Goal: Communication & Community: Share content

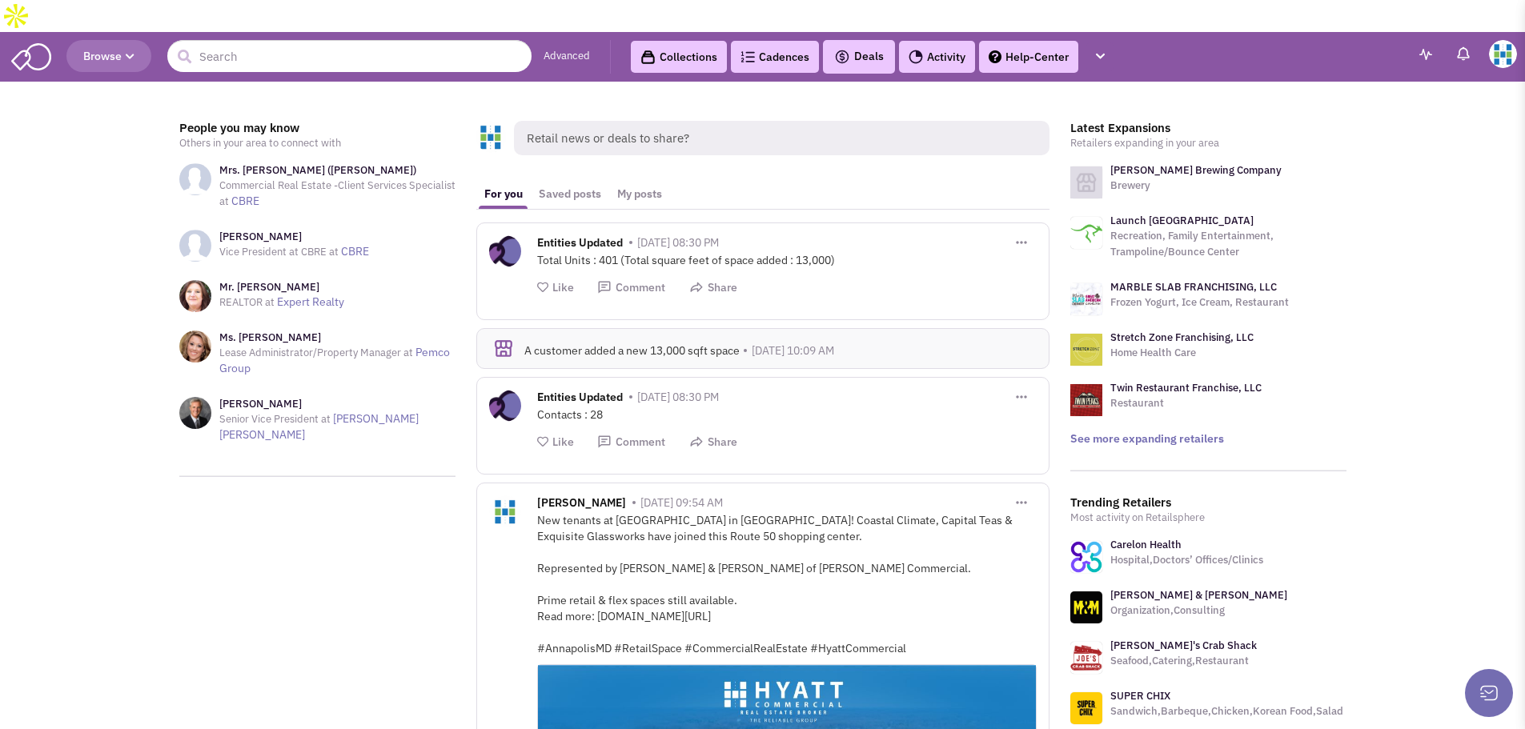
click at [674, 41] on link "Collections" at bounding box center [679, 57] width 96 height 32
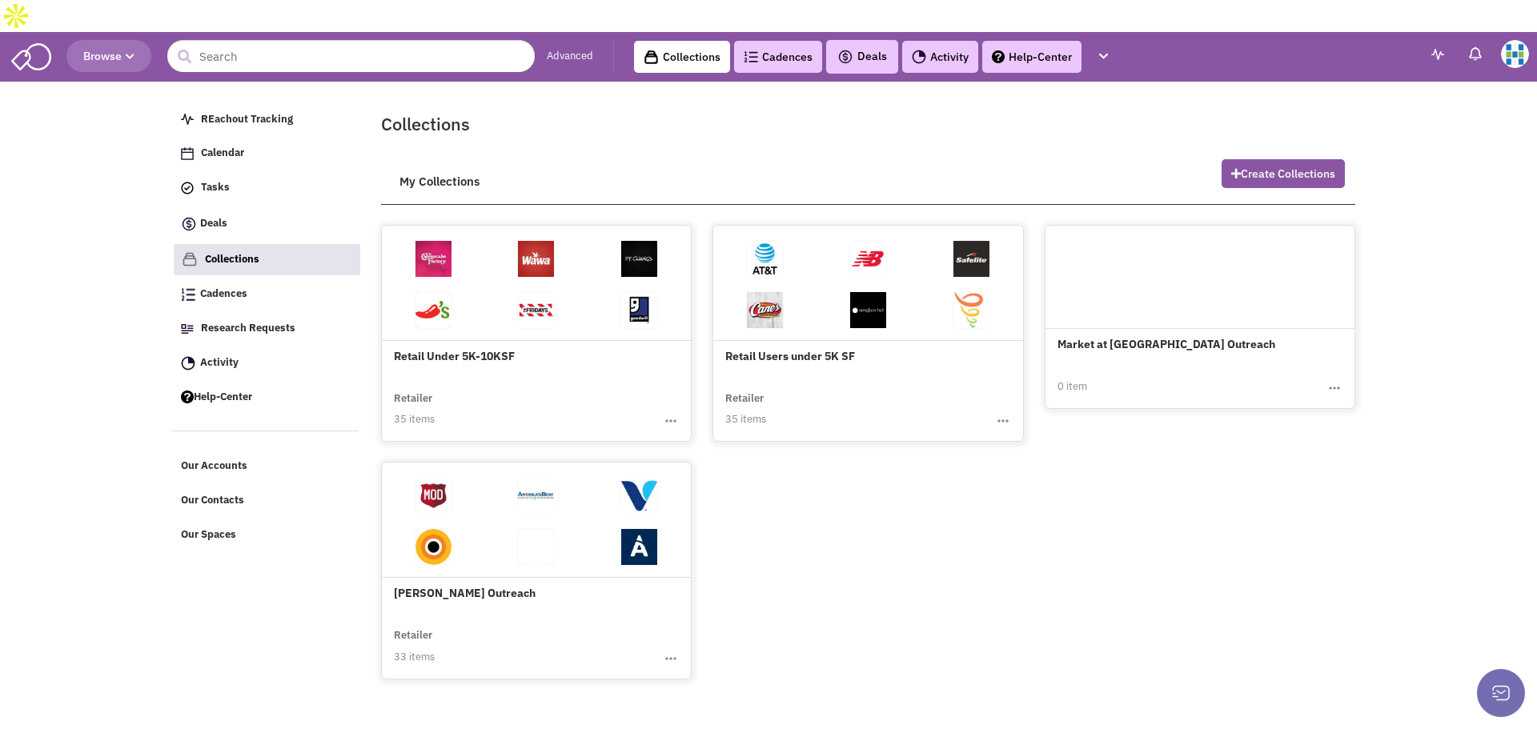
click at [1506, 40] on img at bounding box center [1515, 54] width 28 height 28
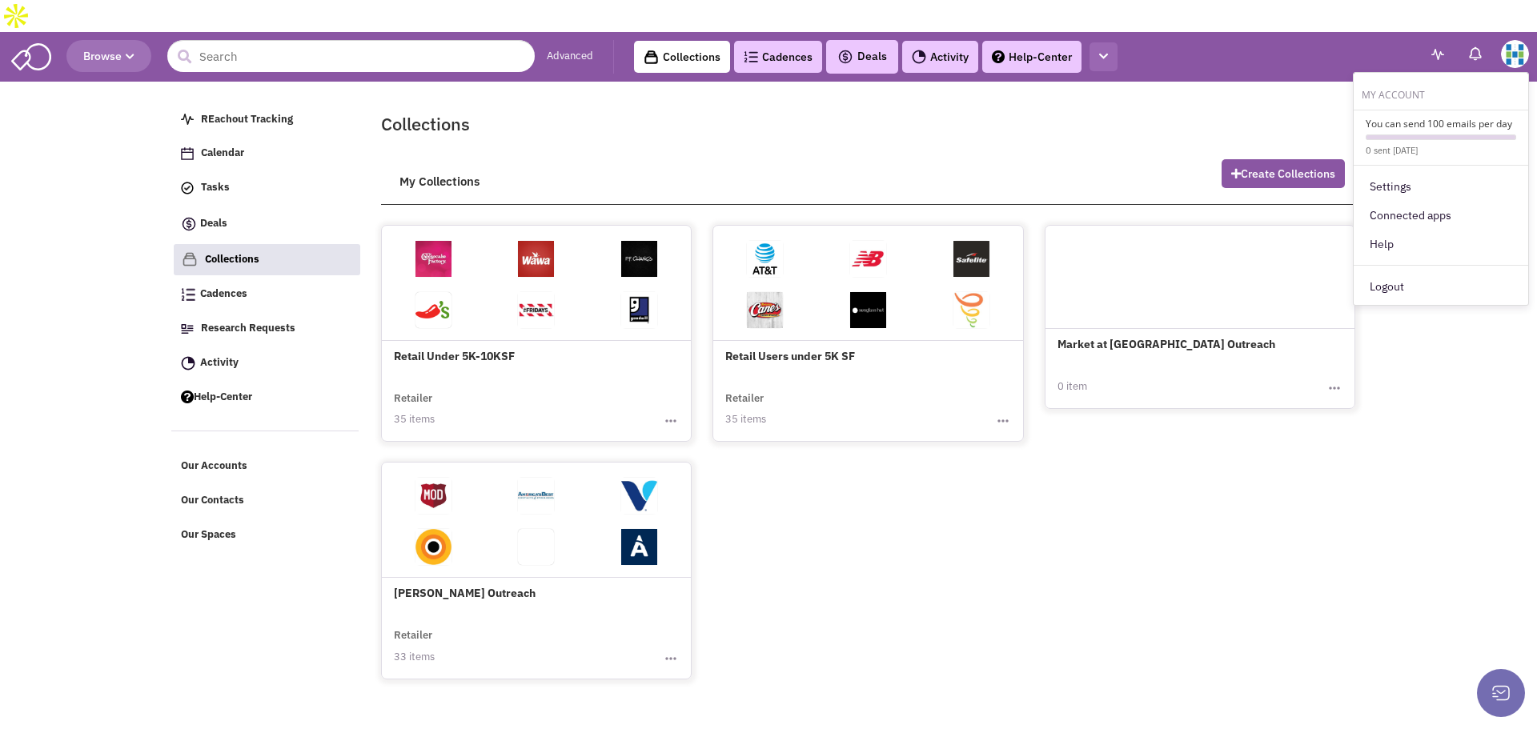
click at [1113, 42] on button "button" at bounding box center [1103, 57] width 28 height 30
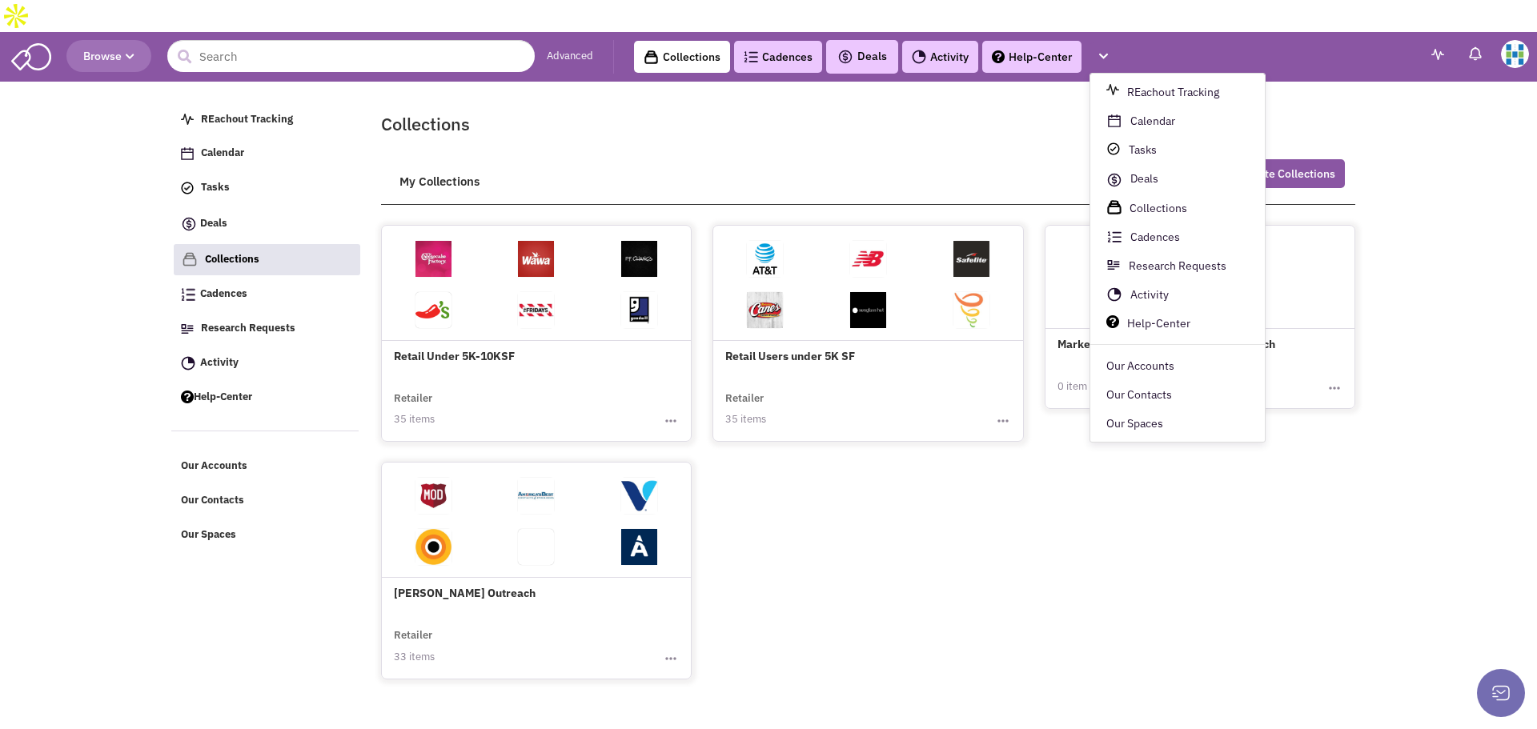
click at [1012, 112] on h2 "Collections" at bounding box center [868, 123] width 974 height 23
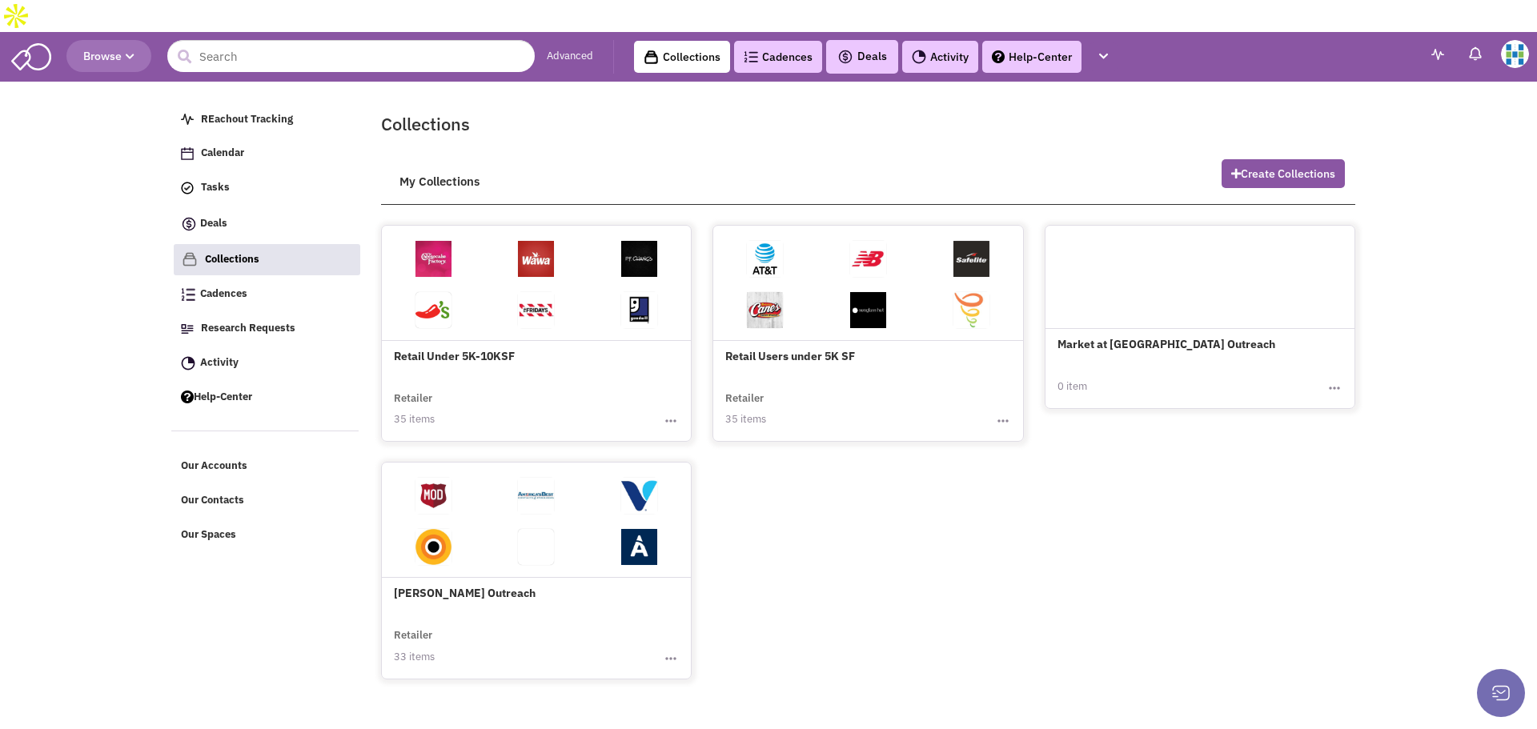
click at [112, 49] on span "Browse" at bounding box center [108, 56] width 51 height 14
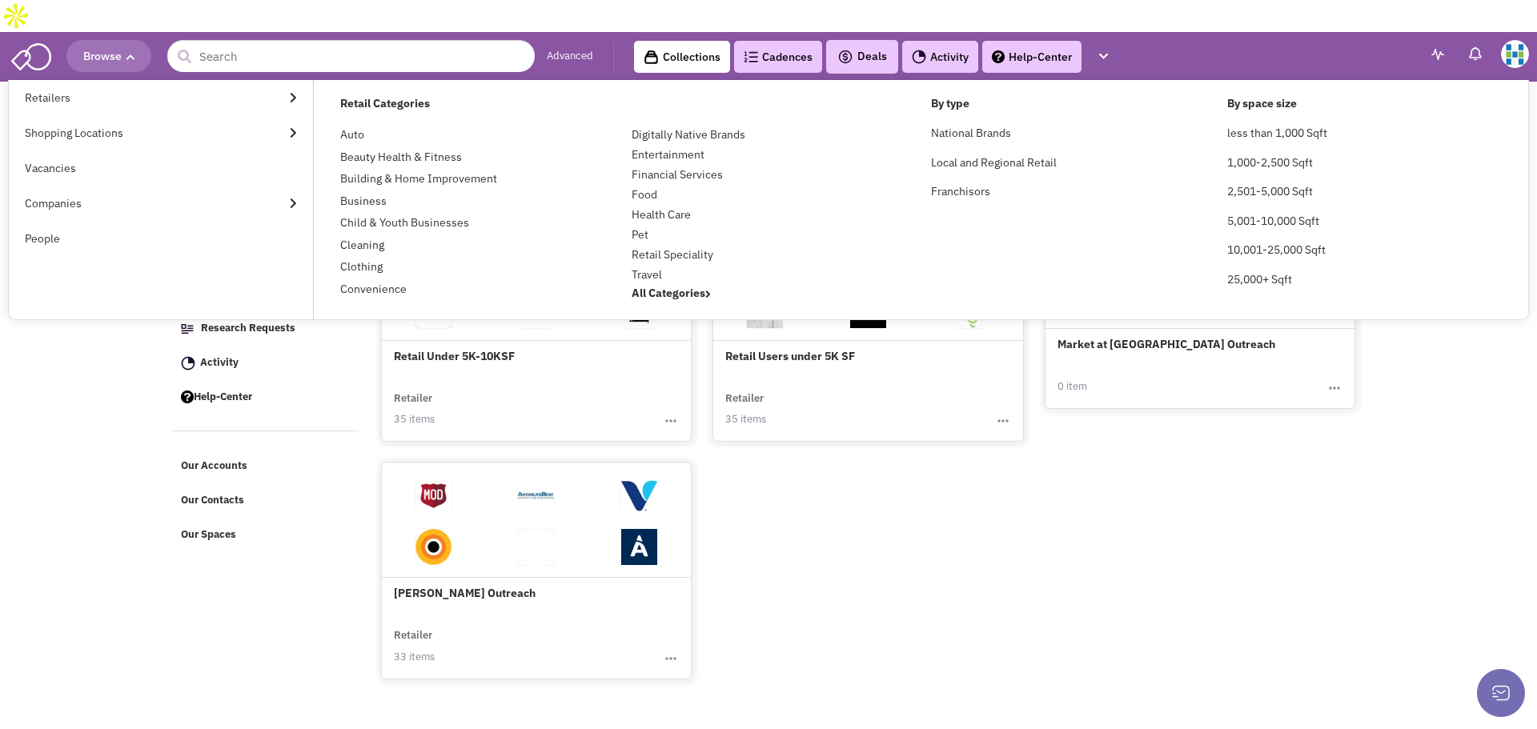
click at [72, 340] on body "Browse Advanced Collections Cadences 0 Deals" at bounding box center [768, 340] width 1537 height 680
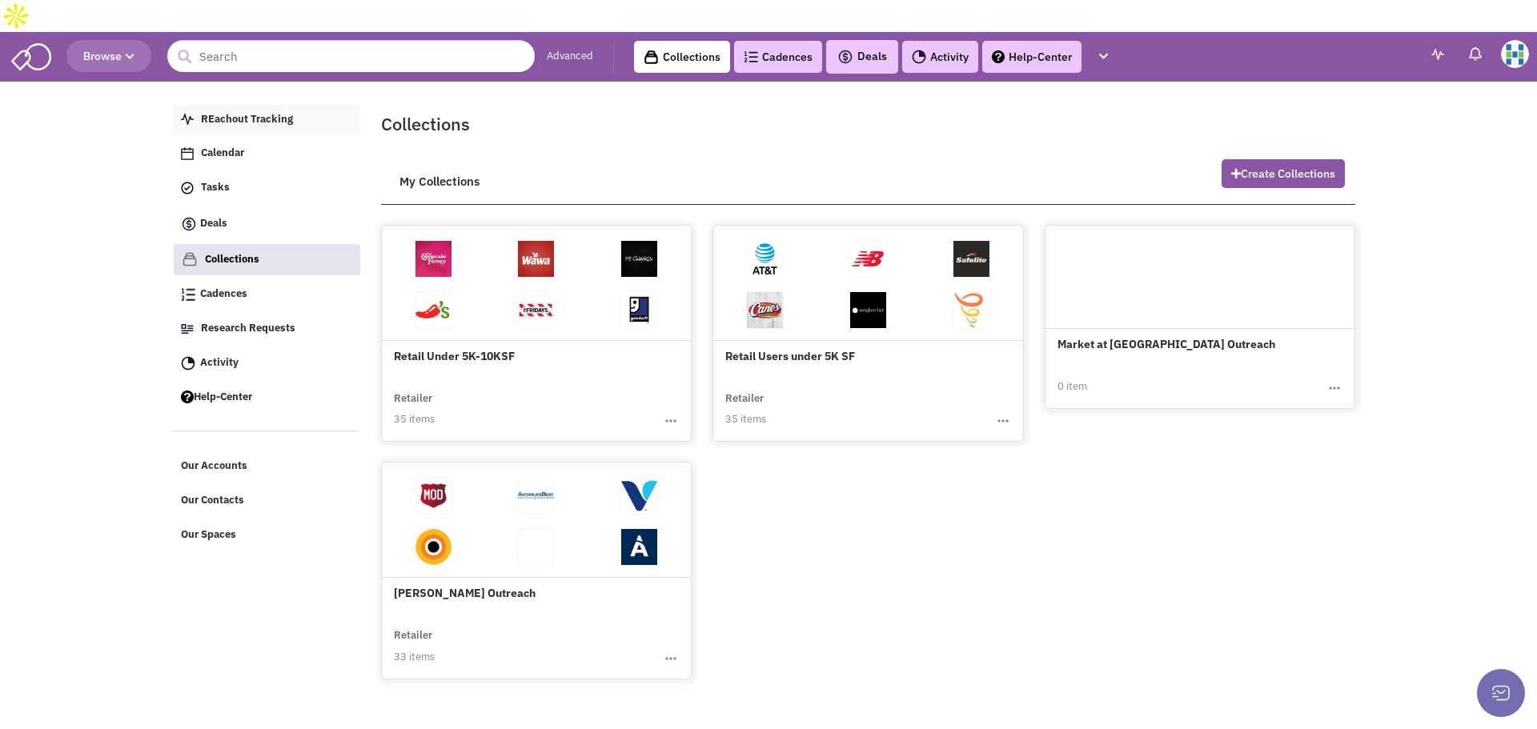
click at [227, 112] on span "REachout Tracking" at bounding box center [247, 119] width 92 height 14
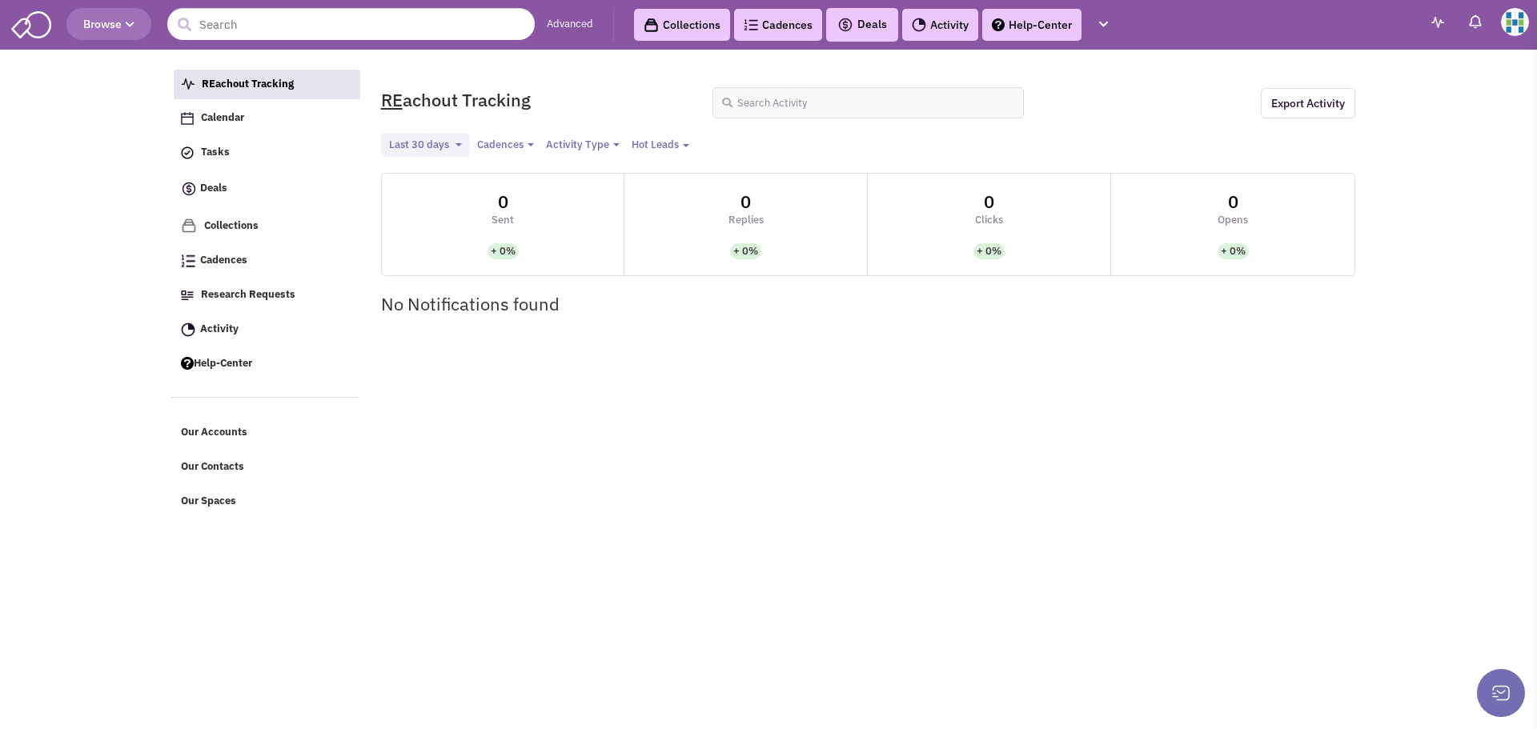
select select
click at [93, 3] on header "Browse Advanced Collections Cadences 0 Deals" at bounding box center [768, 25] width 1537 height 50
click at [99, 30] on span "Browse" at bounding box center [108, 24] width 51 height 14
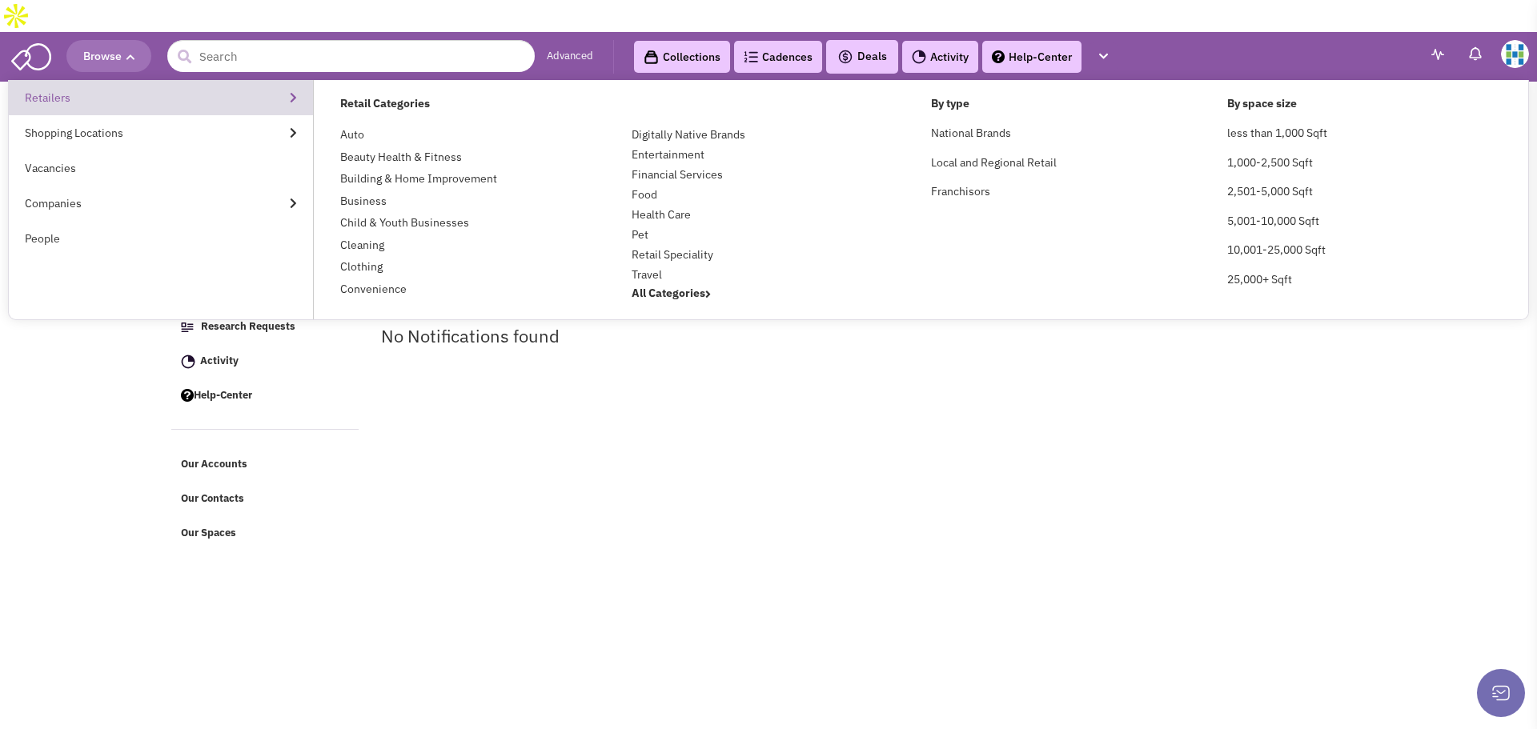
click at [90, 80] on link "Retailers" at bounding box center [161, 97] width 304 height 35
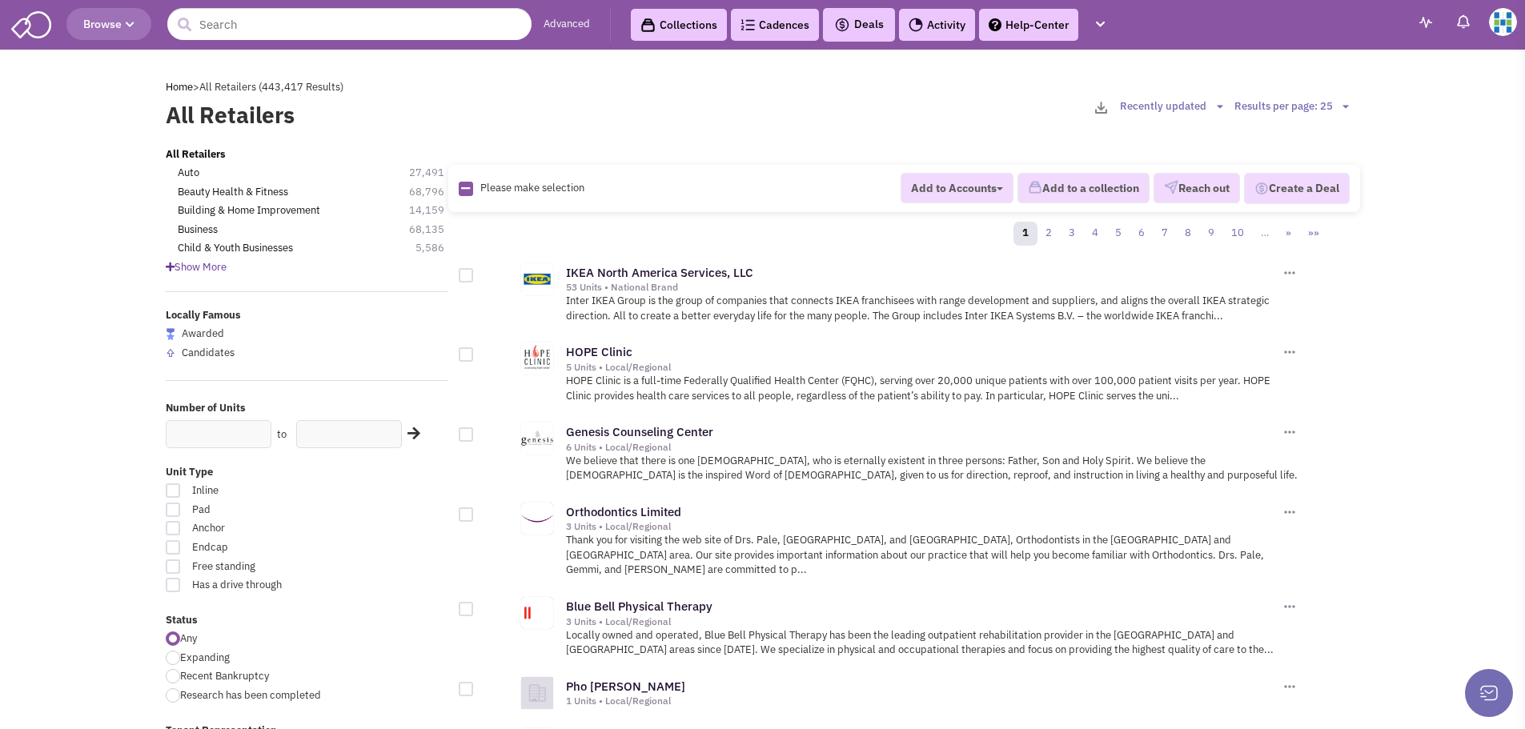
click at [120, 29] on span "Browse" at bounding box center [108, 24] width 51 height 14
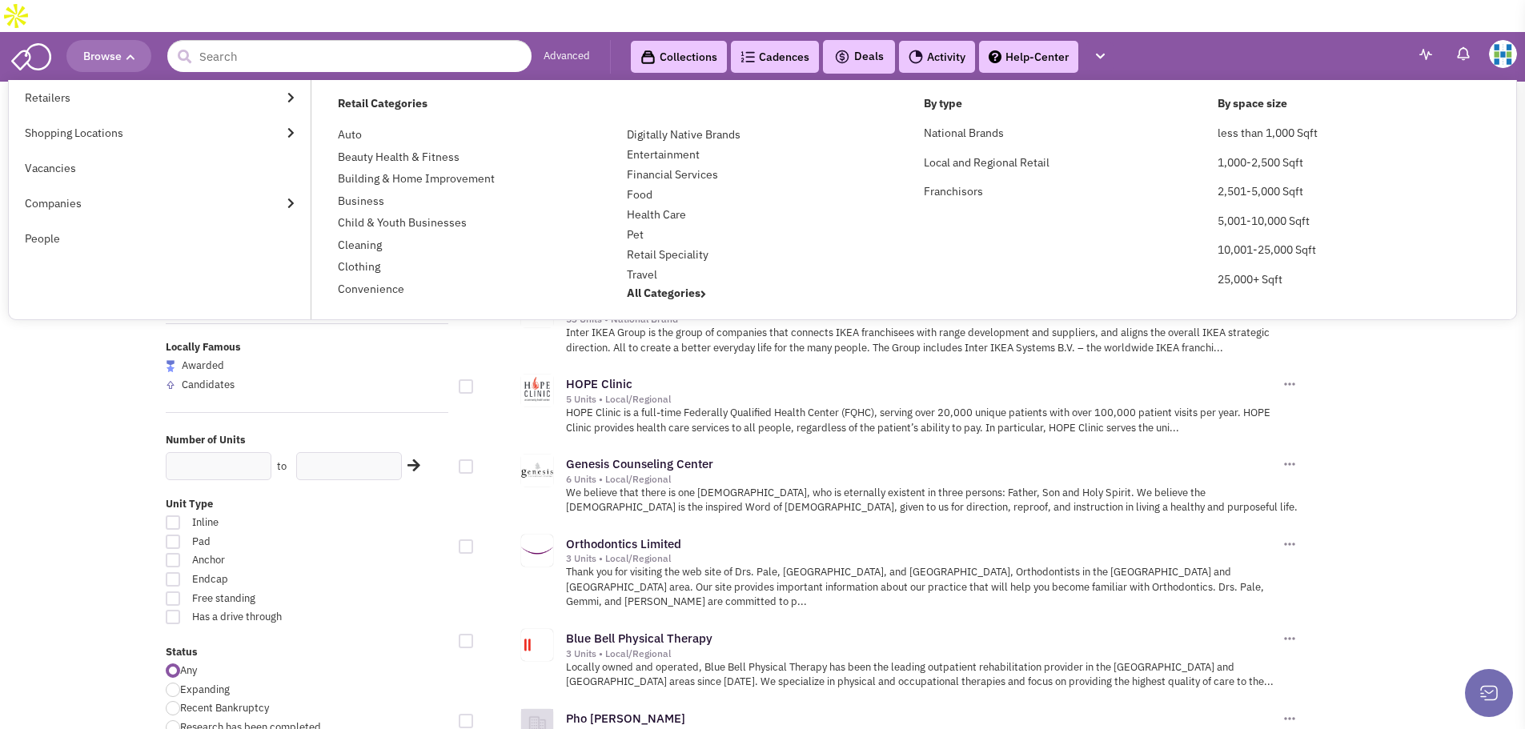
click at [44, 40] on img at bounding box center [31, 55] width 40 height 30
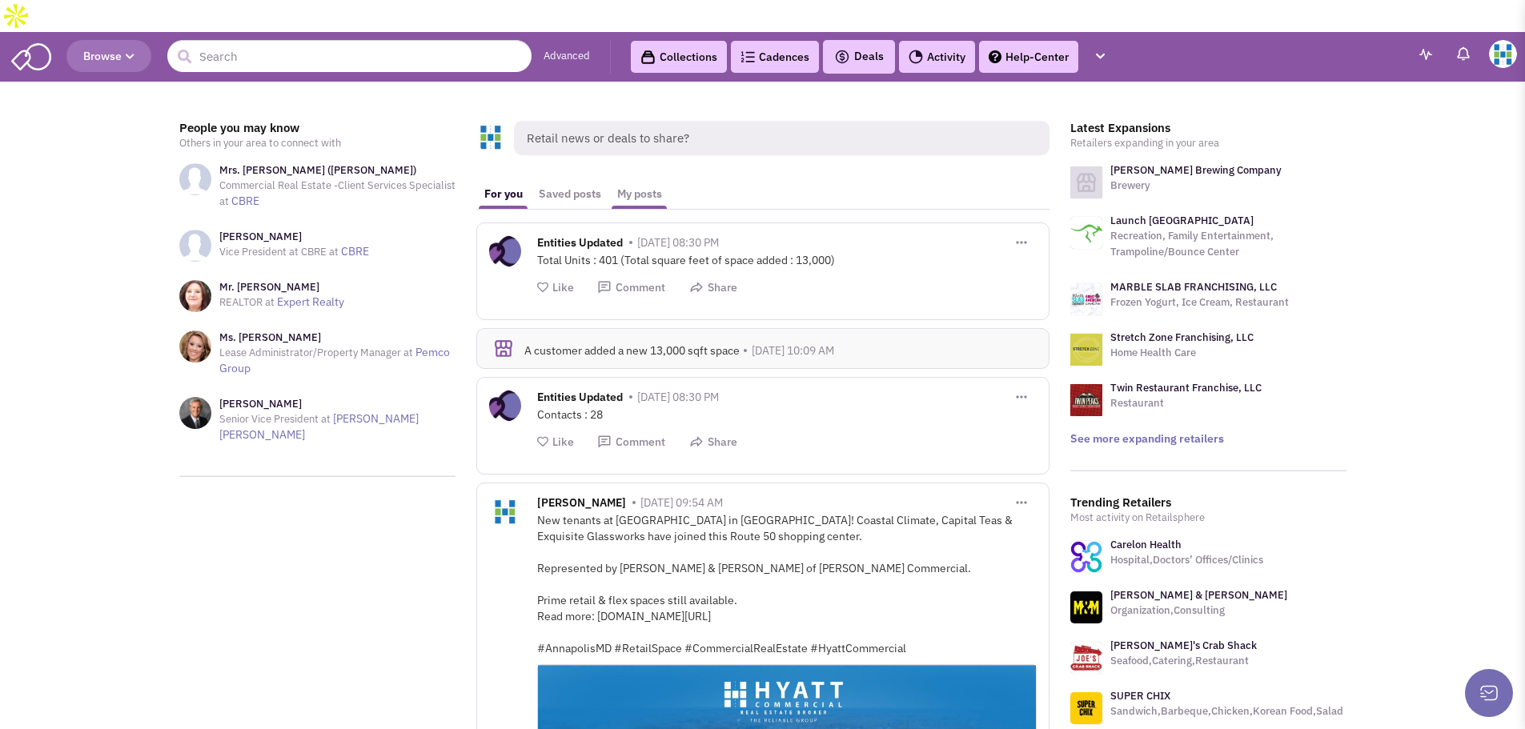
click at [631, 179] on link "My posts" at bounding box center [639, 194] width 61 height 30
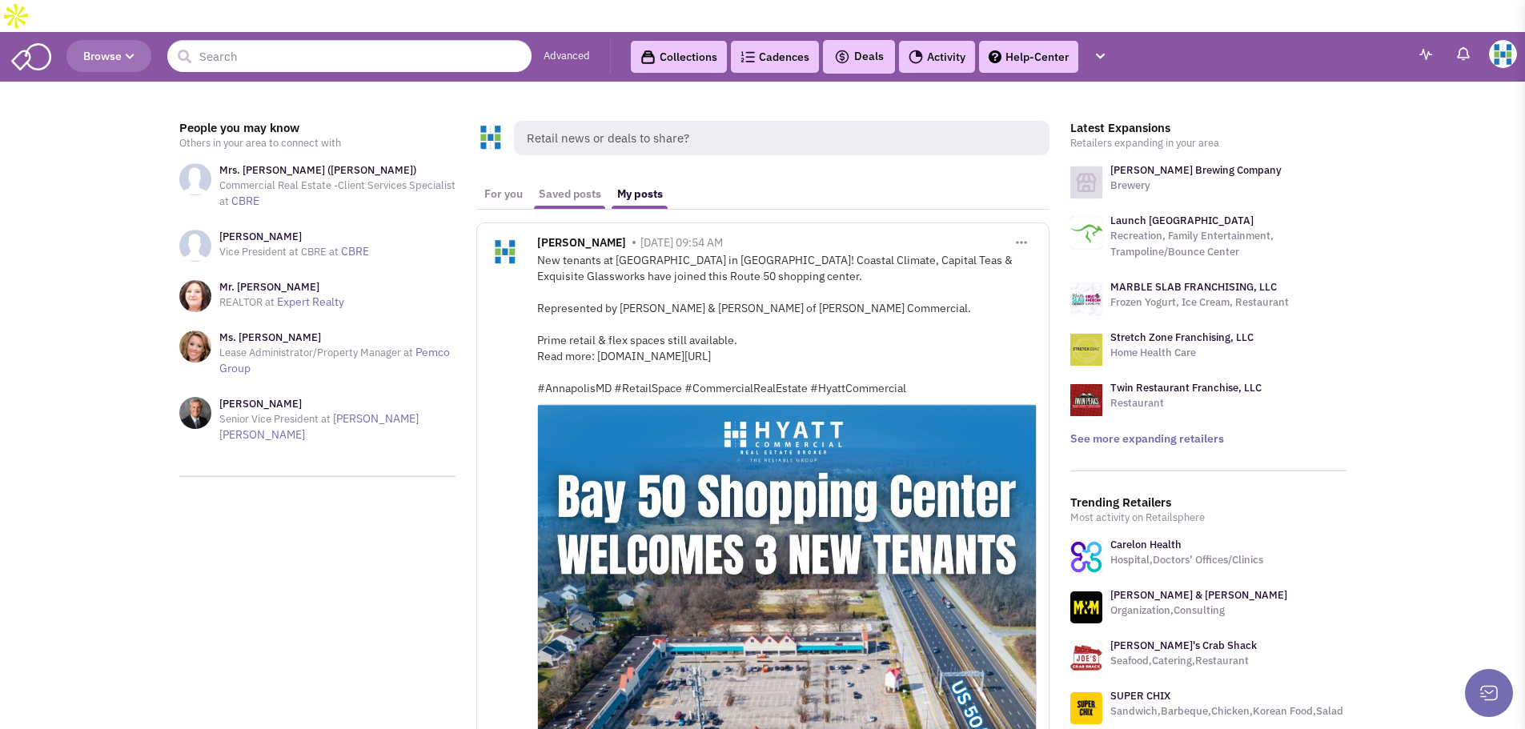
click at [551, 179] on link "Saved posts" at bounding box center [570, 194] width 78 height 30
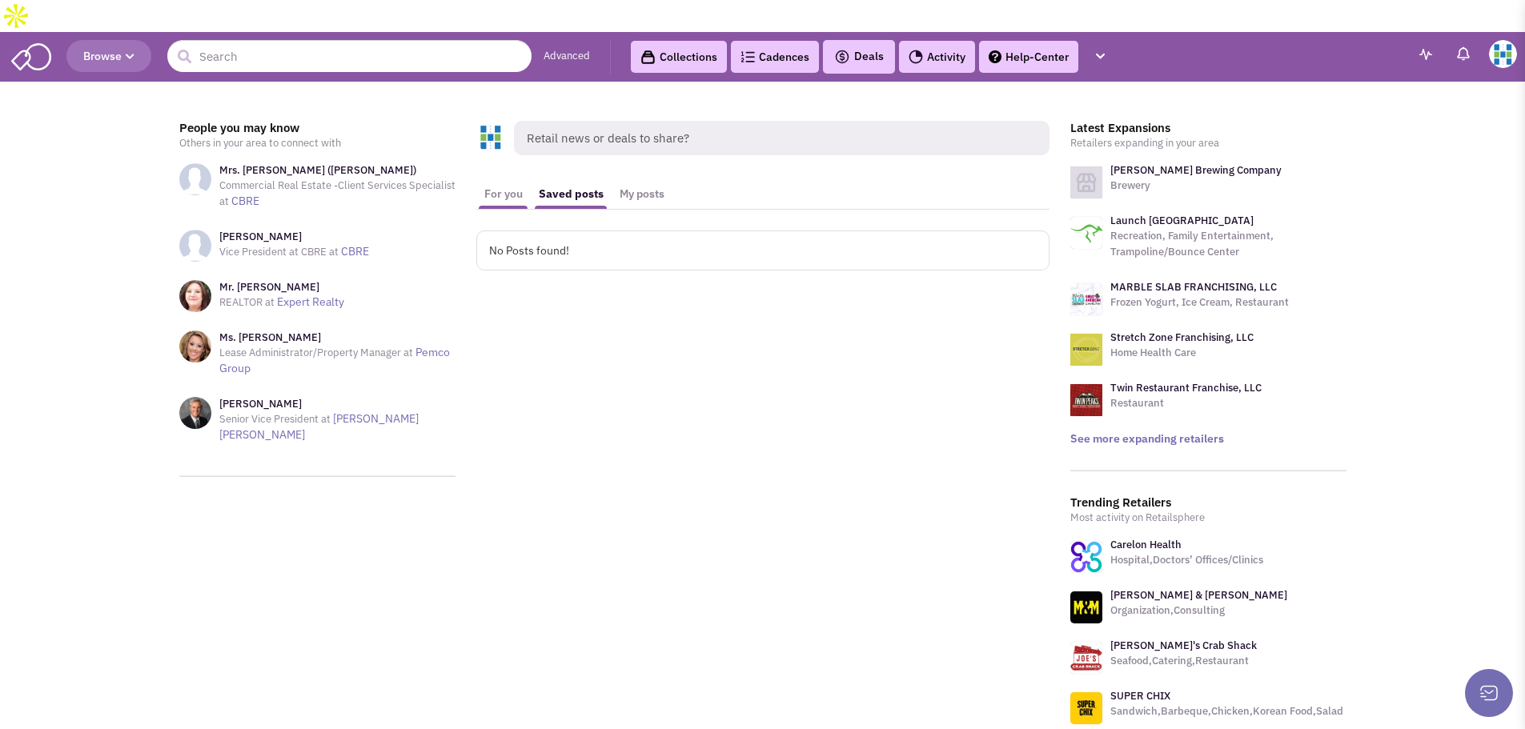
click at [500, 179] on link "For you" at bounding box center [503, 194] width 54 height 30
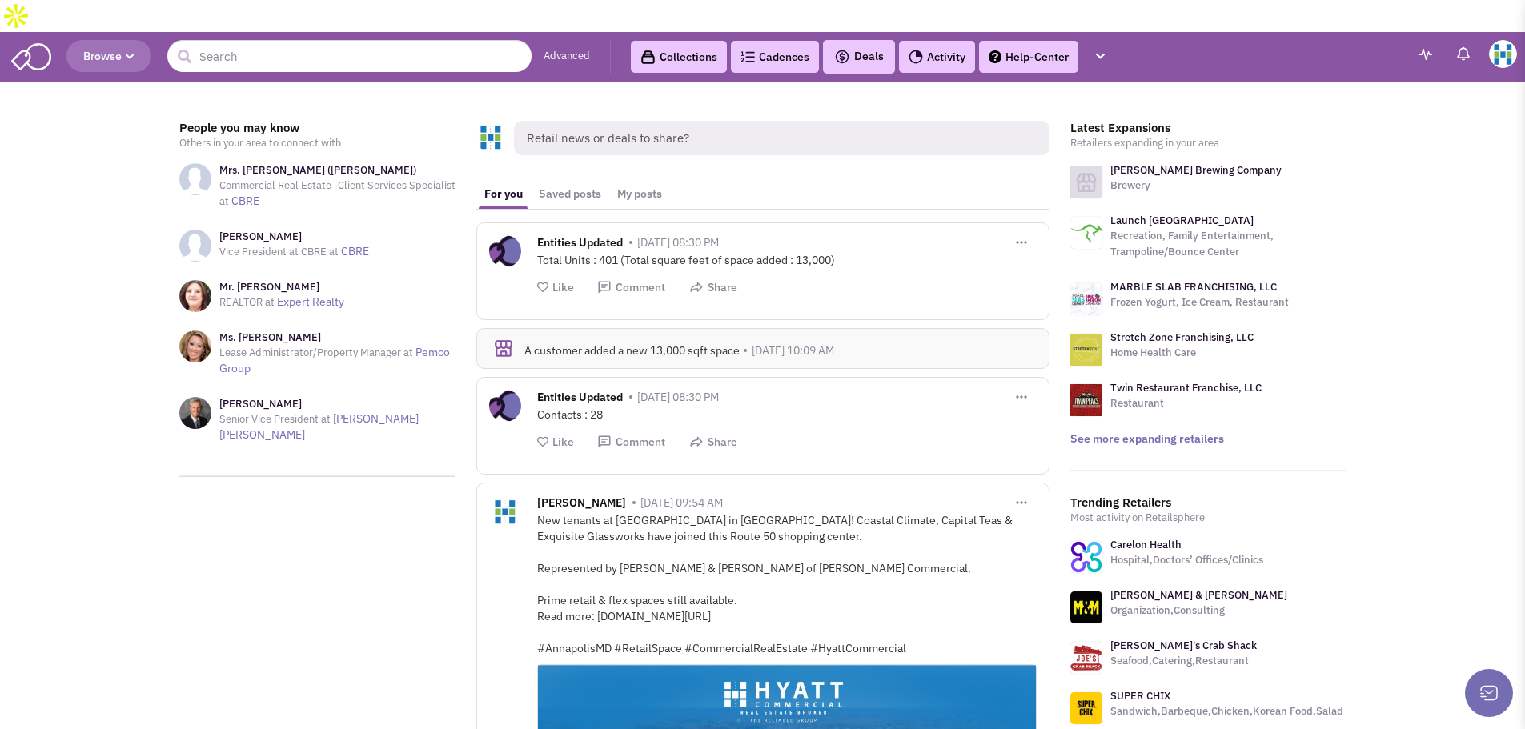
click at [1495, 40] on img at bounding box center [1503, 54] width 28 height 28
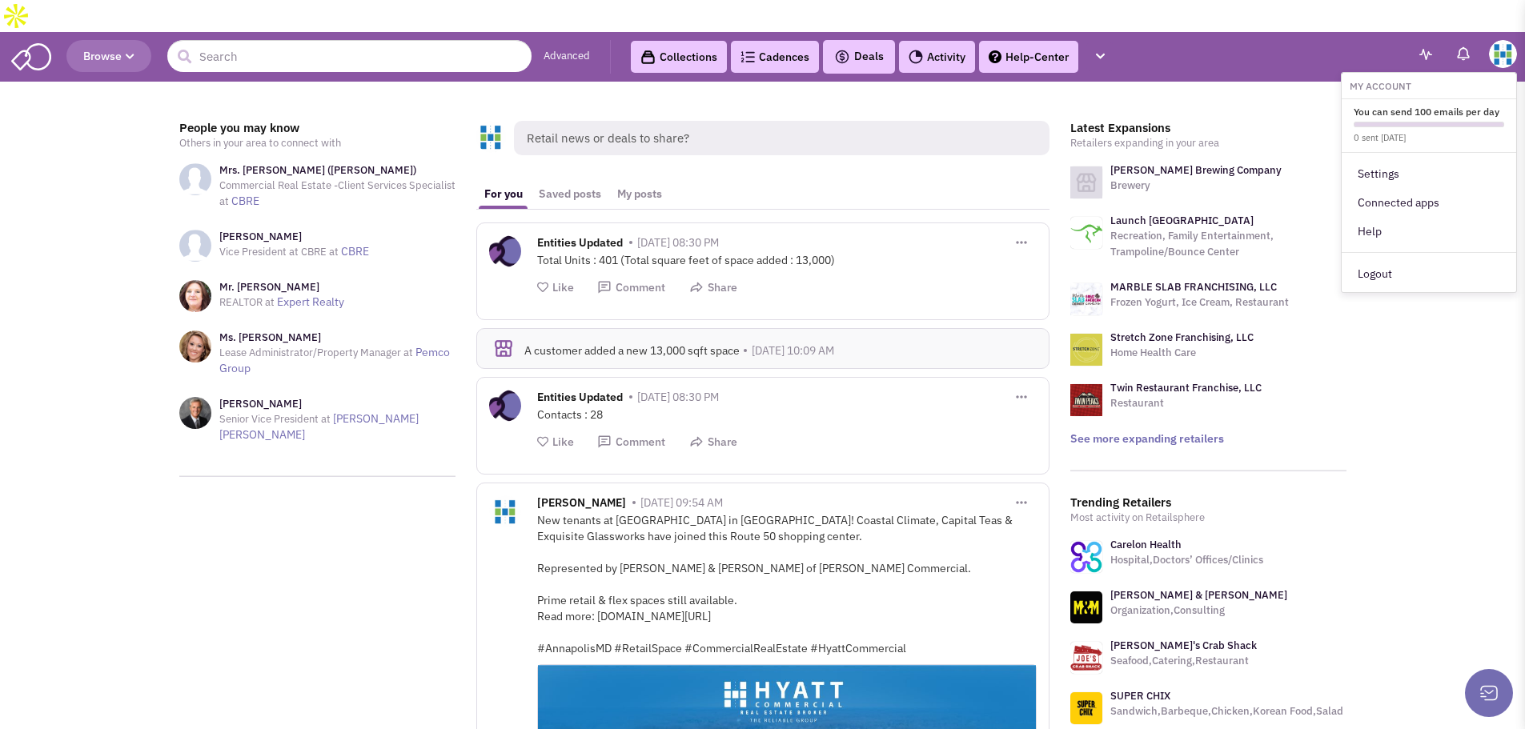
click at [1495, 40] on img at bounding box center [1503, 54] width 28 height 28
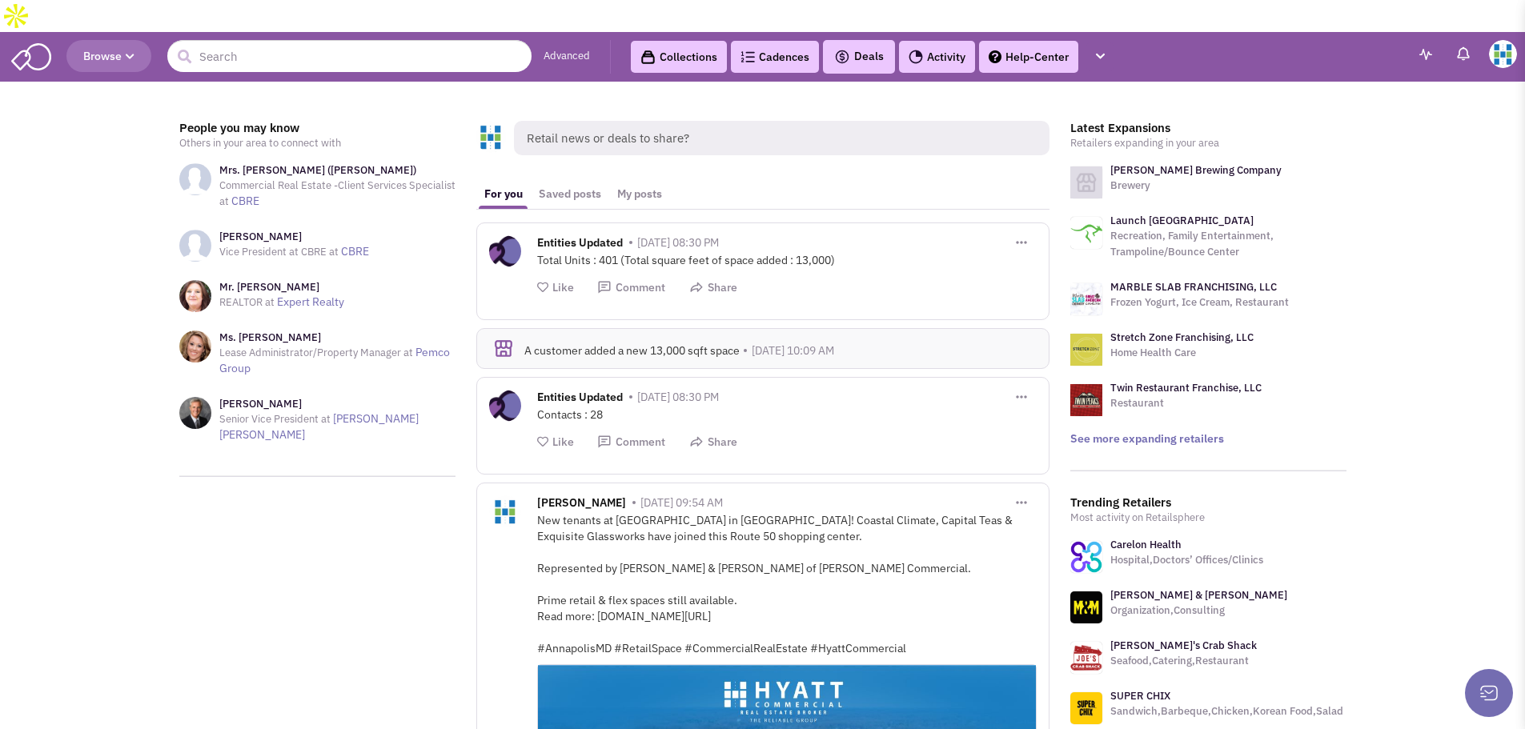
click at [616, 121] on span "Retail news or deals to share?" at bounding box center [781, 138] width 535 height 34
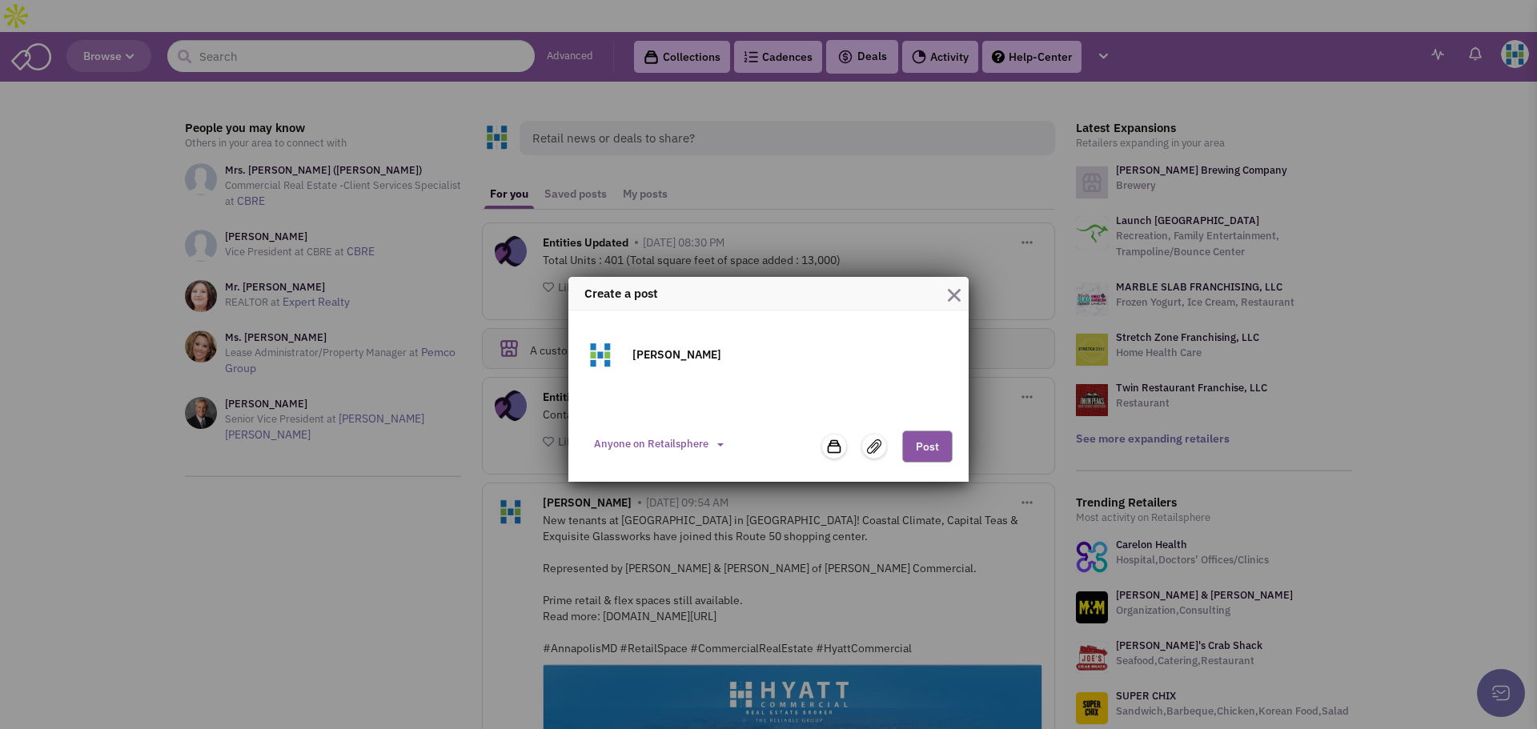
click at [667, 393] on textarea at bounding box center [768, 403] width 368 height 32
paste textarea "Hyatt Commercial is proud to announce Anchor Dermatology, led by Dr. Cheryl Lon…"
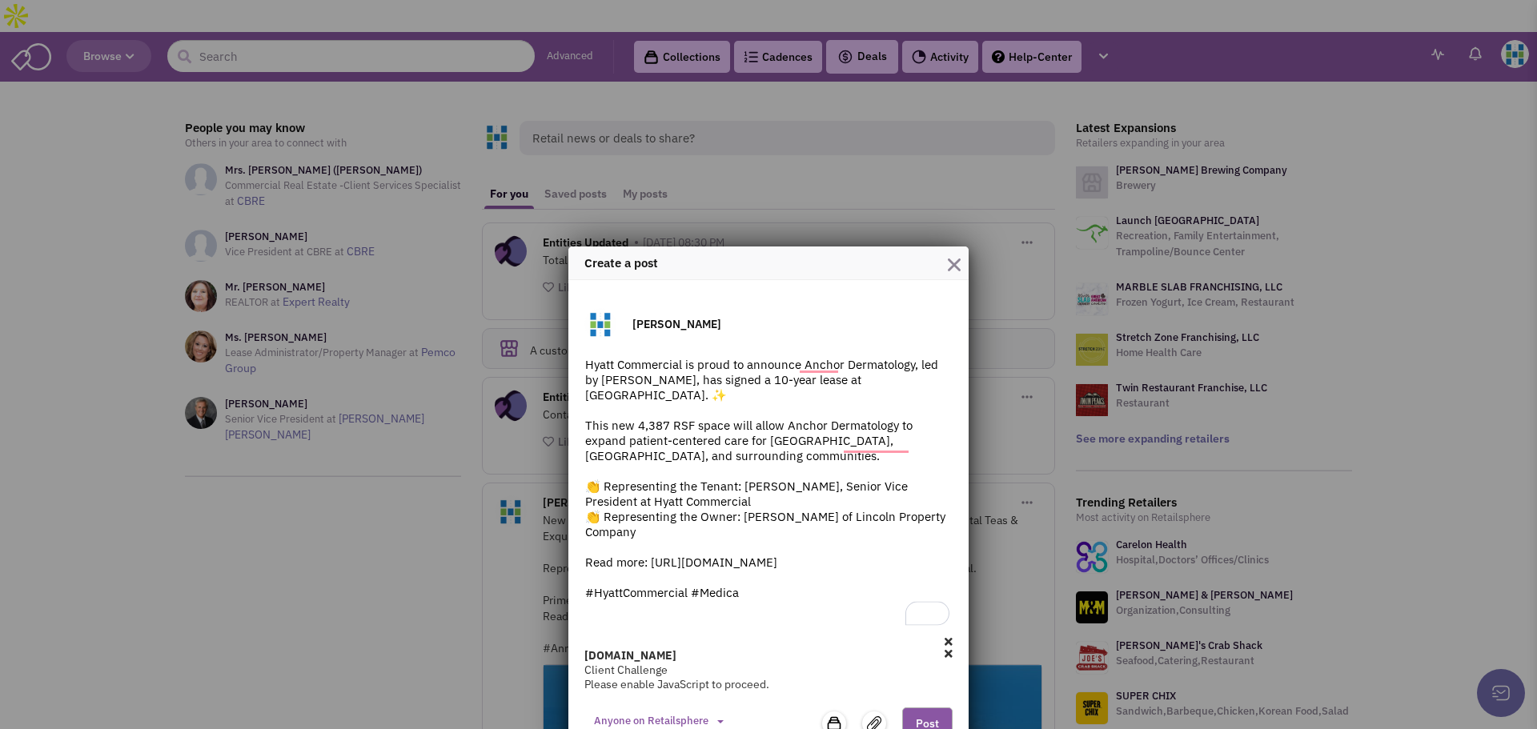
scroll to position [60, 0]
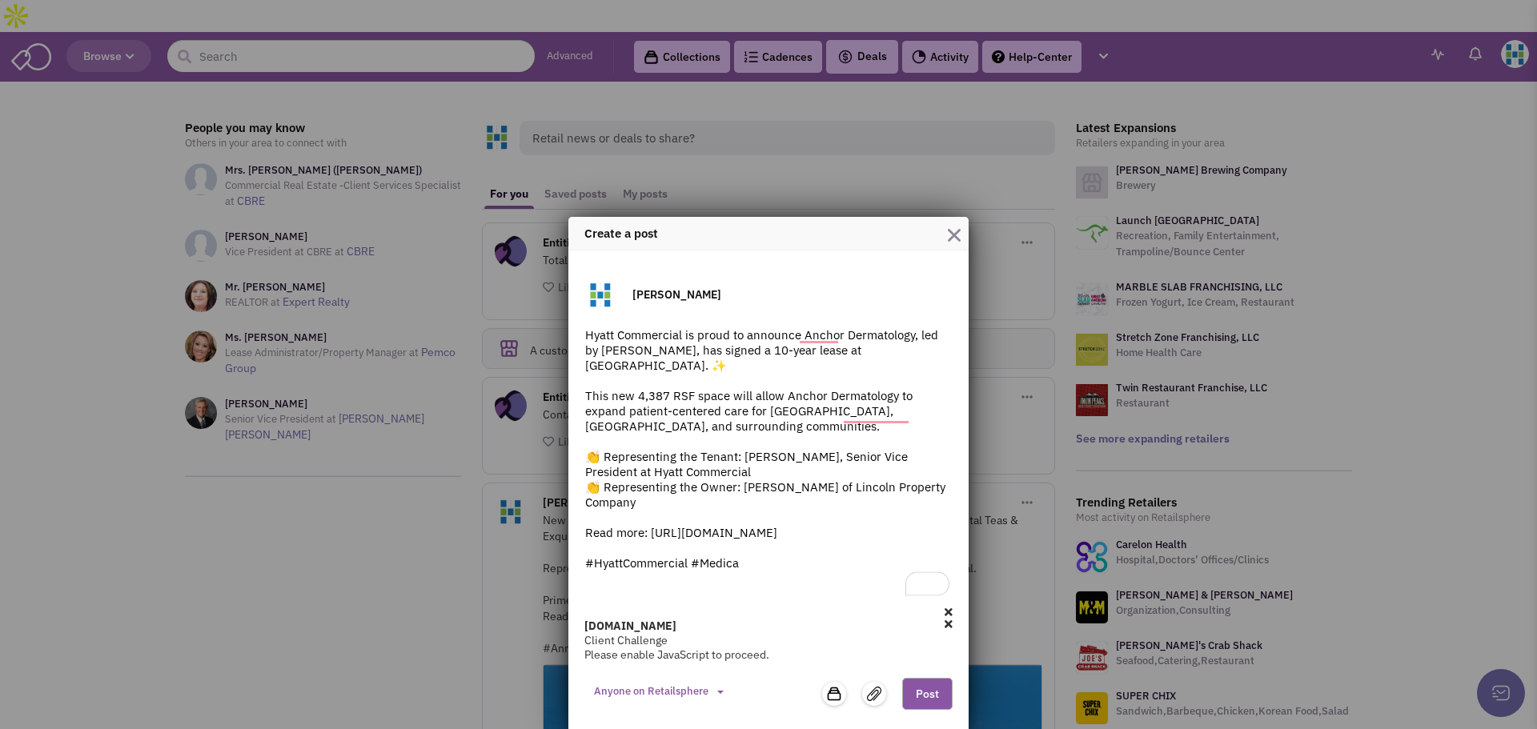
click at [749, 559] on textarea "Hyatt Commercial is proud to announce Anchor Dermatology, led by Dr. Cheryl Lon…" at bounding box center [768, 463] width 368 height 272
type textarea "Hyatt Commercial is proud to announce Anchor Dermatology, led by Dr. Cheryl Lon…"
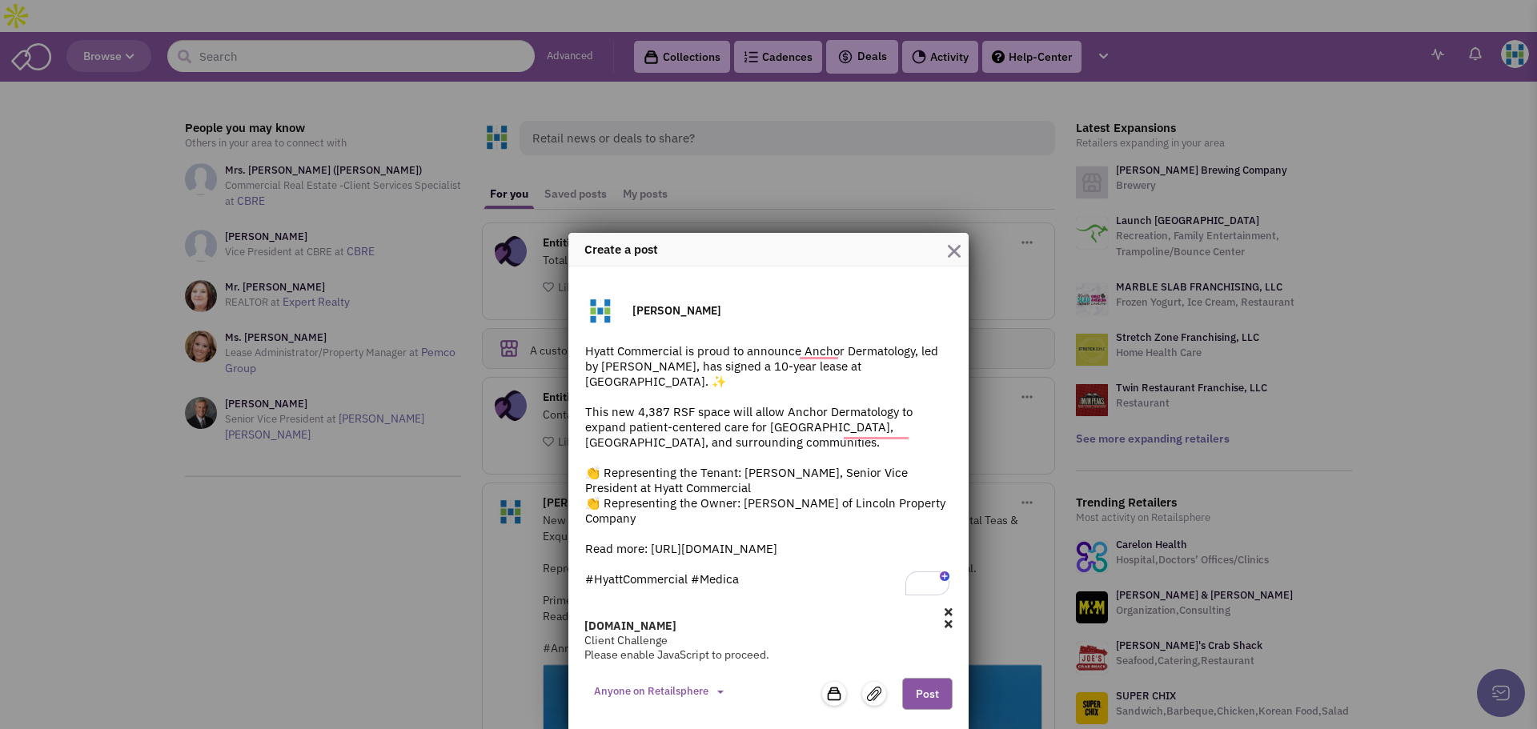
scroll to position [44, 0]
click at [764, 585] on textarea "Hyatt Commercial is proud to announce Anchor Dermatology, led by Dr. Cheryl Lon…" at bounding box center [768, 471] width 368 height 256
click at [743, 363] on textarea "Hyatt Commercial is proud to announce Anchor Dermatology, led by Dr. Cheryl Lon…" at bounding box center [768, 471] width 368 height 256
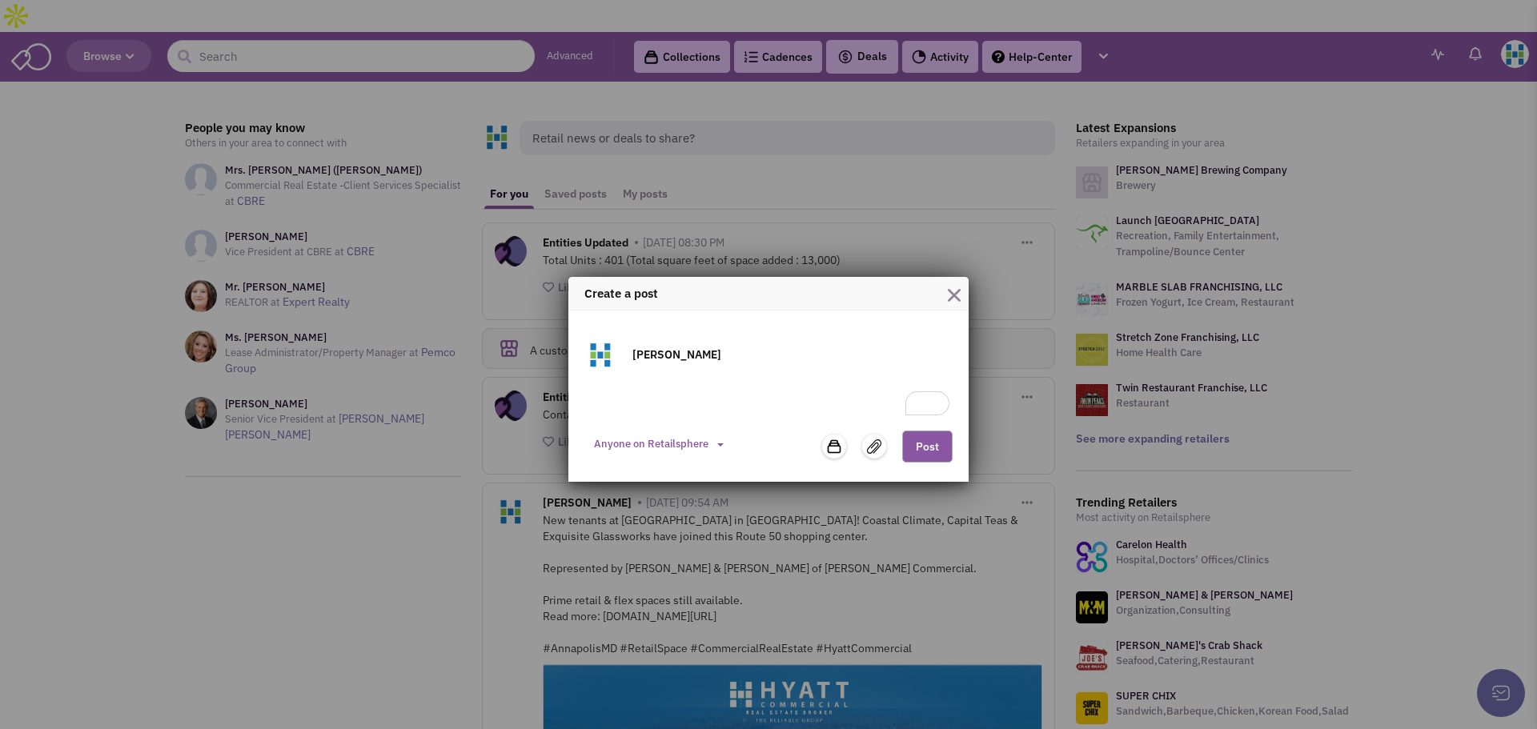
paste textarea "Hyatt Commercial is proud to announce Anchor Dermatology, led by Dr. Cheryl Lon…"
type textarea "Hyatt Commercial is proud to announce Anchor Dermatology, led by Dr. Cheryl Lon…"
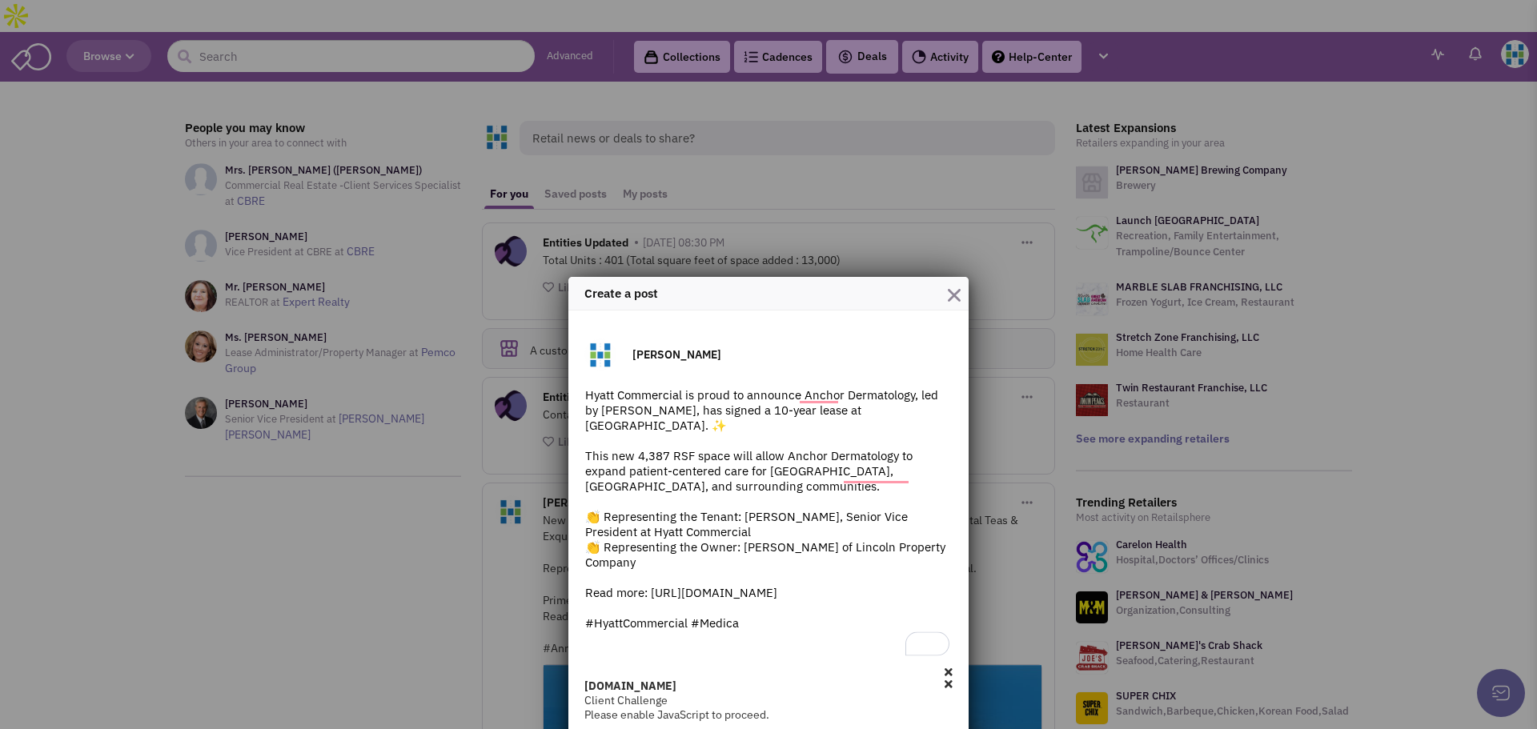
click at [760, 636] on textarea "Hyatt Commercial is proud to announce Anchor Dermatology, led by Dr. Cheryl Lon…" at bounding box center [768, 523] width 368 height 272
click at [750, 626] on textarea "Hyatt Commercial is proud to announce Anchor Dermatology, led by Dr. Cheryl Lon…" at bounding box center [768, 523] width 368 height 272
click at [736, 618] on textarea "Hyatt Commercial is proud to announce Anchor Dermatology, led by Dr. Cheryl Lon…" at bounding box center [768, 523] width 368 height 272
click at [741, 623] on textarea "Hyatt Commercial is proud to announce Anchor Dermatology, led by Dr. Cheryl Lon…" at bounding box center [768, 523] width 368 height 272
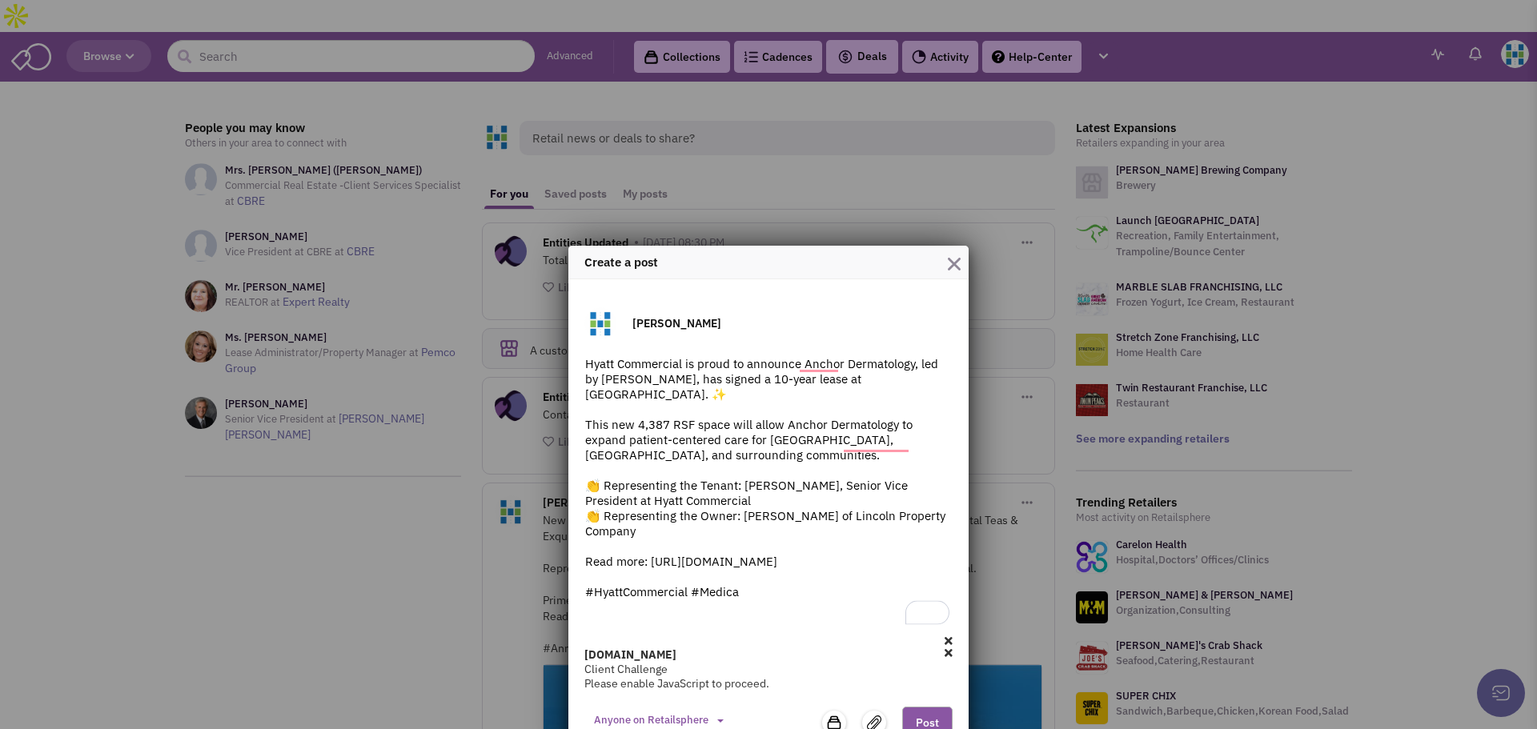
scroll to position [60, 0]
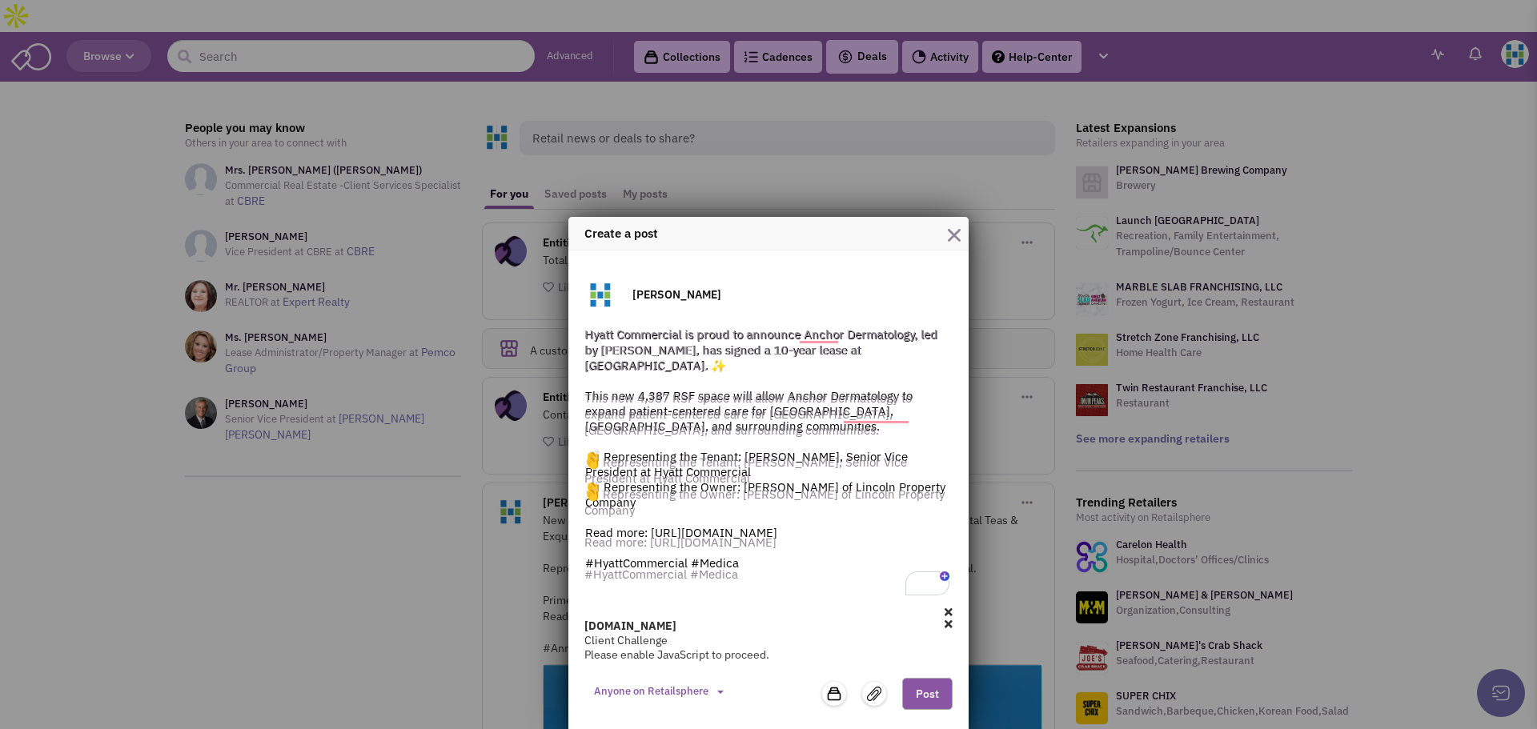
click at [948, 244] on button "button" at bounding box center [954, 234] width 13 height 22
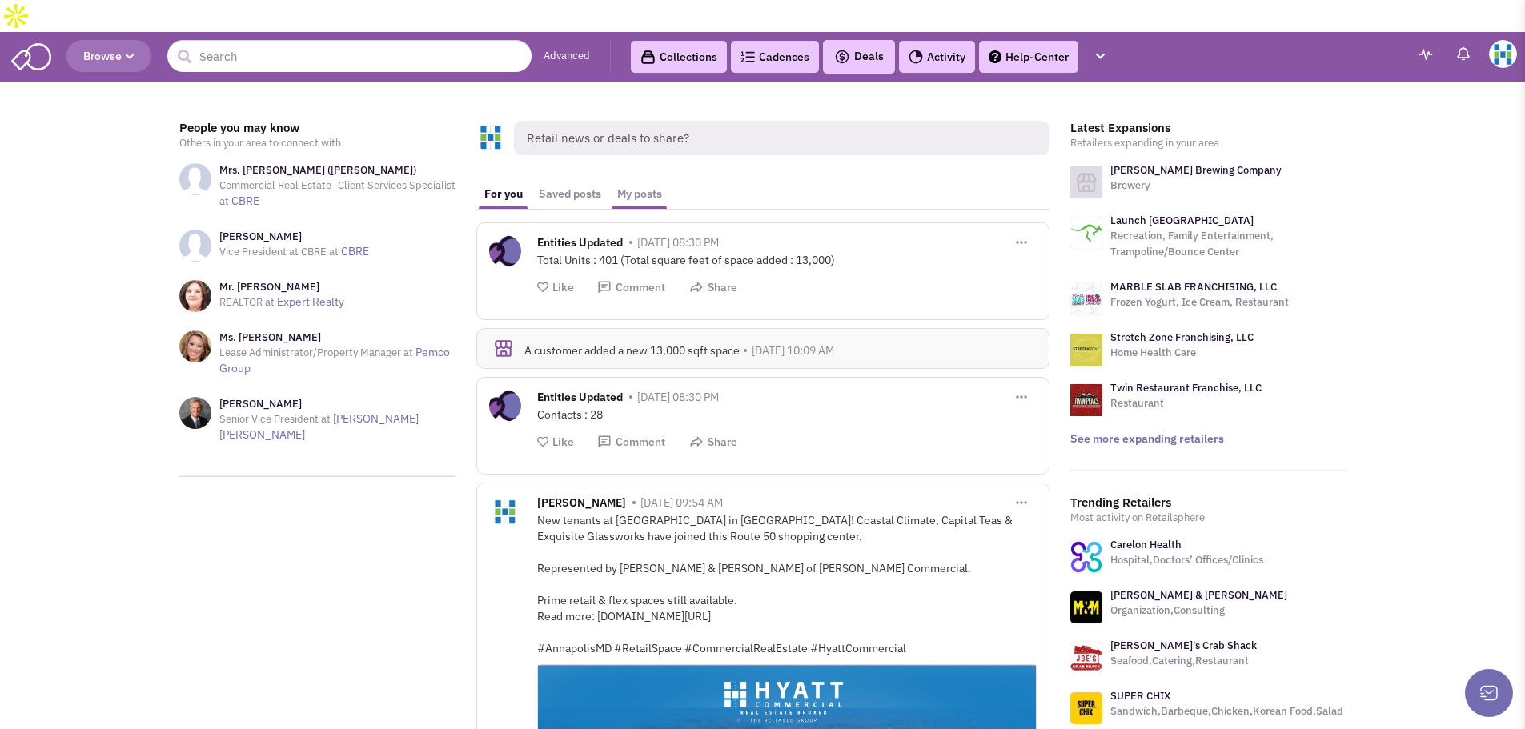
click at [631, 179] on link "My posts" at bounding box center [639, 194] width 61 height 30
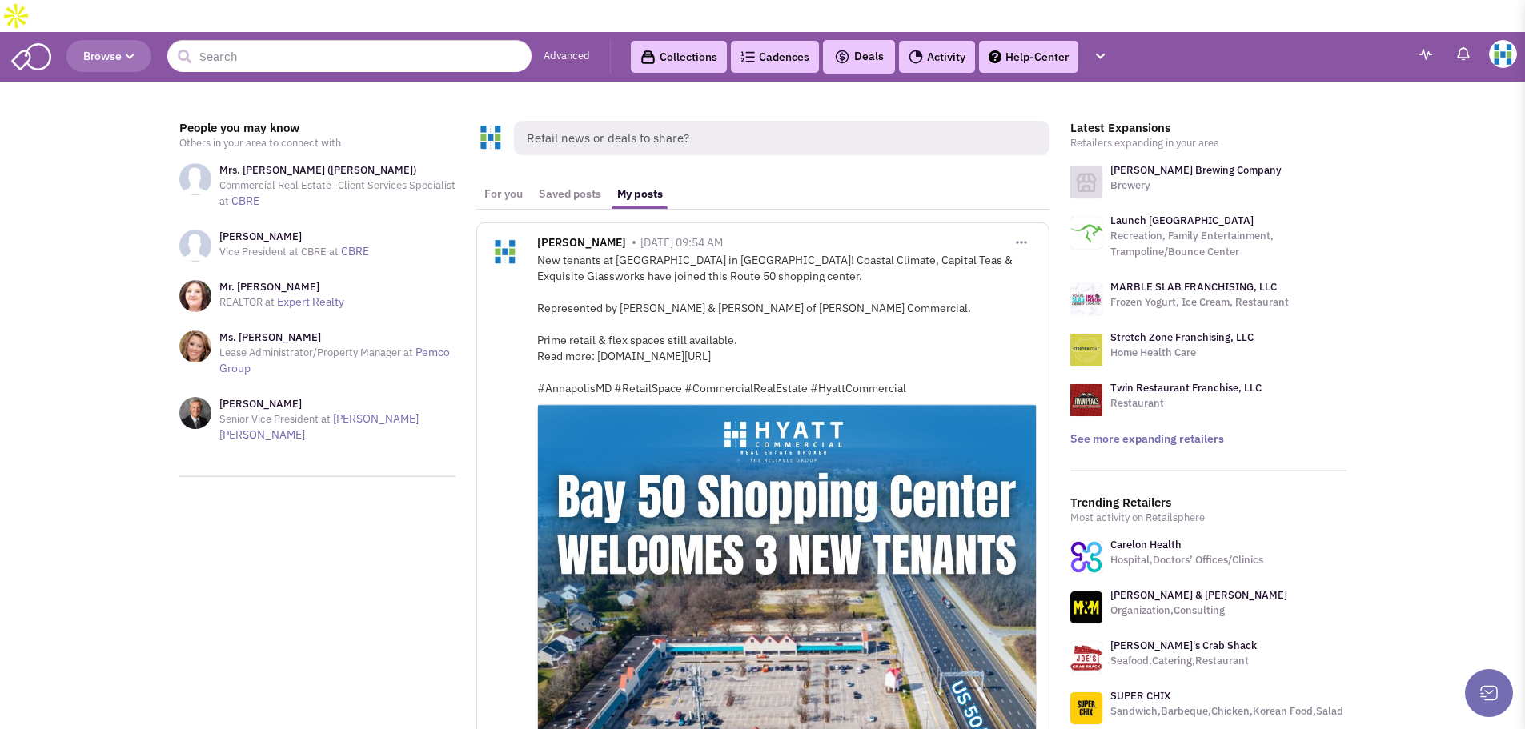
click at [629, 121] on span "Retail news or deals to share?" at bounding box center [781, 138] width 535 height 34
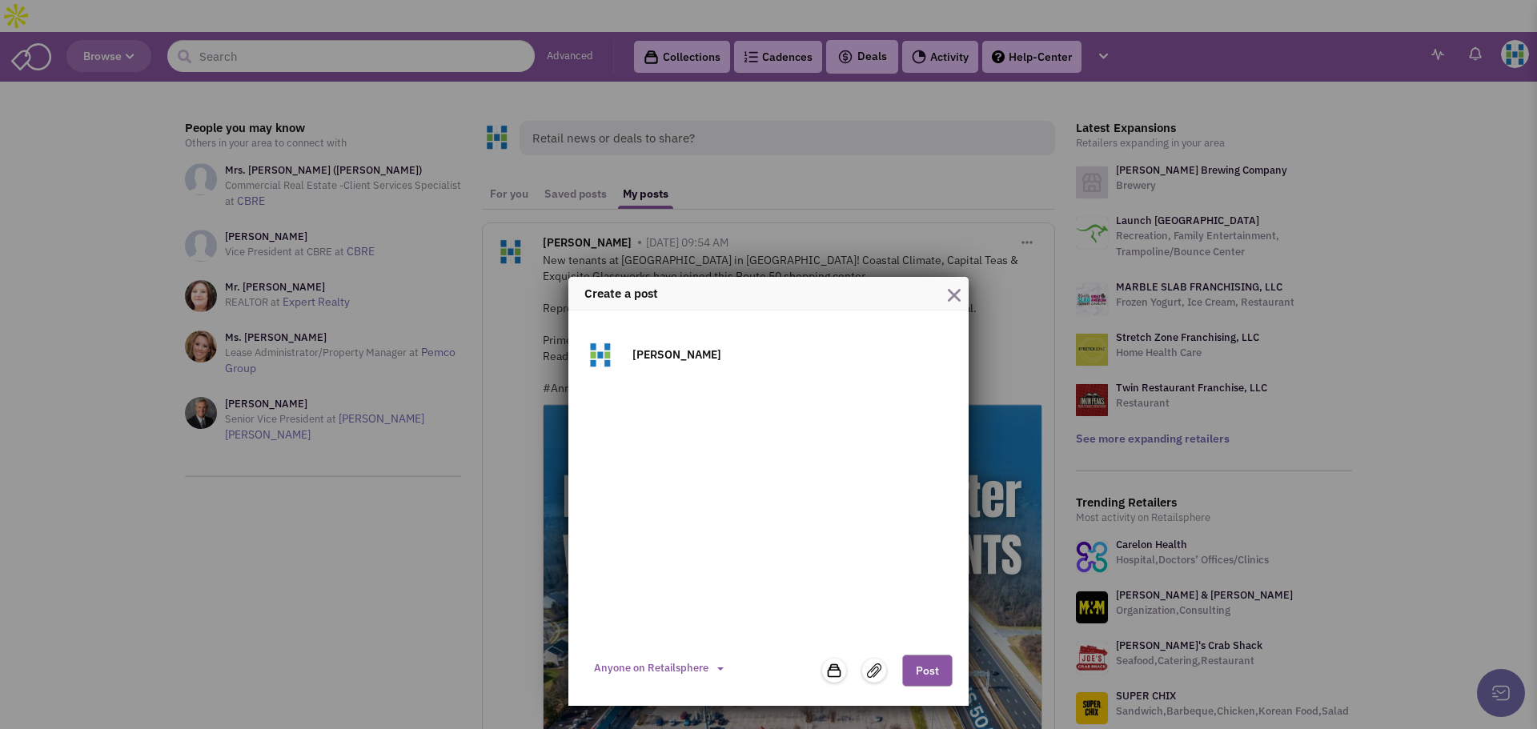
click at [692, 399] on textarea "To enrich screen reader interactions, please activate Accessibility in Grammarl…" at bounding box center [768, 515] width 368 height 256
paste textarea "Hyatt Commercial is proud to announce Anchor Dermatology, led by Dr. Cheryl Lon…"
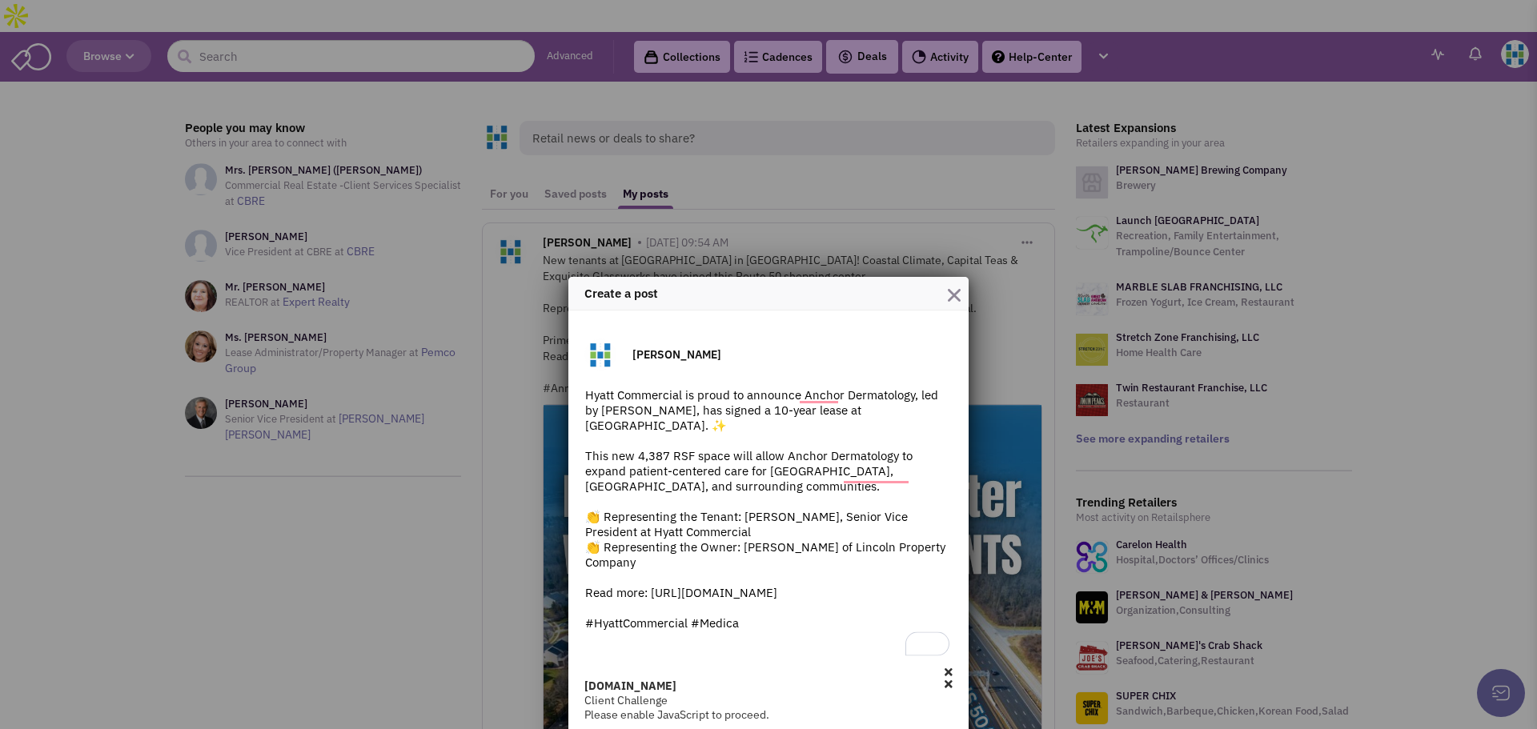
scroll to position [60, 0]
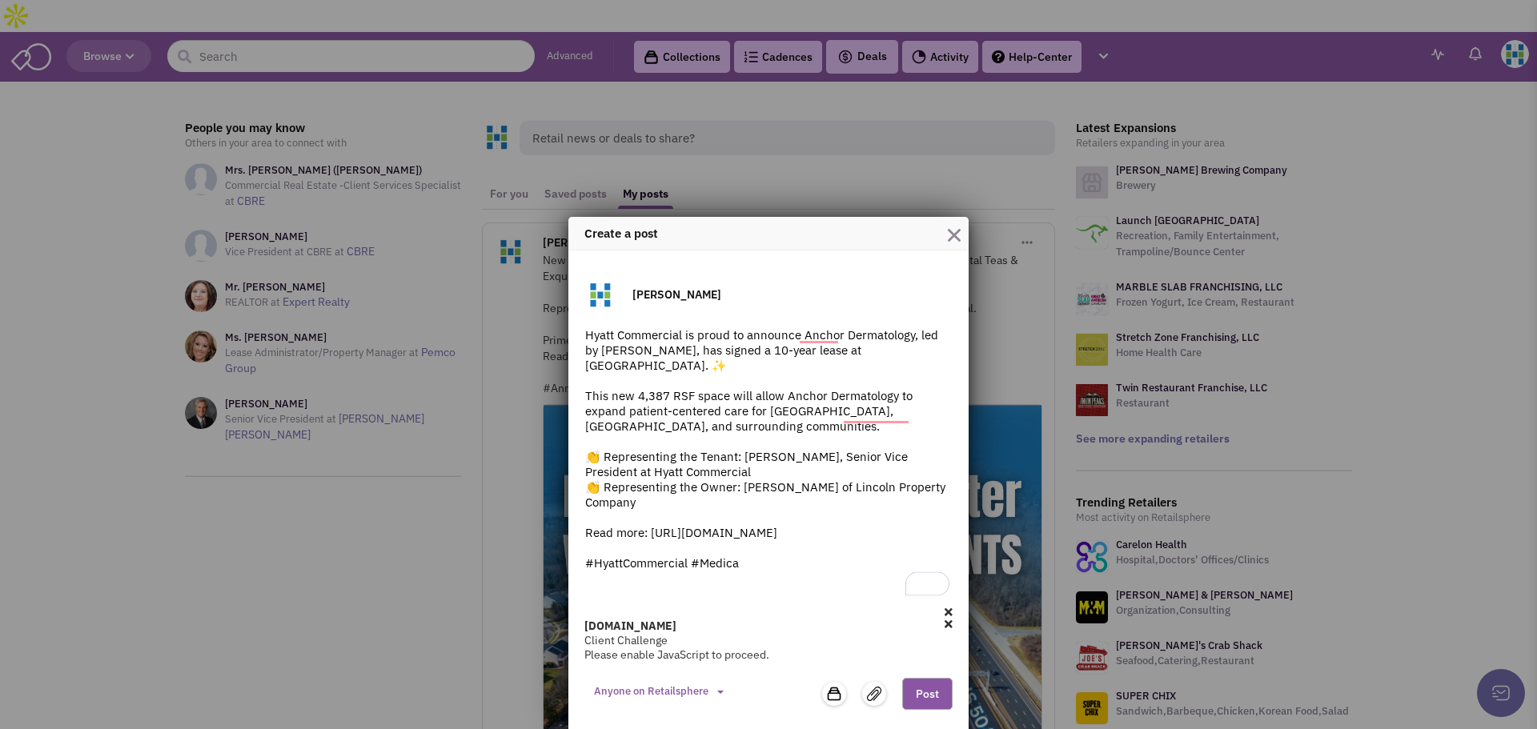
click at [766, 544] on textarea "Hyatt Commercial is proud to announce Anchor Dermatology, led by Dr. Cheryl Lon…" at bounding box center [768, 463] width 368 height 272
type textarea "Hyatt Commercial is proud to announce Anchor Dermatology, led by Dr. Cheryl Lon…"
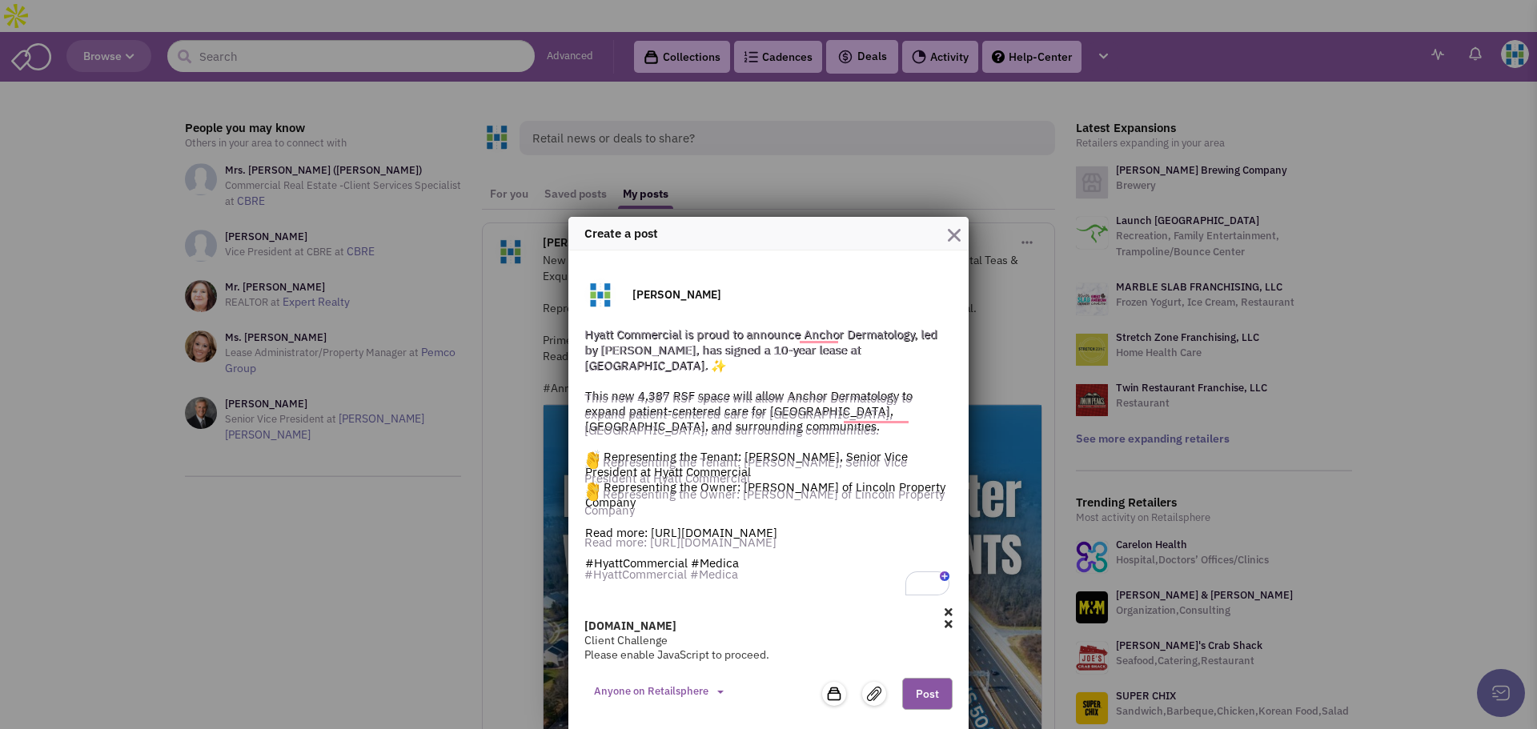
scroll to position [44, 0]
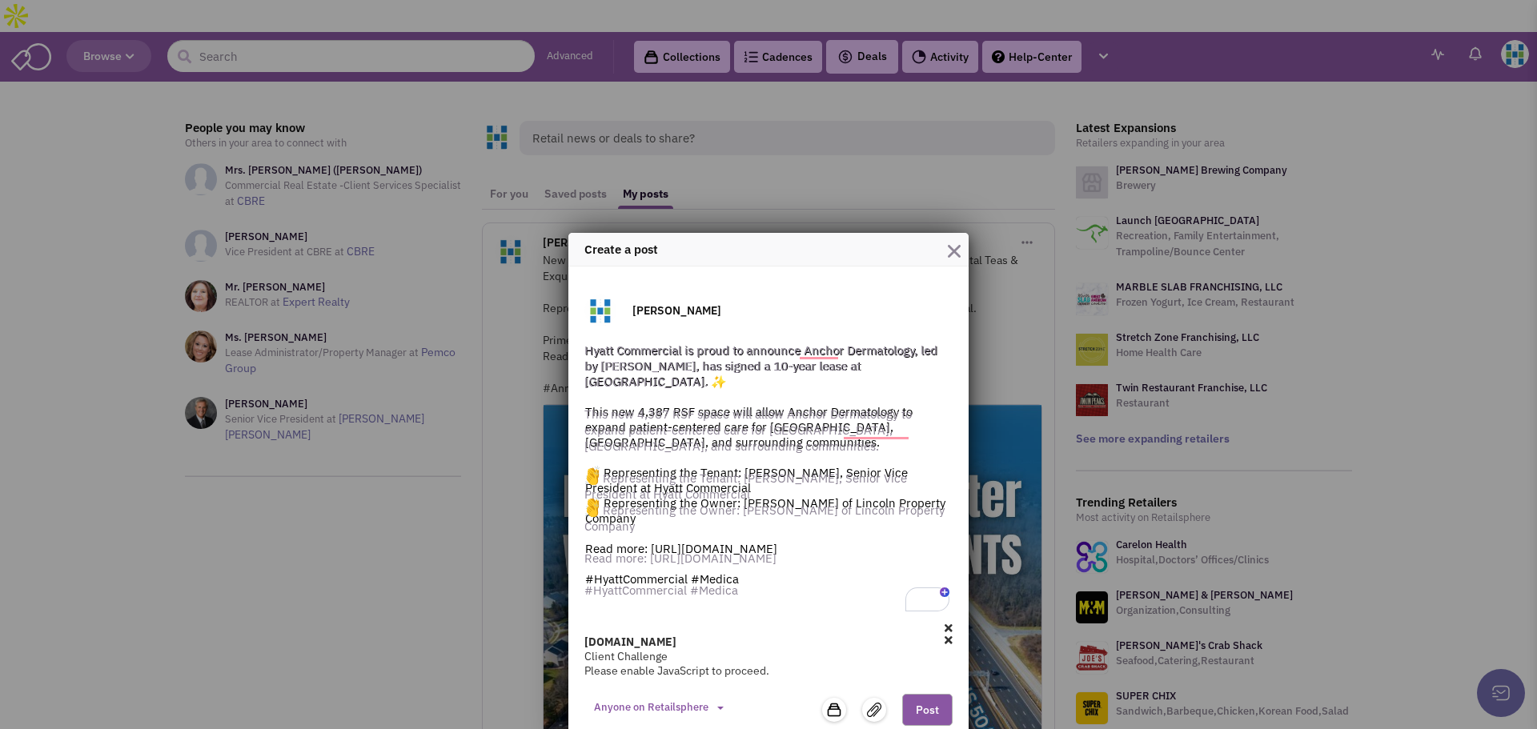
click at [944, 635] on icon at bounding box center [948, 640] width 8 height 11
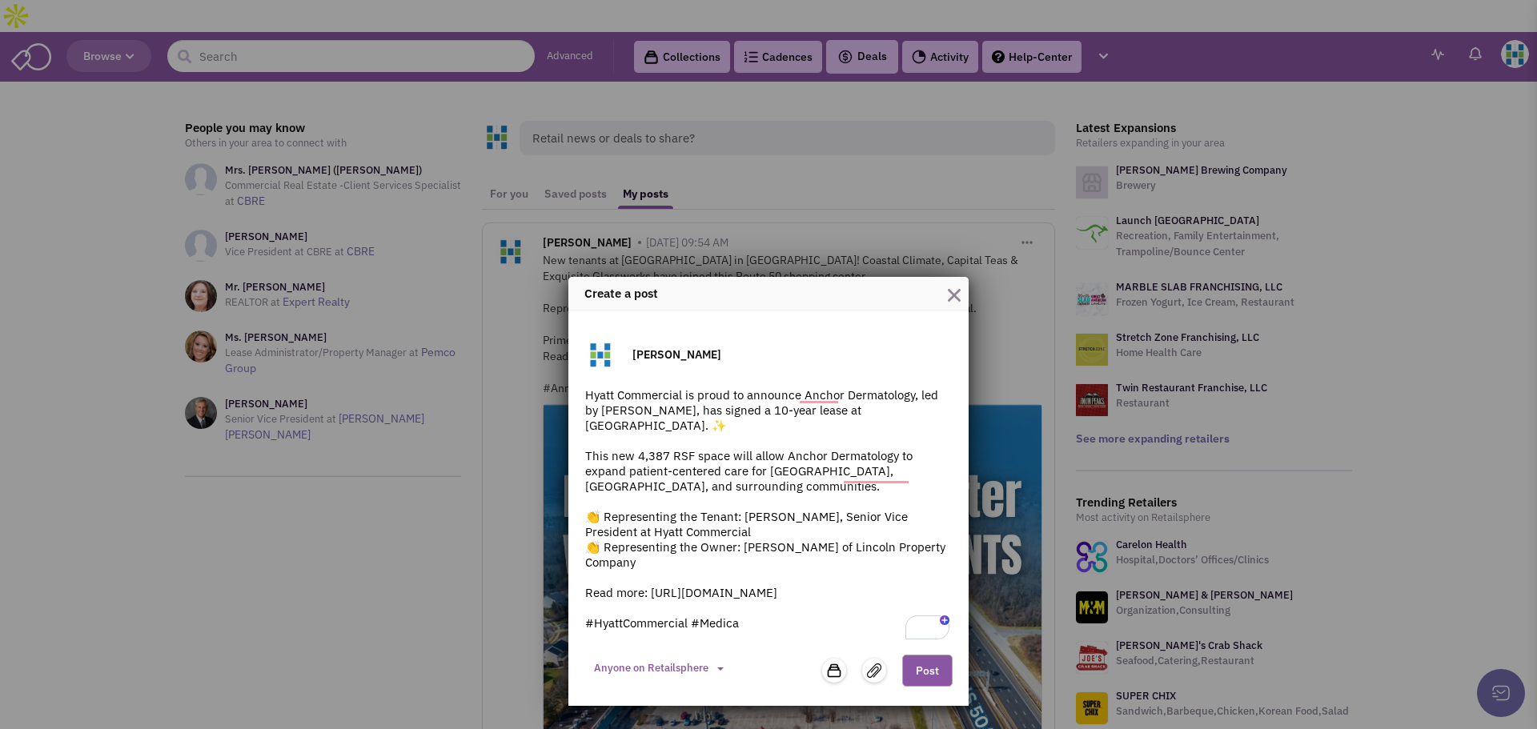
scroll to position [0, 0]
click at [949, 637] on div "Hyatt Commercial is proud to announce Anchor Dermatology, led by Dr. Cheryl Lon…" at bounding box center [768, 515] width 368 height 256
click at [793, 631] on textarea "Hyatt Commercial is proud to announce Anchor Dermatology, led by Dr. Cheryl Lon…" at bounding box center [768, 515] width 368 height 256
click at [748, 620] on textarea "Hyatt Commercial is proud to announce Anchor Dermatology, led by Dr. Cheryl Lon…" at bounding box center [768, 515] width 368 height 256
click at [638, 599] on textarea "Hyatt Commercial is proud to announce Anchor Dermatology, led by Dr. Cheryl Lon…" at bounding box center [768, 515] width 368 height 256
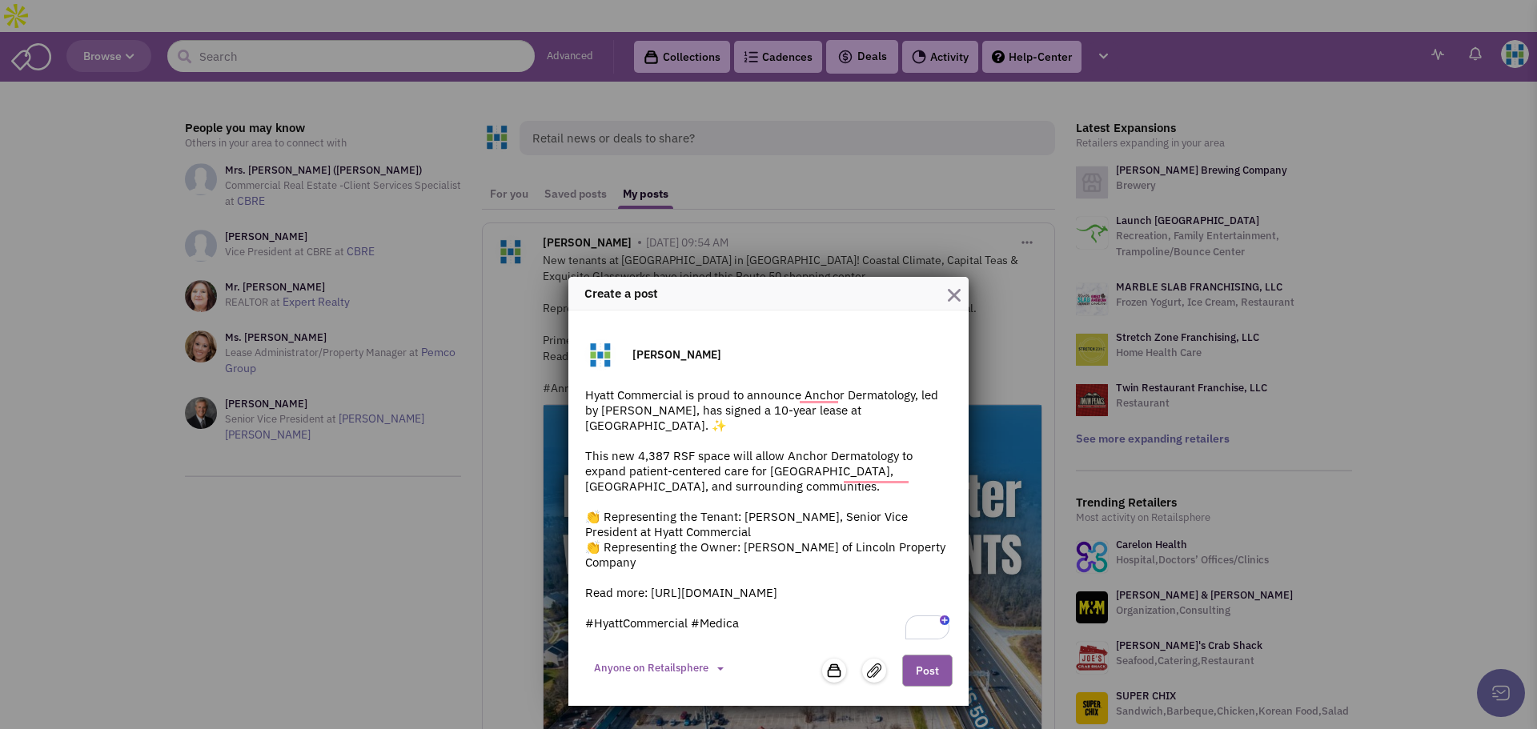
click at [815, 595] on textarea "Hyatt Commercial is proud to announce Anchor Dermatology, led by Dr. Cheryl Lon…" at bounding box center [768, 515] width 368 height 256
click at [724, 531] on textarea "Hyatt Commercial is proud to announce Anchor Dermatology, led by Dr. Cheryl Lon…" at bounding box center [768, 515] width 368 height 256
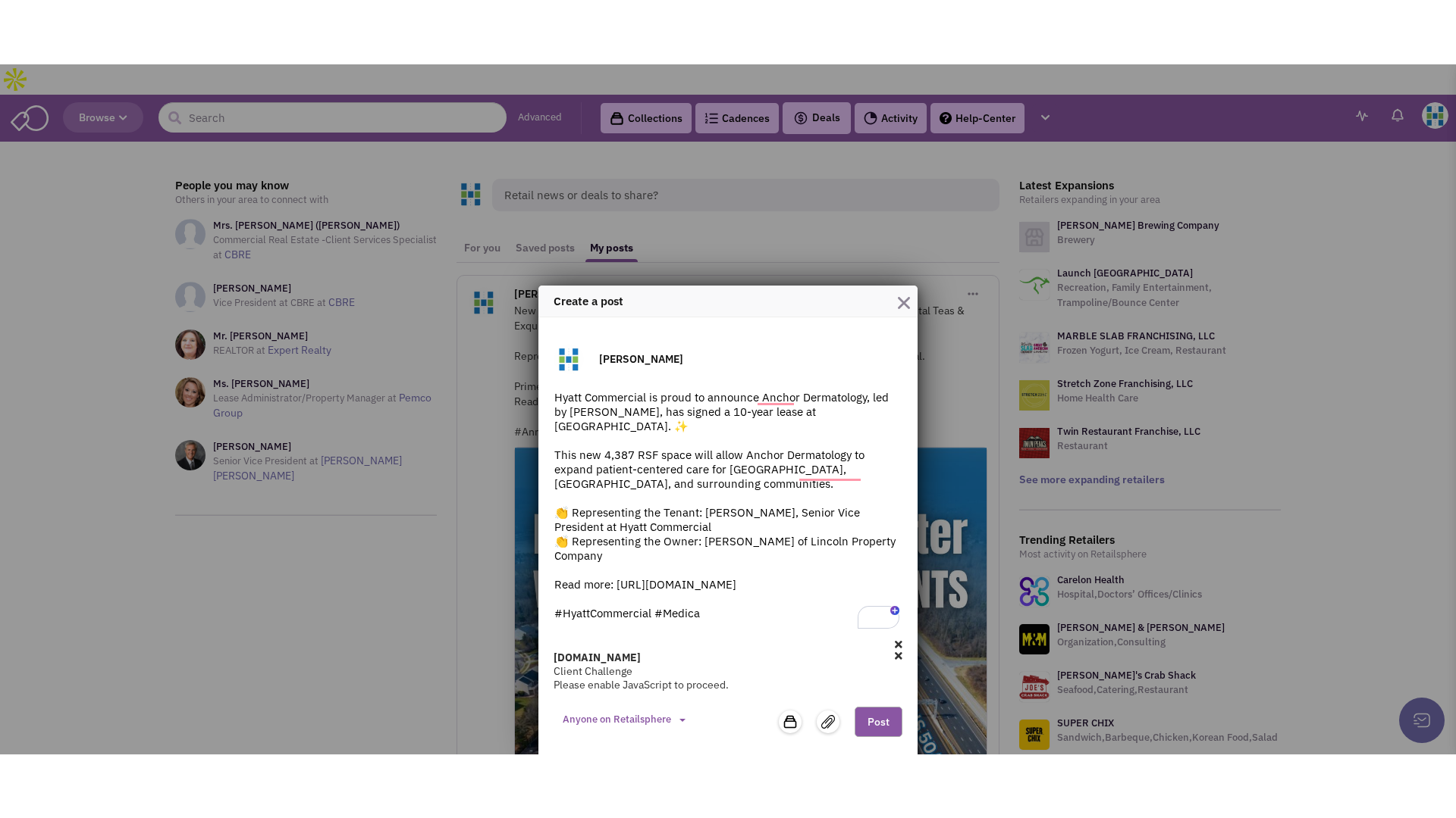
scroll to position [42, 0]
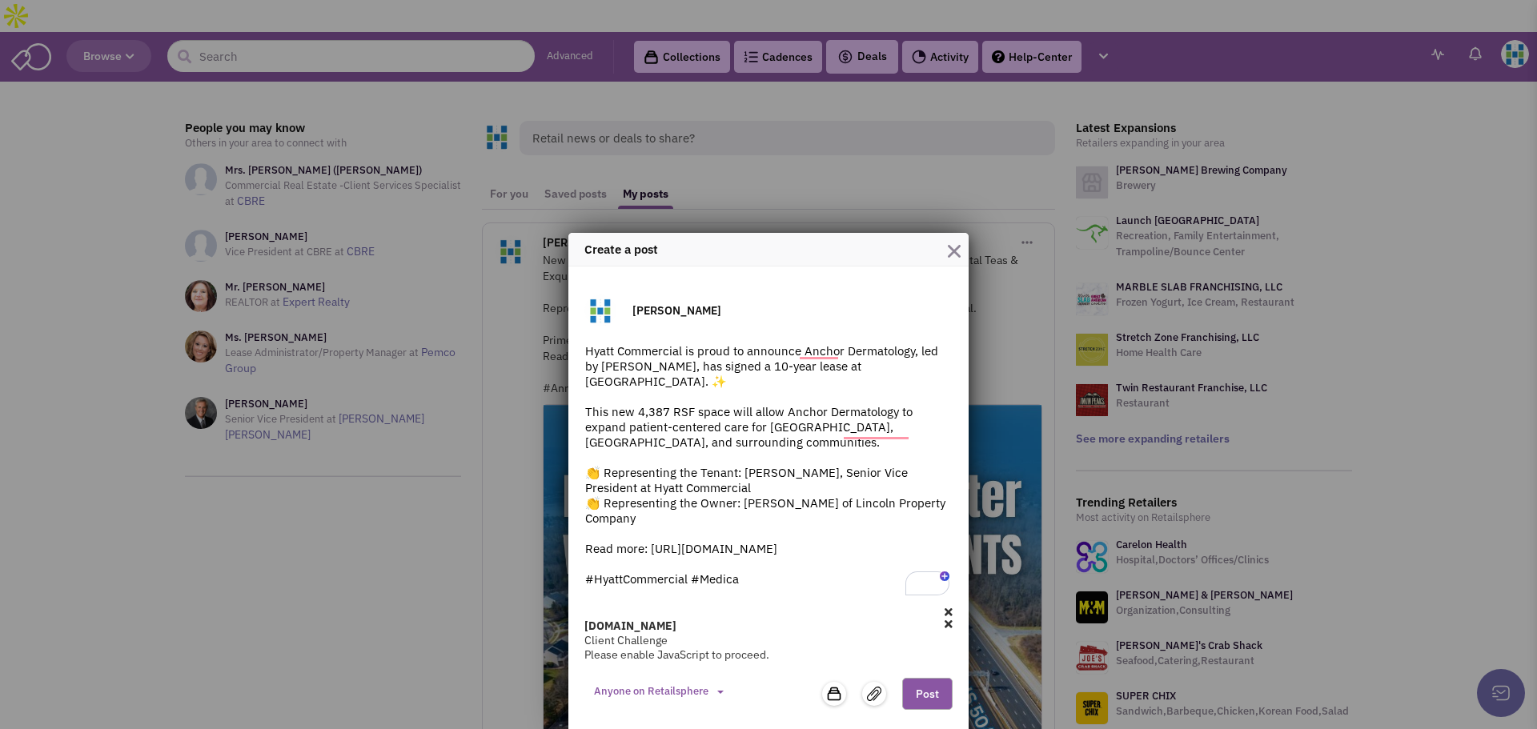
click at [760, 587] on textarea "Hyatt Commercial is proud to announce Anchor Dermatology, led by Dr. Cheryl Lon…" at bounding box center [768, 471] width 368 height 256
click at [745, 575] on textarea "Hyatt Commercial is proud to announce Anchor Dermatology, led by Dr. Cheryl Lon…" at bounding box center [768, 471] width 368 height 256
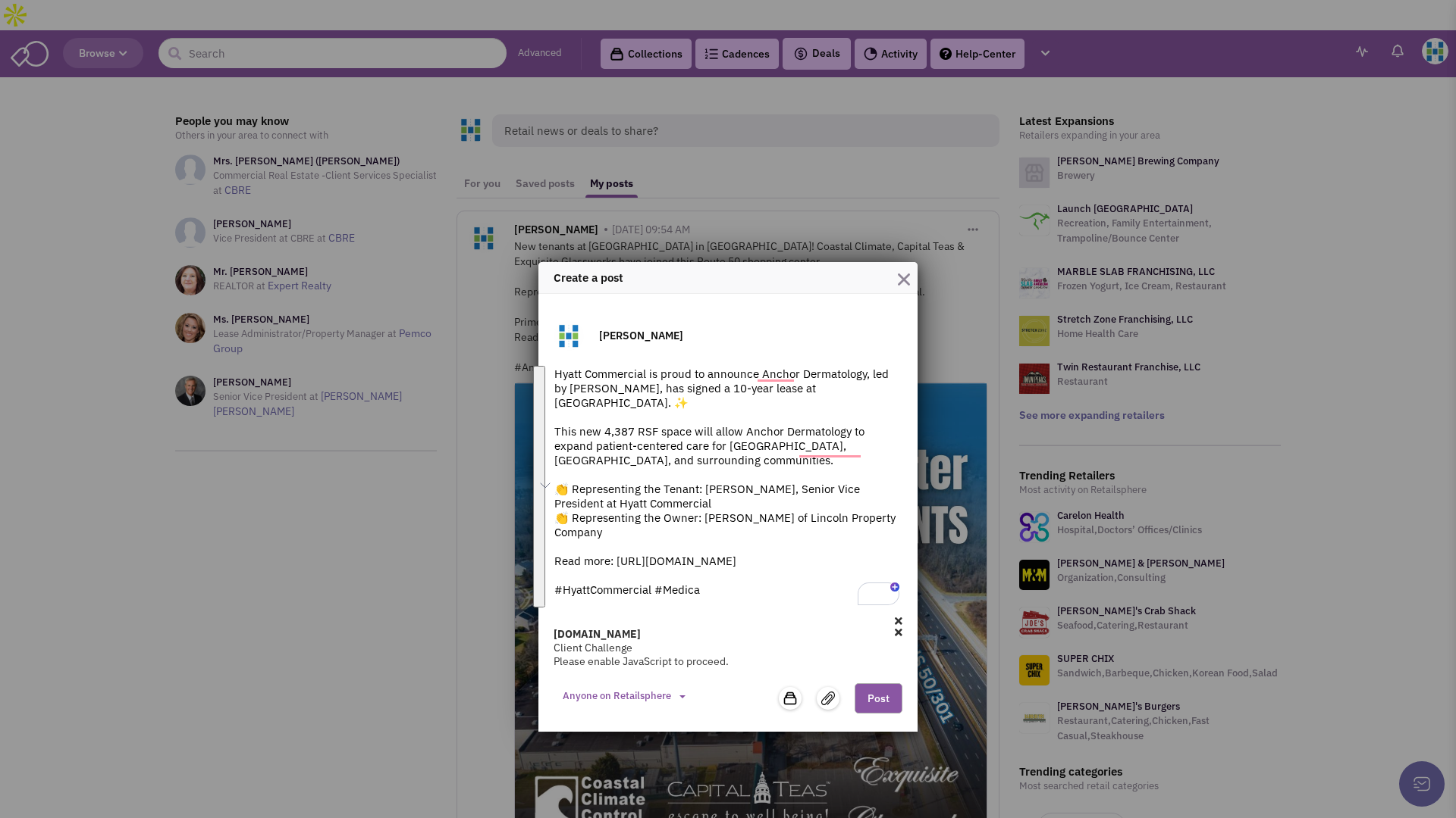
scroll to position [0, 0]
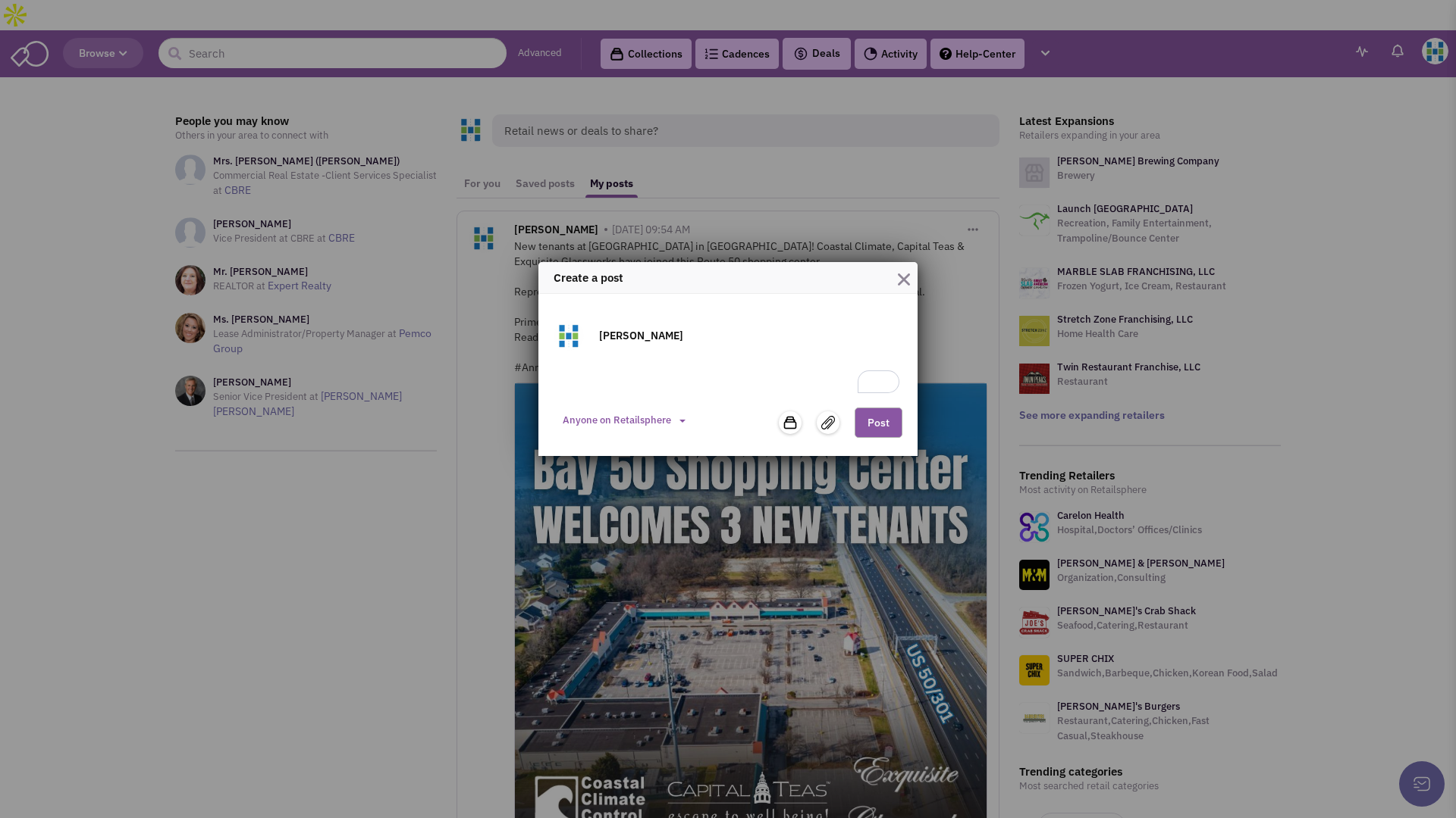
paste textarea "Hyatt Commercial is proud to announce Anchor Dermatology, led by Dr. Cheryl Lon…"
type textarea "Hyatt Commercial is proud to announce Anchor Dermatology, led by Dr. Cheryl Lon…"
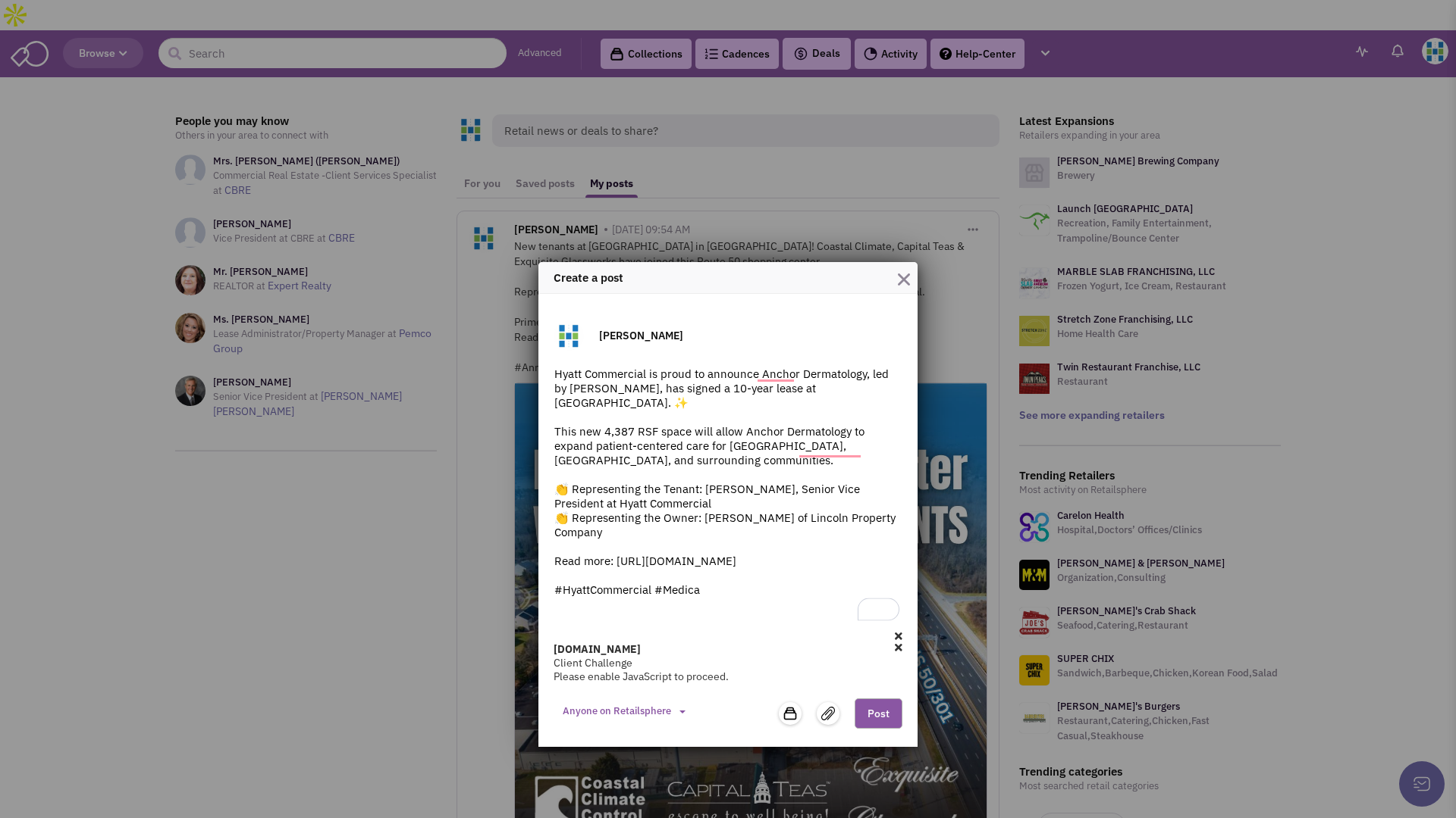
click at [704, 585] on textarea "Hyatt Commercial is proud to announce Anchor Dermatology, led by Dr. Cheryl Lon…" at bounding box center [728, 495] width 349 height 258
click at [709, 590] on textarea "Hyatt Commercial is proud to announce Anchor Dermatology, led by Dr. Cheryl Lon…" at bounding box center [728, 495] width 349 height 258
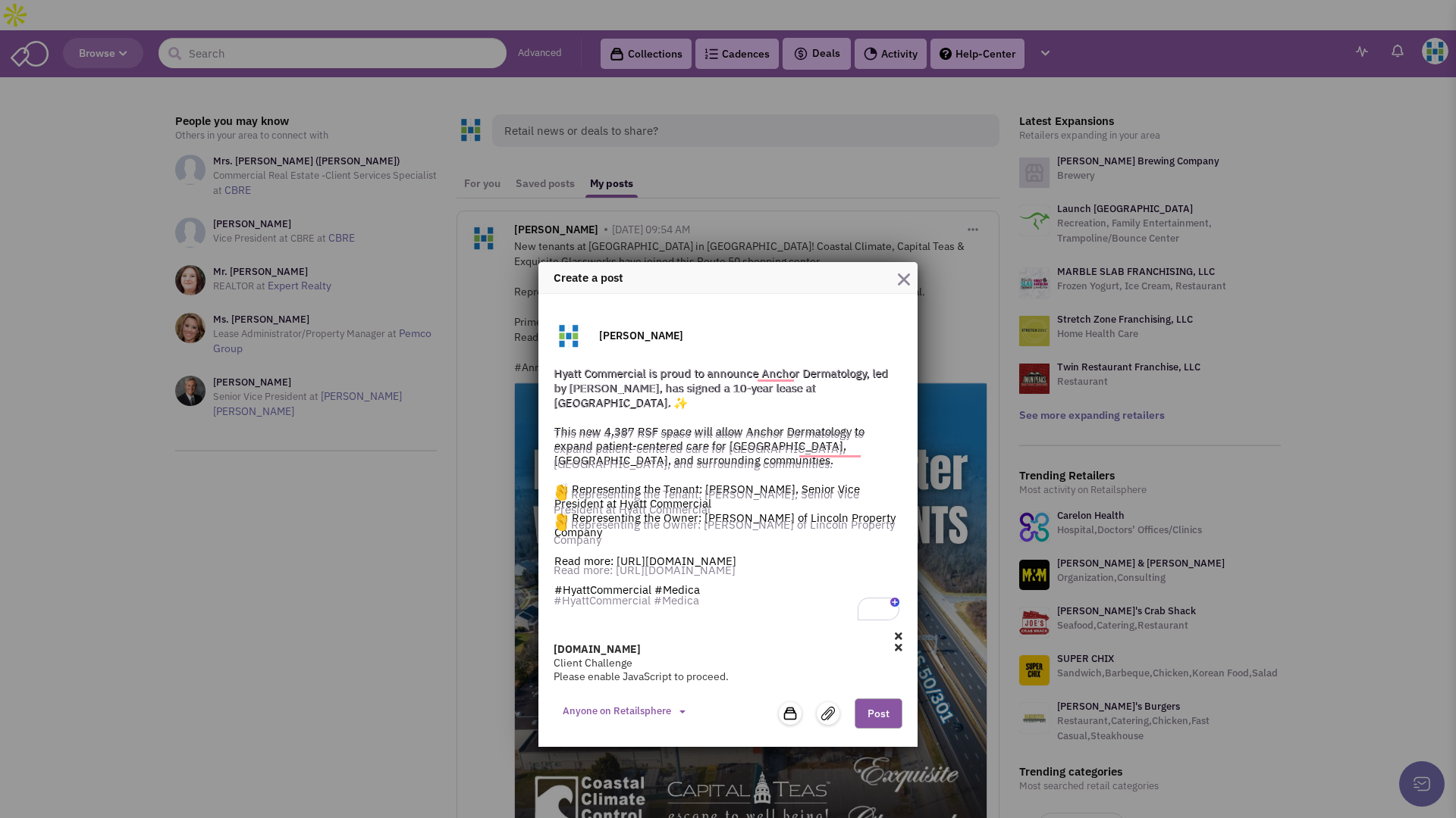
click at [898, 648] on div "birdeye.cx Client Challenge Please enable JavaScript to proceed." at bounding box center [728, 657] width 349 height 52
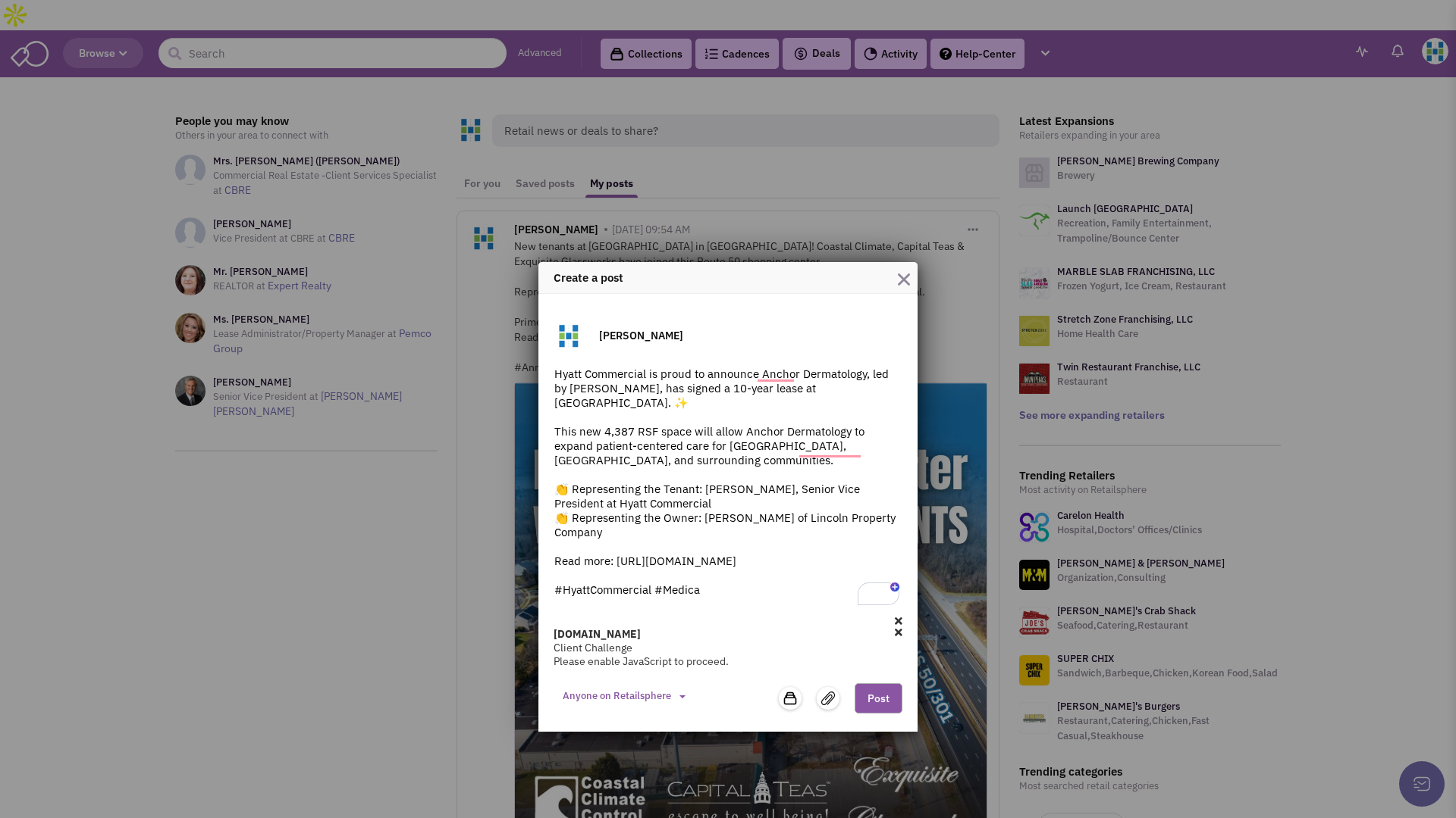
click at [900, 624] on icon at bounding box center [898, 621] width 8 height 10
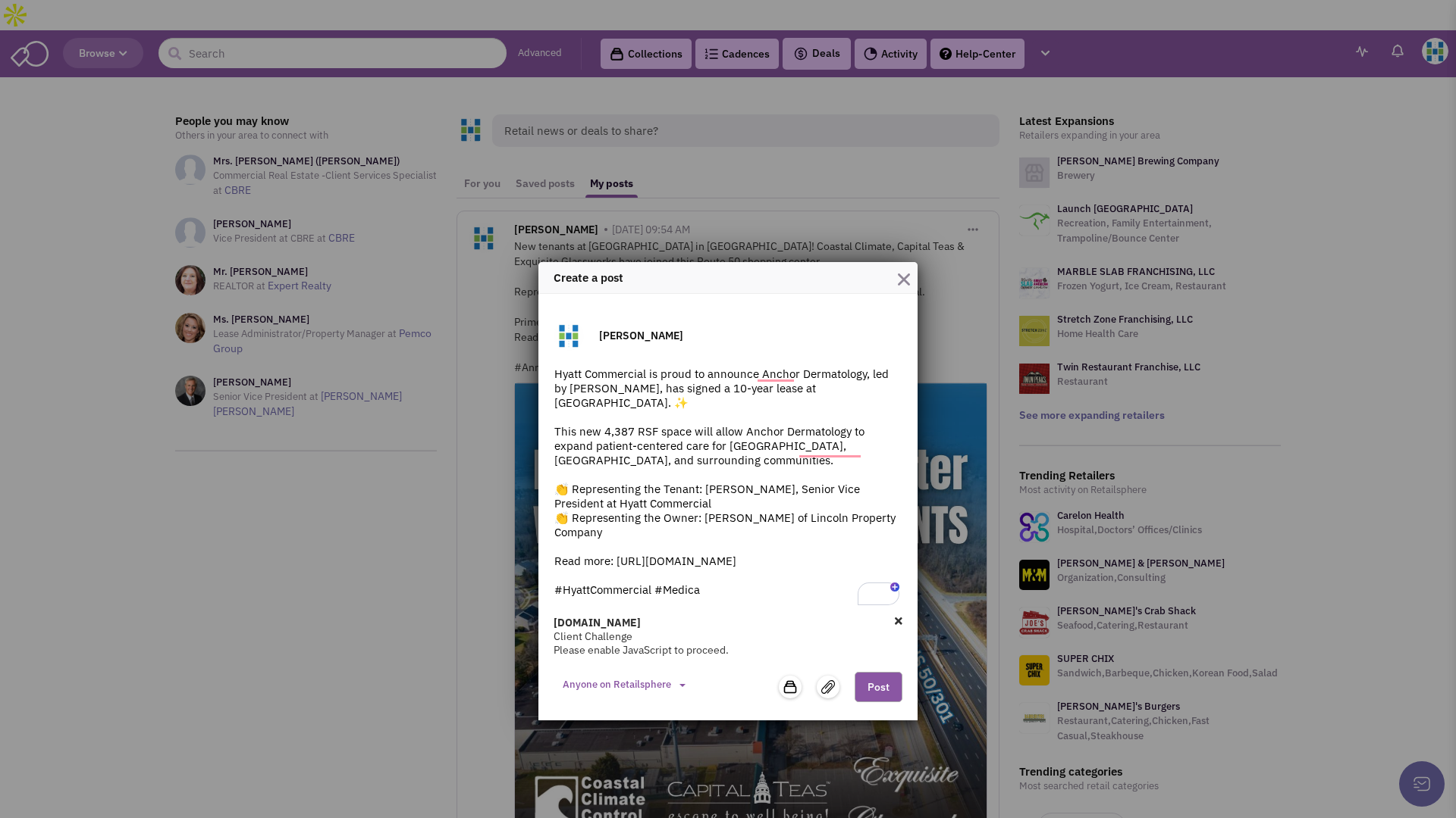
click at [901, 621] on icon at bounding box center [898, 621] width 8 height 10
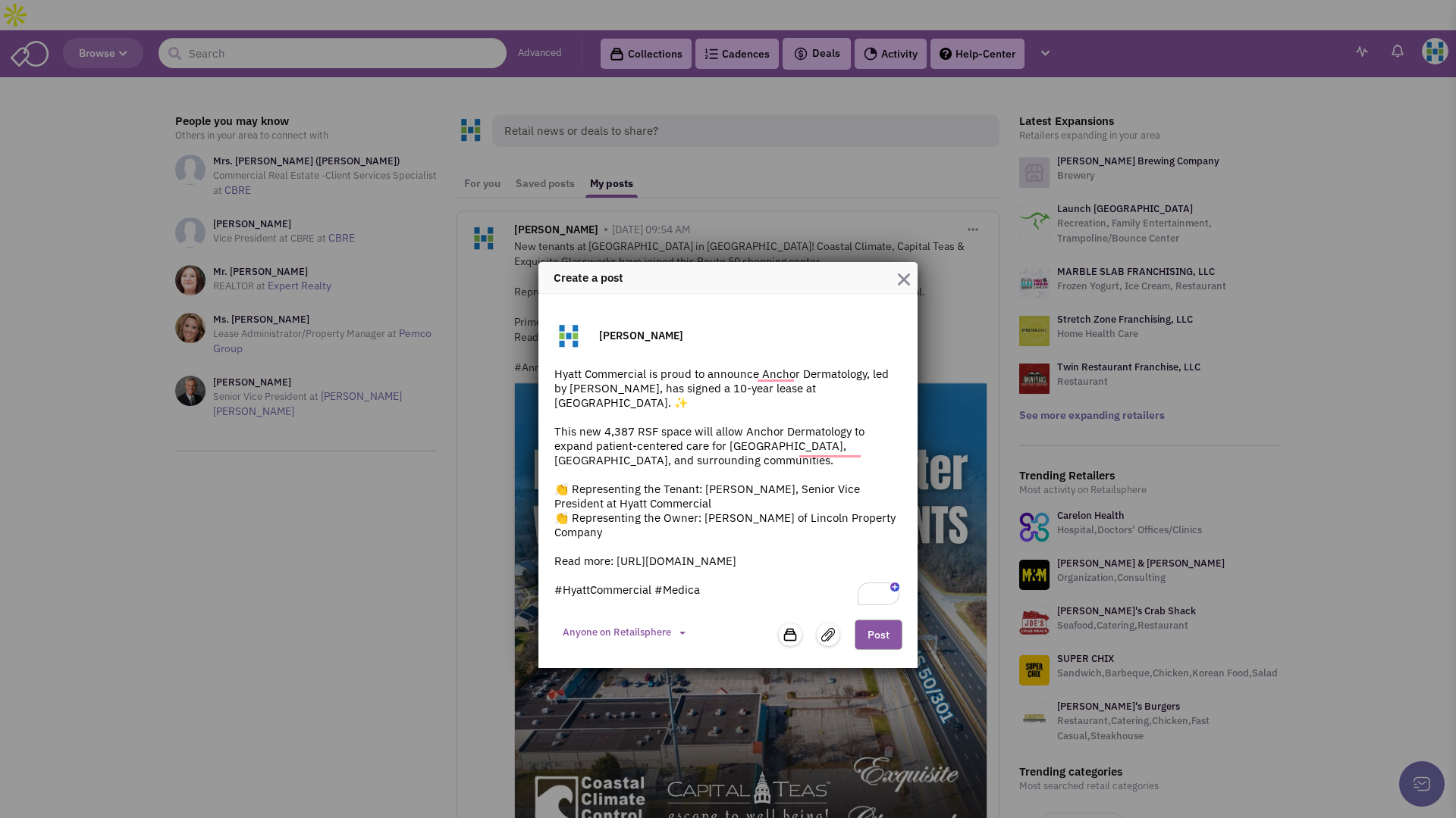
click at [677, 631] on button "Anyone on Retailsphere" at bounding box center [623, 632] width 141 height 26
click at [784, 581] on textarea "Hyatt Commercial is proud to announce Anchor Dermatology, led by Dr. Cheryl Lon…" at bounding box center [728, 488] width 349 height 242
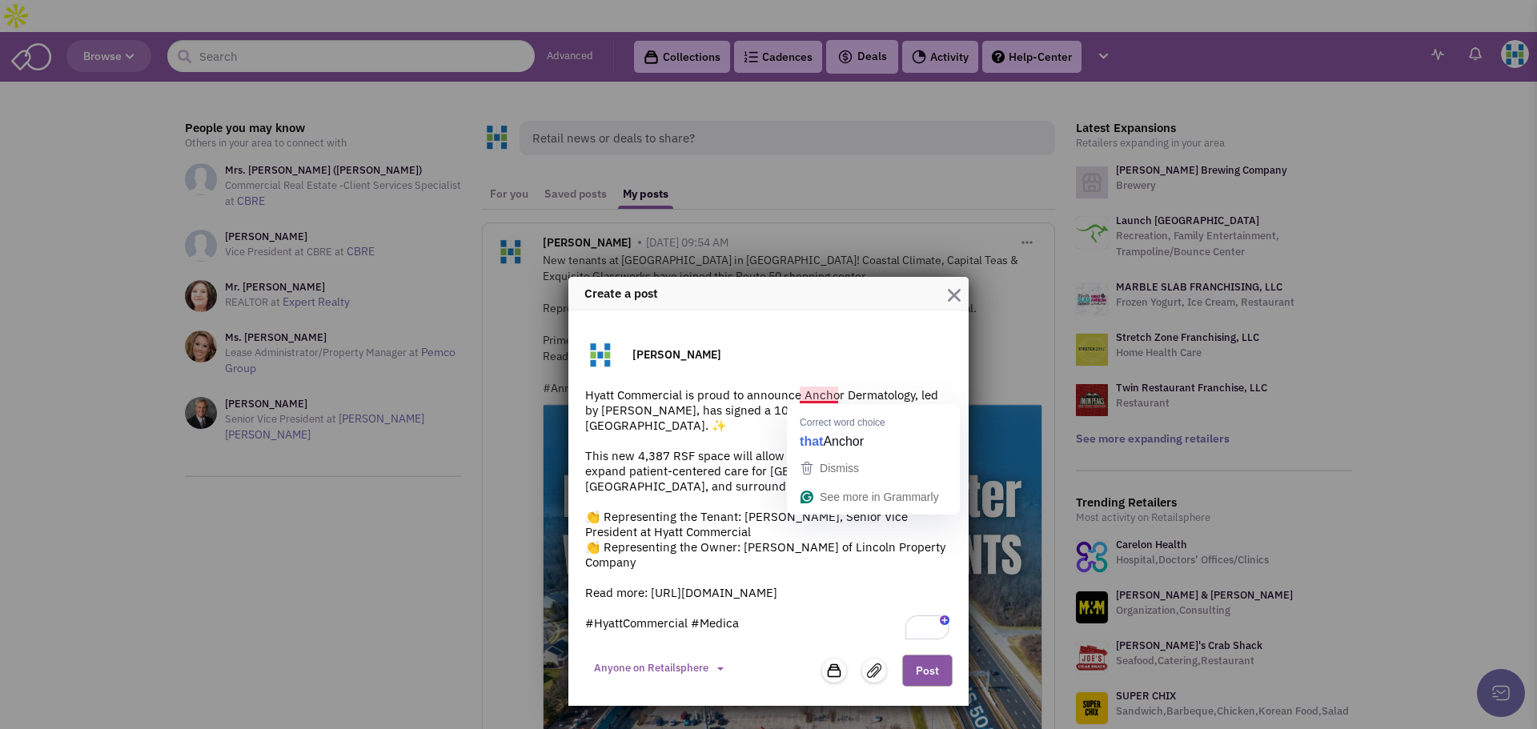
click at [736, 425] on textarea "Hyatt Commercial is proud to announce Anchor Dermatology, led by Dr. Cheryl Lon…" at bounding box center [768, 515] width 368 height 256
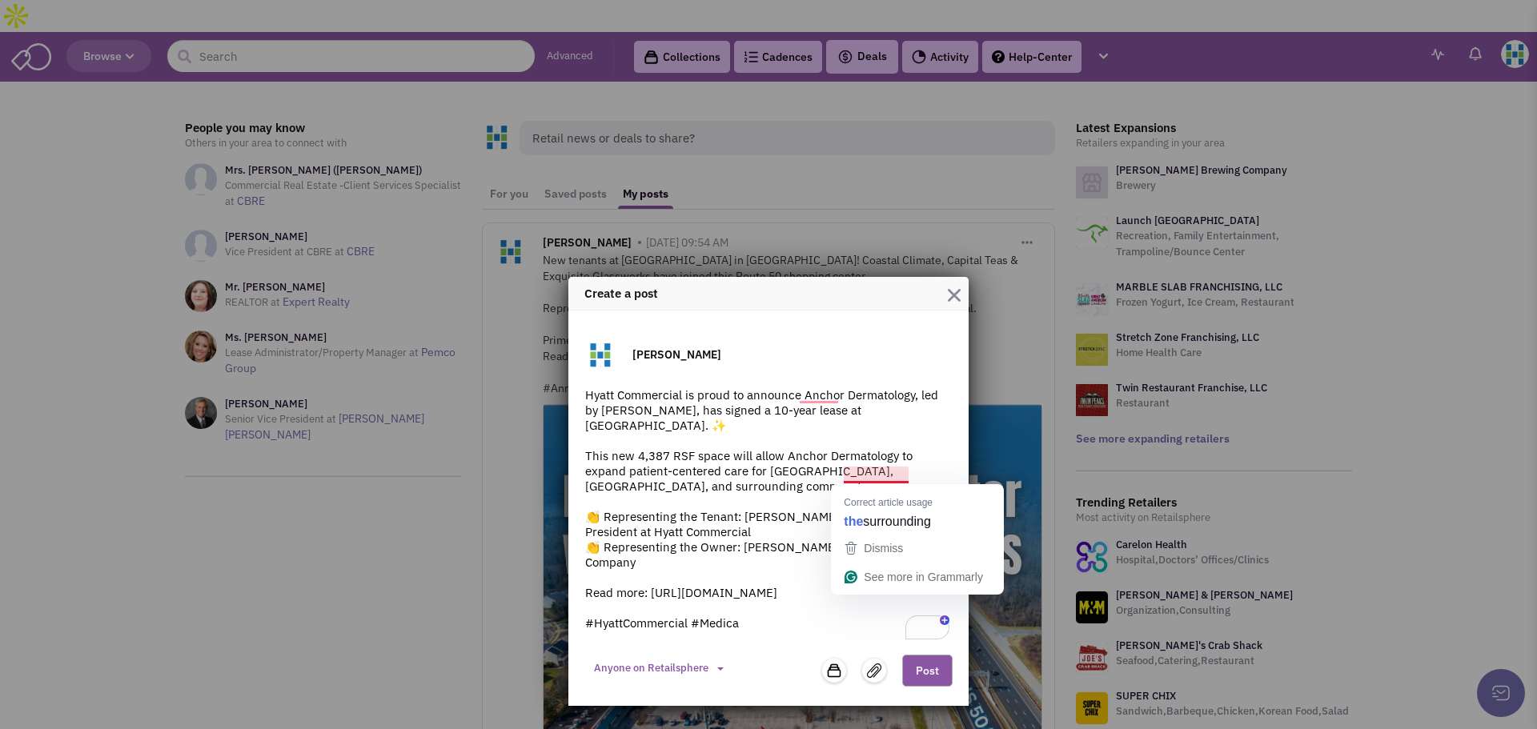
click at [758, 490] on textarea "Hyatt Commercial is proud to announce Anchor Dermatology, led by Dr. Cheryl Lon…" at bounding box center [768, 515] width 368 height 256
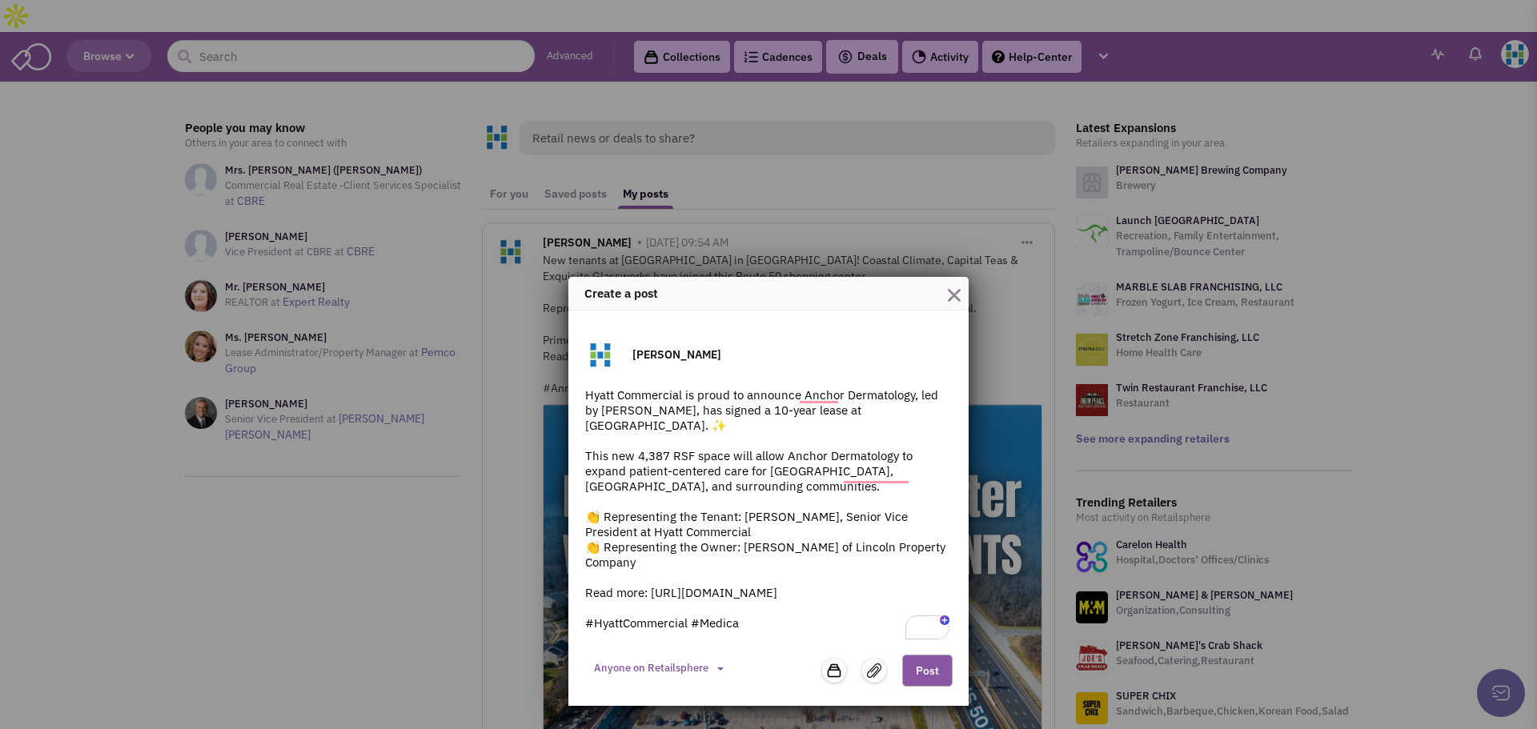
click at [861, 670] on div "Retail Under 5K-10KSF 35 items Retail Users under 5K SF 35 items 0 items 33 ite…" at bounding box center [842, 671] width 40 height 24
click at [868, 674] on img at bounding box center [874, 671] width 14 height 14
click at [874, 676] on img at bounding box center [874, 671] width 14 height 14
click at [814, 467] on textarea "Hyatt Commercial is proud to announce Anchor Dermatology, led by Dr. Cheryl Lon…" at bounding box center [768, 515] width 368 height 256
click at [813, 503] on textarea "Hyatt Commercial is proud to announce Anchor Dermatology, led by Dr. Cheryl Lon…" at bounding box center [768, 515] width 368 height 256
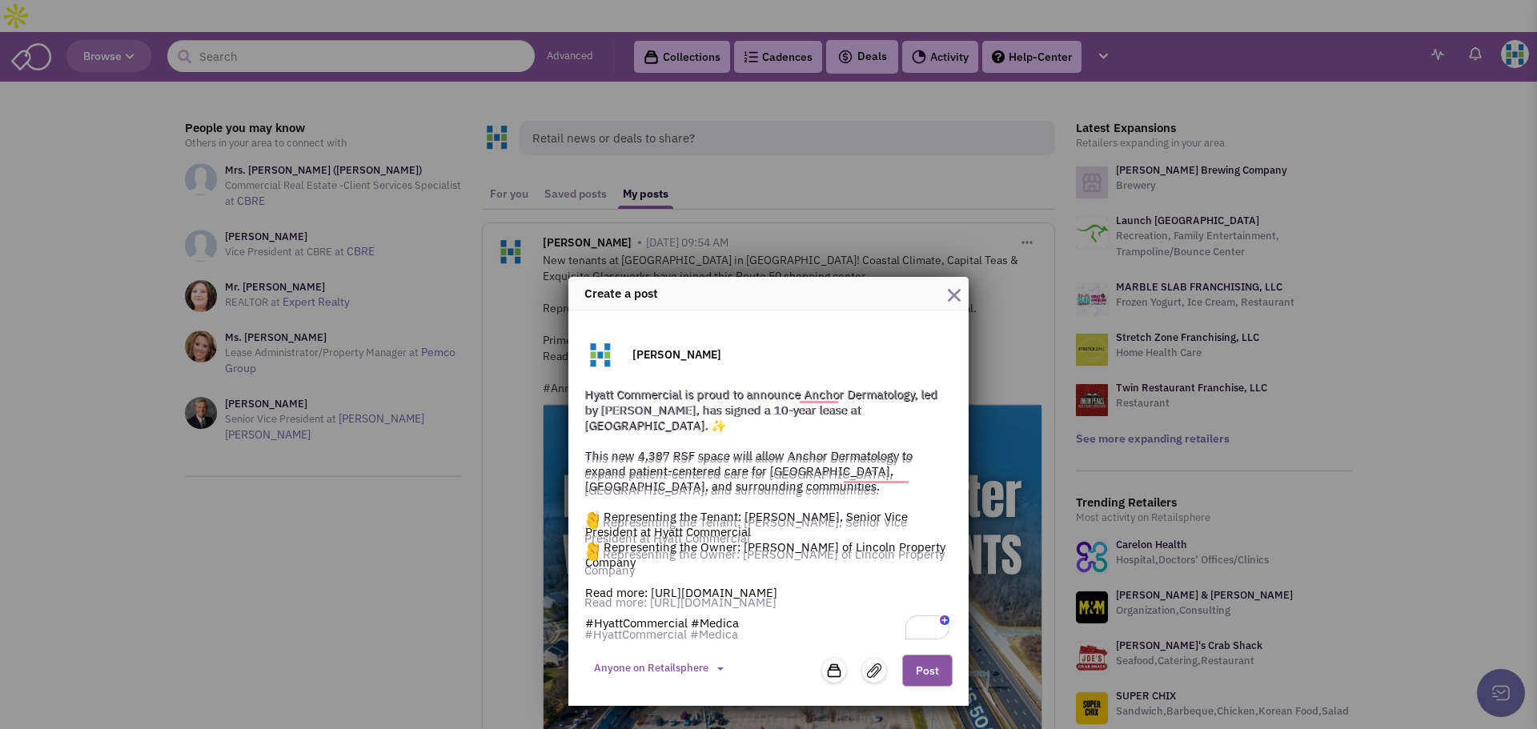
click at [870, 672] on img at bounding box center [874, 671] width 14 height 14
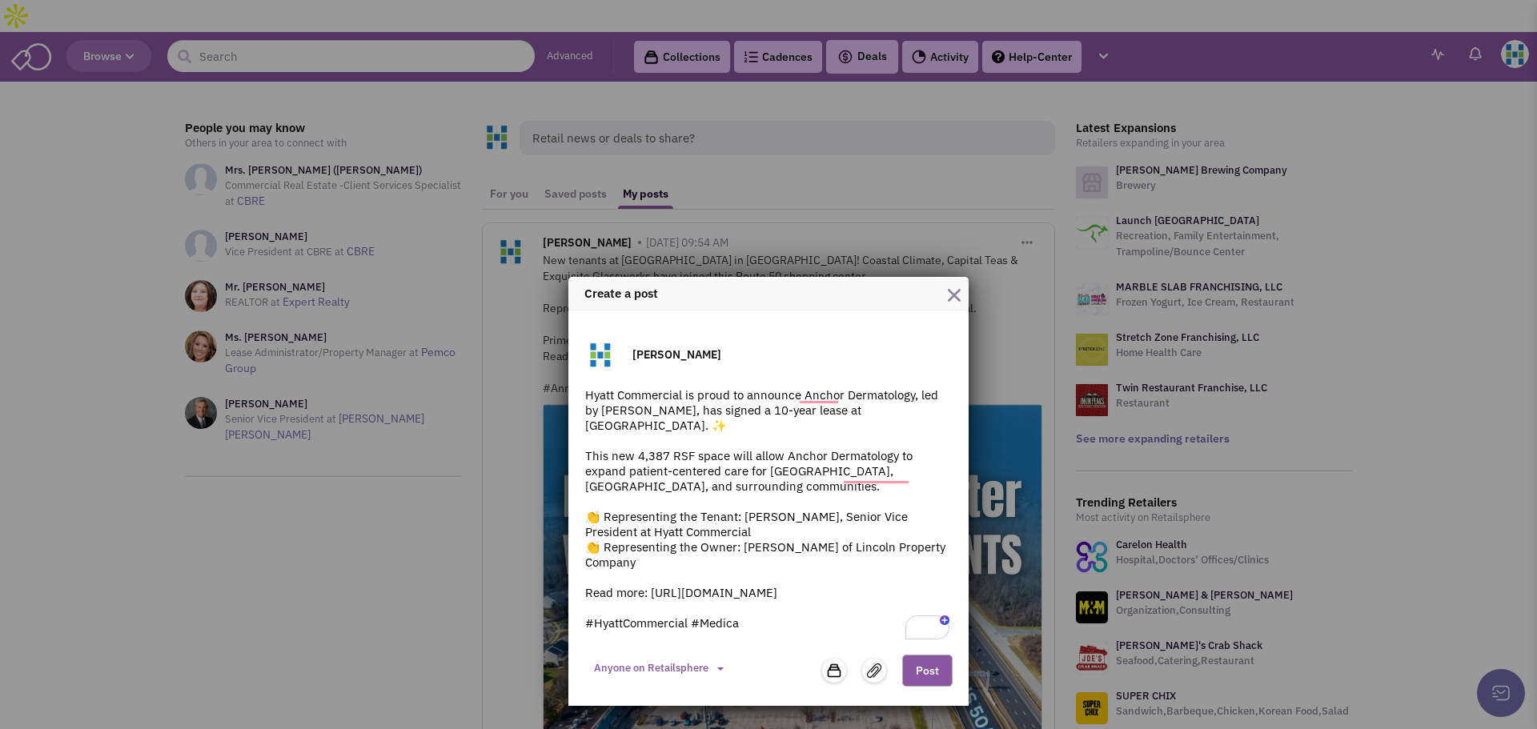
click at [870, 672] on img at bounding box center [874, 671] width 14 height 14
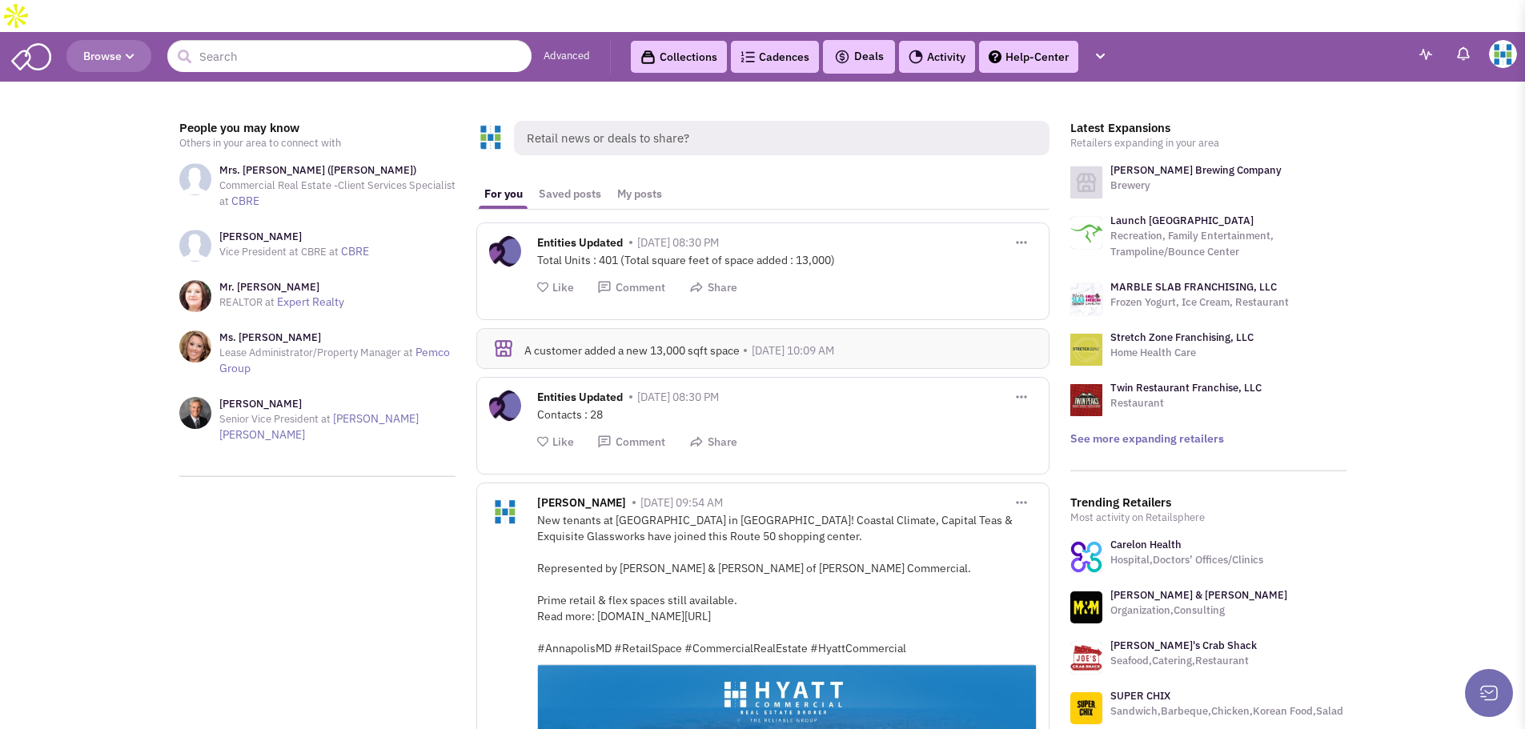
click at [622, 121] on span "Retail news or deals to share?" at bounding box center [781, 138] width 535 height 34
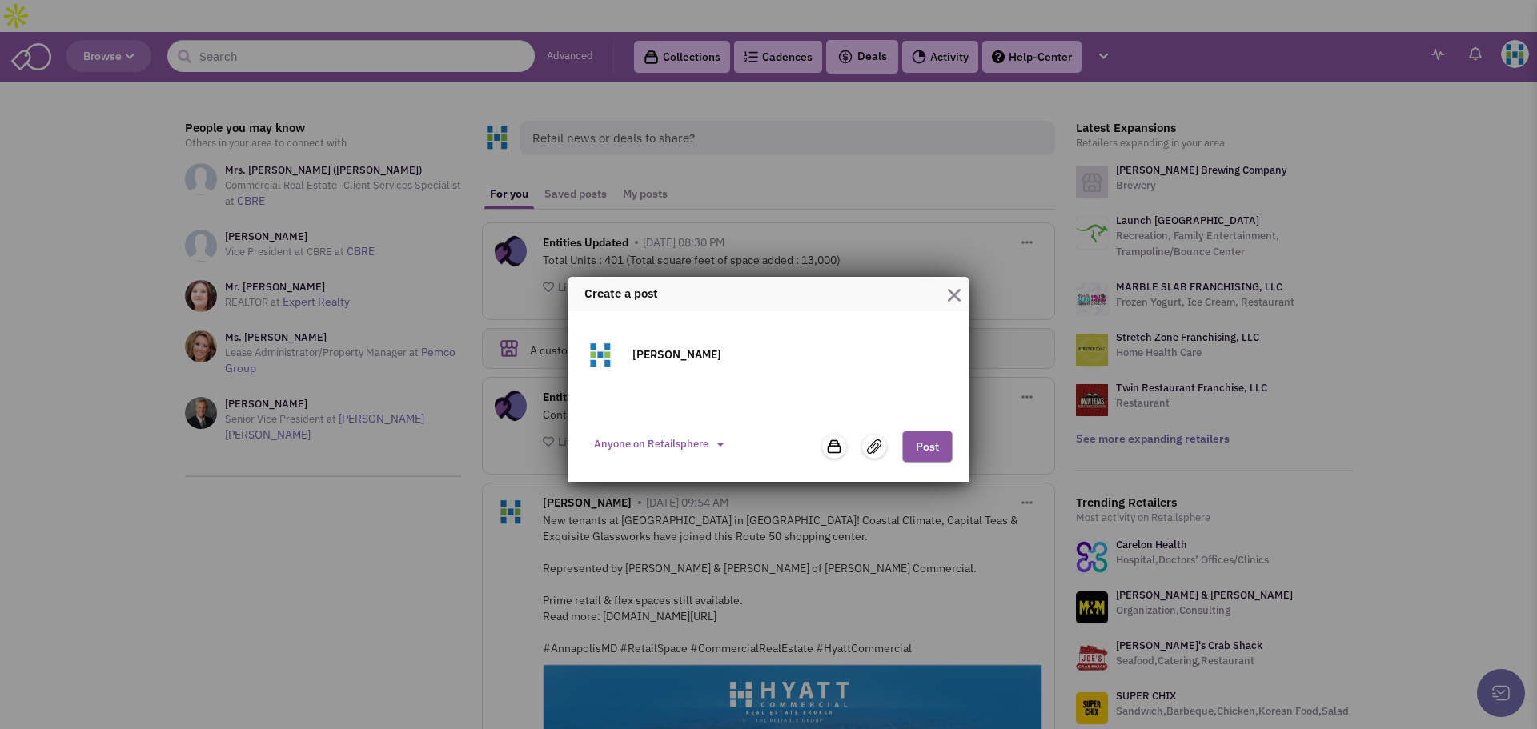
click at [702, 401] on textarea at bounding box center [768, 403] width 368 height 32
paste textarea "Hyatt Commercial is proud to announce Anchor Dermatology, led by Dr. Cheryl Lon…"
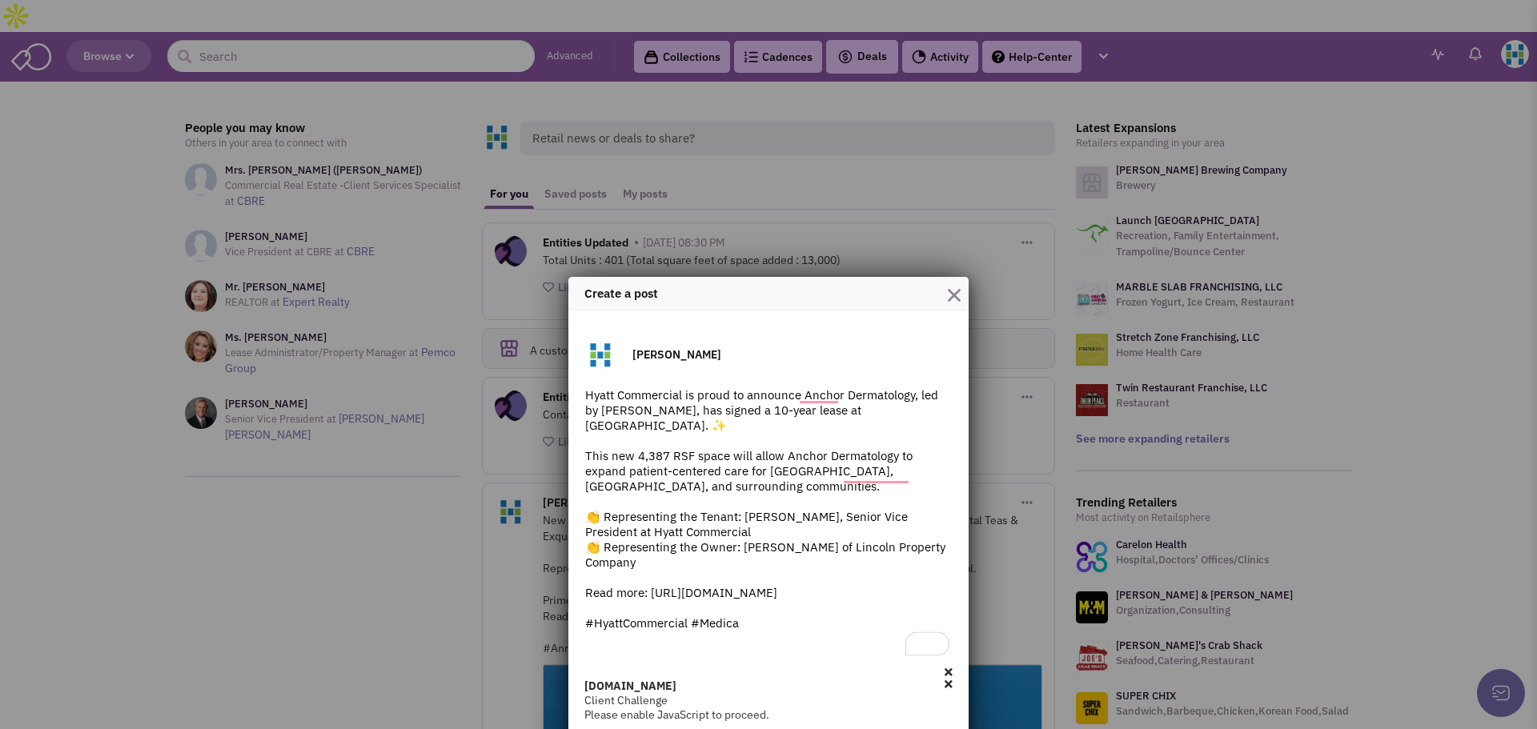
scroll to position [60, 0]
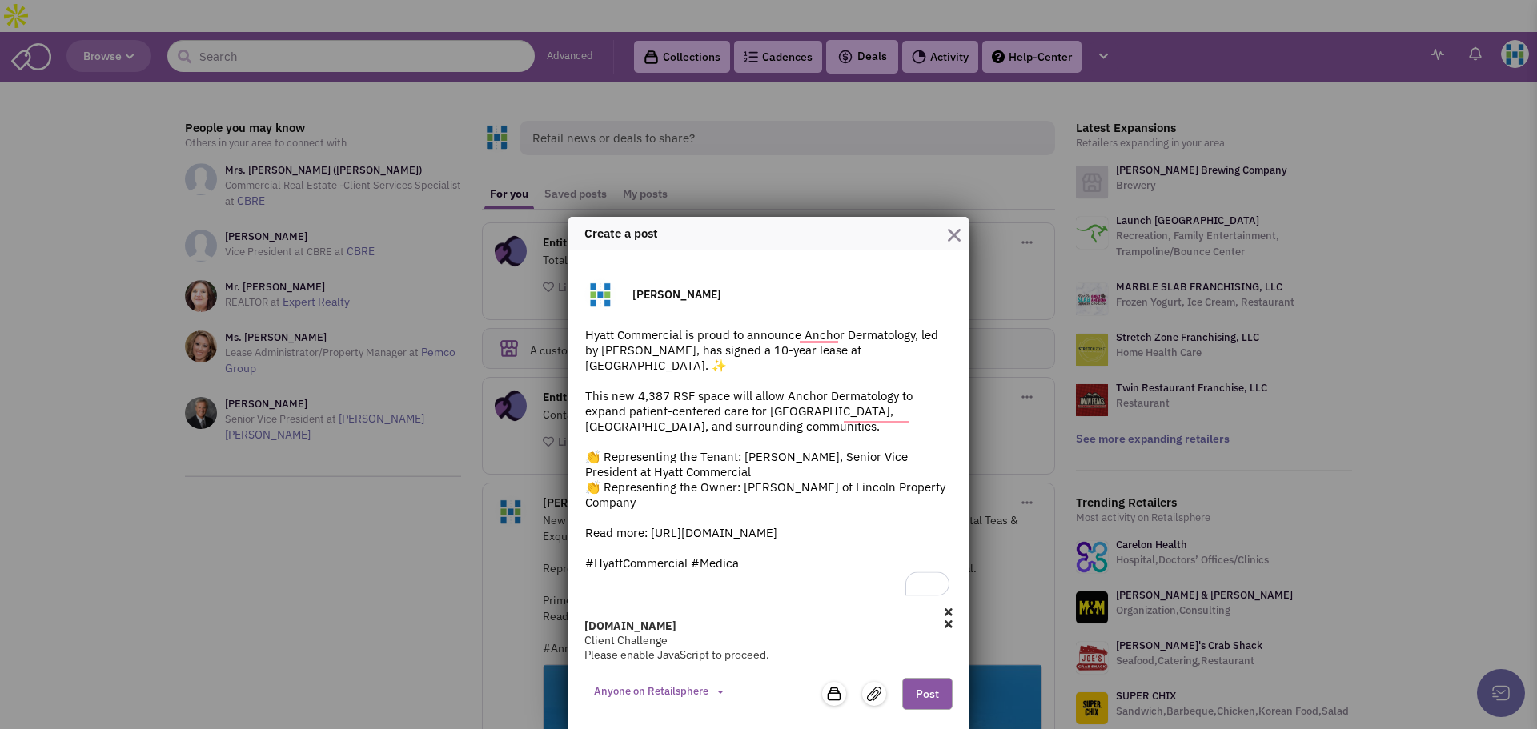
click at [752, 574] on textarea "Hyatt Commercial is proud to announce Anchor Dermatology, led by Dr. Cheryl Lon…" at bounding box center [768, 463] width 368 height 272
click at [724, 559] on textarea "Hyatt Commercial is proud to announce Anchor Dermatology, led by Dr. Cheryl Lon…" at bounding box center [768, 463] width 368 height 272
click at [620, 342] on textarea "Hyatt Commercial is proud to announce Anchor Dermatology, led by Dr. Cheryl Lon…" at bounding box center [768, 463] width 368 height 272
type textarea "Hyatt Commercial is proud to announce Anchor Dermatology, led by Dr. Cheryl Lon…"
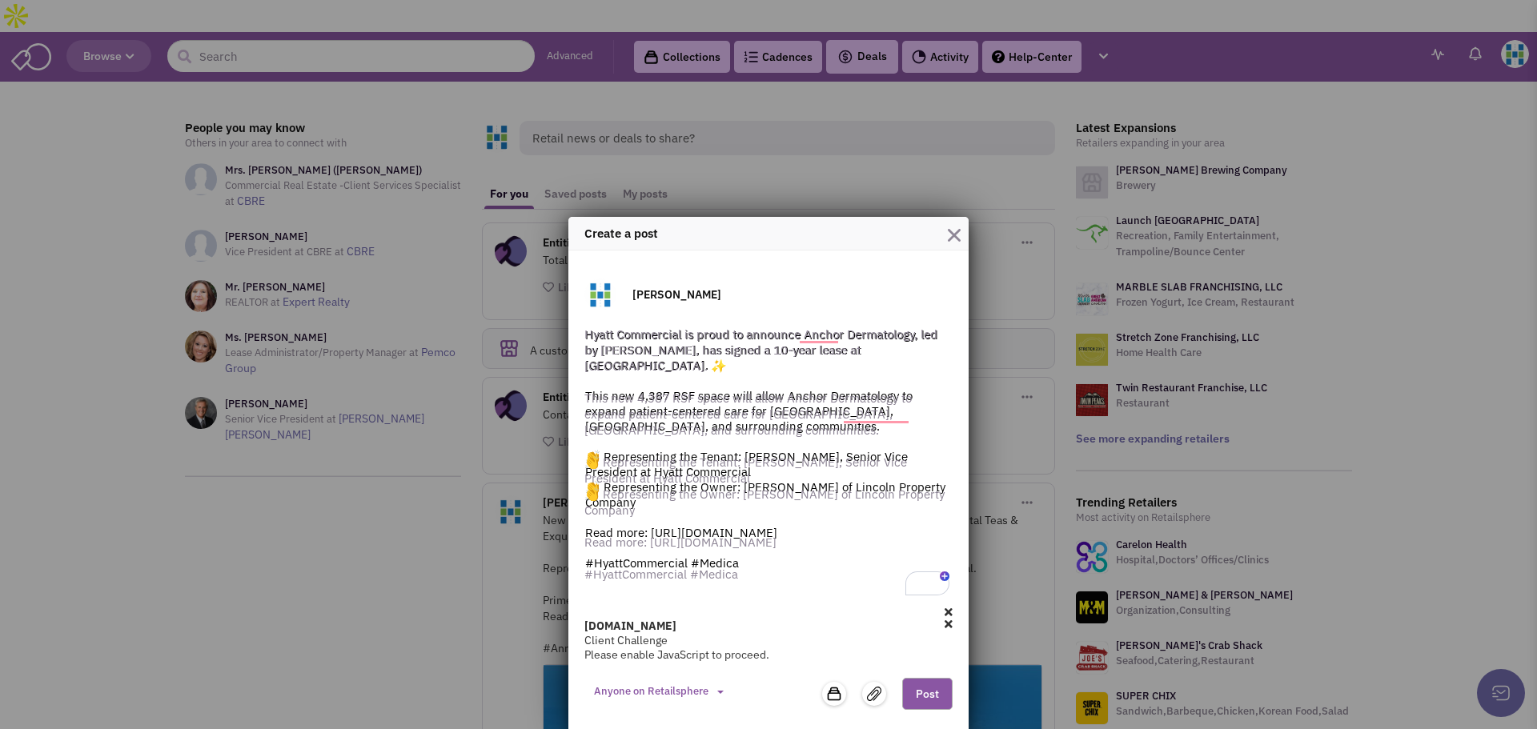
scroll to position [44, 0]
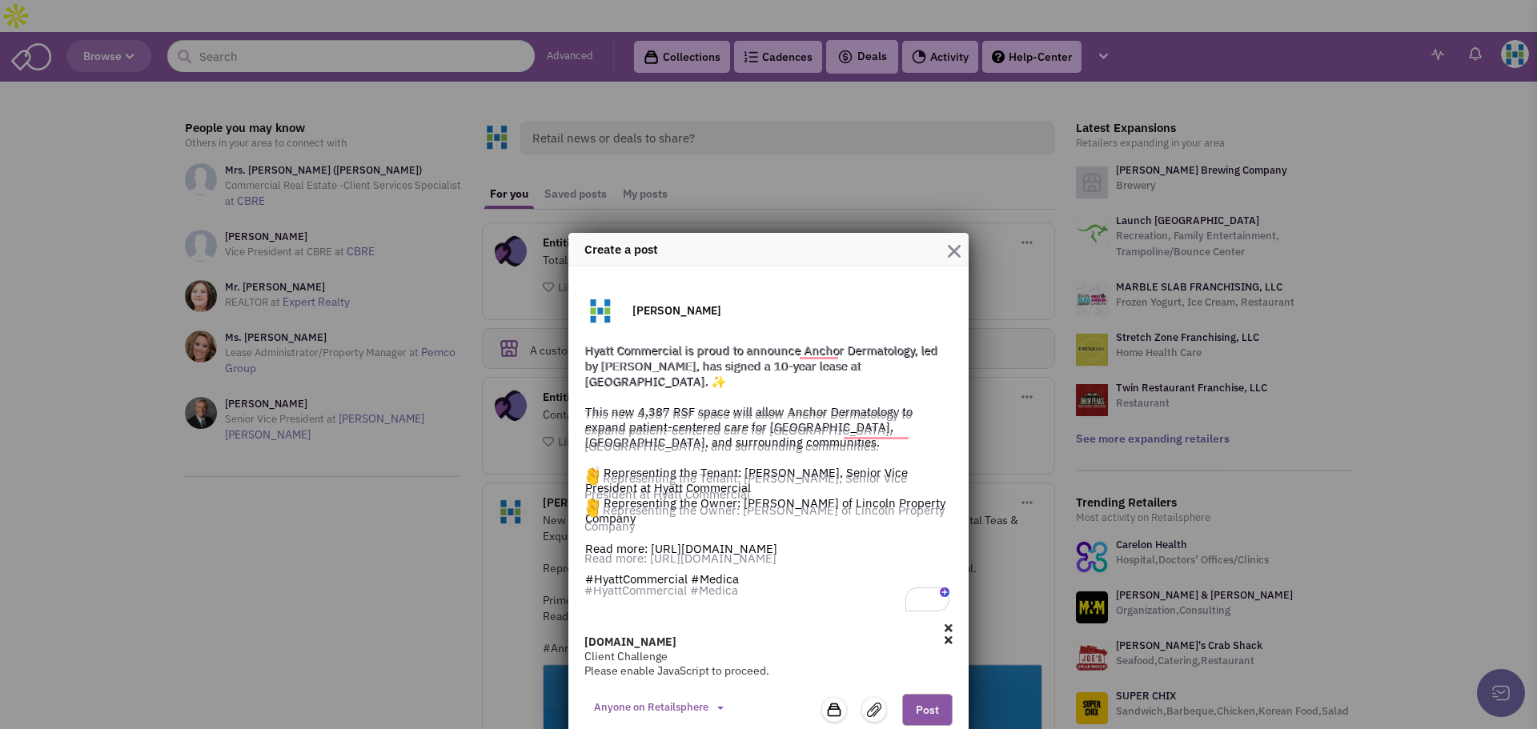
click at [944, 635] on icon at bounding box center [948, 640] width 8 height 11
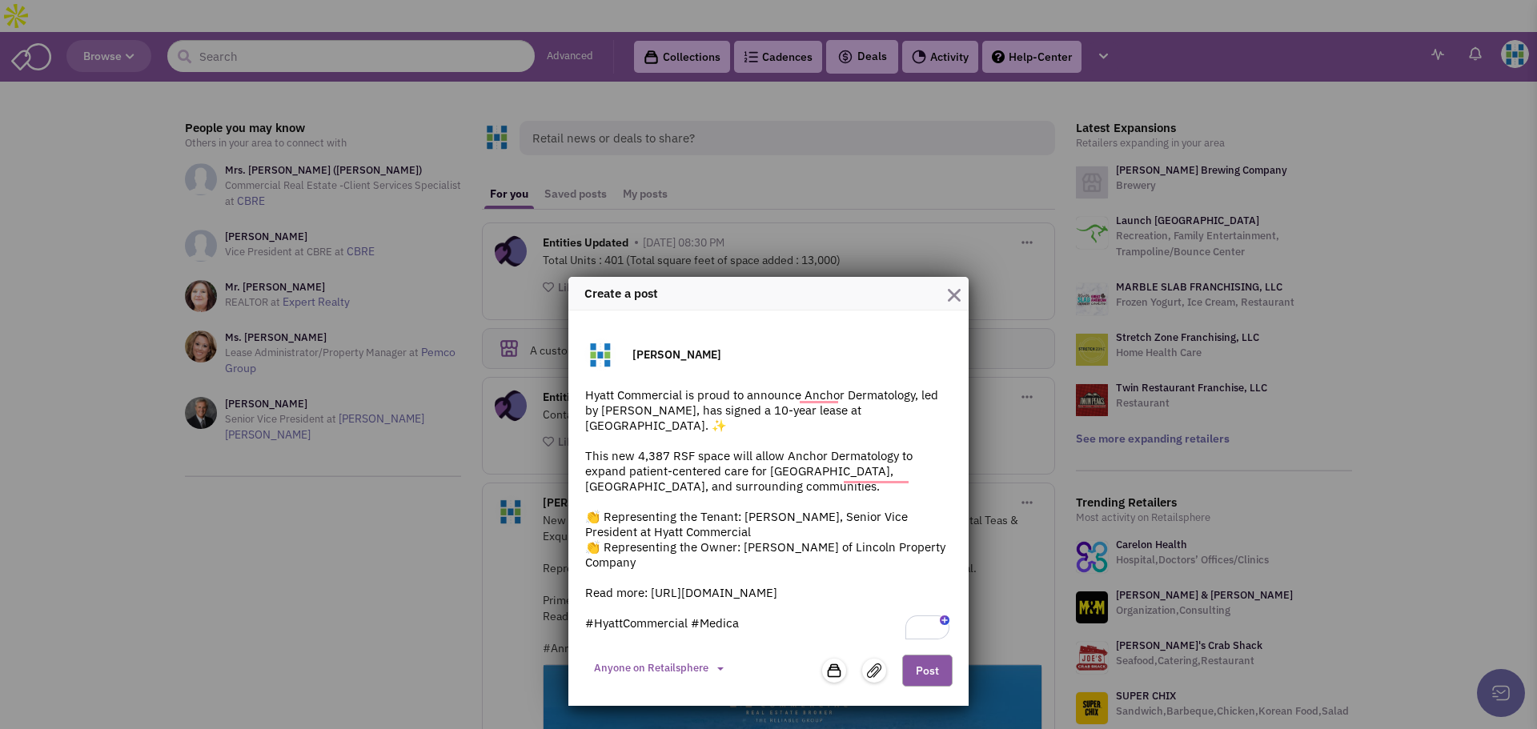
scroll to position [0, 0]
click at [760, 616] on textarea "Hyatt Commercial is proud to announce Anchor Dermatology, led by Dr. Cheryl Lon…" at bounding box center [768, 515] width 368 height 256
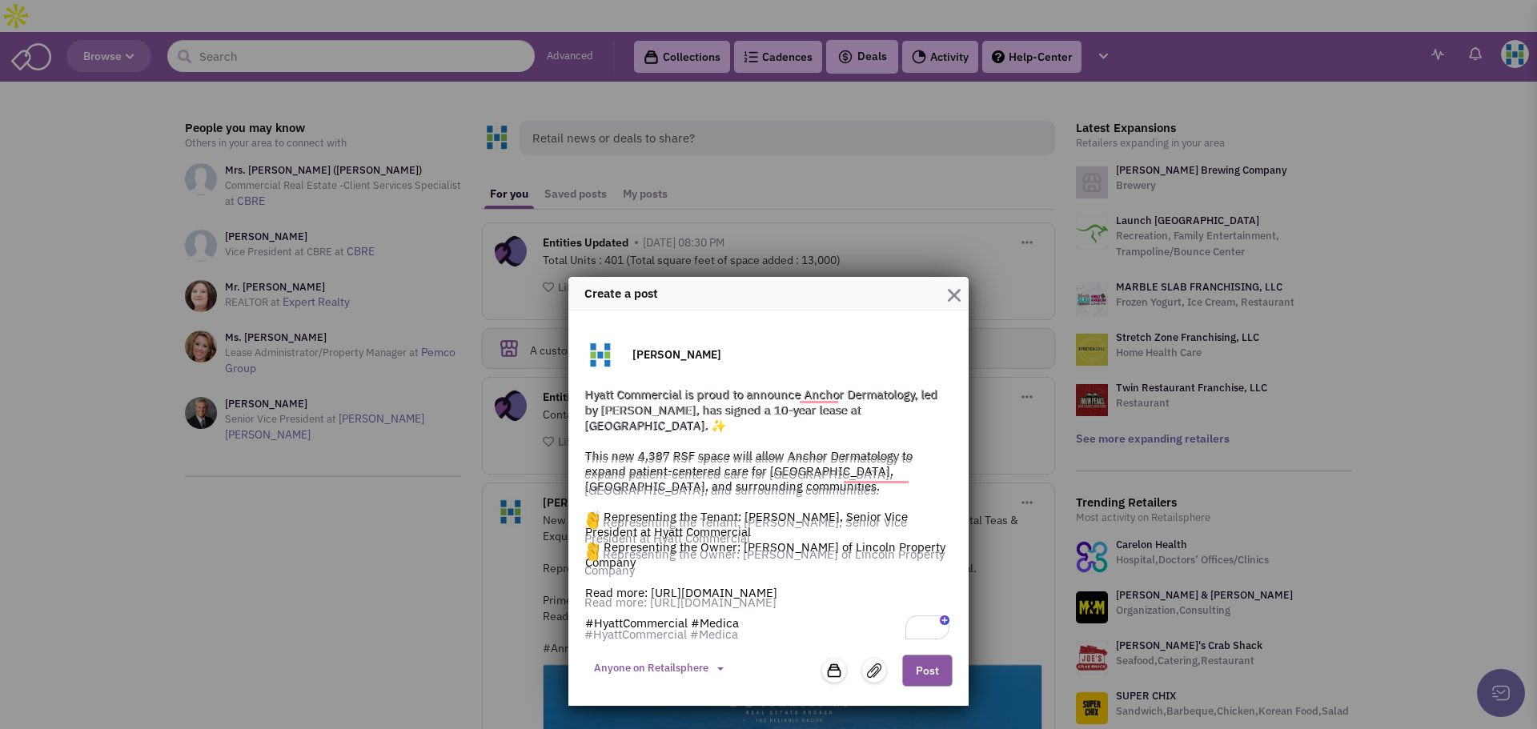
click at [956, 302] on img "button" at bounding box center [954, 295] width 13 height 13
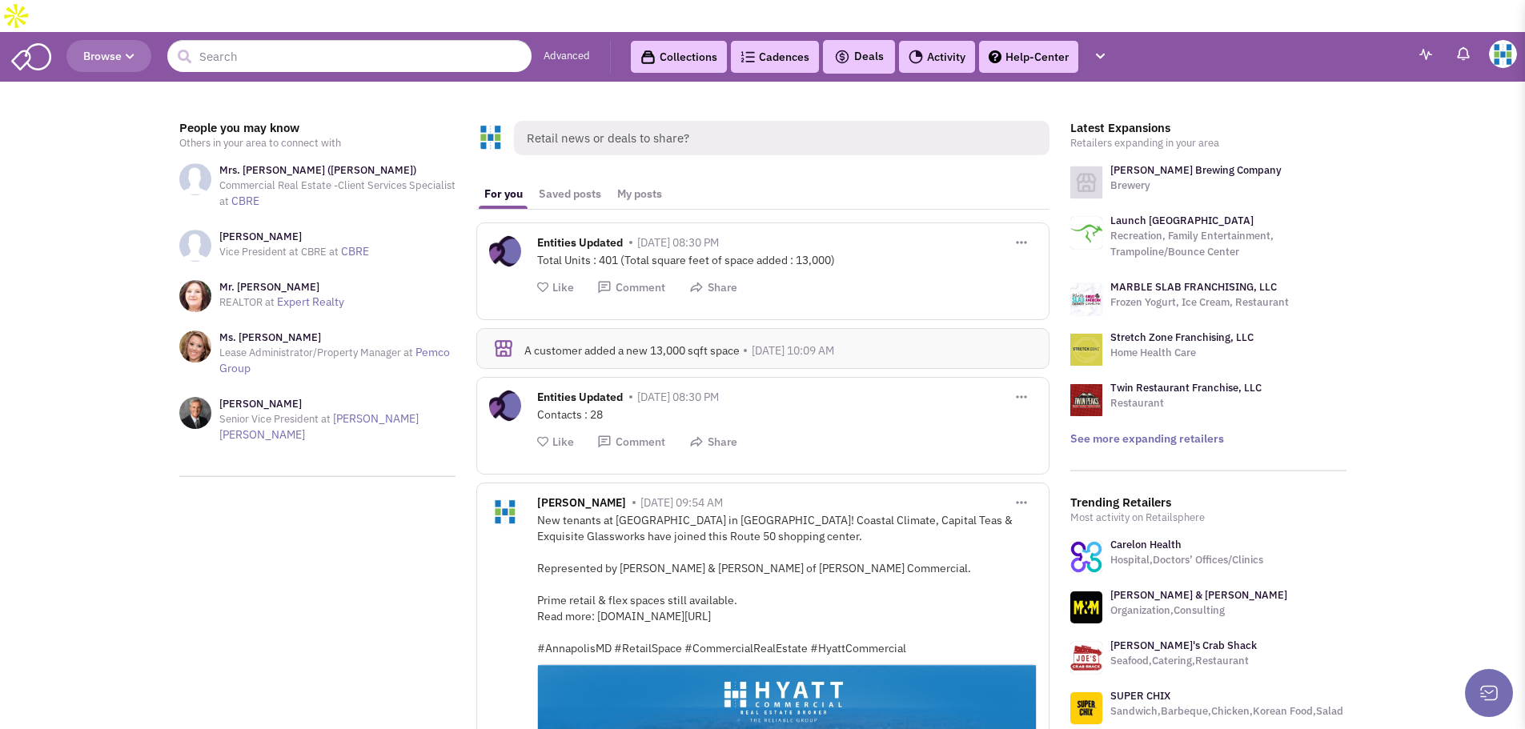
click at [673, 121] on span "Retail news or deals to share?" at bounding box center [781, 138] width 535 height 34
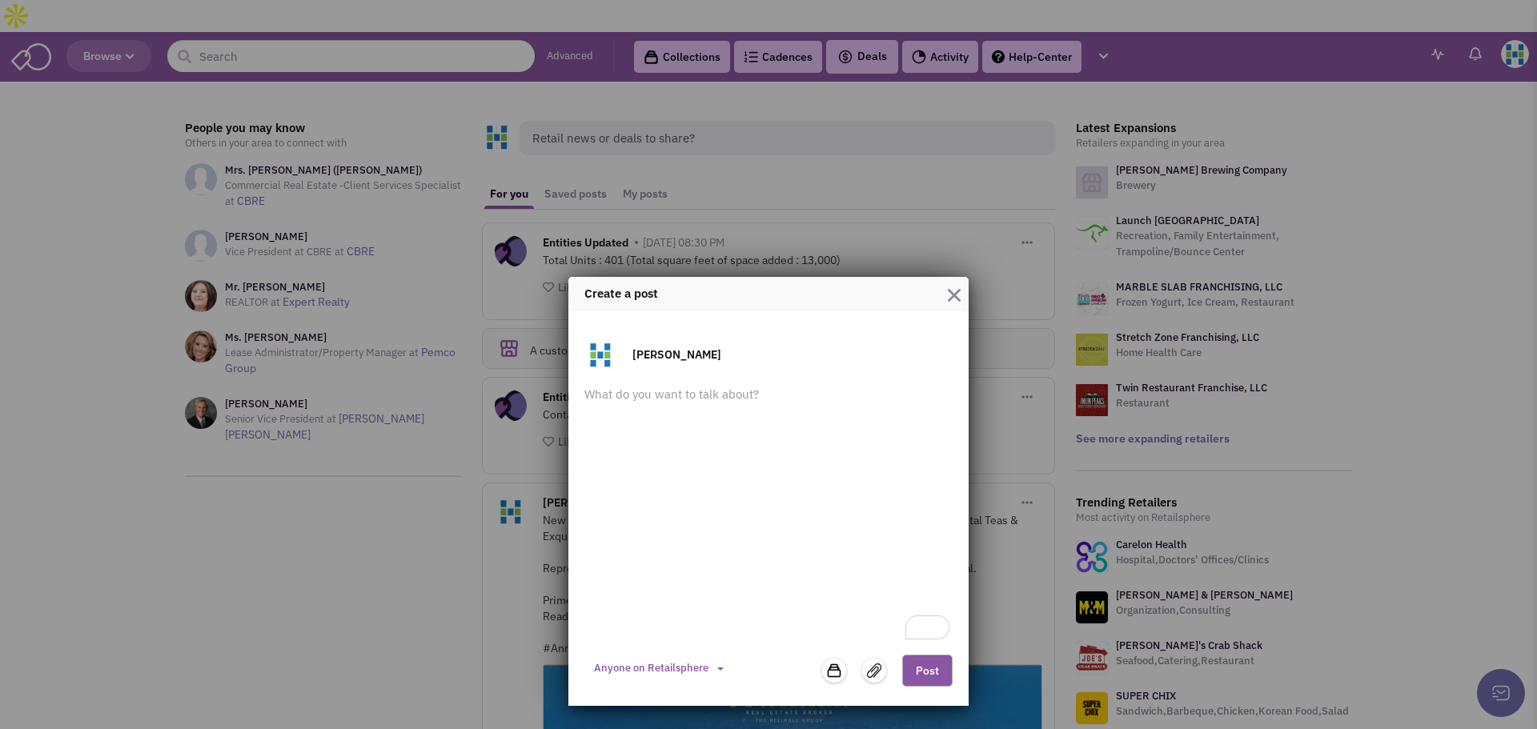
click at [673, 115] on div "Create a post Gabrielle Titow Hyatt Commercial is proud to announce Anchor Derm…" at bounding box center [768, 364] width 1537 height 729
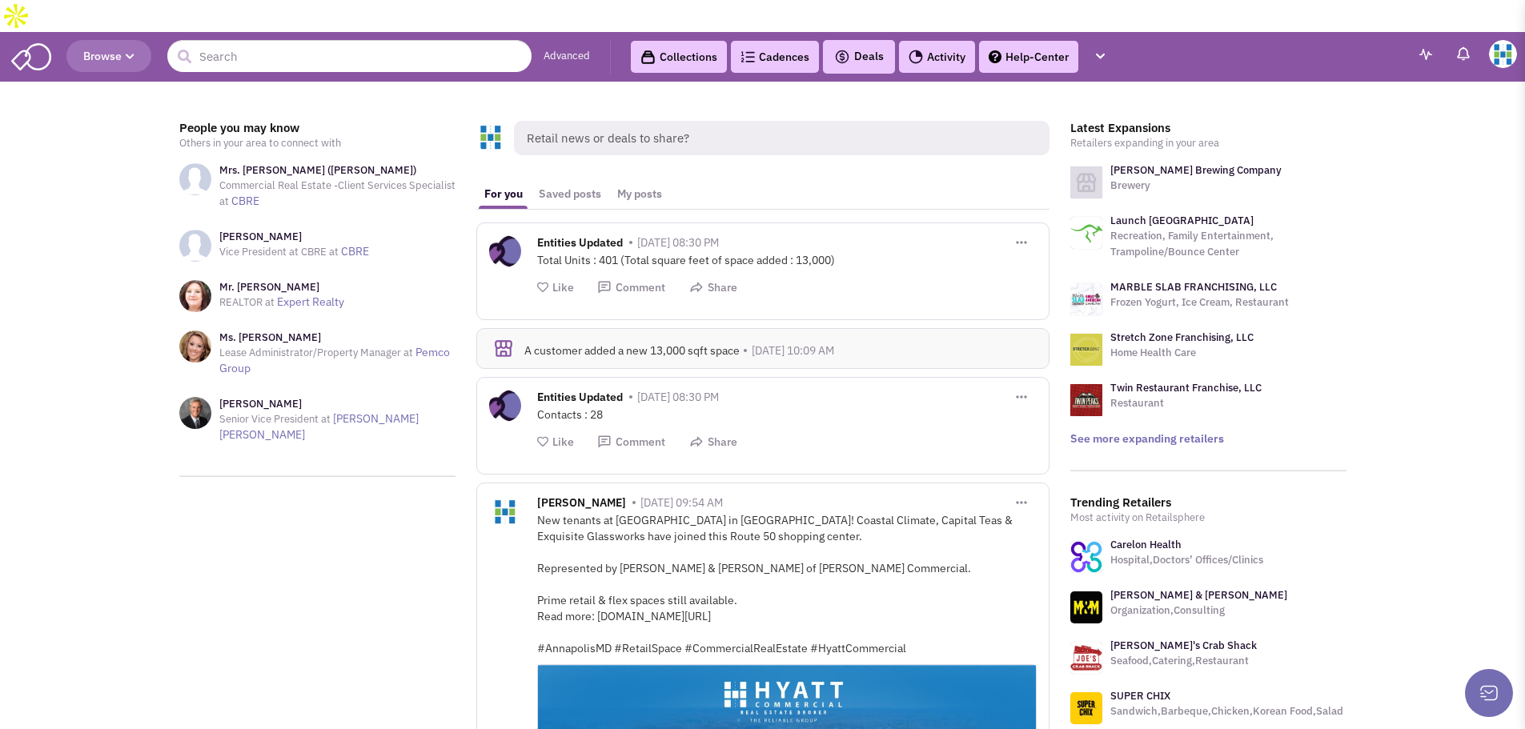
click at [648, 121] on span "Retail news or deals to share?" at bounding box center [781, 138] width 535 height 34
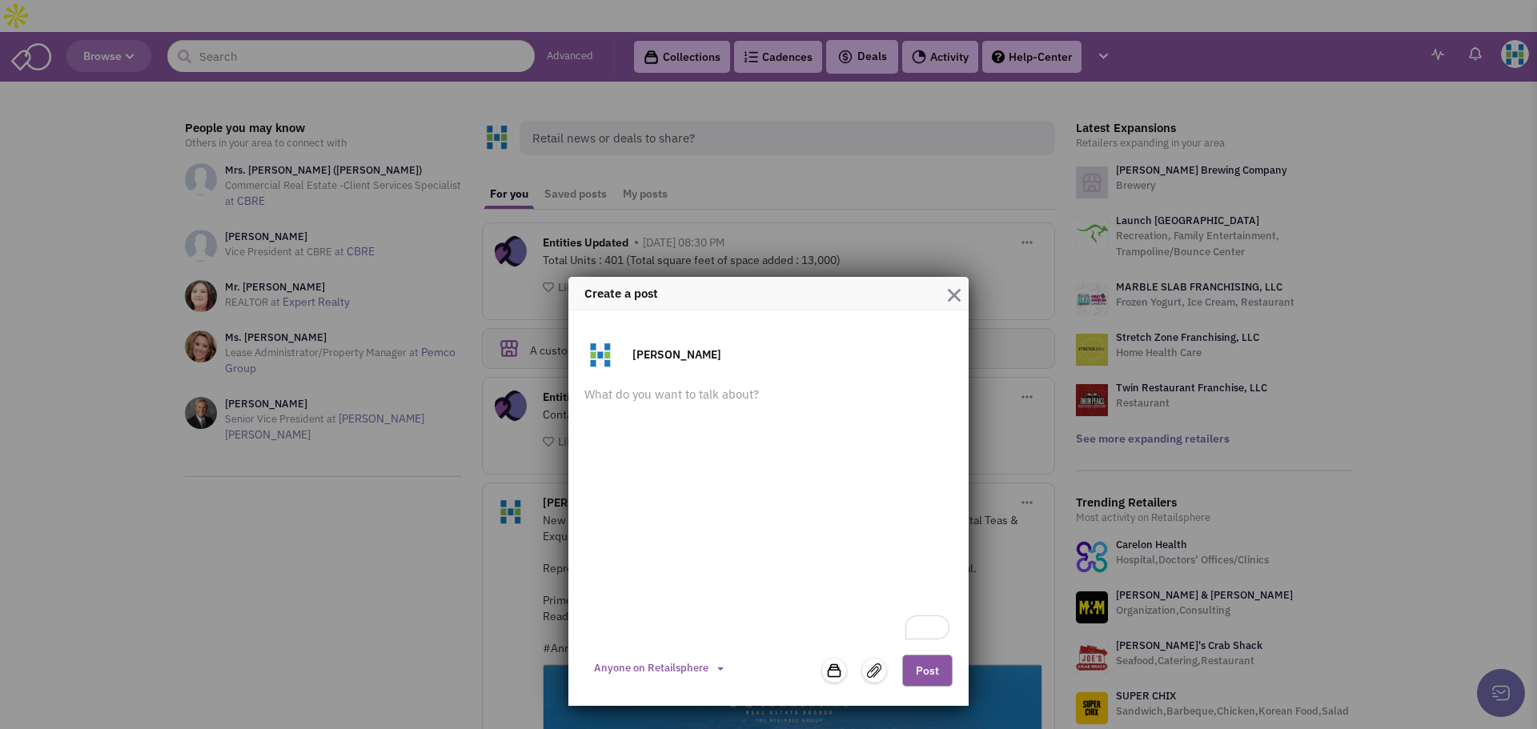
click at [640, 309] on div "Create a post" at bounding box center [768, 294] width 400 height 34
click at [652, 396] on textarea "To enrich screen reader interactions, please activate Accessibility in Grammarl…" at bounding box center [768, 515] width 368 height 256
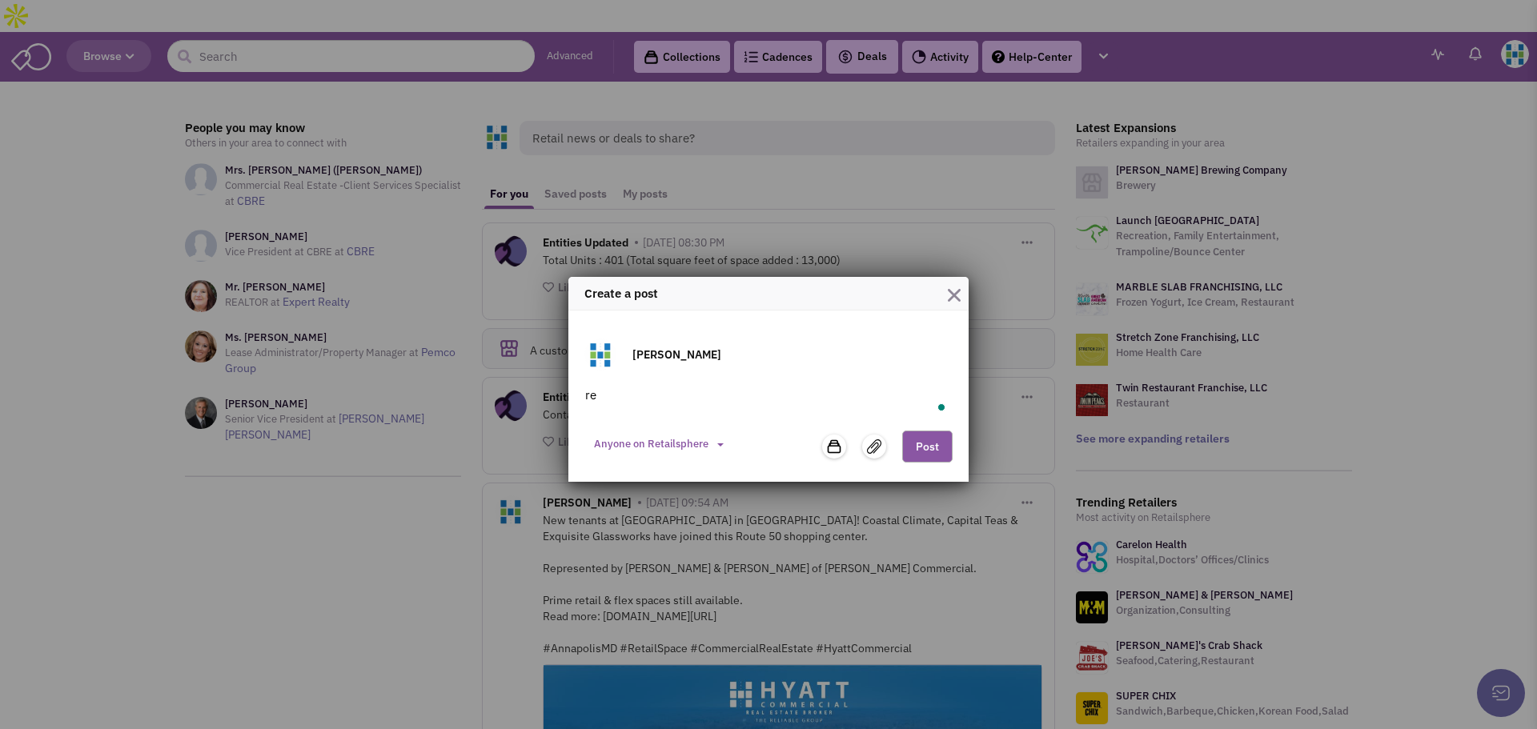
type textarea "r"
paste textarea "Hyatt Commercial is proud to announce Anchor Dermatology, led by Dr. Cheryl Lon…"
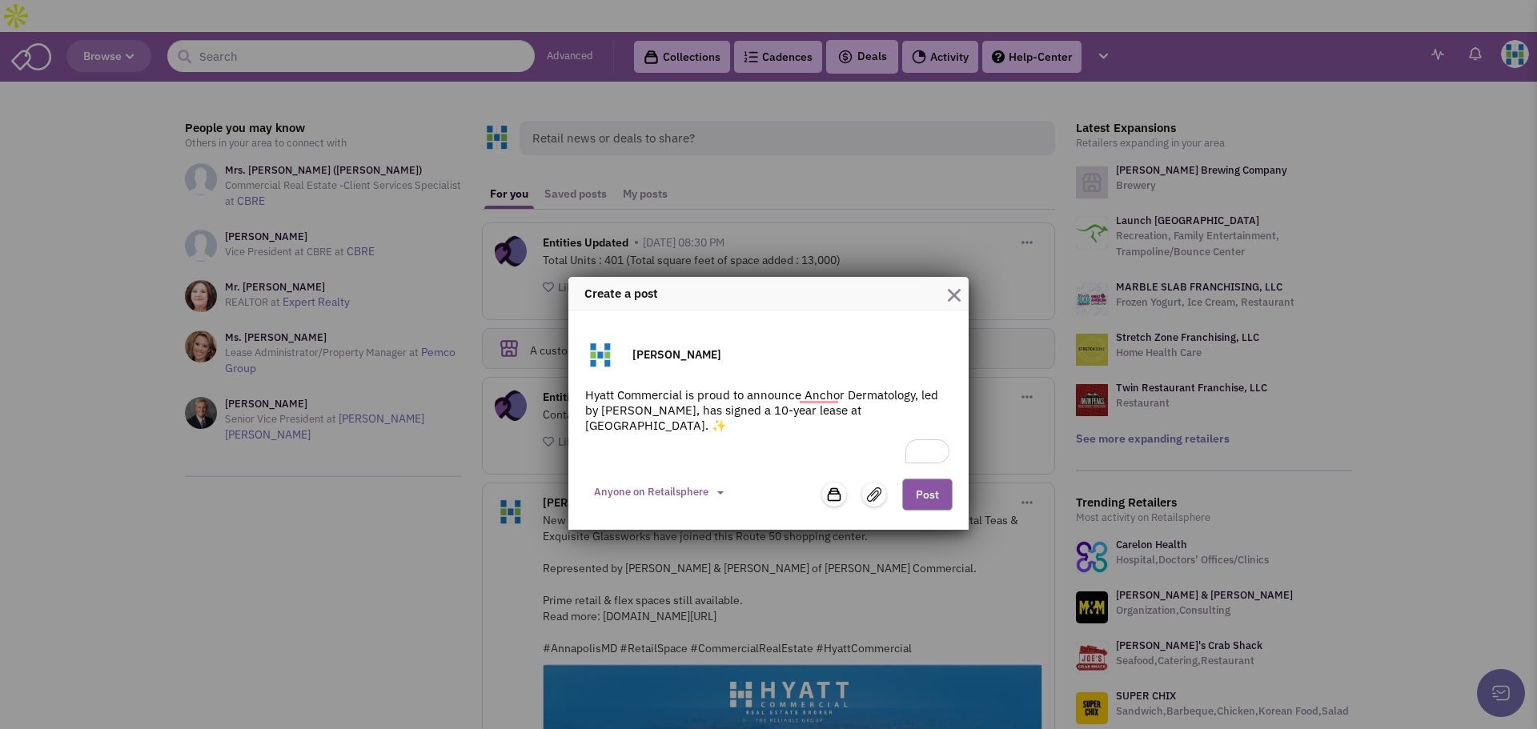
click at [704, 431] on textarea "Hyatt Commercial is proud to announce Anchor Dermatology, led by Dr. Cheryl Lon…" at bounding box center [768, 427] width 368 height 80
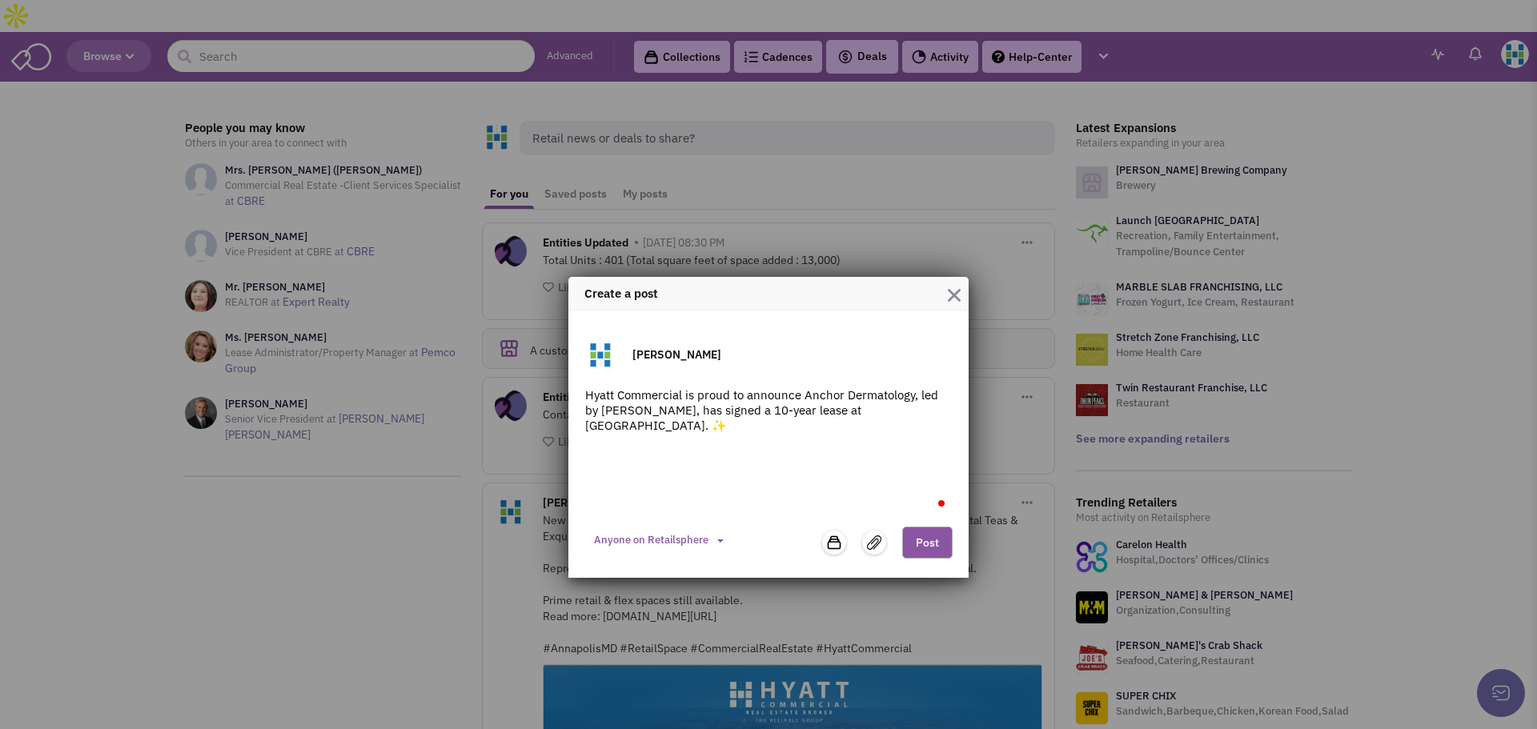
paste textarea "This new 4,387 RSF space will allow Anchor Dermatology to expand patient-center…"
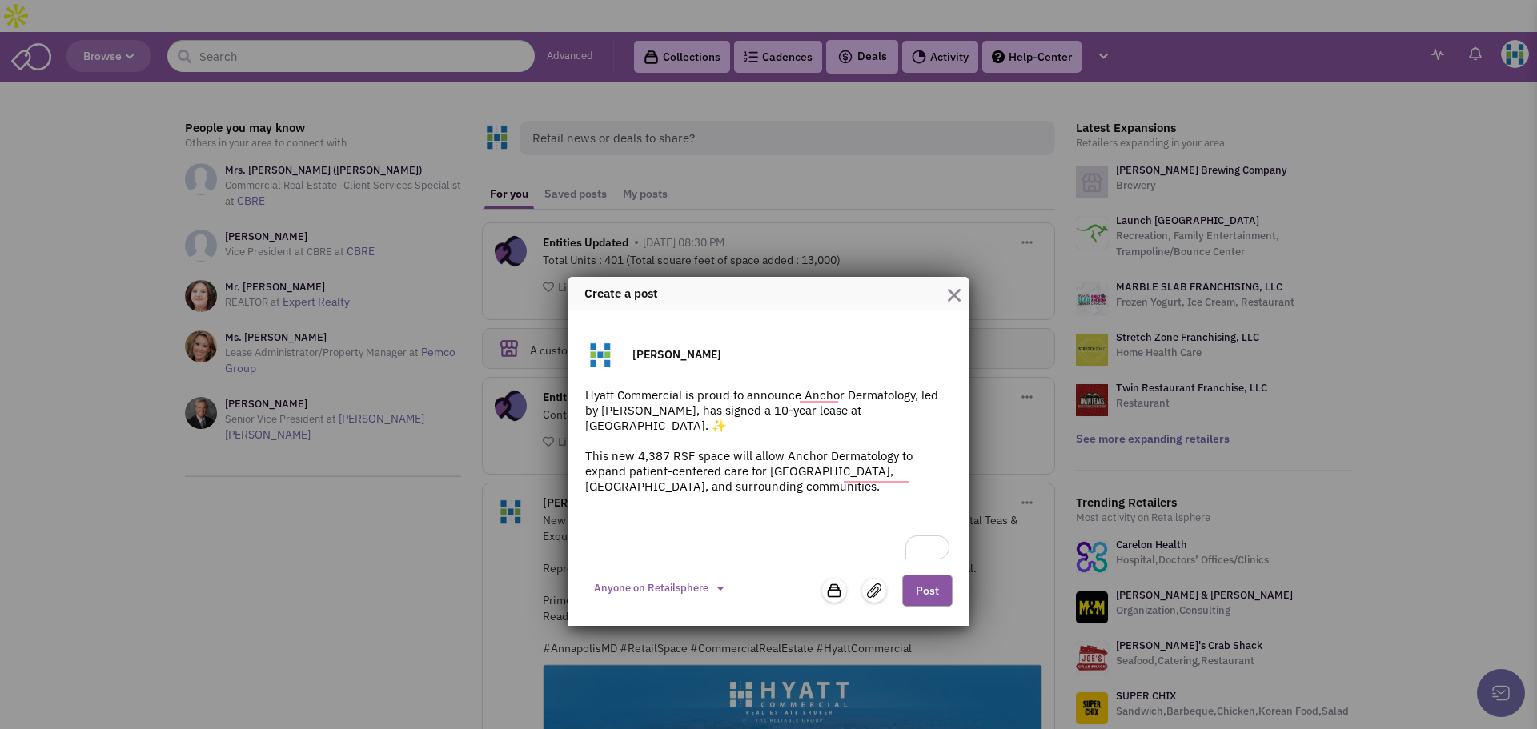
click at [619, 524] on textarea "Hyatt Commercial is proud to announce Anchor Dermatology, led by Dr. Cheryl Lon…" at bounding box center [768, 475] width 368 height 176
paste textarea "👏 Representing the Tenant: Eddie Trujillo, Senior Vice President at Hyatt Comme…"
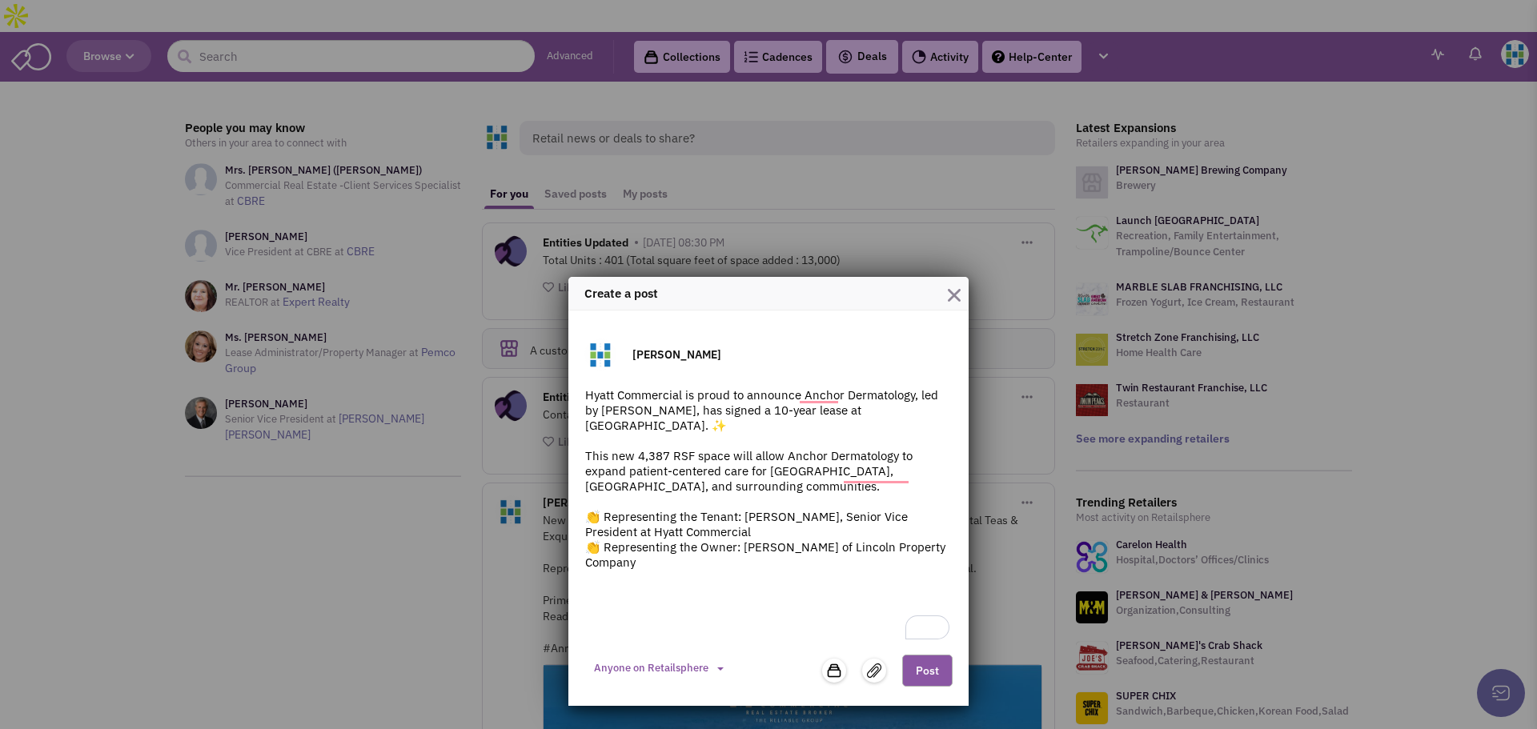
click at [661, 593] on textarea "Hyatt Commercial is proud to announce Anchor Dermatology, led by Dr. Cheryl Lon…" at bounding box center [768, 515] width 368 height 256
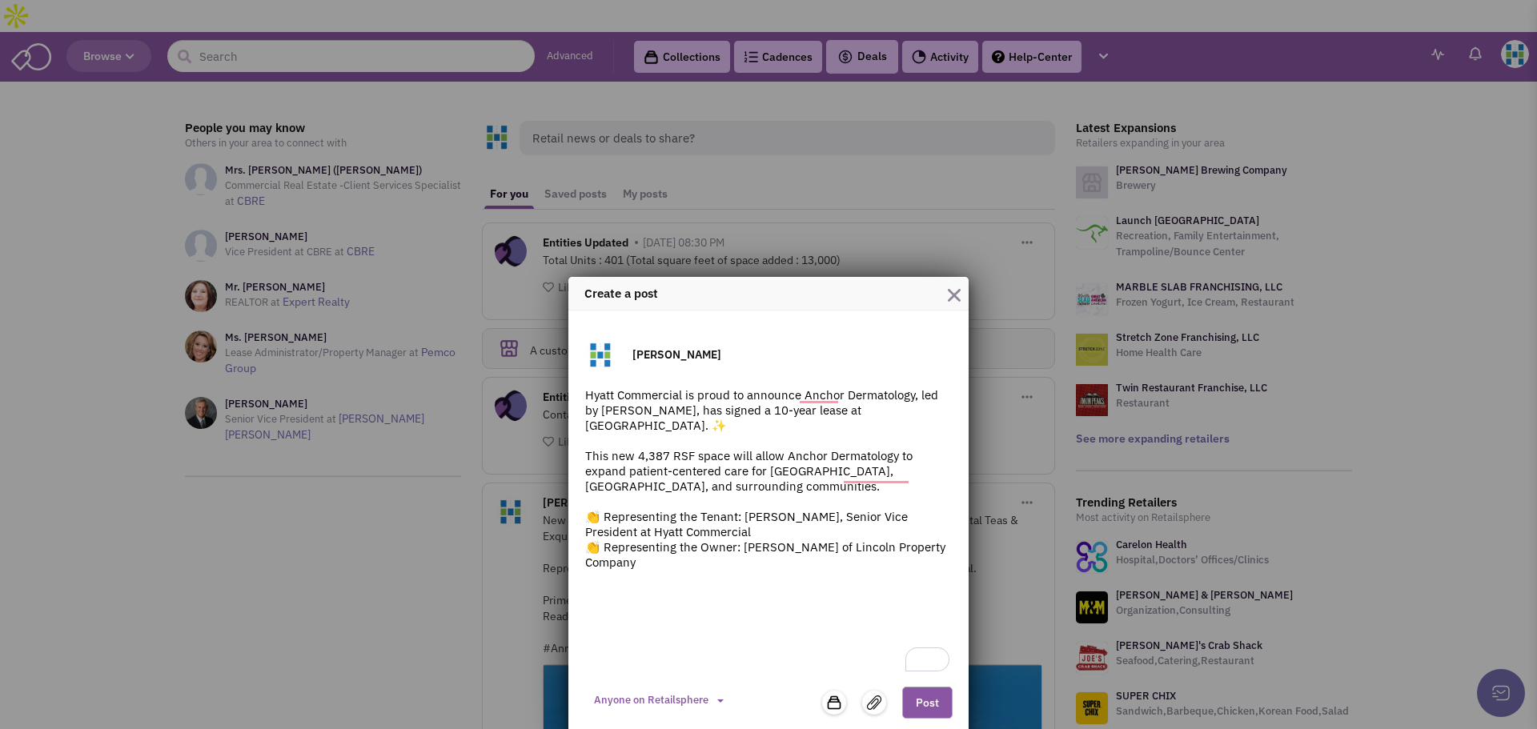
paste textarea "Read more: [URL][DOMAIN_NAME]"
click at [618, 634] on textarea "Hyatt Commercial is proud to announce Anchor Dermatology, led by Dr. Cheryl Lon…" at bounding box center [768, 539] width 368 height 304
paste textarea "#HyattCommercial #Med"
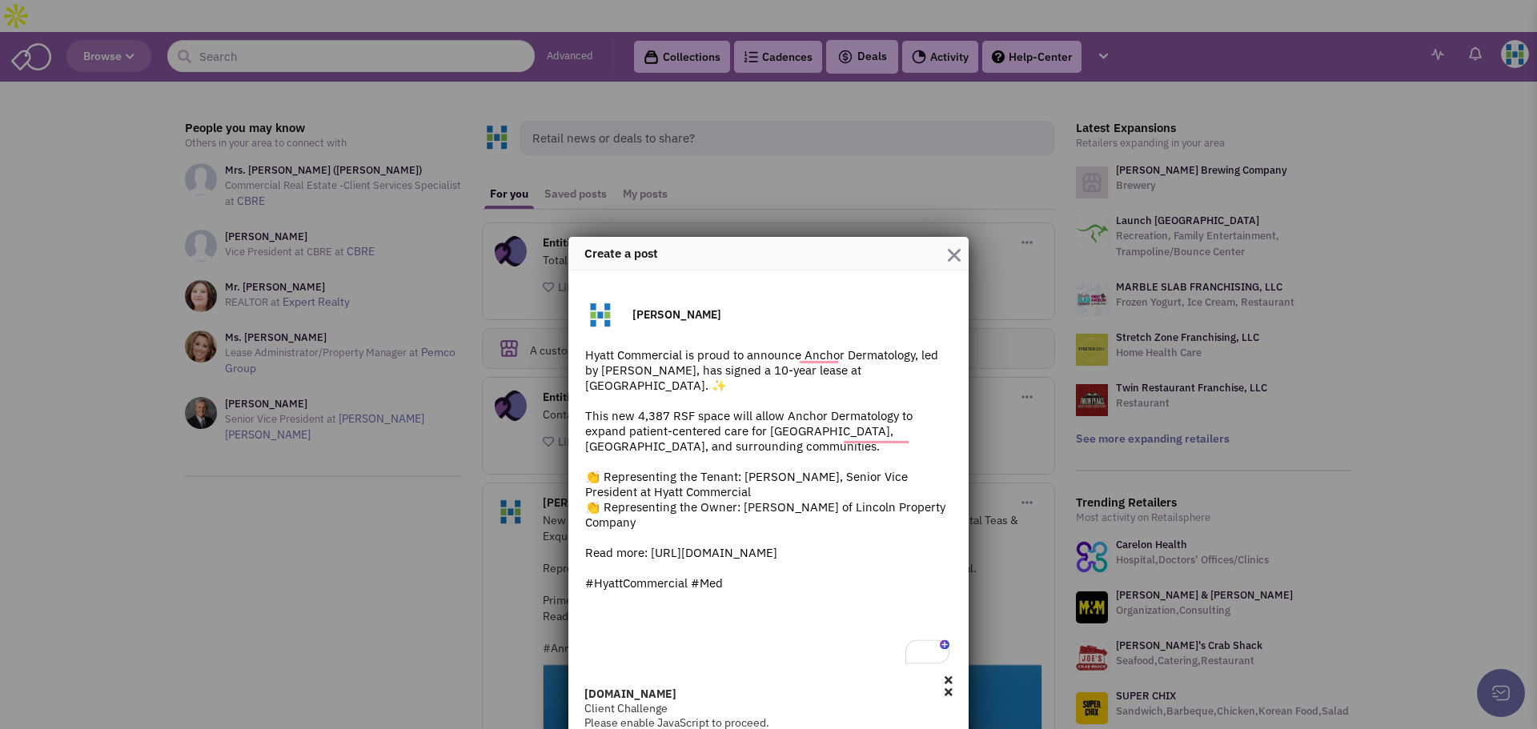
scroll to position [108, 0]
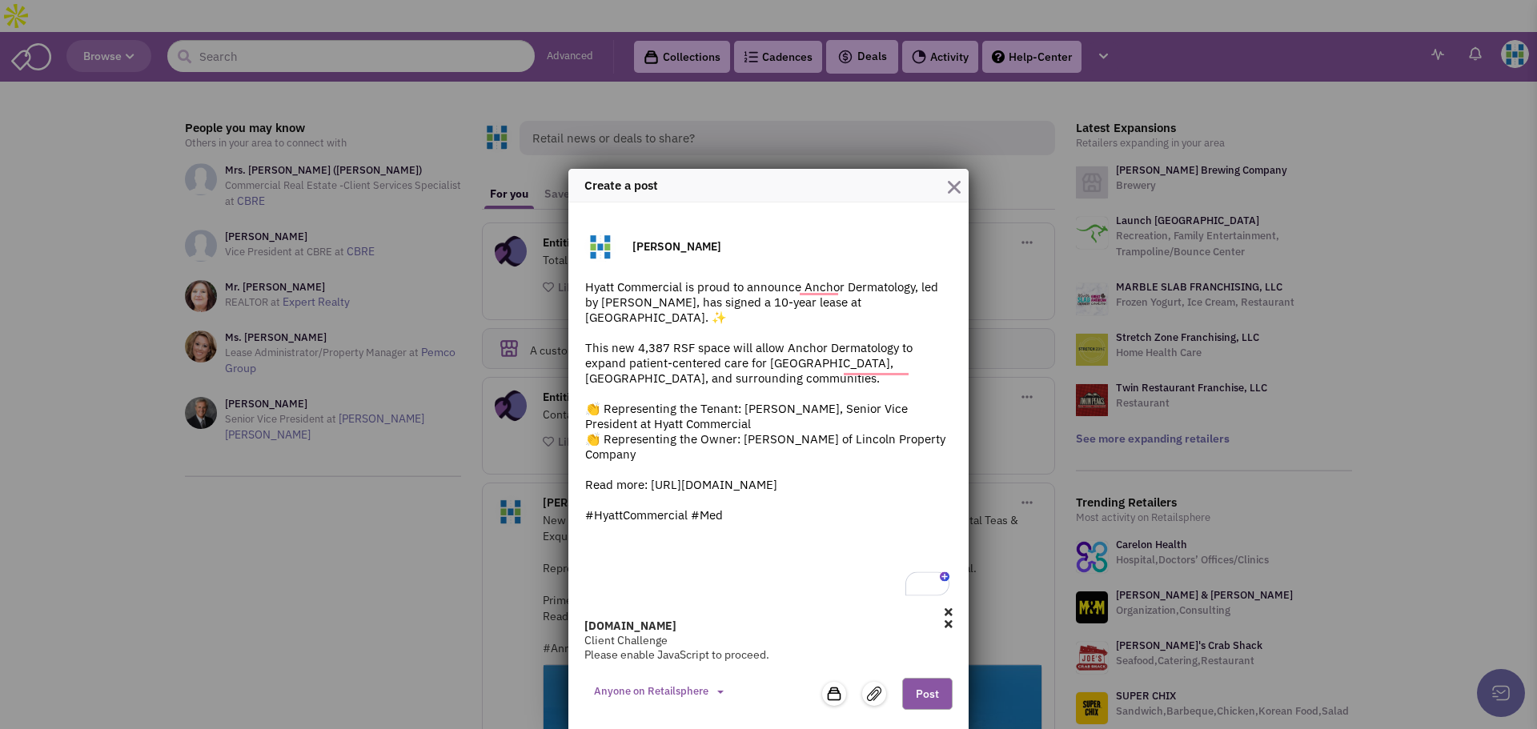
drag, startPoint x: 740, startPoint y: 515, endPoint x: 686, endPoint y: 522, distance: 54.0
click at [686, 522] on textarea "Hyatt Commercial is proud to announce Anchor Dermatology, led by Dr. Cheryl Lon…" at bounding box center [768, 439] width 368 height 320
click at [680, 538] on textarea "Hyatt Commercial is proud to announce Anchor Dermatology, led by Dr. Cheryl Lon…" at bounding box center [768, 439] width 368 height 320
click at [632, 554] on textarea "Hyatt Commercial is proud to announce Anchor Dermatology, led by Dr. Cheryl Lon…" at bounding box center [768, 439] width 368 height 320
click at [605, 567] on textarea "Hyatt Commercial is proud to announce Anchor Dermatology, led by Dr. Cheryl Lon…" at bounding box center [768, 439] width 368 height 320
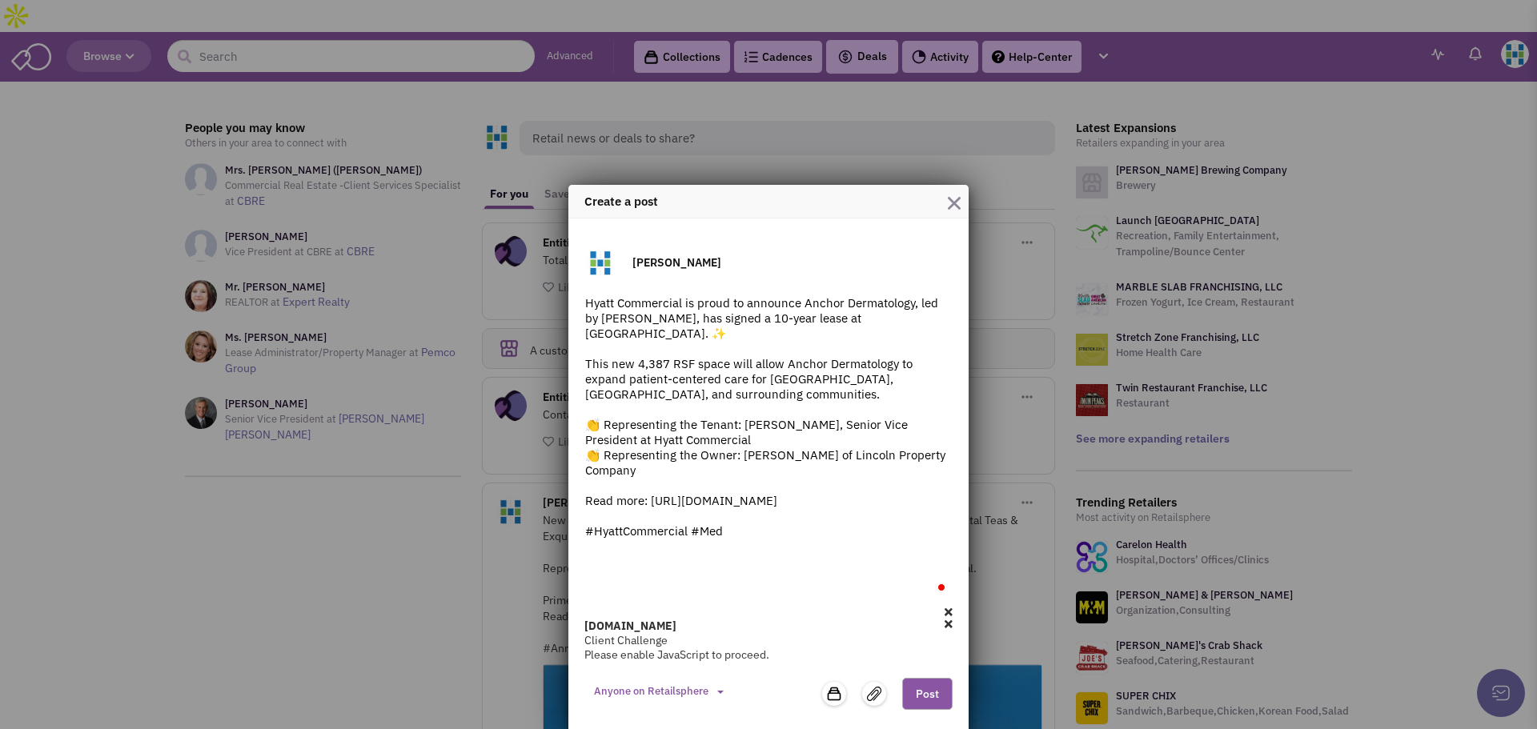
scroll to position [60, 0]
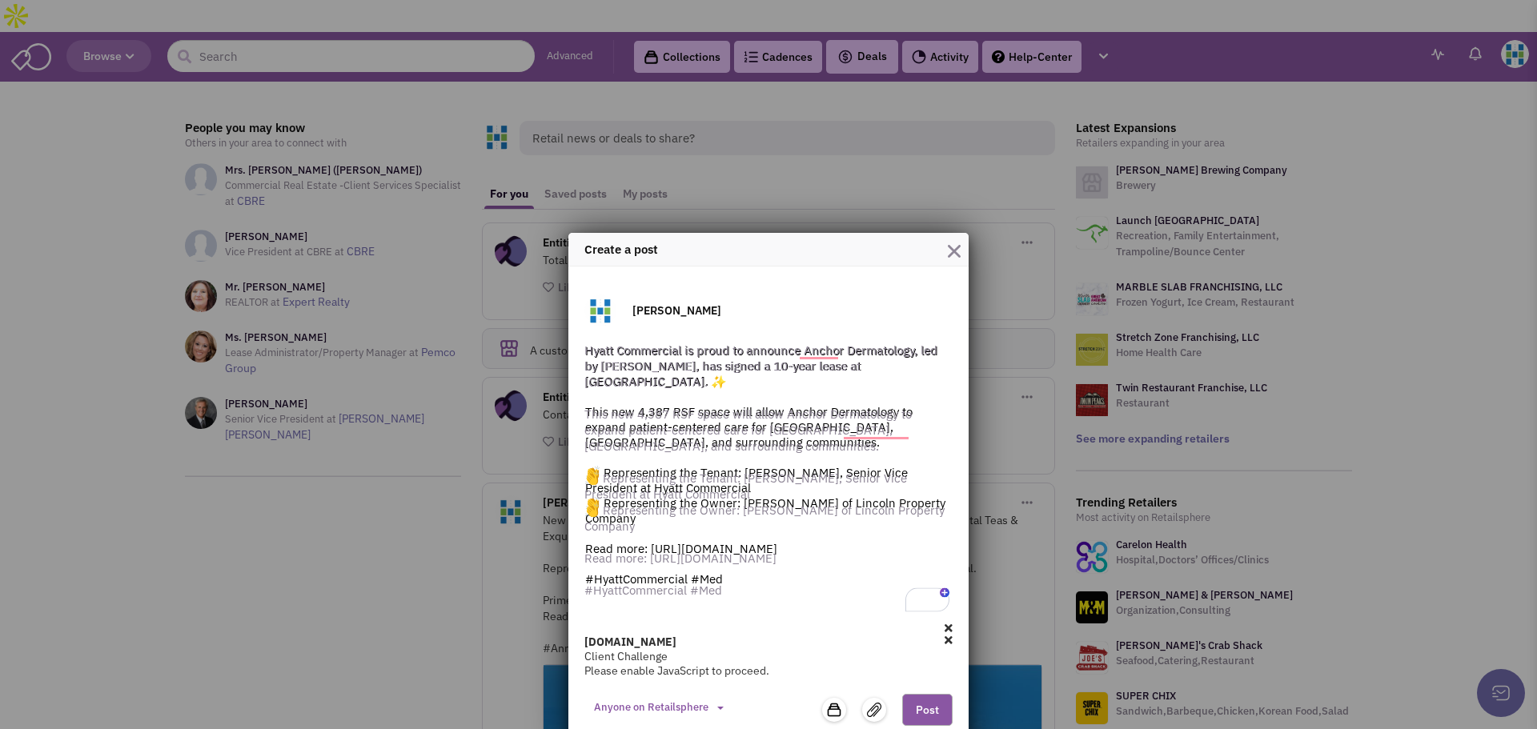
click at [944, 623] on icon at bounding box center [948, 628] width 8 height 11
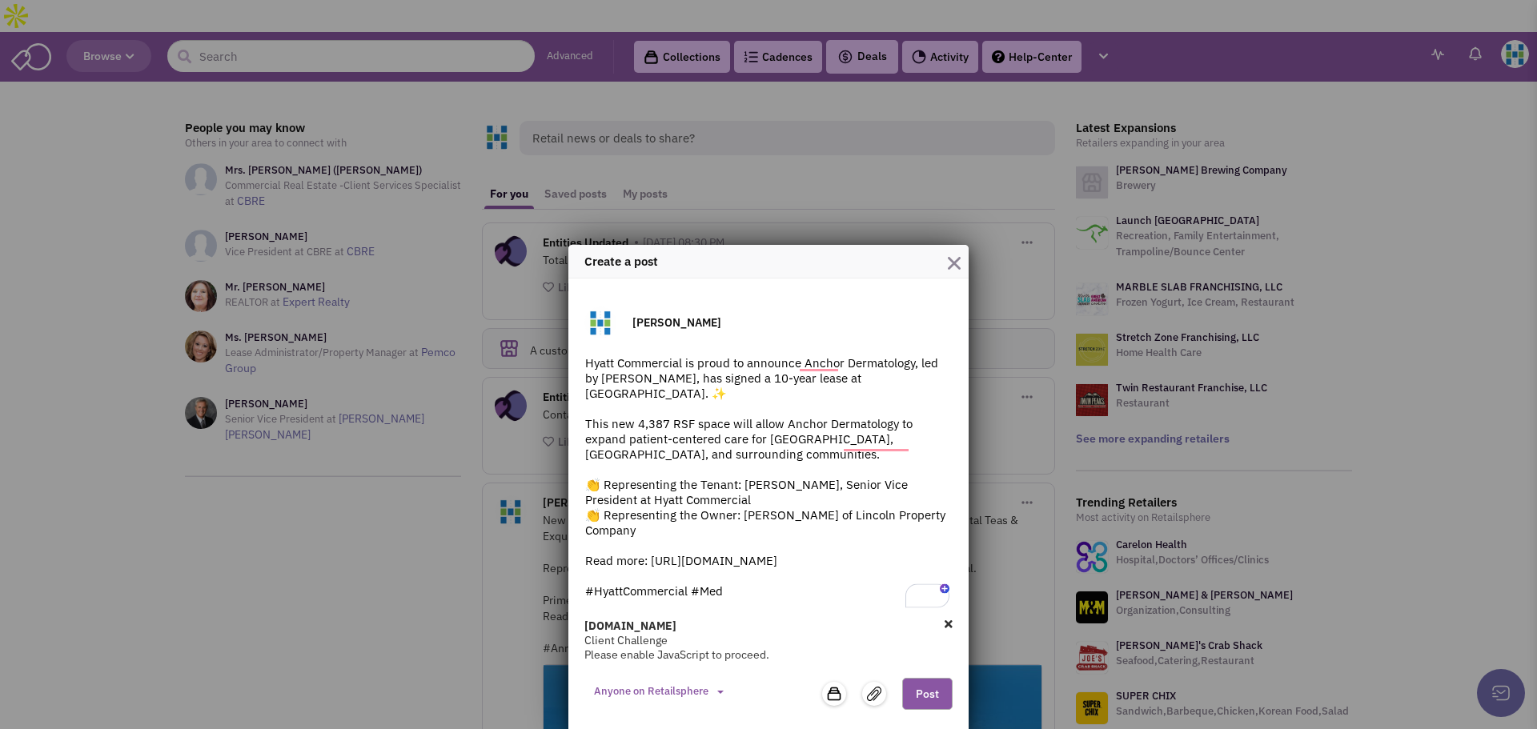
scroll to position [32, 0]
click at [944, 626] on icon at bounding box center [948, 624] width 8 height 11
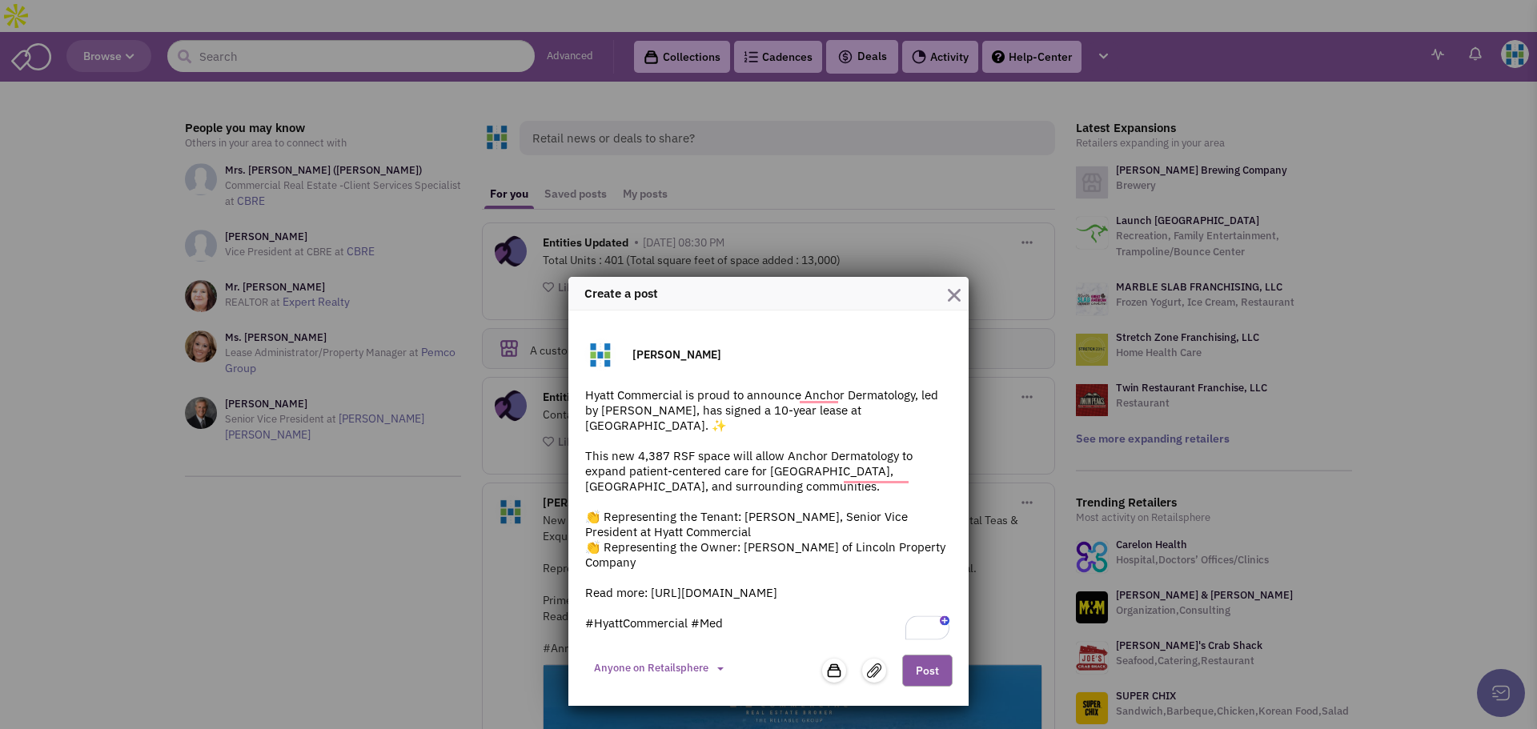
scroll to position [0, 0]
click at [724, 628] on textarea "Hyatt Commercial is proud to announce Anchor Dermatology, led by Dr. Cheryl Lon…" at bounding box center [768, 515] width 368 height 256
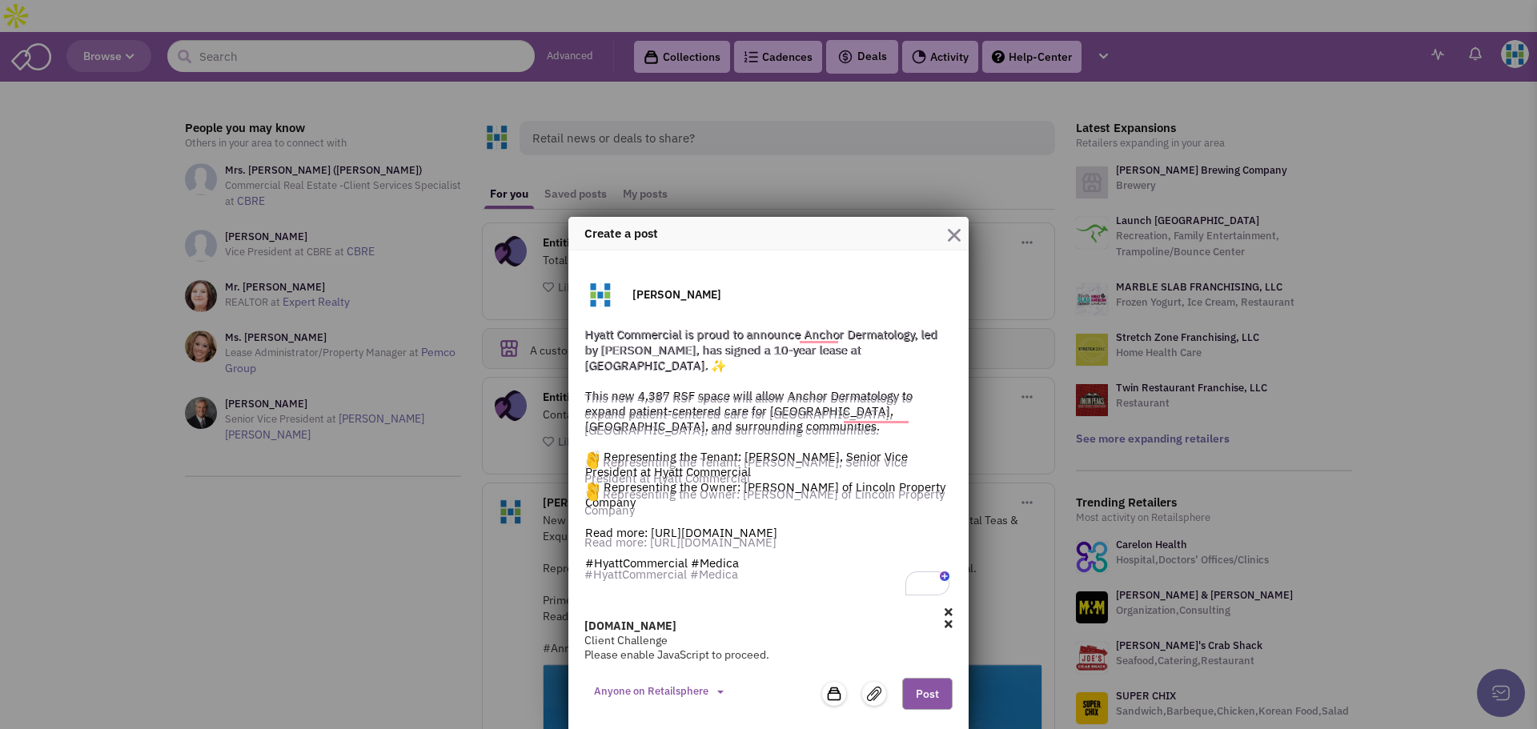
scroll to position [32, 0]
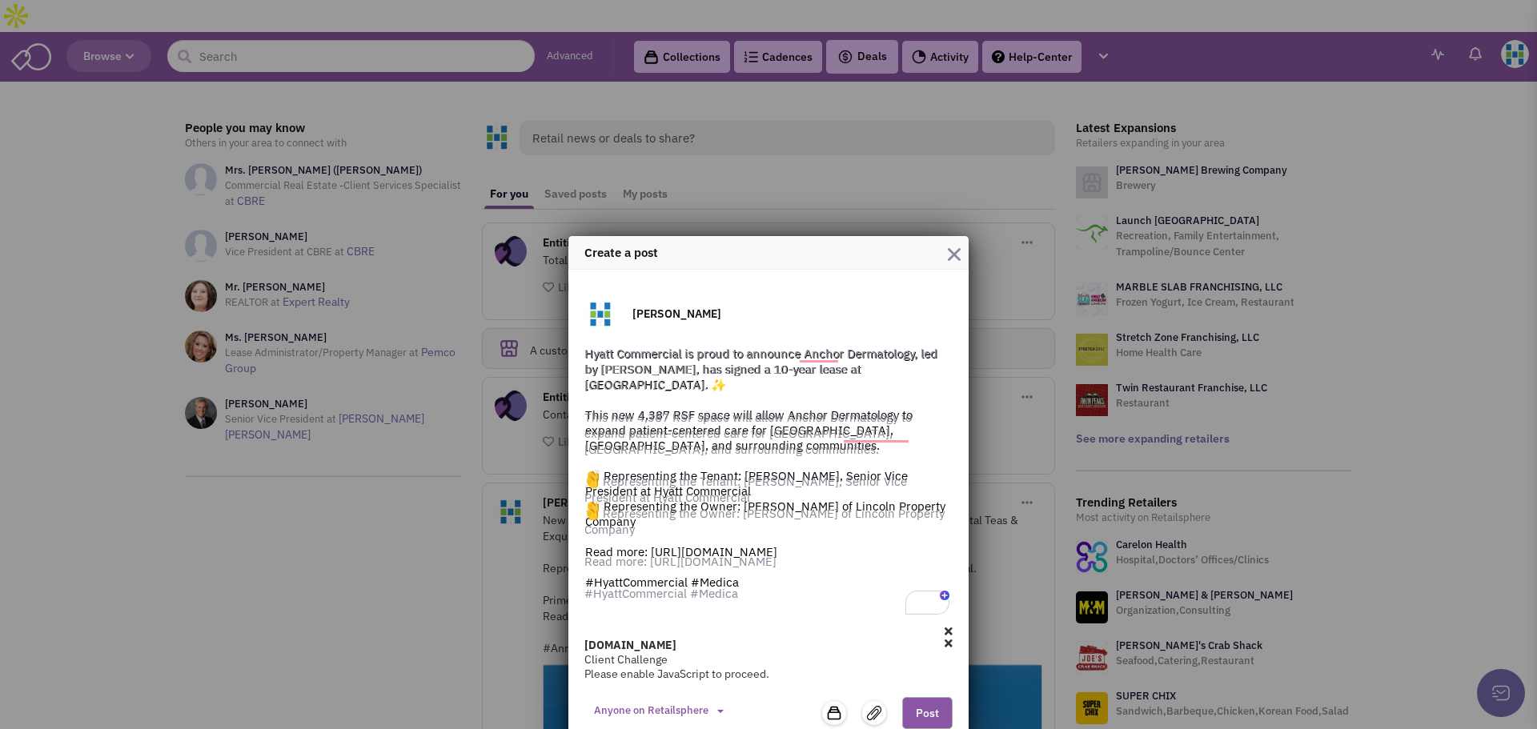
click at [944, 626] on icon at bounding box center [948, 631] width 8 height 11
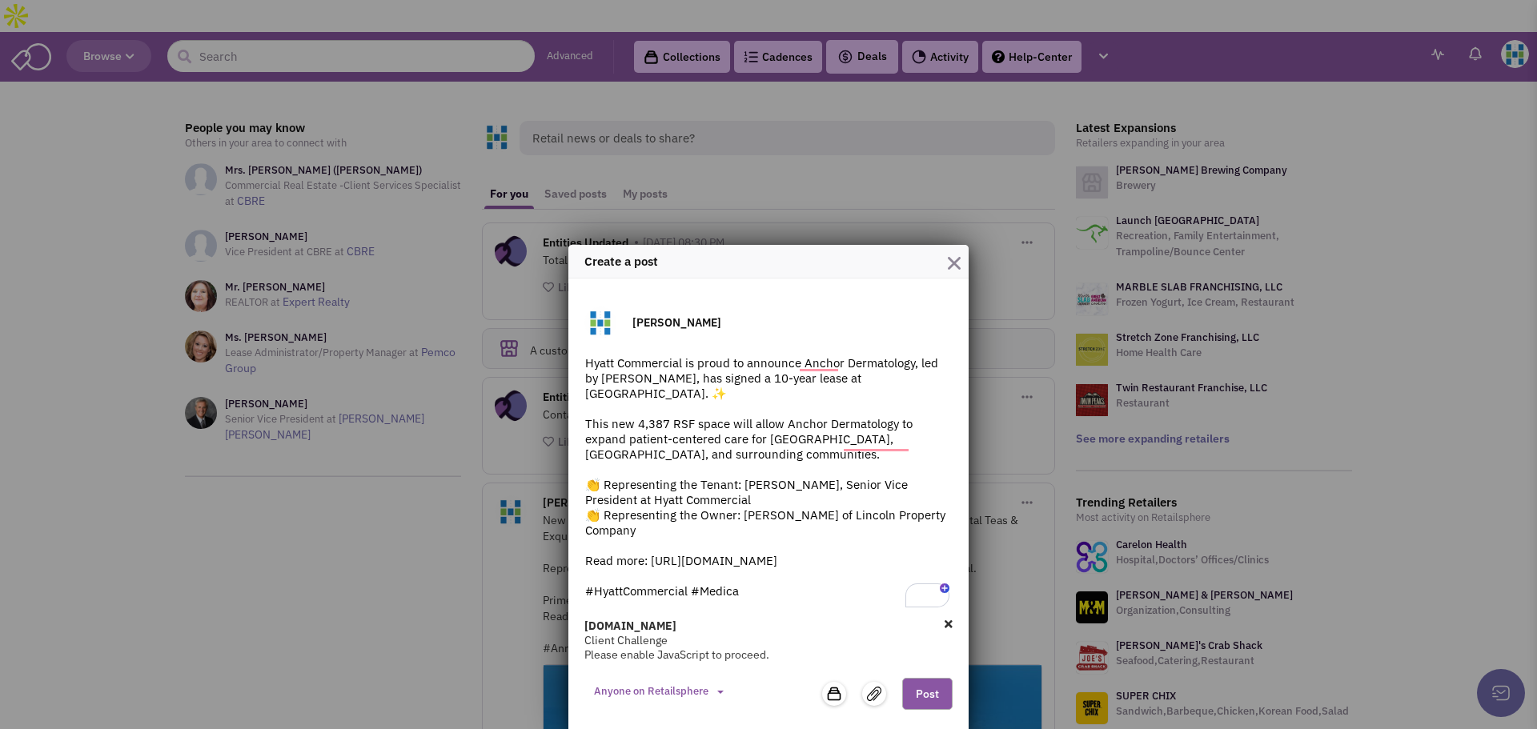
click at [944, 627] on icon at bounding box center [948, 624] width 8 height 11
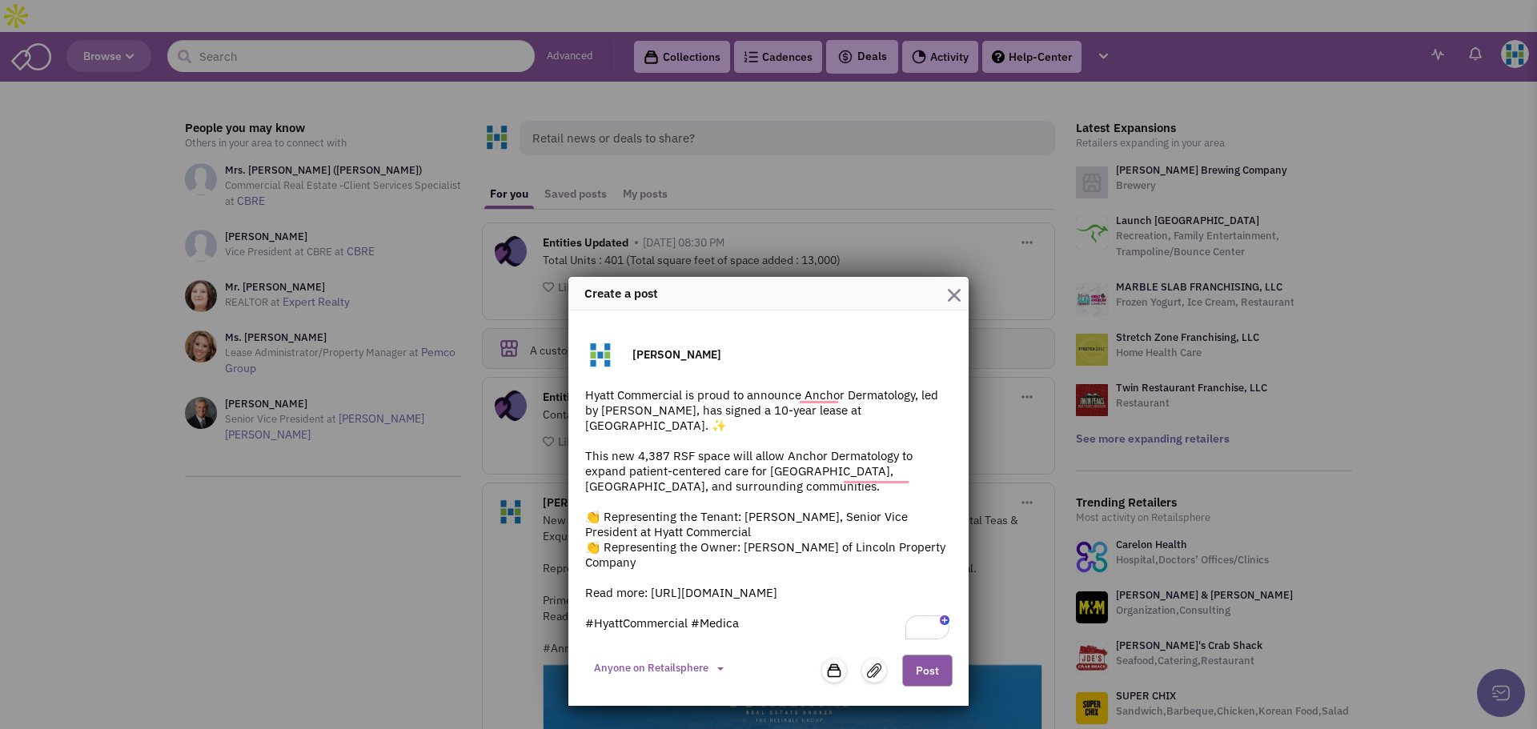
click at [764, 626] on textarea "Hyatt Commercial is proud to announce Anchor Dermatology, led by Dr. Cheryl Lon…" at bounding box center [768, 515] width 368 height 256
click at [759, 626] on textarea "Hyatt Commercial is proud to announce Anchor Dermatology, led by Dr. Cheryl Lon…" at bounding box center [768, 515] width 368 height 256
click at [749, 627] on textarea "Hyatt Commercial is proud to announce Anchor Dermatology, led by Dr. Cheryl Lon…" at bounding box center [768, 515] width 368 height 256
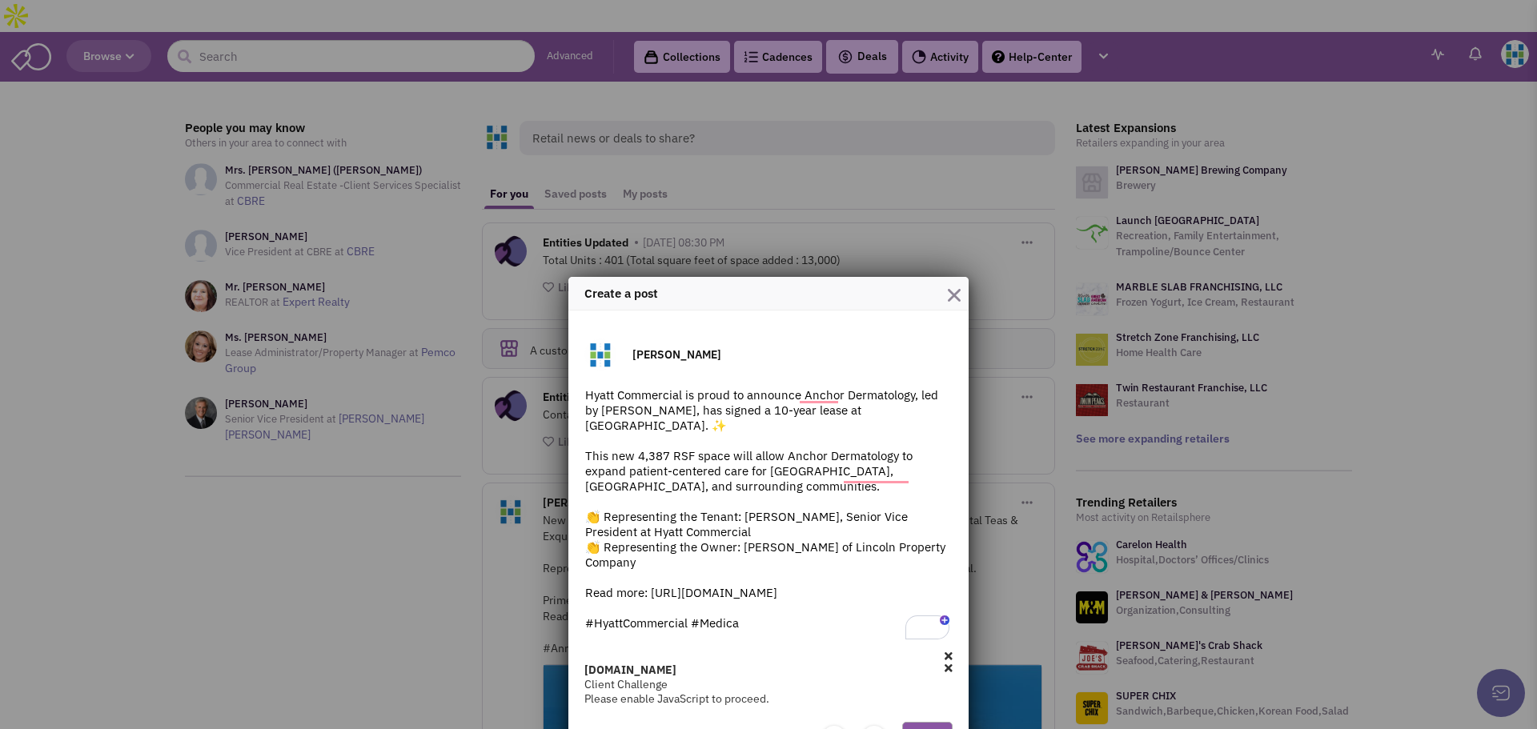
click at [800, 596] on textarea "Hyatt Commercial is proud to announce Anchor Dermatology, led by Dr. Cheryl Lon…" at bounding box center [768, 515] width 368 height 256
drag, startPoint x: 799, startPoint y: 597, endPoint x: 630, endPoint y: 595, distance: 168.9
click at [630, 595] on textarea "Hyatt Commercial is proud to announce Anchor Dermatology, led by Dr. Cheryl Lon…" at bounding box center [768, 515] width 368 height 256
click at [729, 653] on div "birdeye.cx Client Challenge Please enable JavaScript to proceed." at bounding box center [768, 678] width 368 height 55
click at [749, 636] on textarea "Hyatt Commercial is proud to announce Anchor Dermatology, led by Dr. Cheryl Lon…" at bounding box center [768, 515] width 368 height 256
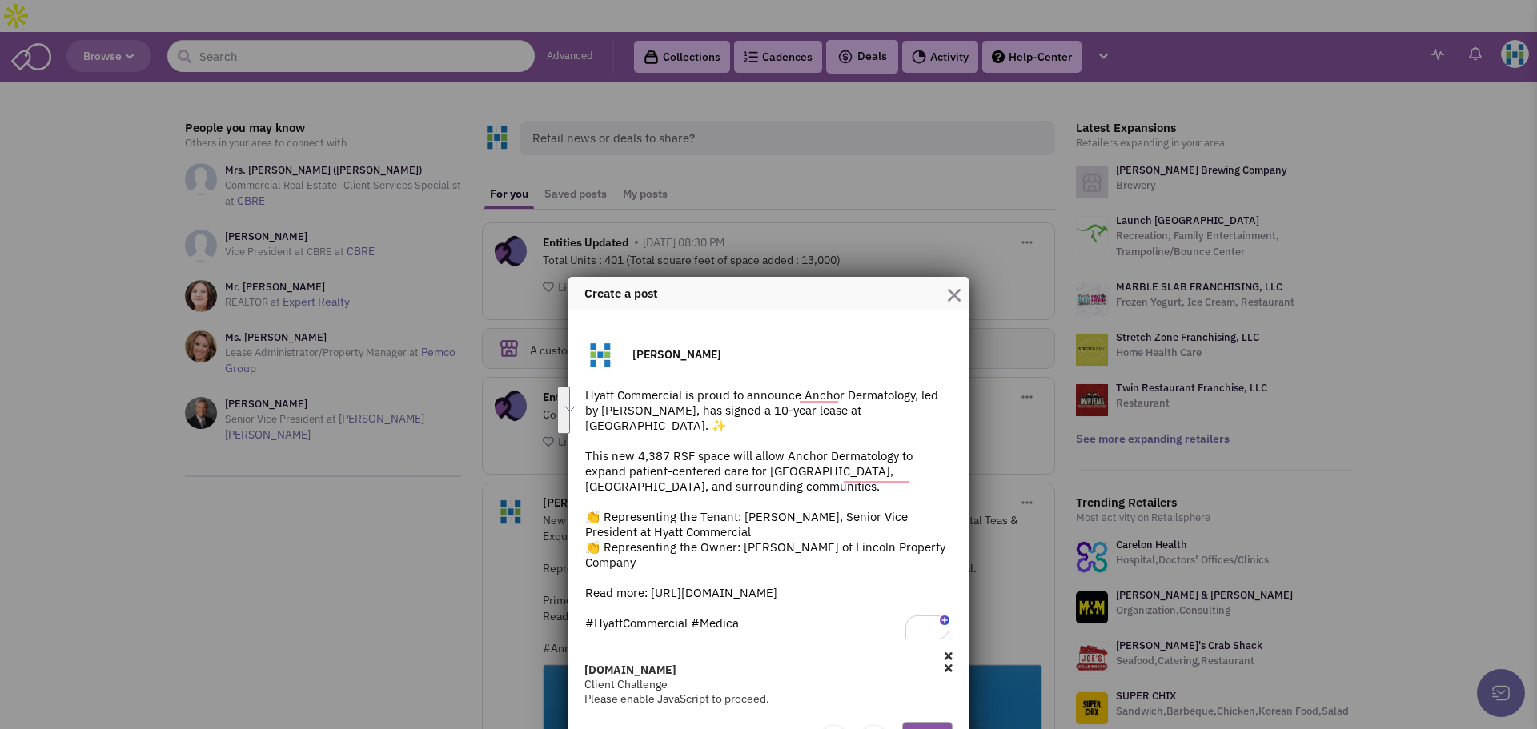
drag, startPoint x: 756, startPoint y: 630, endPoint x: 569, endPoint y: 599, distance: 189.9
click at [569, 599] on div "Create a post Gabrielle Titow Hyatt Commercial is proud to announce Anchor Derm…" at bounding box center [768, 364] width 1537 height 729
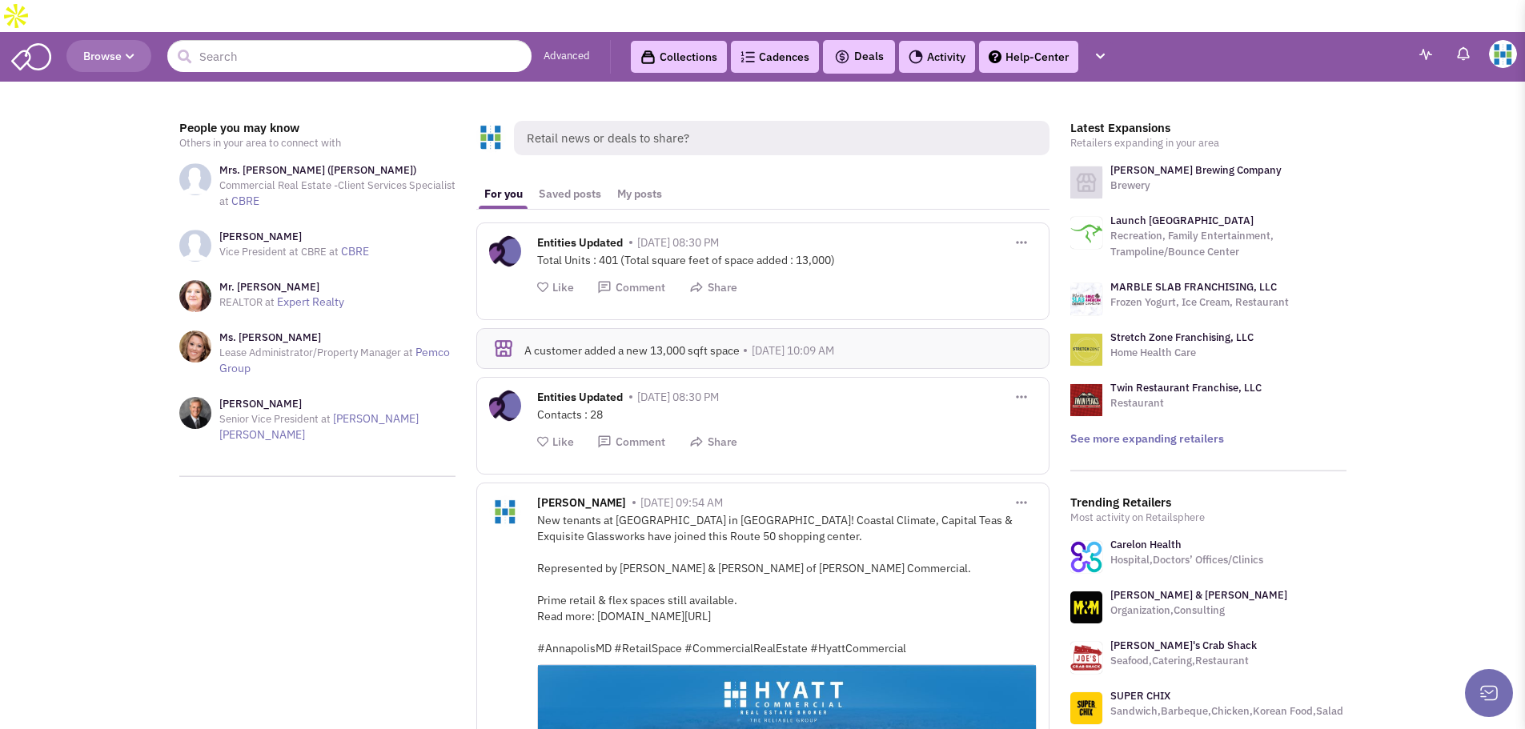
click at [621, 121] on span "Retail news or deals to share?" at bounding box center [781, 138] width 535 height 34
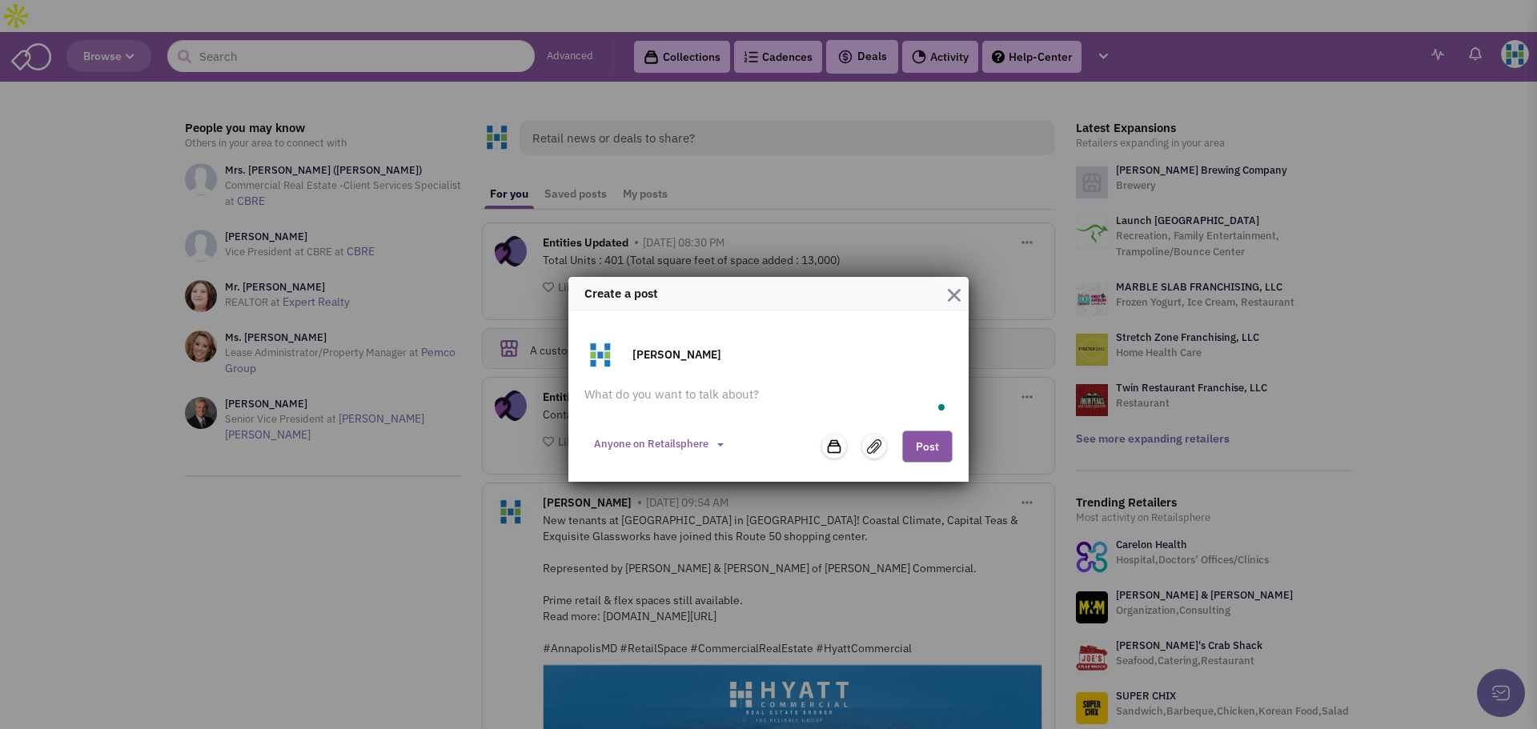
click at [668, 384] on form "Gabrielle Titow Hyatt Commercial is proud to announce Anchor Dermatology, led b…" at bounding box center [768, 402] width 368 height 127
click at [668, 403] on textarea "To enrich screen reader interactions, please activate Accessibility in Grammarl…" at bounding box center [768, 403] width 368 height 32
paste textarea "Hyatt Commercial is proud to announce Anchor Dermatology, led by [PERSON_NAME],…"
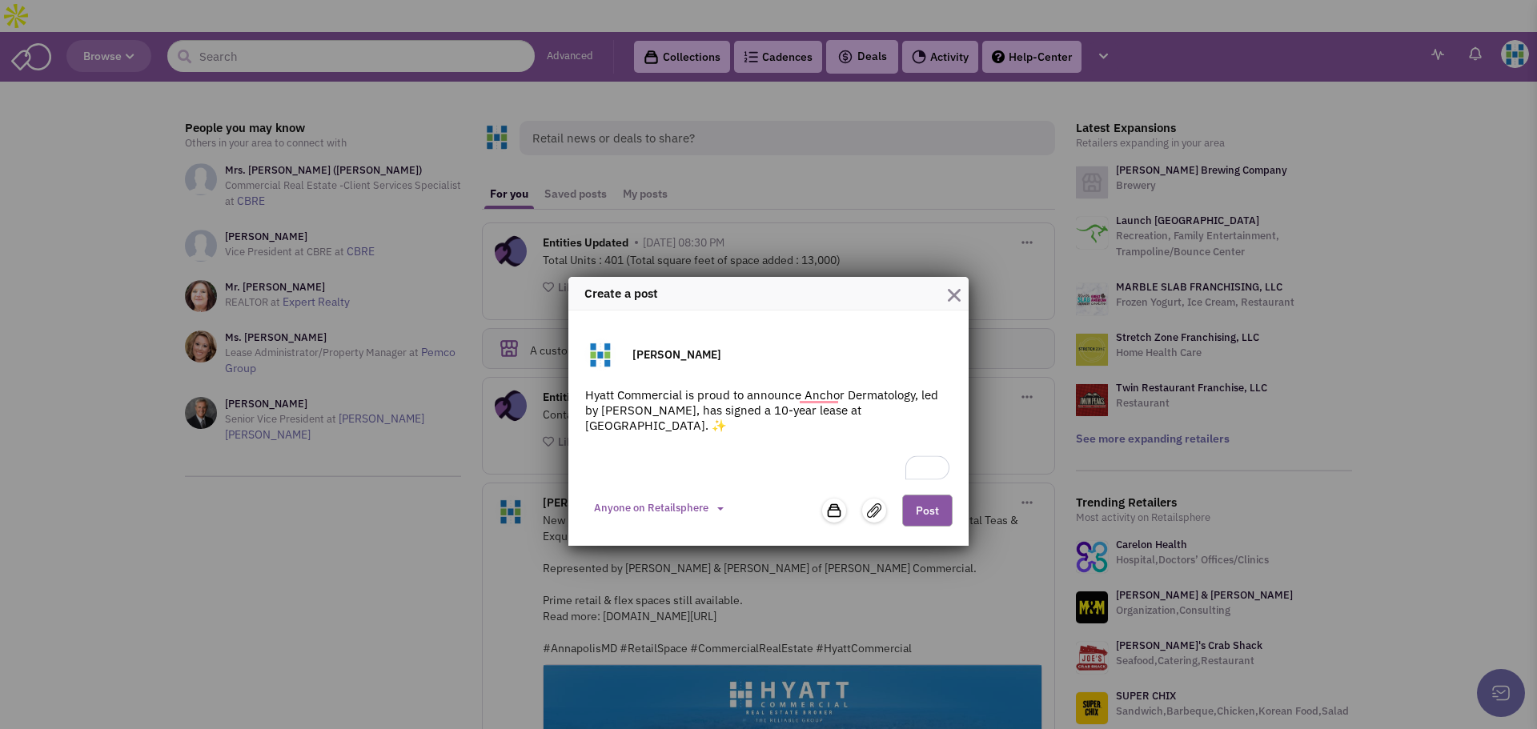
paste textarea "This new 4,387 RSF space will allow Anchor Dermatology to expand patient-center…"
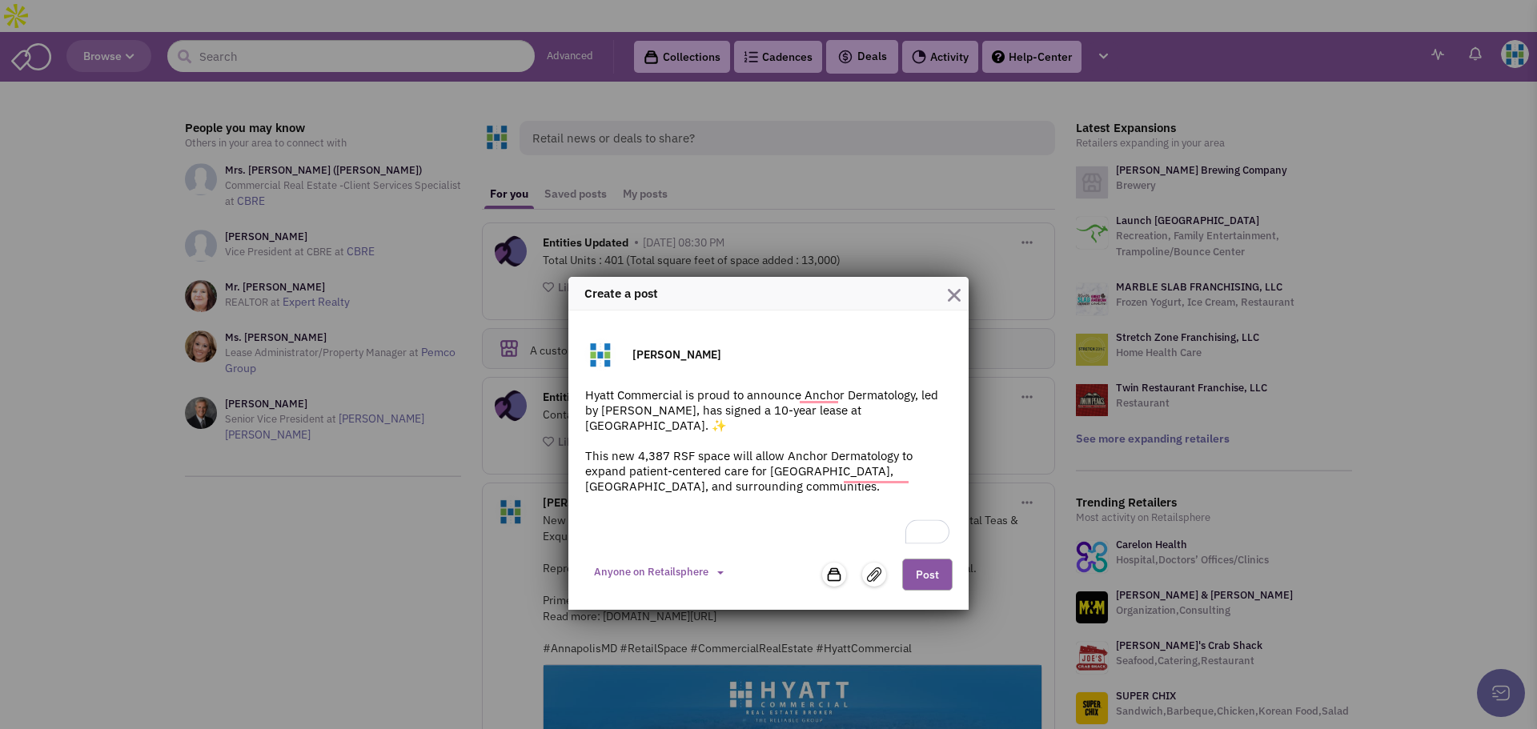
paste textarea "👏 Representing the Tenant: Eddie Trujillo, Senior Vice President at Hyatt Comme…"
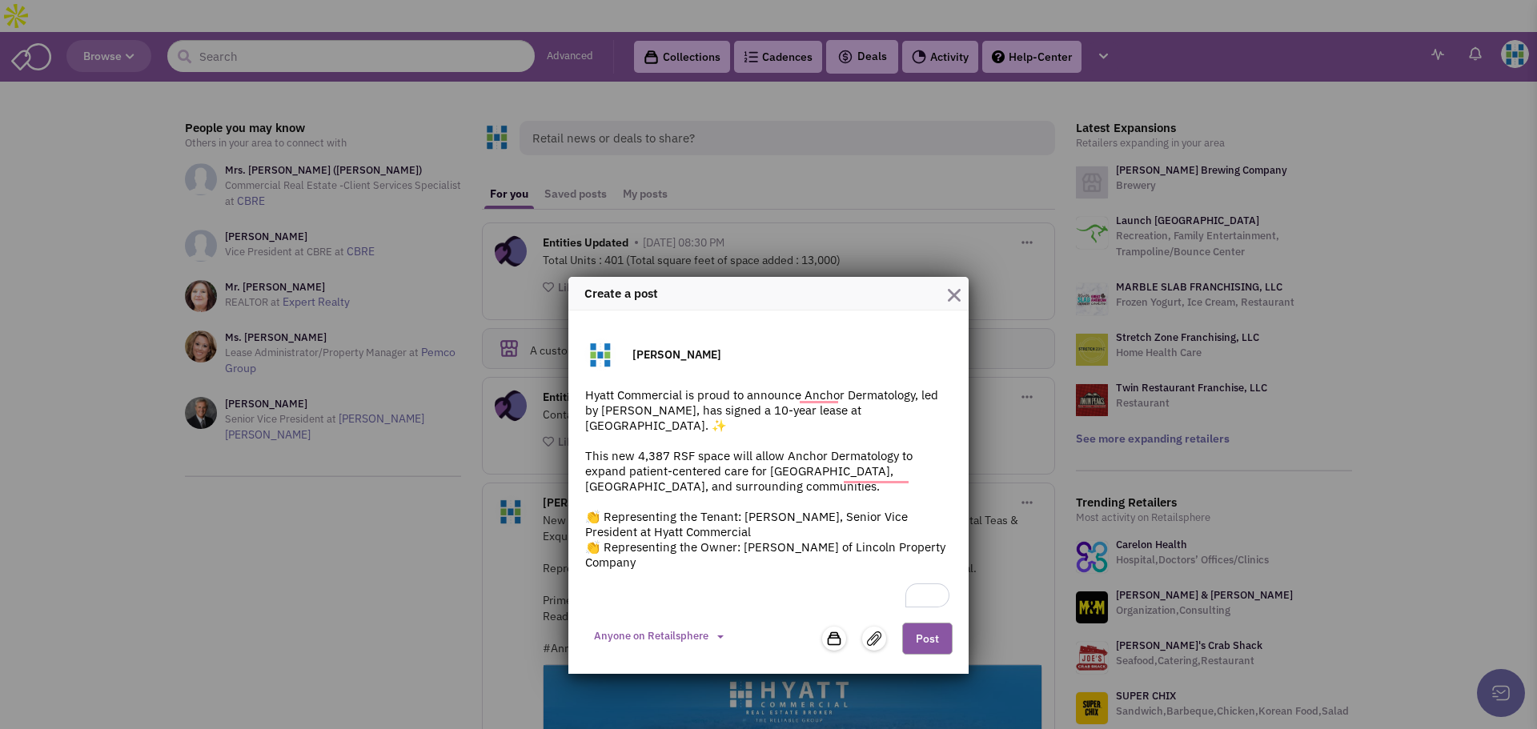
click at [641, 587] on textarea "Hyatt Commercial is proud to announce Anchor Dermatology, led by Dr. Cheryl Lon…" at bounding box center [768, 499] width 368 height 224
paste textarea "#HyattCommercial #MedicalOffice #BowieMD #HealthcareRealEstate"
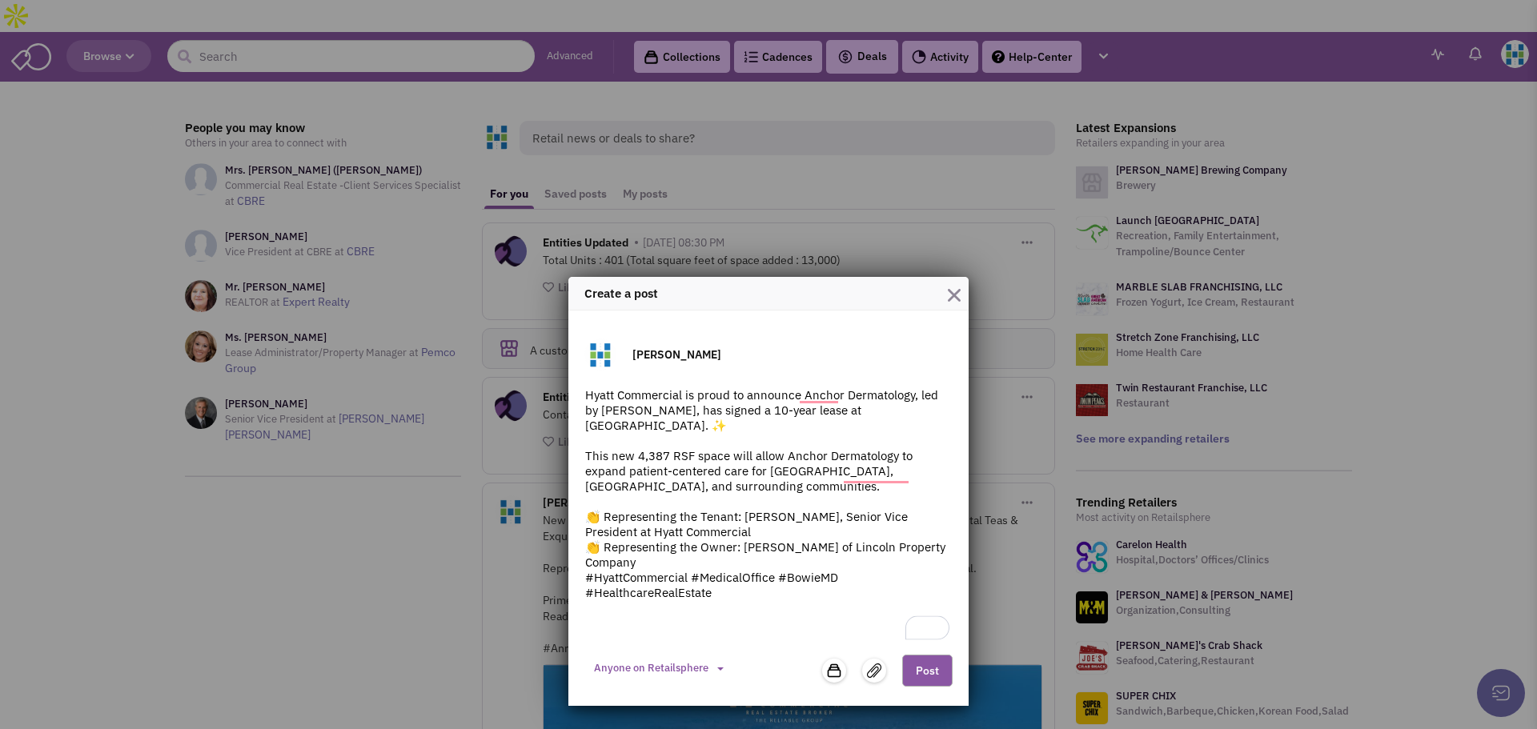
click at [669, 571] on textarea "Hyatt Commercial is proud to announce Anchor Dermatology, led by Dr. Cheryl Lon…" at bounding box center [768, 515] width 368 height 256
type textarea "Hyatt Commercial is proud to announce Anchor Dermatology, led by Dr. Cheryl Lon…"
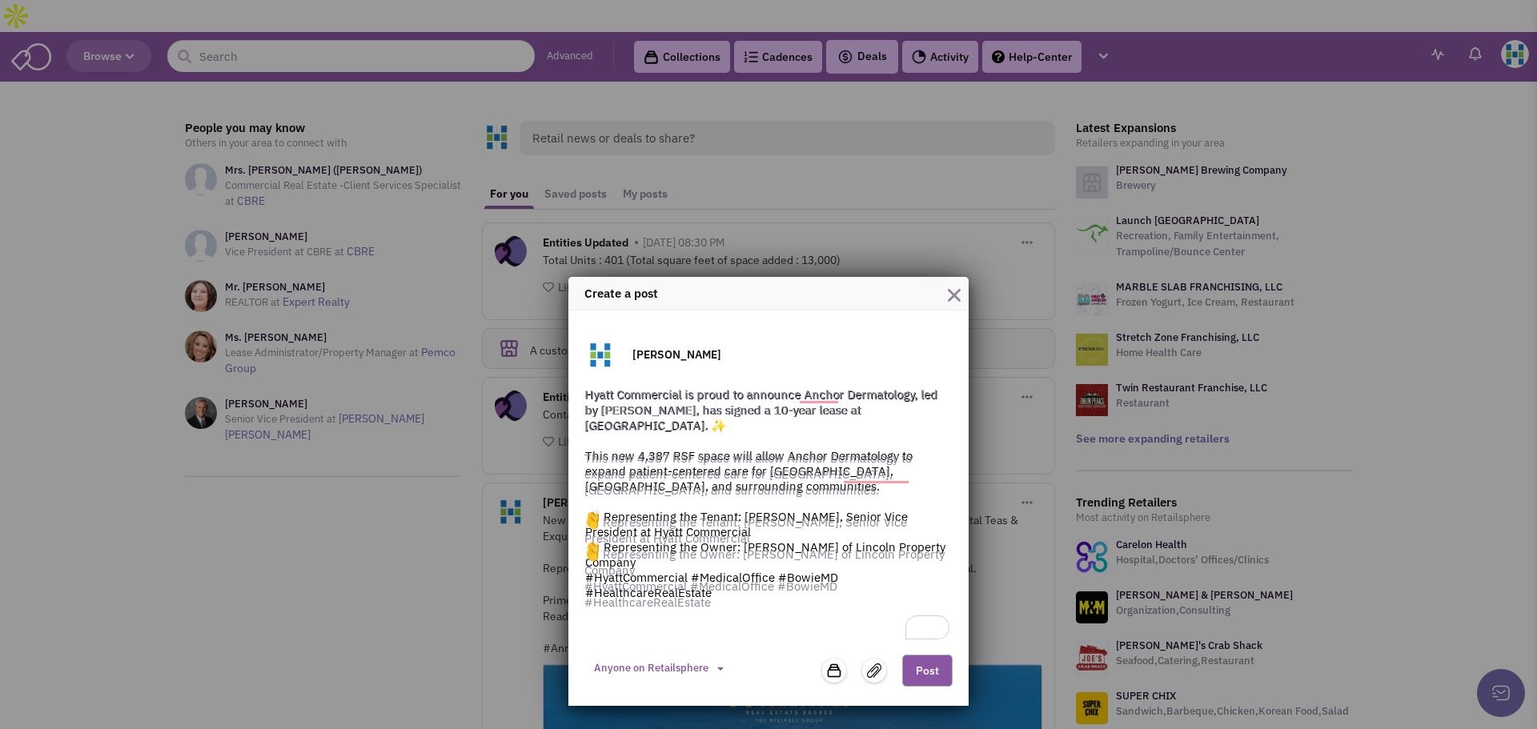
click at [960, 299] on div "Create a post" at bounding box center [768, 294] width 400 height 34
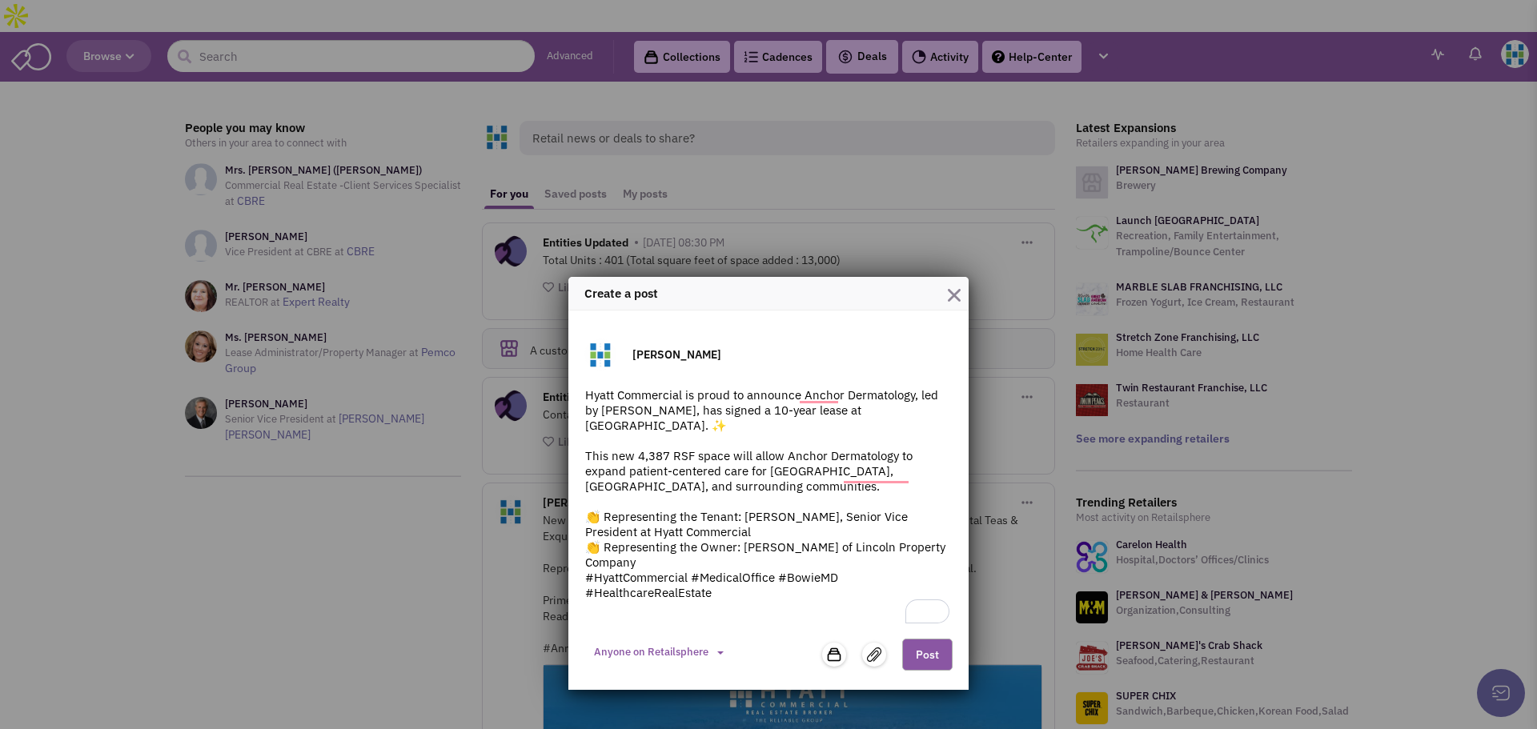
click at [956, 297] on img "button" at bounding box center [954, 295] width 13 height 13
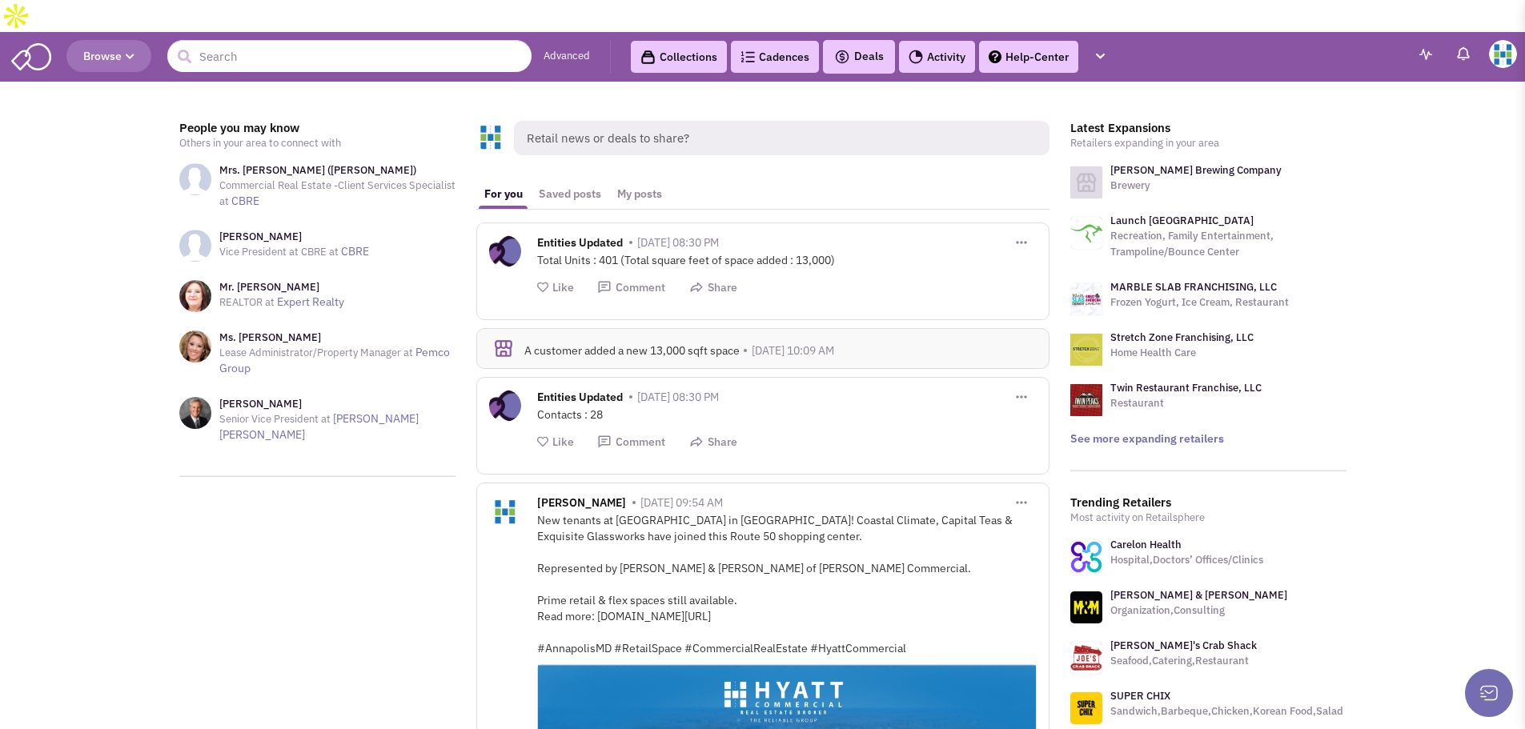
click at [626, 121] on span "Retail news or deals to share?" at bounding box center [781, 138] width 535 height 34
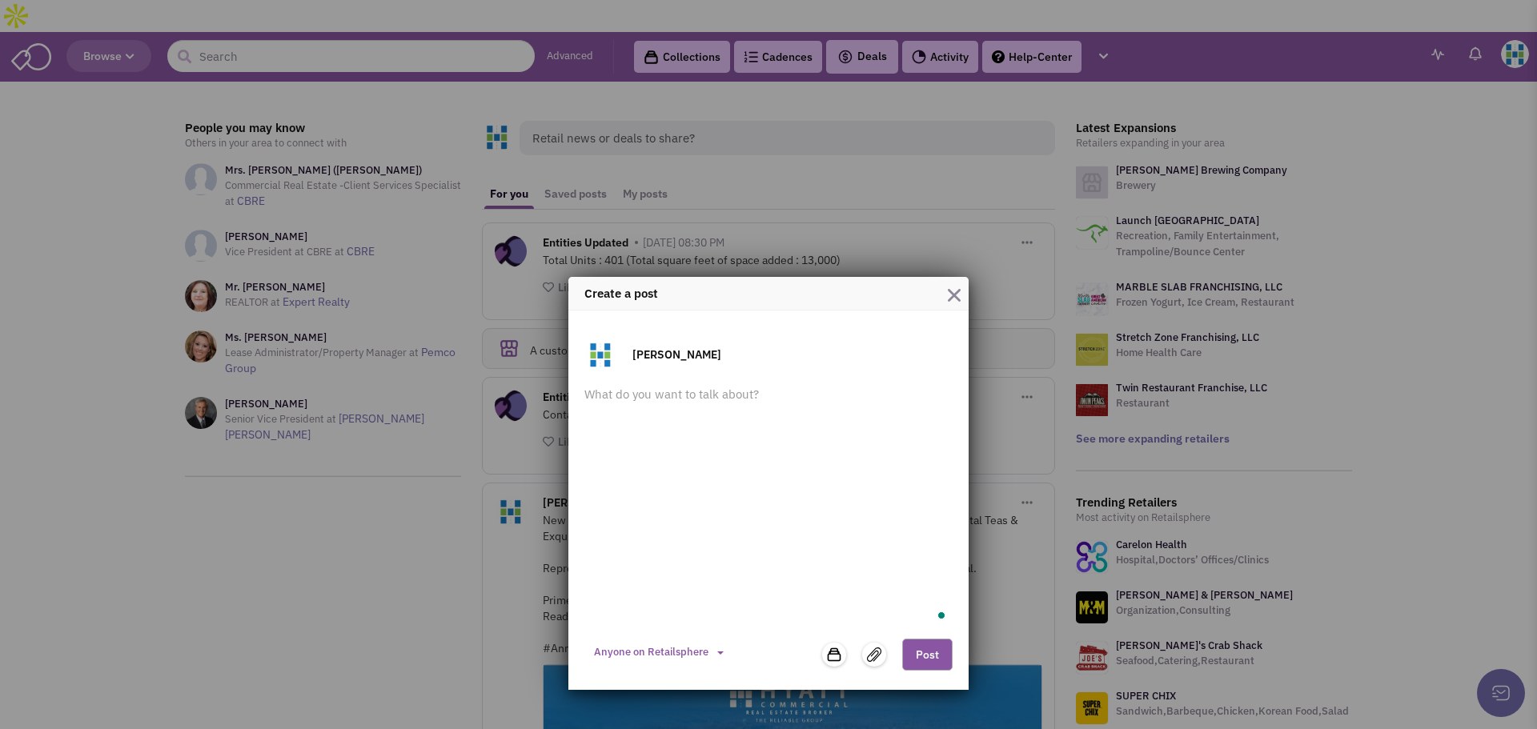
click at [697, 382] on form "Gabrielle Titow Hyatt Commercial is proud to announce Anchor Dermatology, led b…" at bounding box center [768, 506] width 368 height 335
click at [676, 417] on textarea "To enrich screen reader interactions, please activate Accessibility in Grammarl…" at bounding box center [768, 507] width 368 height 240
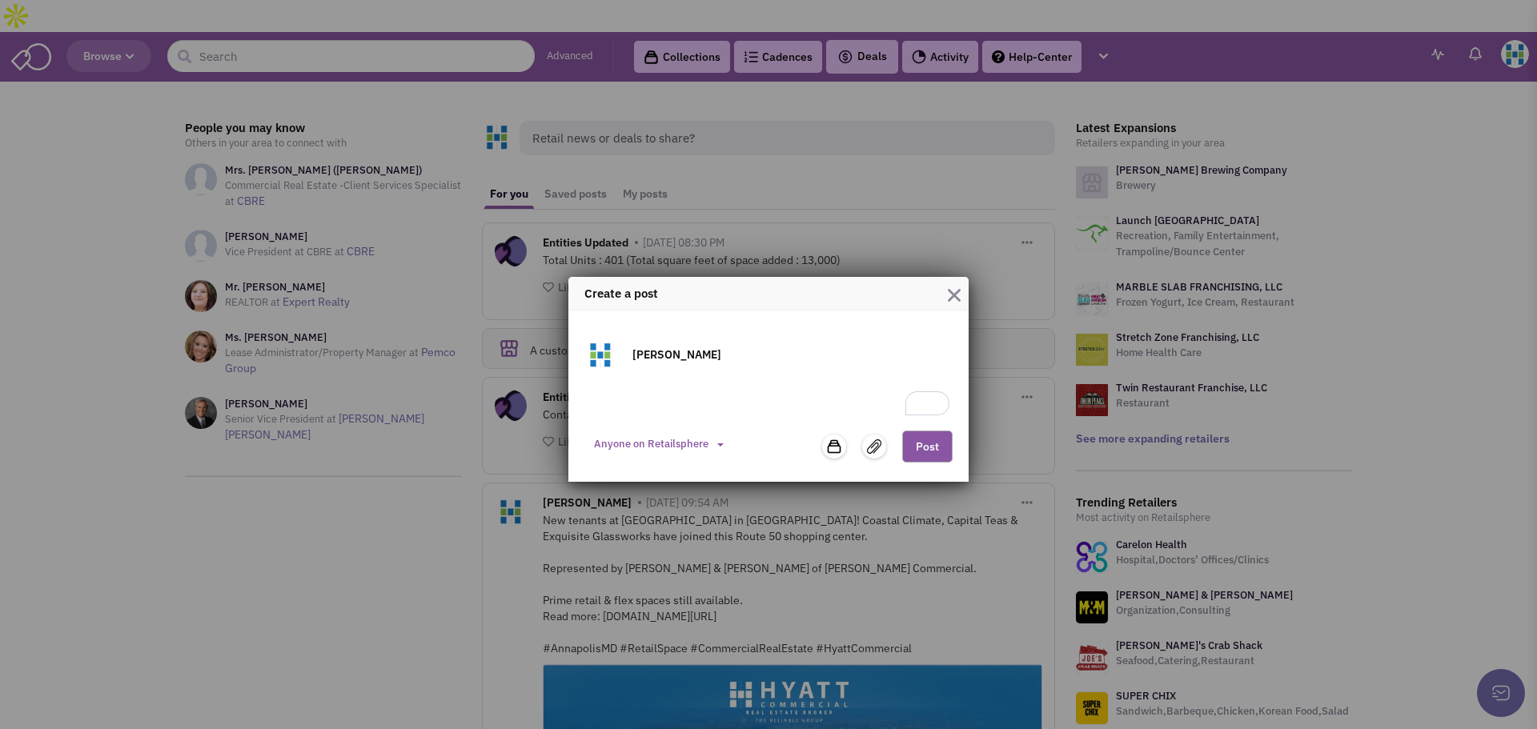
paste textarea "Hyatt Commercial is proud to announce Anchor Dermatology, led by [PERSON_NAME],…"
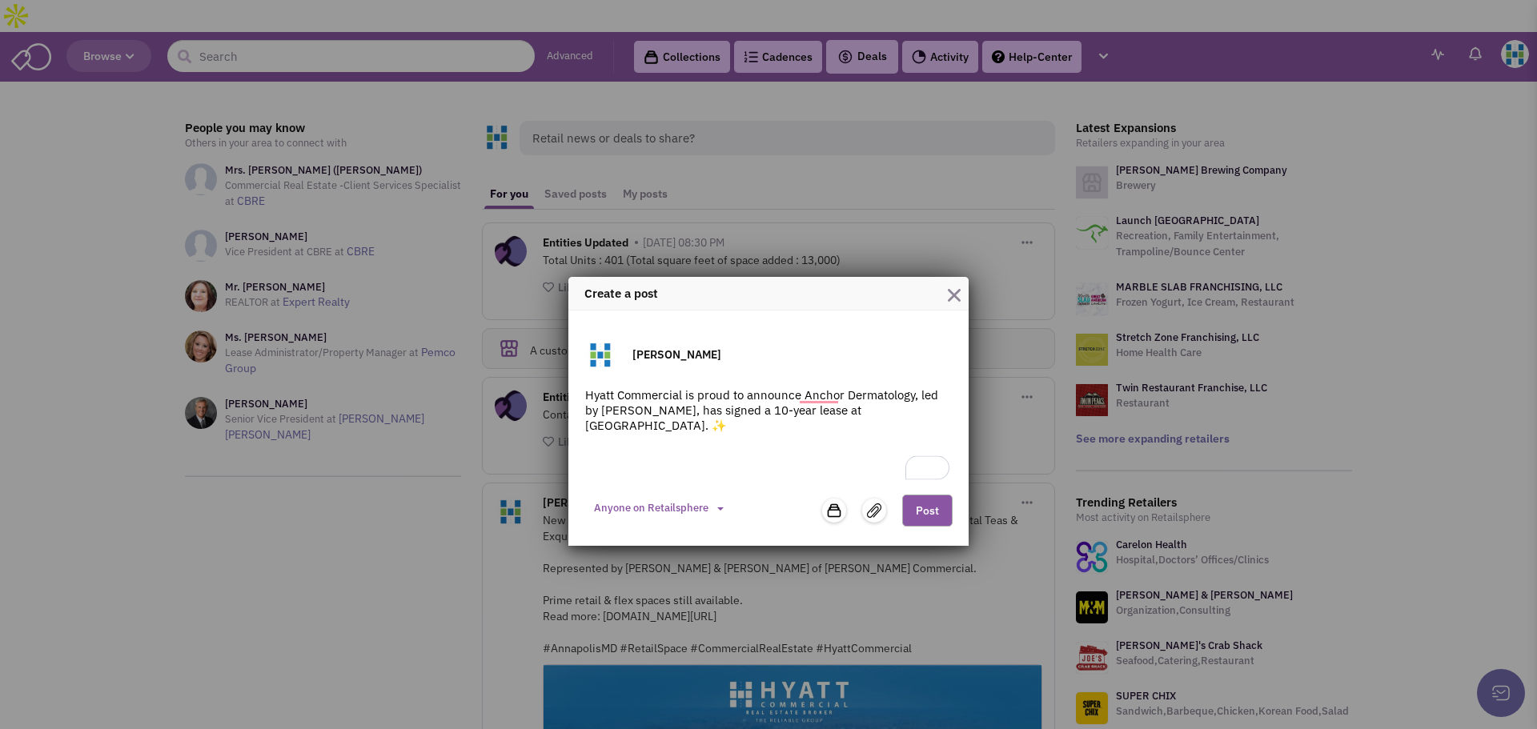
paste textarea "This new 4,387 RSF space will allow Anchor Dermatology to expand patient-center…"
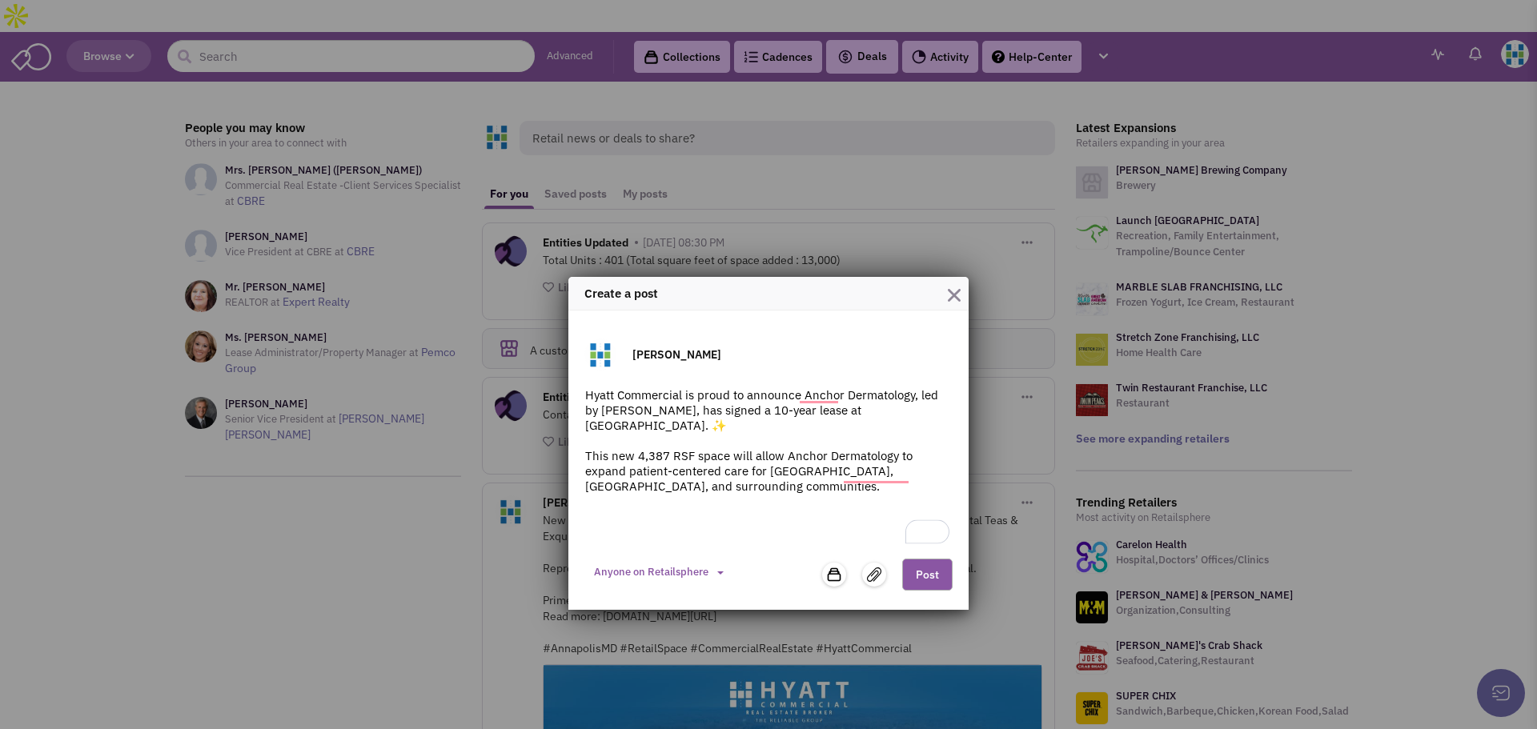
paste textarea "👏 Representing the Tenant: Eddie Trujillo, Senior Vice President at Hyatt Comme…"
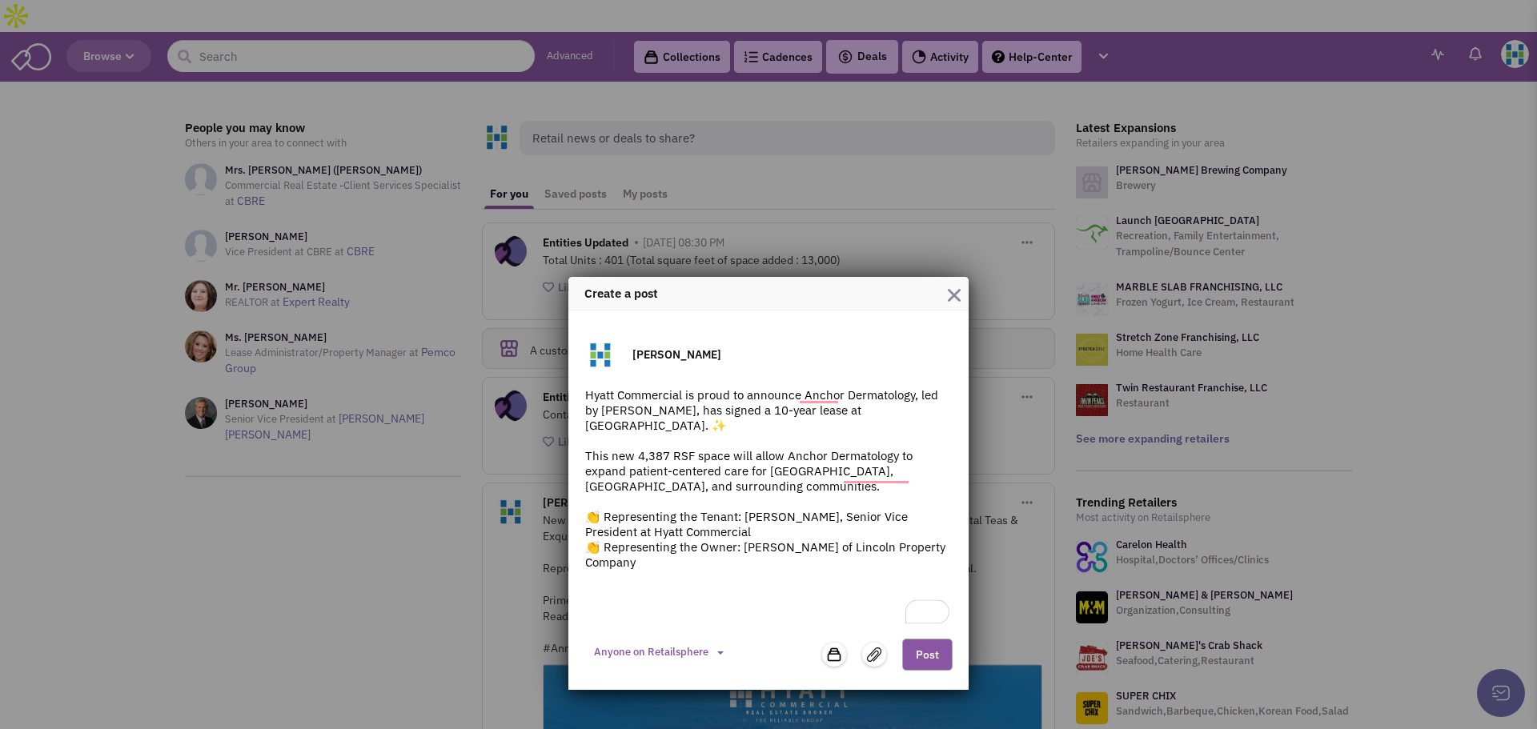
paste textarea "Read more: [URL][DOMAIN_NAME]"
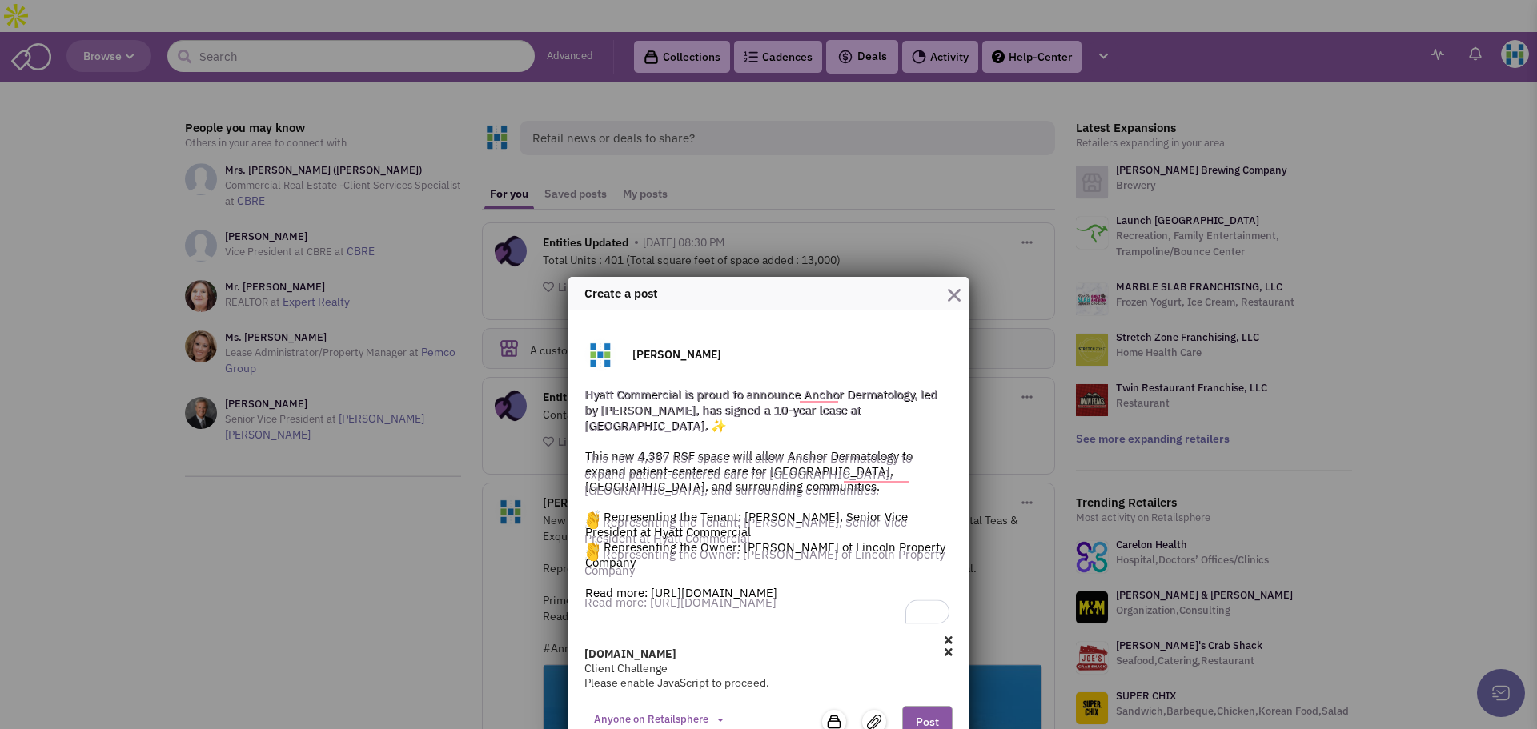
click at [941, 651] on div "birdeye.cx Client Challenge Please enable JavaScript to proceed." at bounding box center [768, 662] width 368 height 55
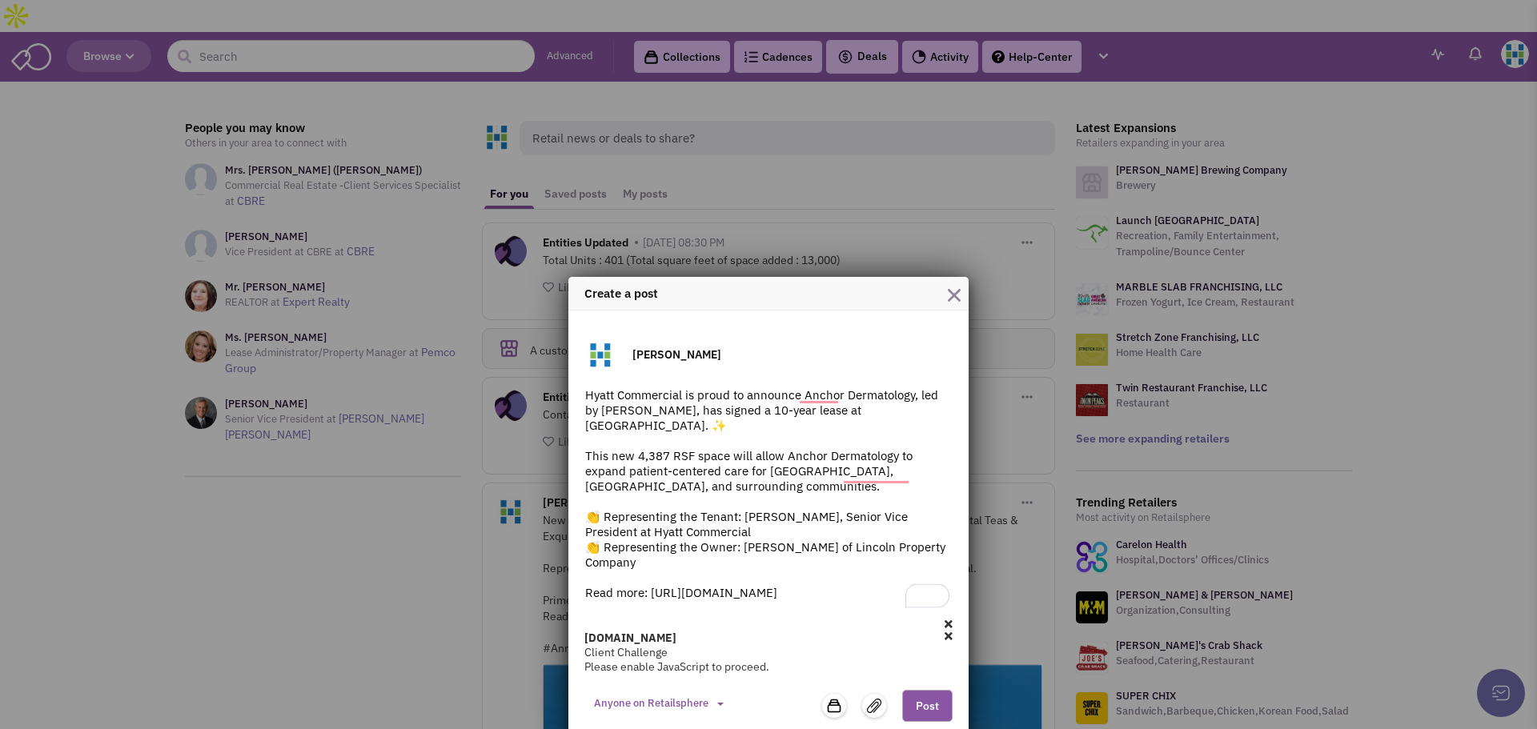
click at [944, 630] on div at bounding box center [768, 630] width 368 height 1
click at [944, 631] on div at bounding box center [768, 630] width 368 height 1
click at [944, 635] on icon at bounding box center [948, 636] width 8 height 11
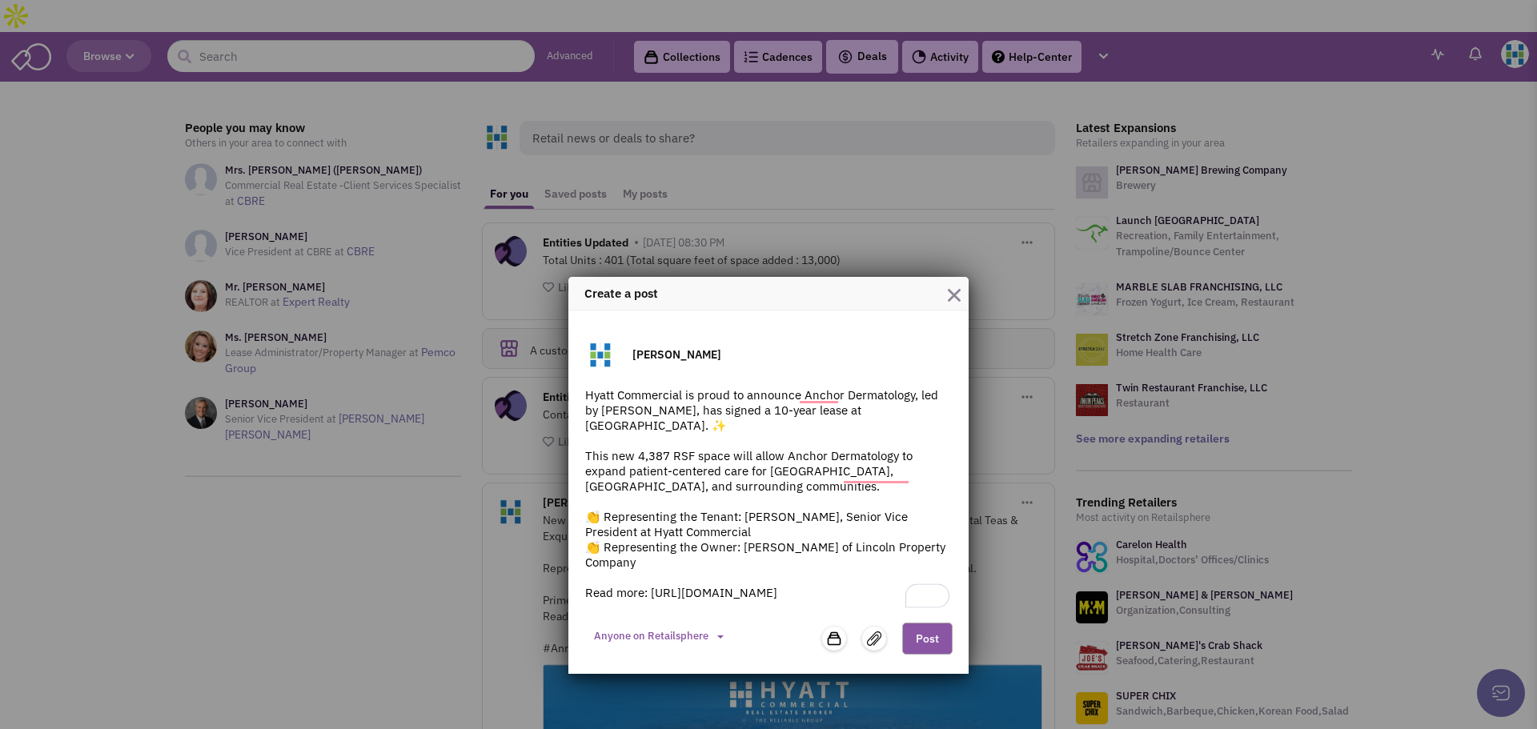
click at [807, 592] on textarea "Hyatt Commercial is proud to announce Anchor Dermatology, led by Dr. Cheryl Lon…" at bounding box center [768, 499] width 368 height 224
click at [837, 599] on textarea "Hyatt Commercial is proud to announce Anchor Dermatology, led by Dr. Cheryl Lon…" at bounding box center [768, 499] width 368 height 224
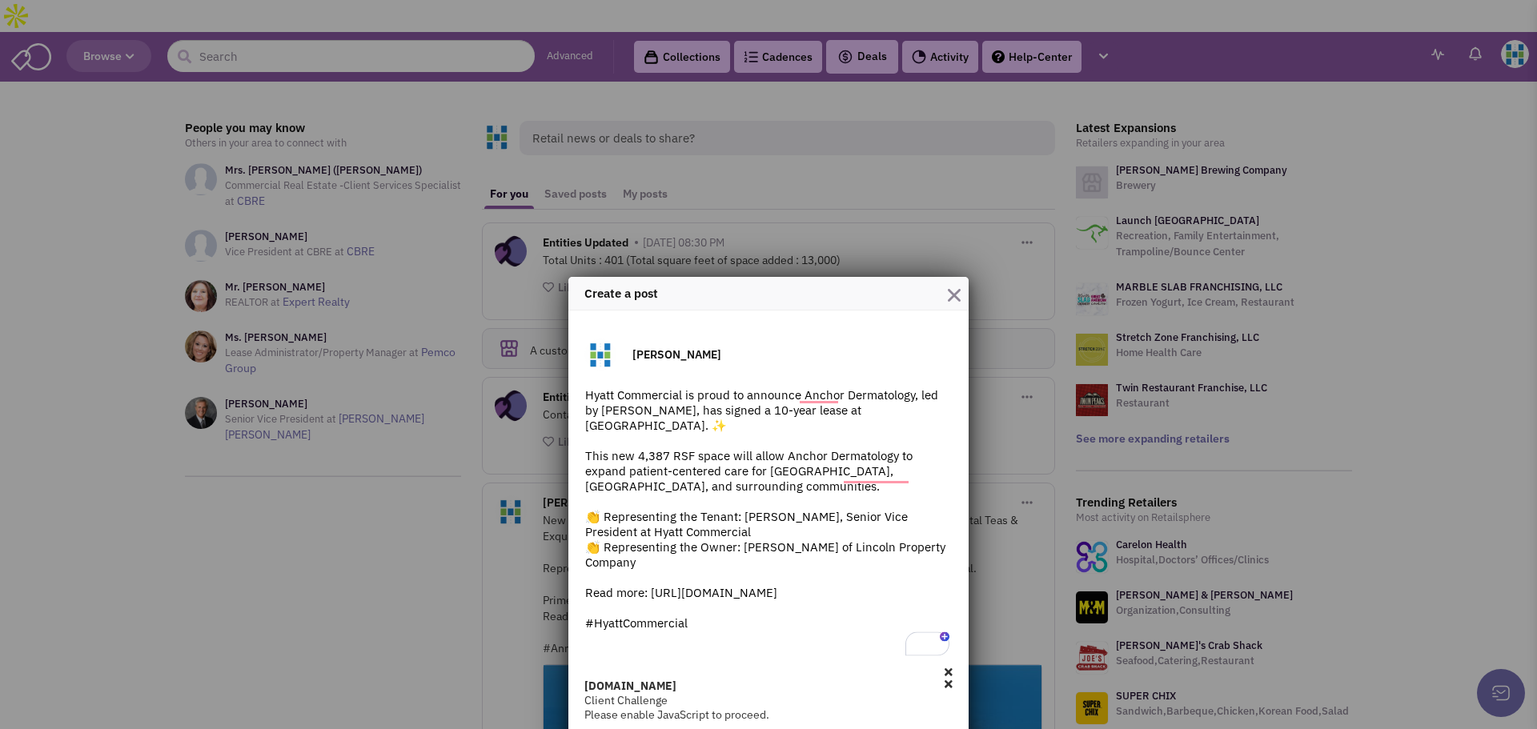
scroll to position [60, 0]
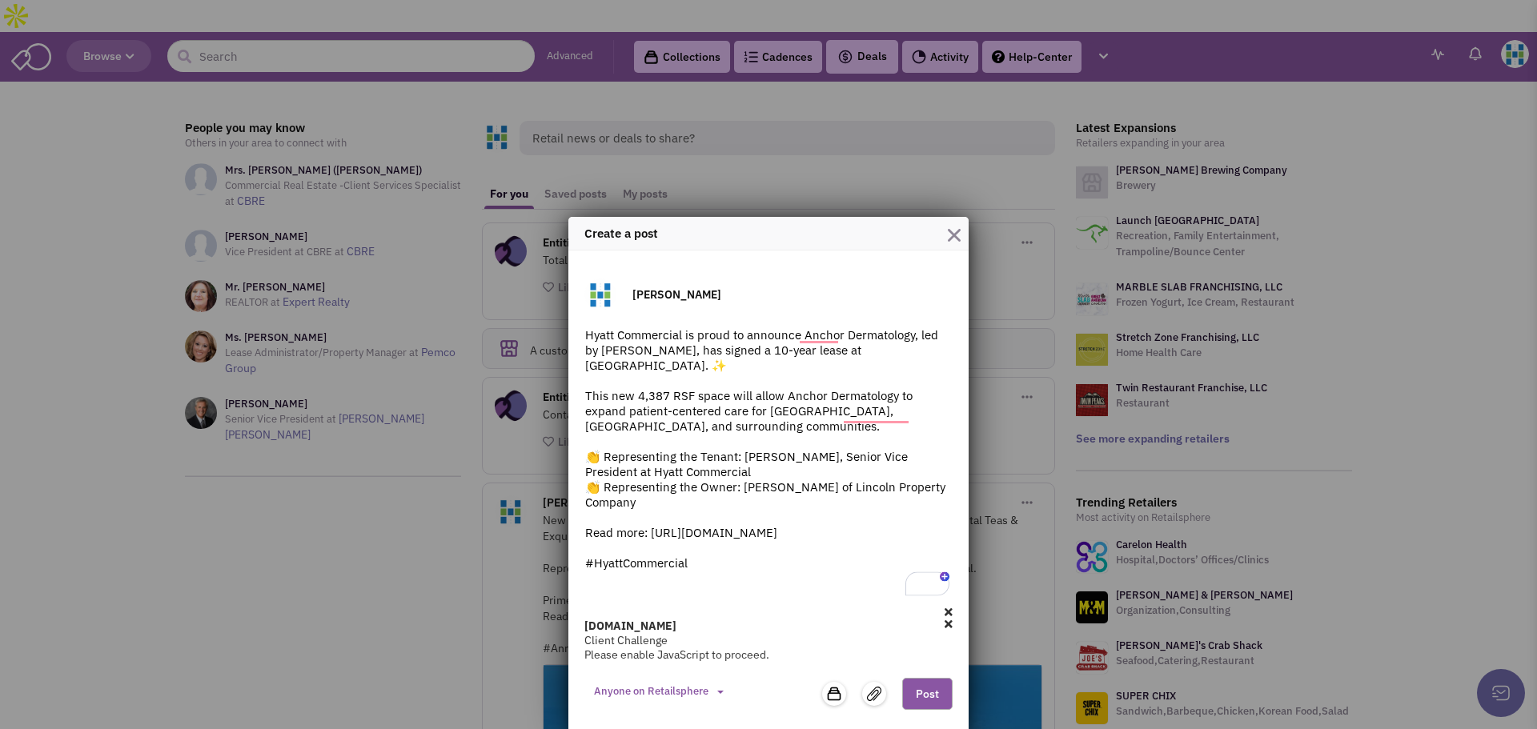
type textarea "Hyatt Commercial is proud to announce Anchor Dermatology, led by Dr. Cheryl Lon…"
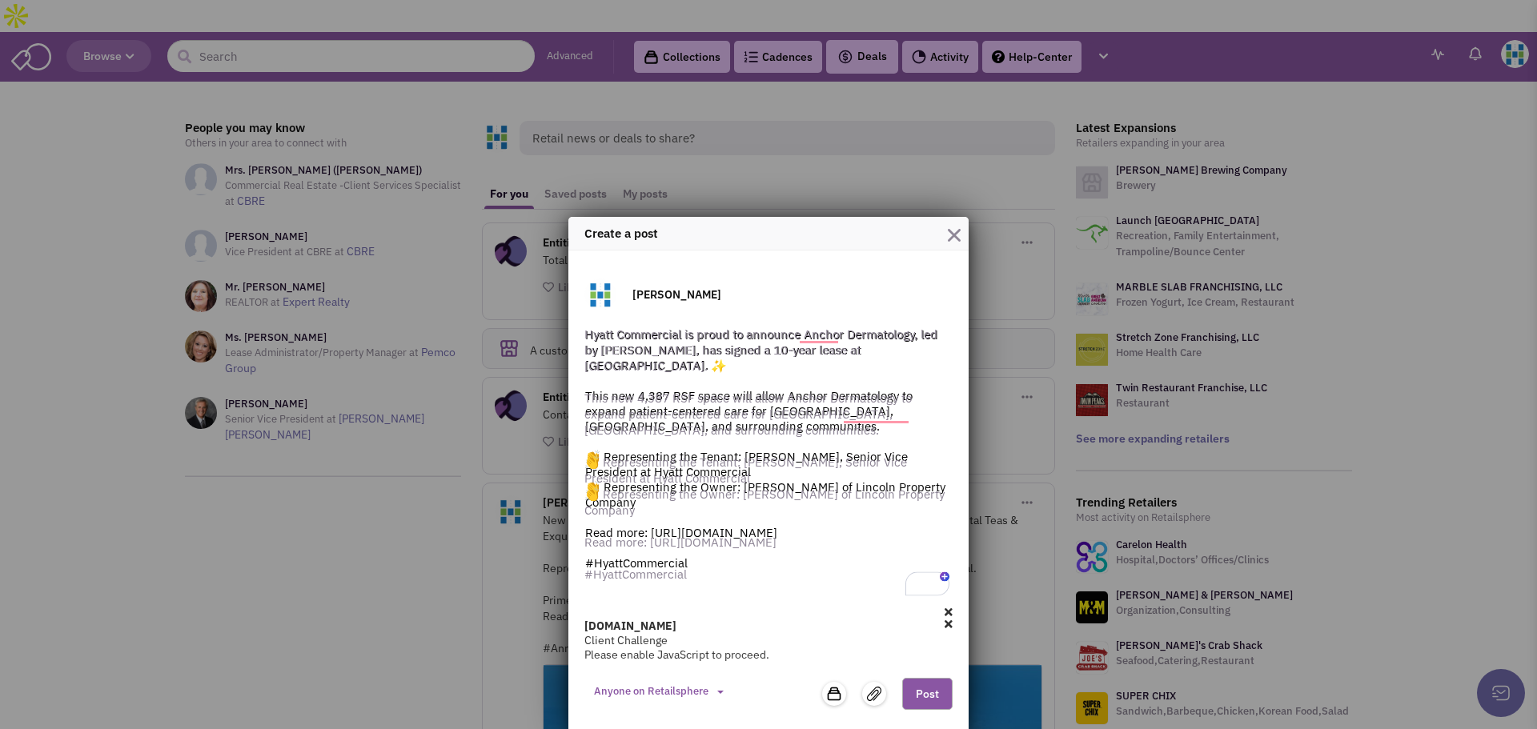
scroll to position [44, 0]
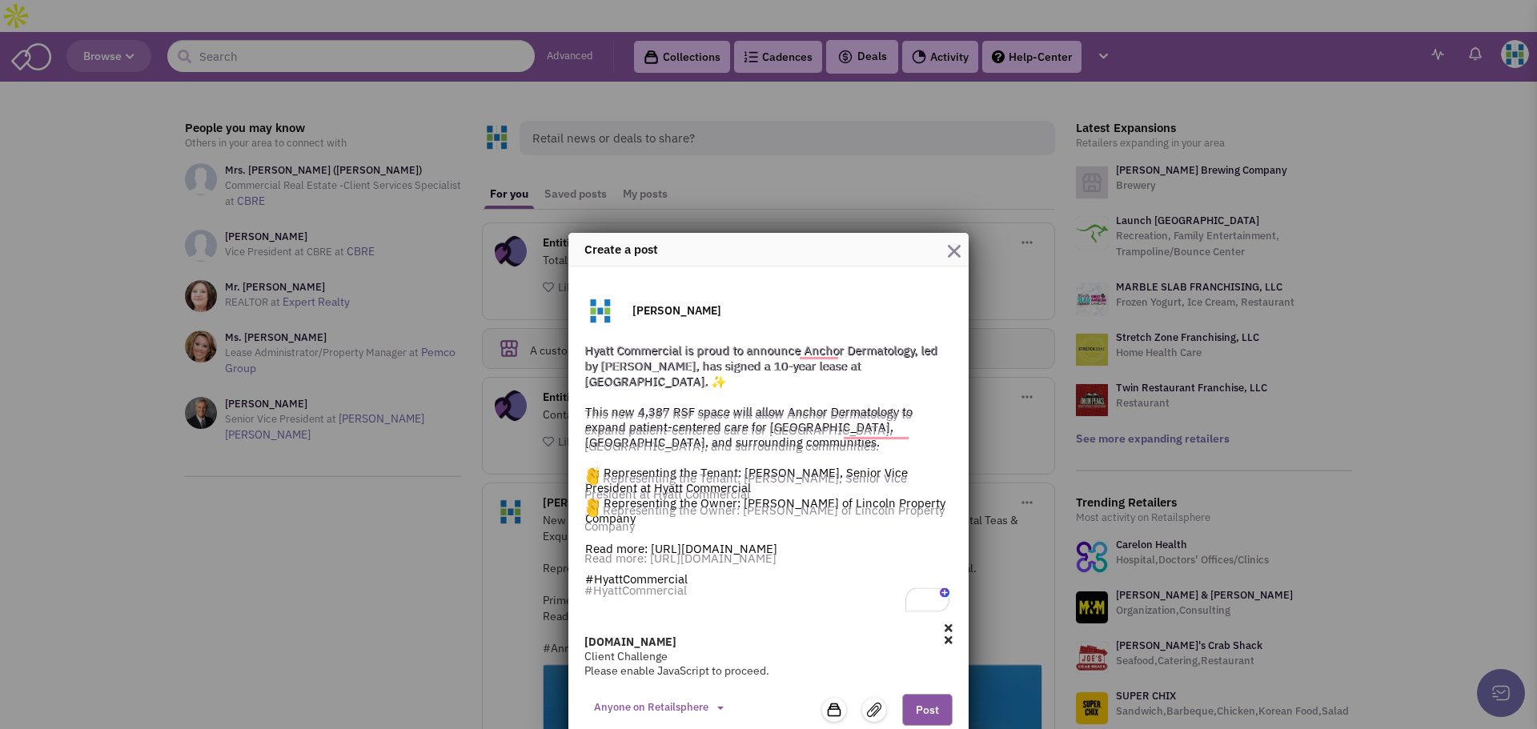
click at [944, 635] on icon at bounding box center [948, 640] width 8 height 11
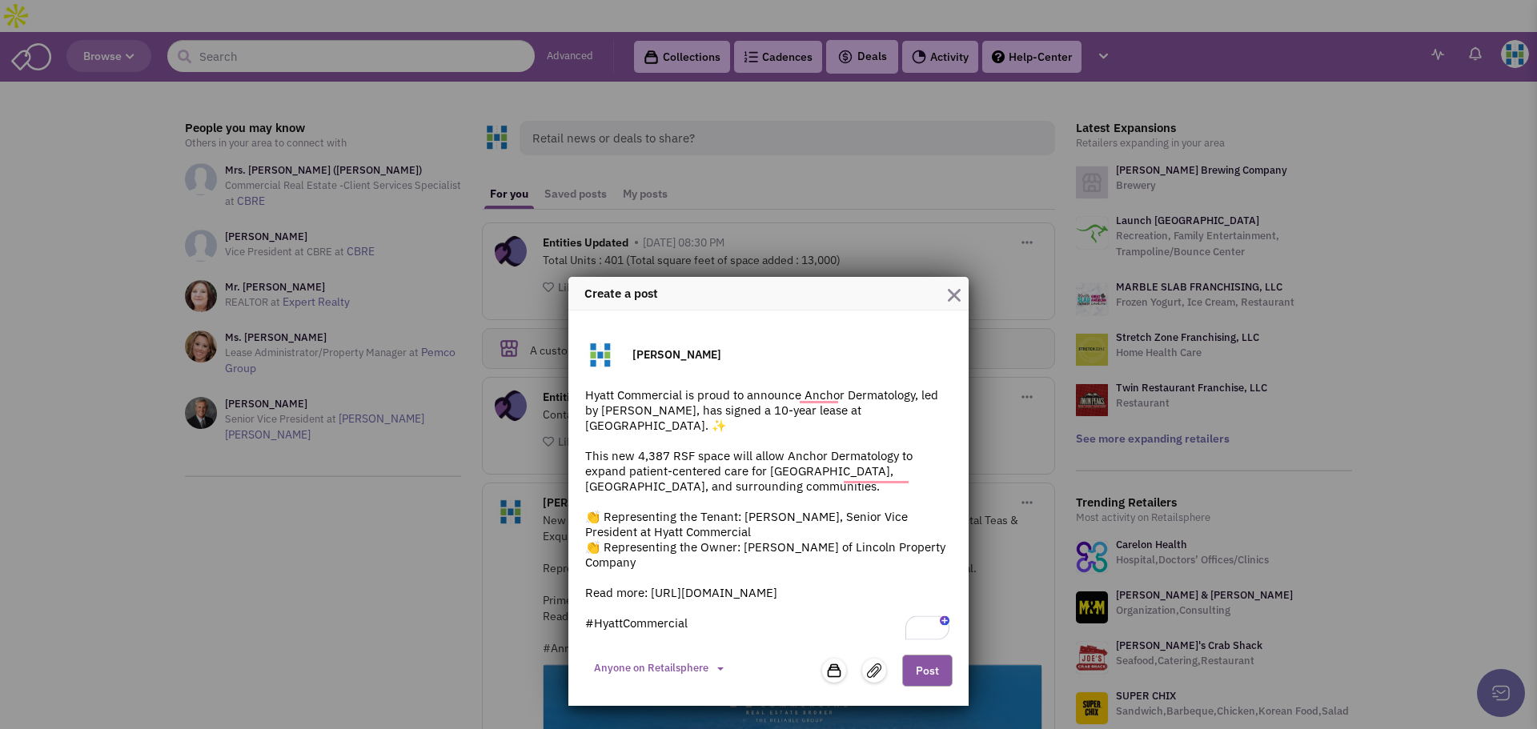
scroll to position [0, 0]
click at [945, 637] on button "2" at bounding box center [937, 627] width 21 height 21
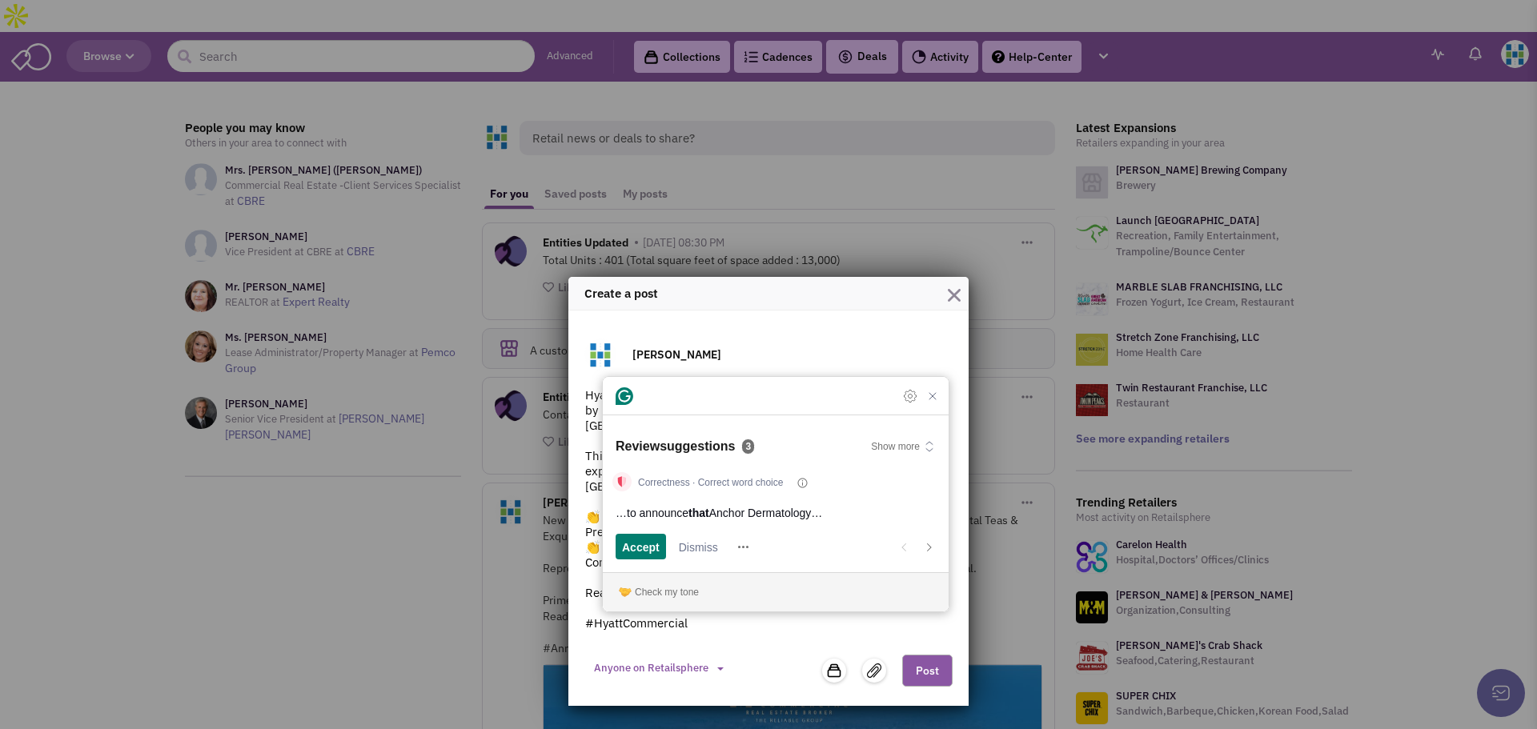
click at [796, 631] on textarea "Hyatt Commercial is proud to announce Anchor Dermatology, led by Dr. Cheryl Lon…" at bounding box center [768, 515] width 368 height 256
click at [872, 672] on img at bounding box center [874, 671] width 14 height 14
click at [924, 403] on icon "Close Grammarly Assistant" at bounding box center [932, 396] width 19 height 19
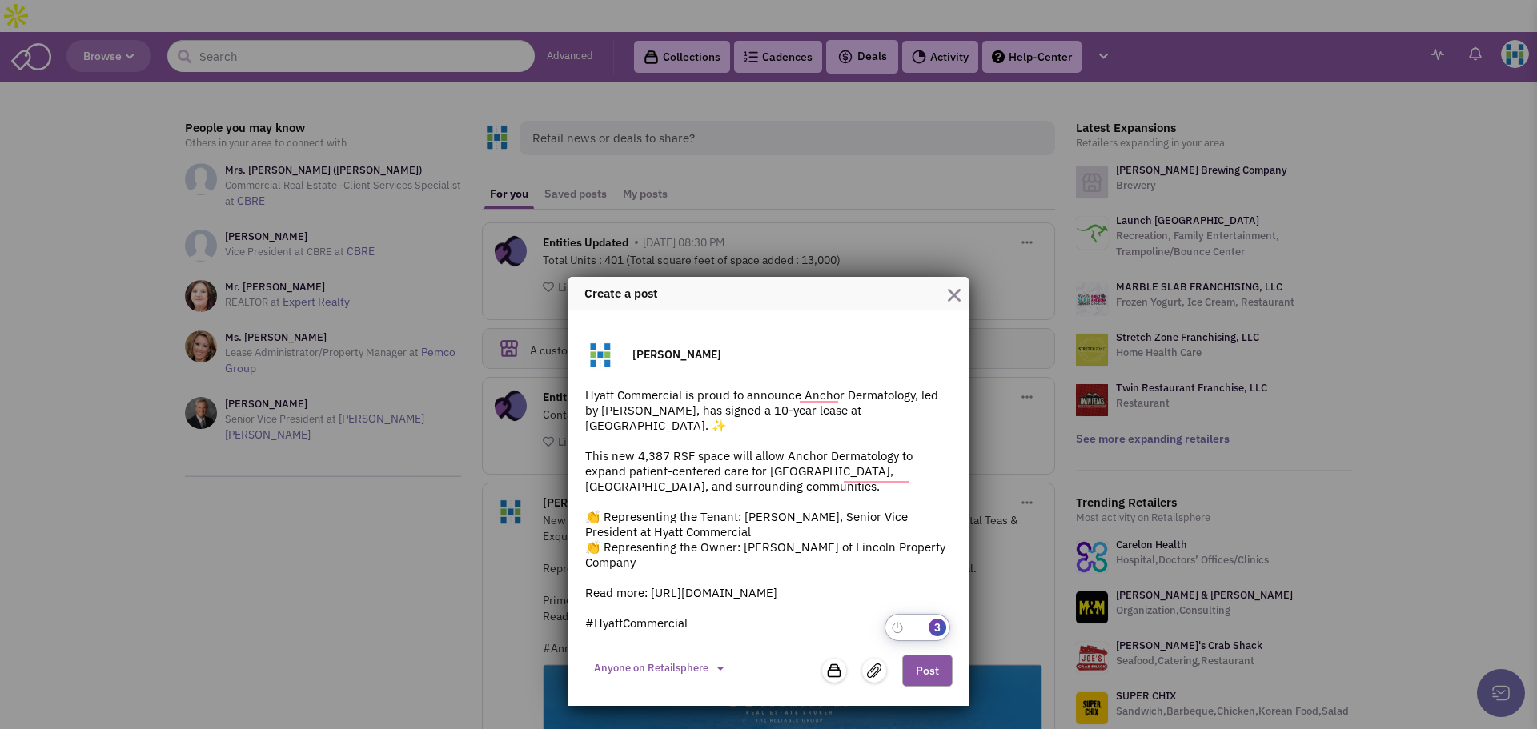
click at [836, 676] on img at bounding box center [834, 671] width 16 height 16
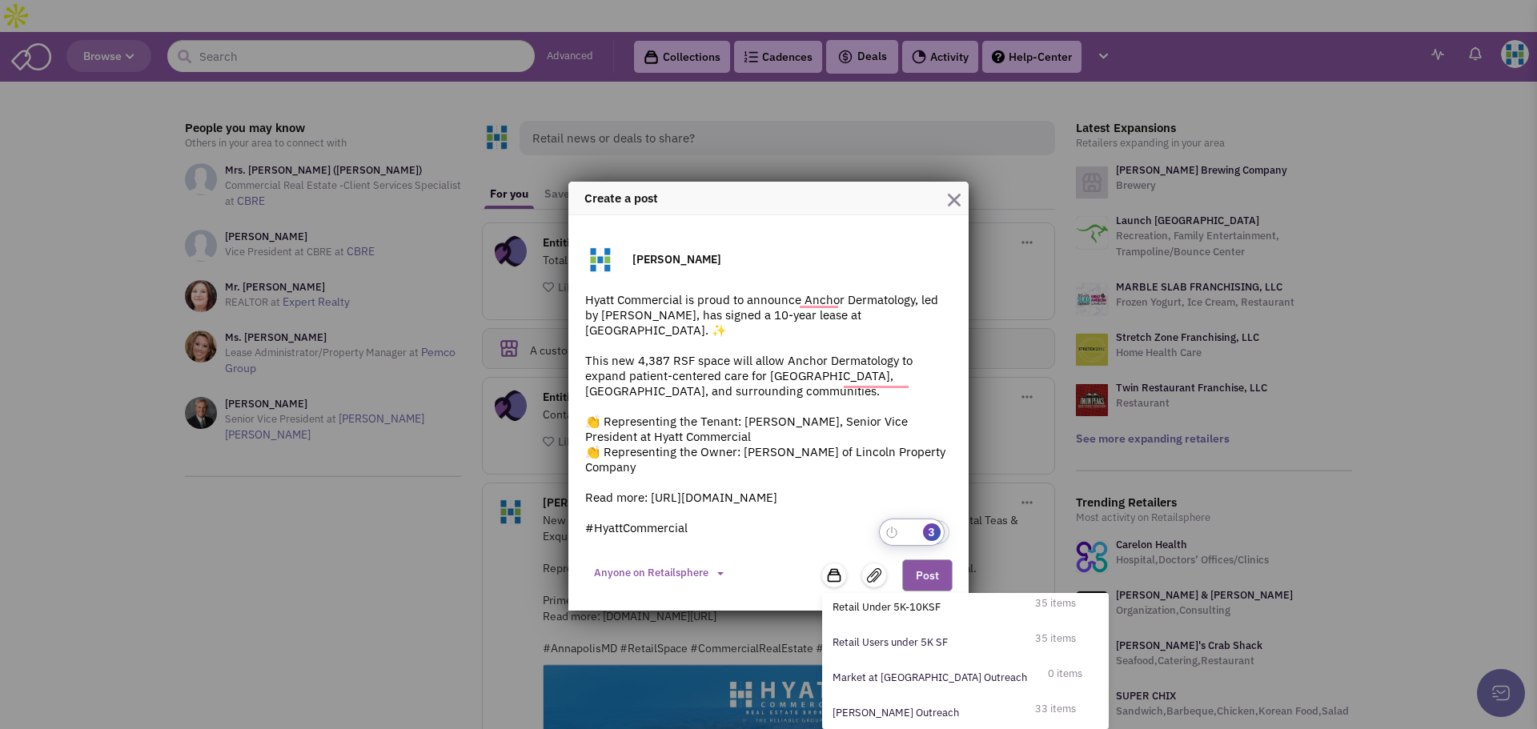
scroll to position [5, 0]
click at [872, 571] on img at bounding box center [874, 575] width 14 height 14
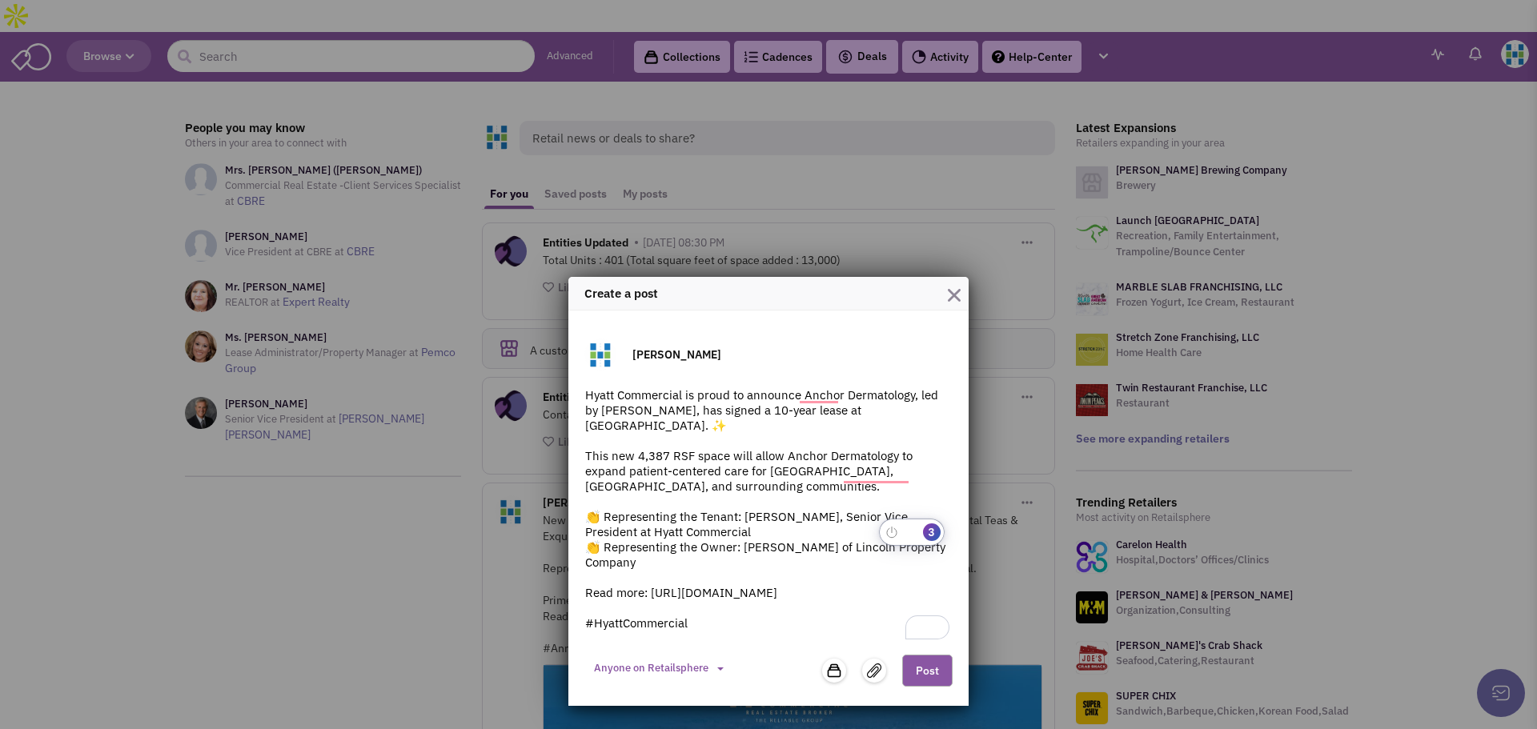
click at [872, 571] on textarea "Hyatt Commercial is proud to announce Anchor Dermatology, led by Dr. Cheryl Lon…" at bounding box center [768, 515] width 368 height 256
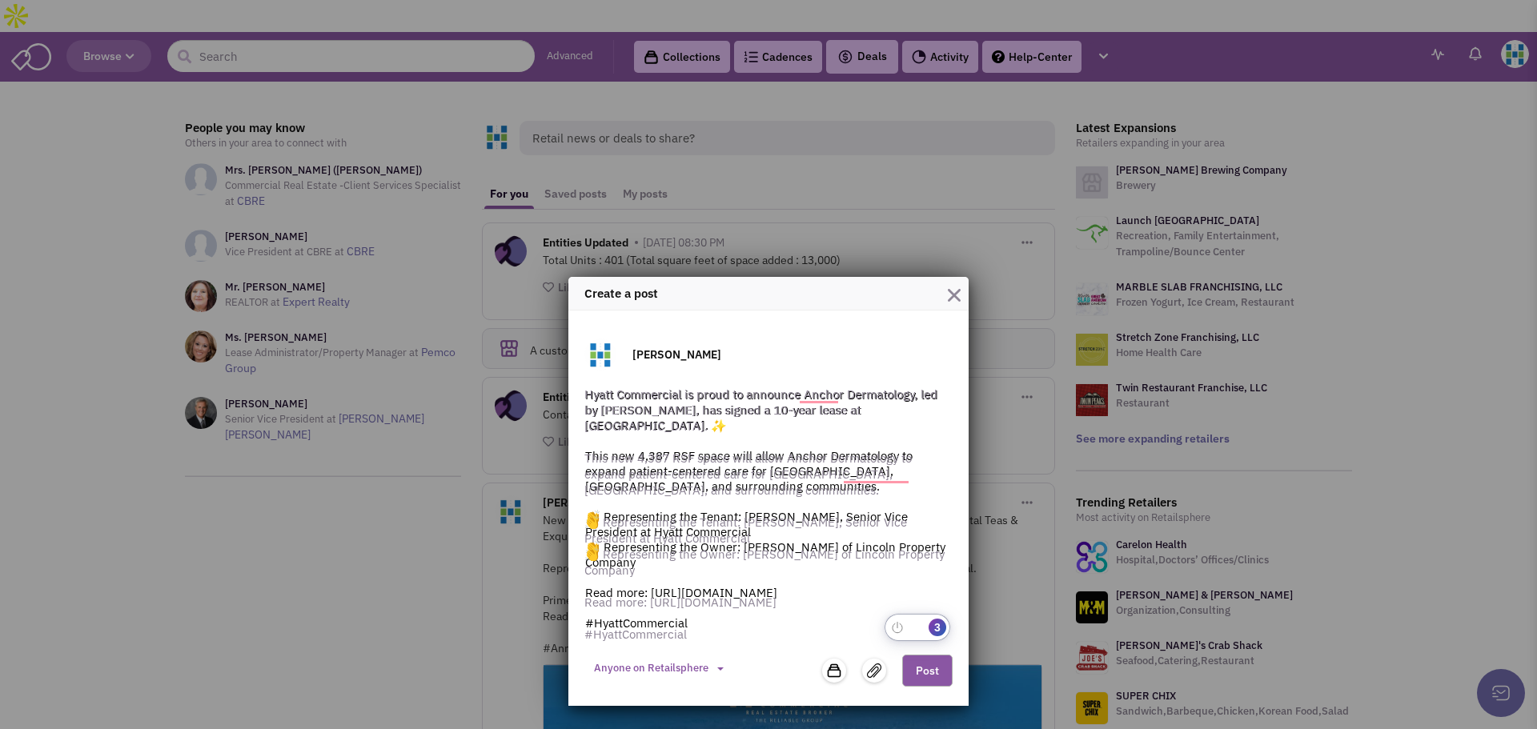
click at [880, 664] on img at bounding box center [874, 671] width 14 height 14
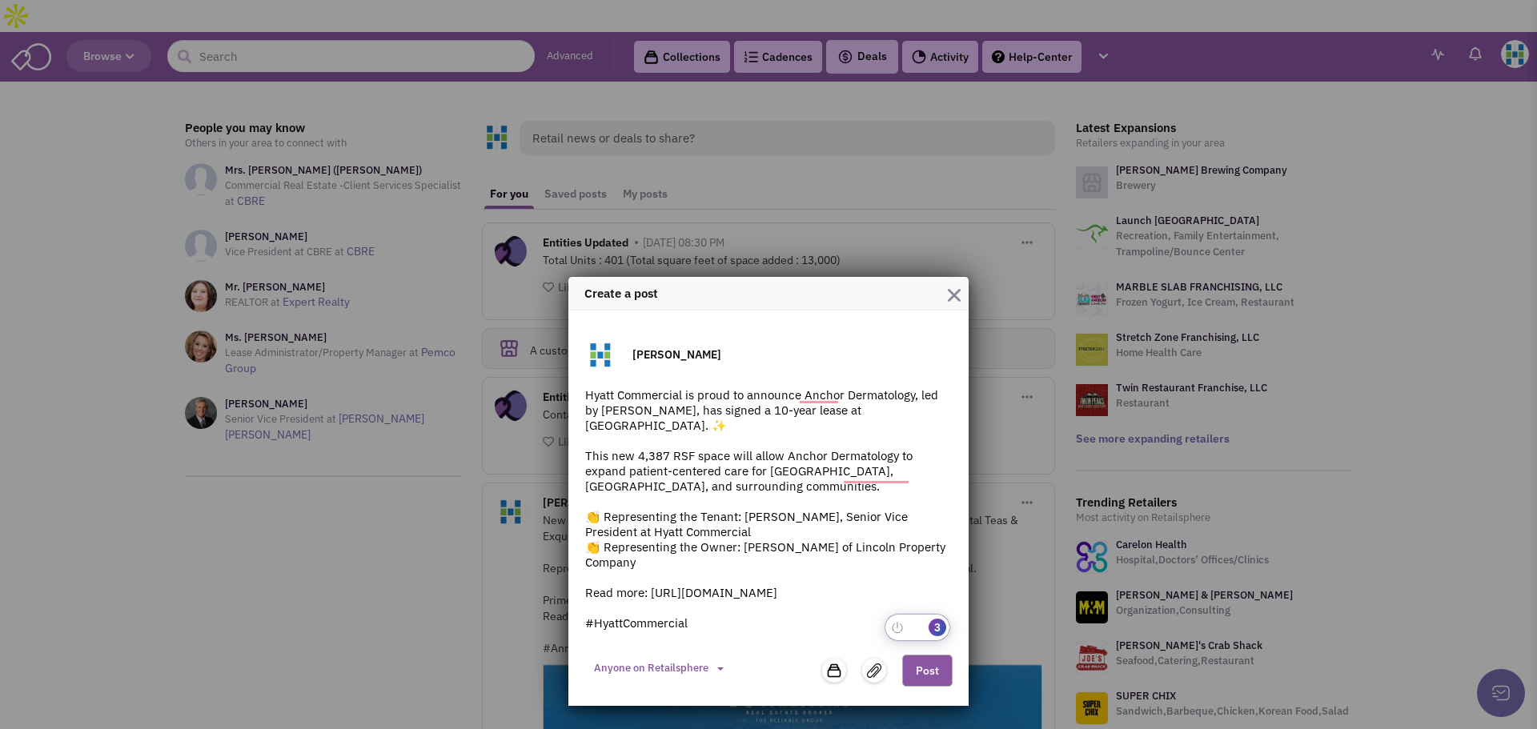
click at [878, 677] on img at bounding box center [874, 671] width 14 height 14
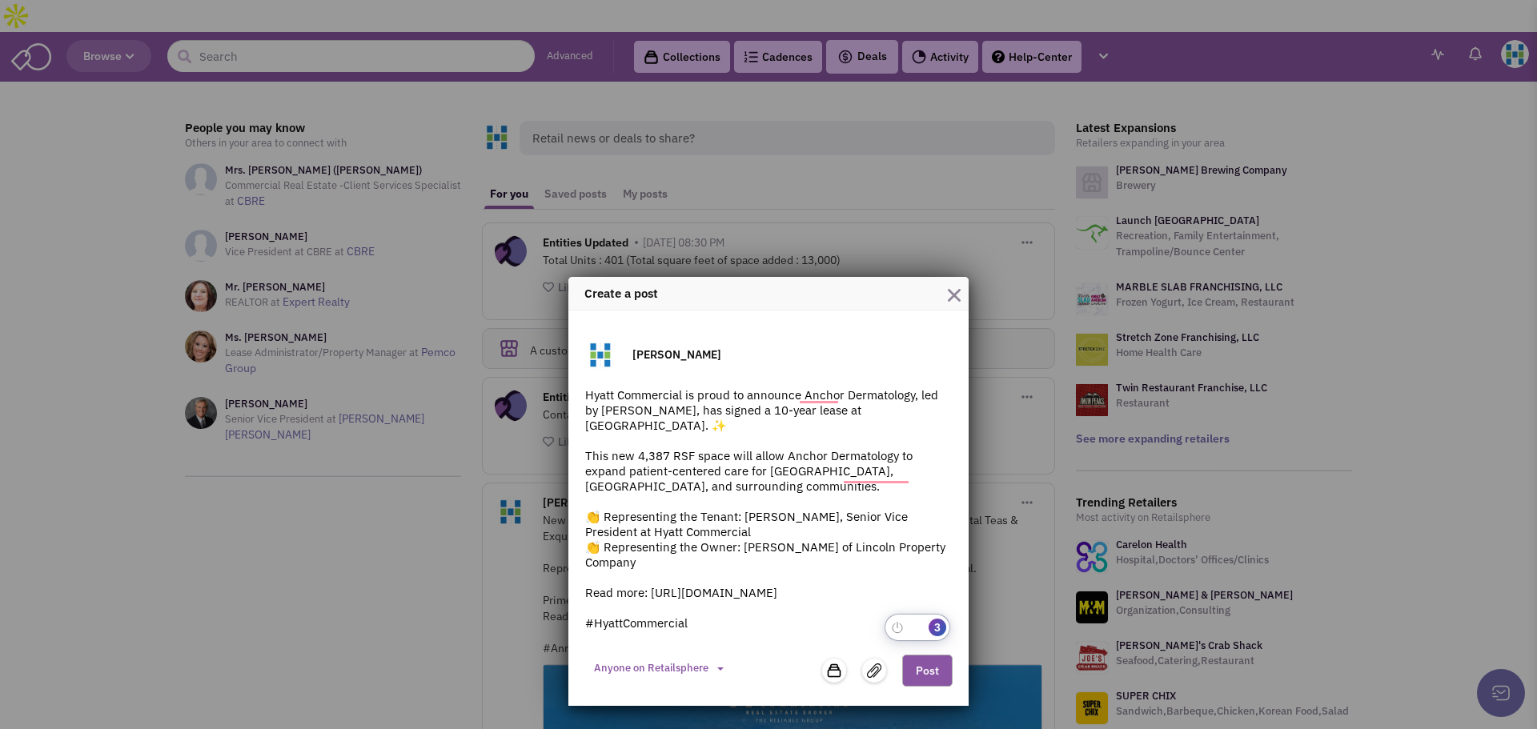
click at [878, 677] on img at bounding box center [874, 671] width 14 height 14
click at [704, 669] on span "Anyone on Retailsphere" at bounding box center [651, 668] width 114 height 14
click at [691, 718] on link "Private to my team" at bounding box center [684, 726] width 200 height 30
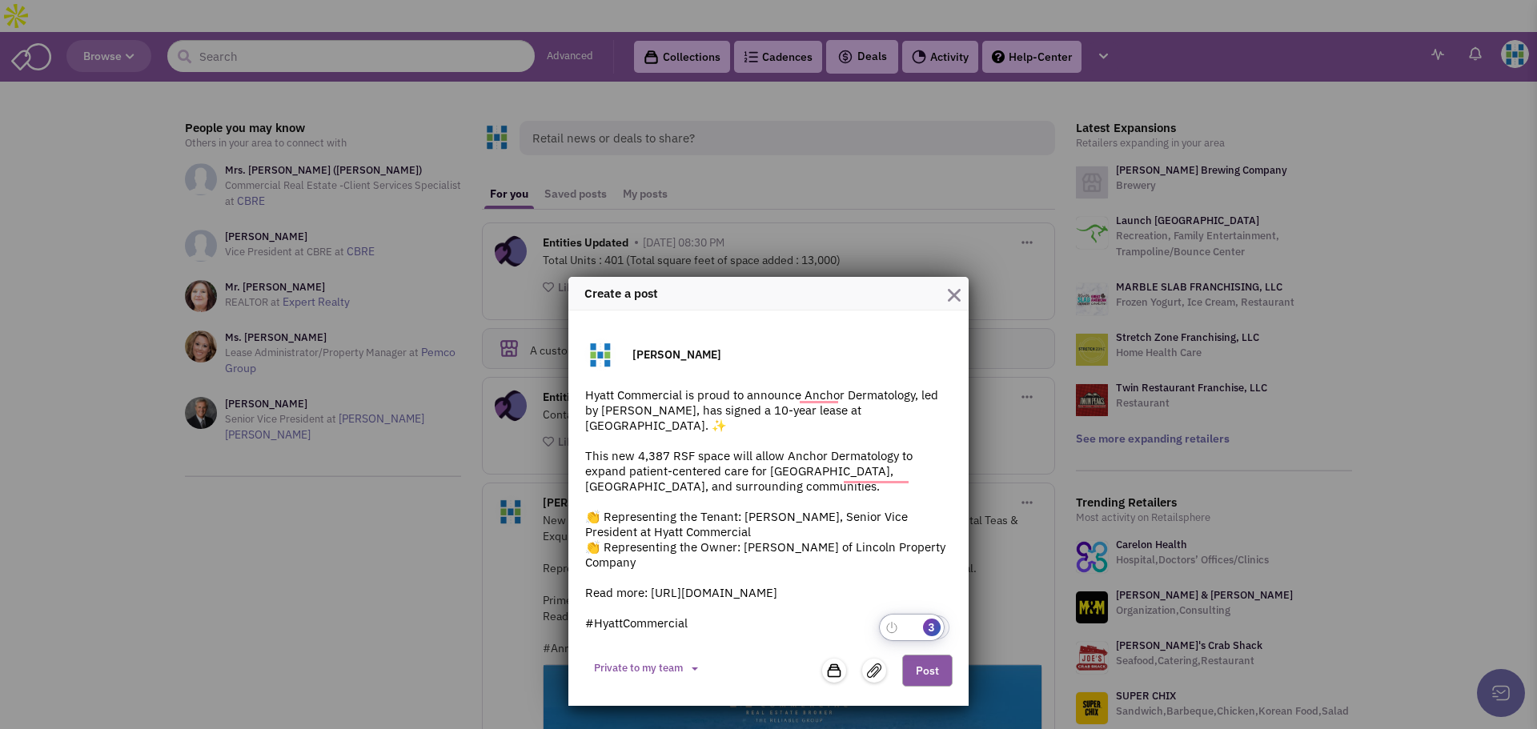
click at [868, 669] on img at bounding box center [874, 671] width 14 height 14
click at [870, 672] on img at bounding box center [874, 671] width 14 height 14
click at [661, 670] on span "Private to my team" at bounding box center [638, 668] width 89 height 14
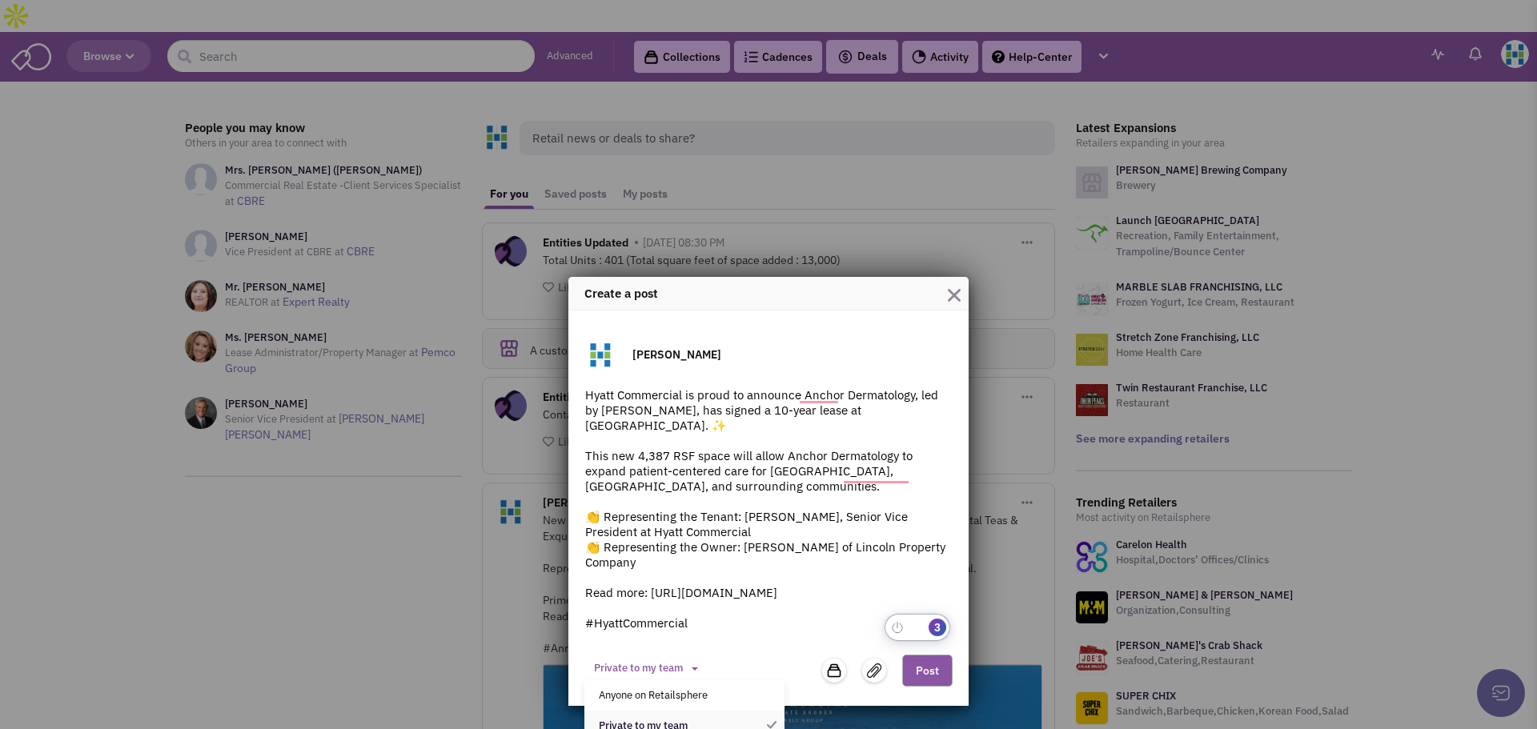
click at [652, 690] on link "Anyone on Retailsphere" at bounding box center [684, 695] width 200 height 30
click at [707, 361] on h3 "[PERSON_NAME]" at bounding box center [676, 354] width 89 height 14
click at [744, 467] on textarea "Hyatt Commercial is proud to announce Anchor Dermatology, led by Dr. Cheryl Lon…" at bounding box center [768, 515] width 368 height 256
click at [881, 669] on img at bounding box center [874, 671] width 14 height 14
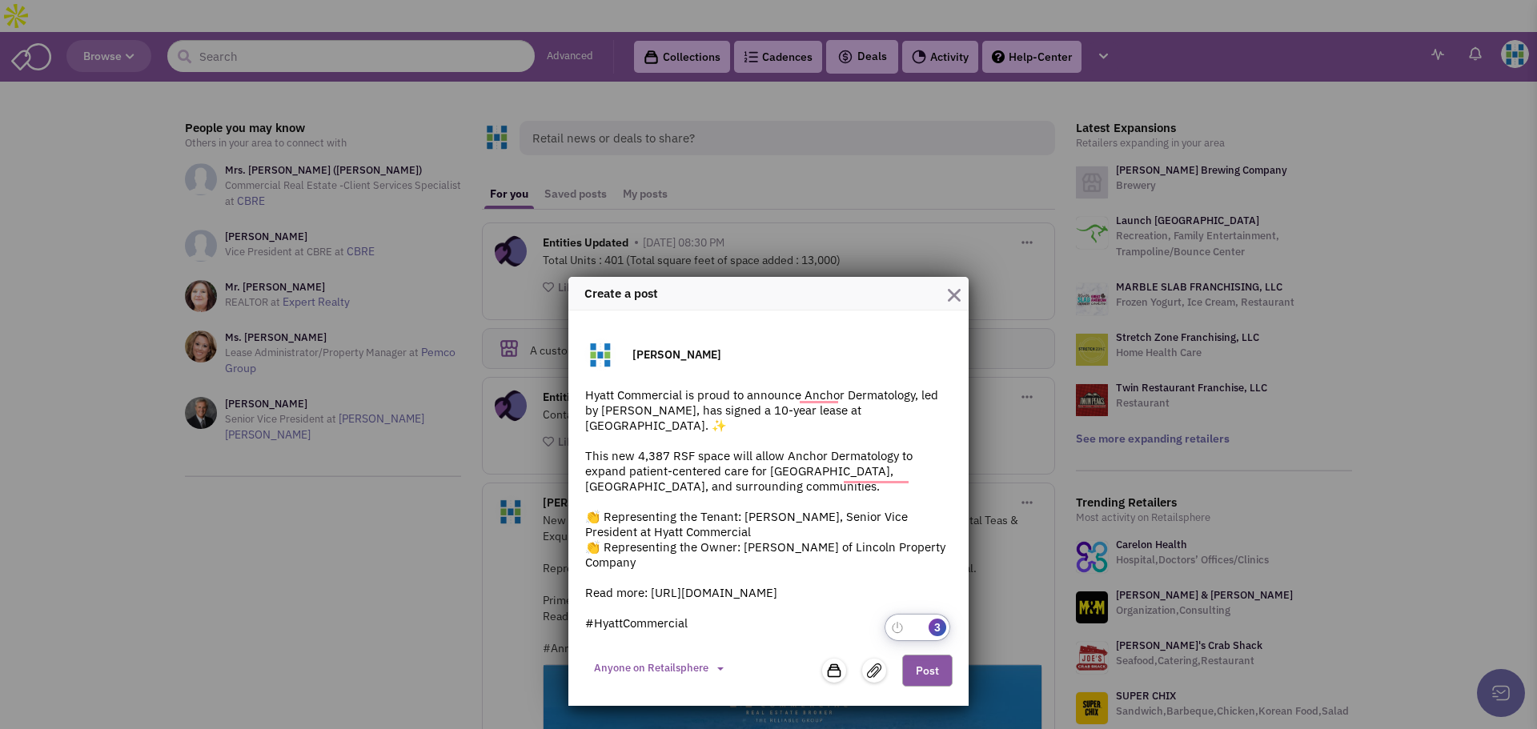
click at [881, 669] on img at bounding box center [874, 671] width 14 height 14
click at [823, 607] on textarea "Hyatt Commercial is proud to announce Anchor Dermatology, led by Dr. Cheryl Lon…" at bounding box center [768, 515] width 368 height 256
drag, startPoint x: 905, startPoint y: 631, endPoint x: 909, endPoint y: 459, distance: 172.1
click at [904, 621] on textarea "Hyatt Commercial is proud to announce Anchor Dermatology, led by Dr. Cheryl Lon…" at bounding box center [768, 515] width 368 height 256
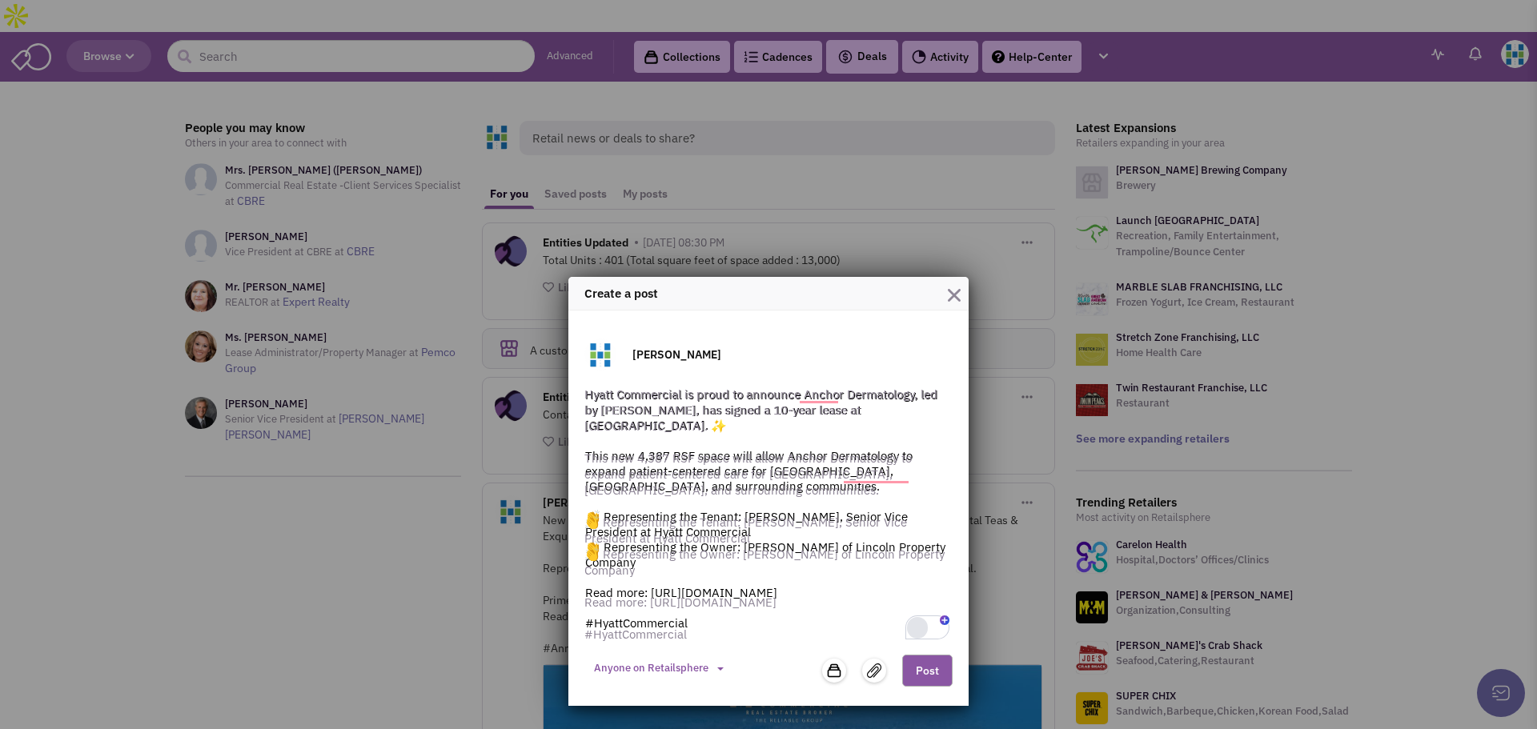
click at [913, 625] on div "Rewrite with Grammarly" at bounding box center [917, 628] width 18 height 18
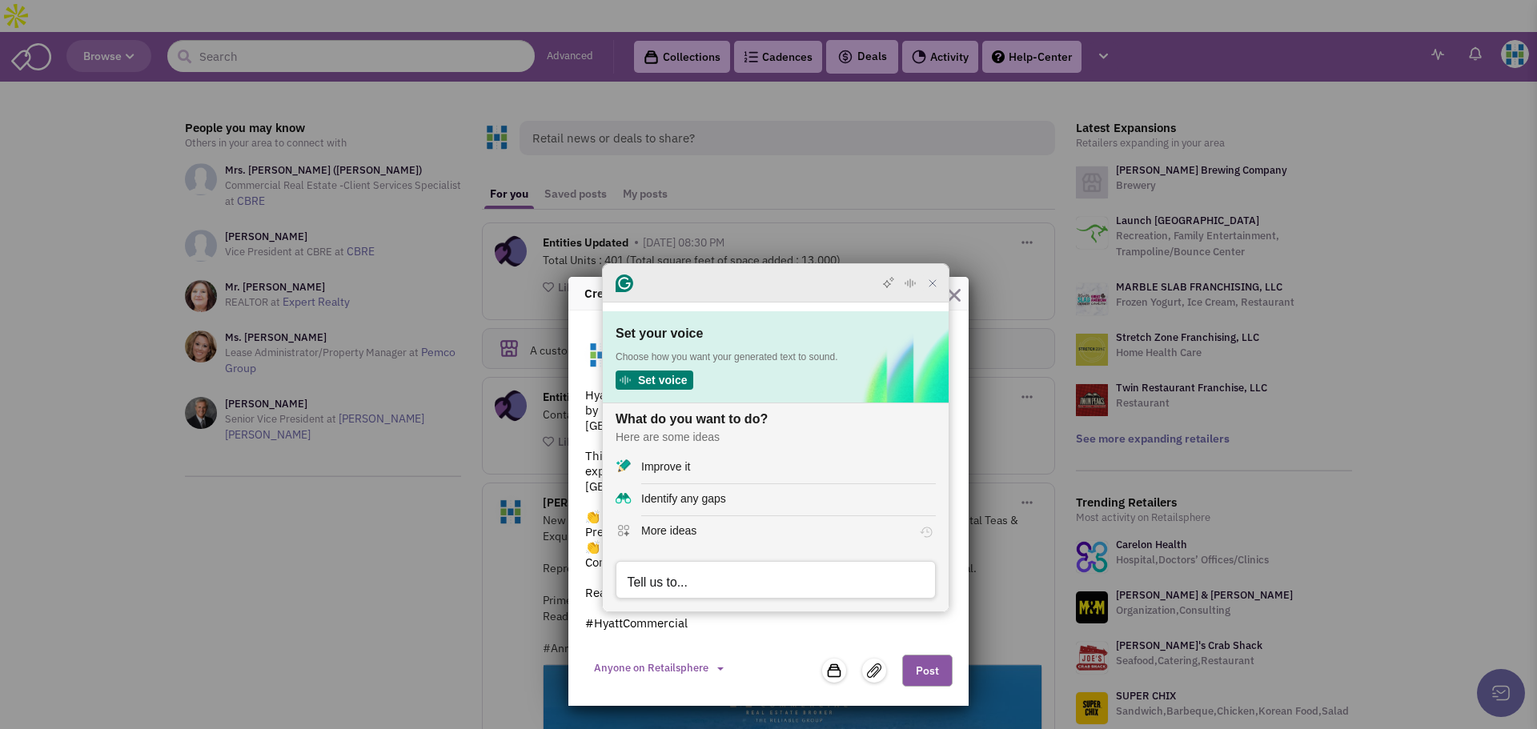
click at [937, 277] on icon "Close Grammarly Assistant" at bounding box center [932, 283] width 13 height 13
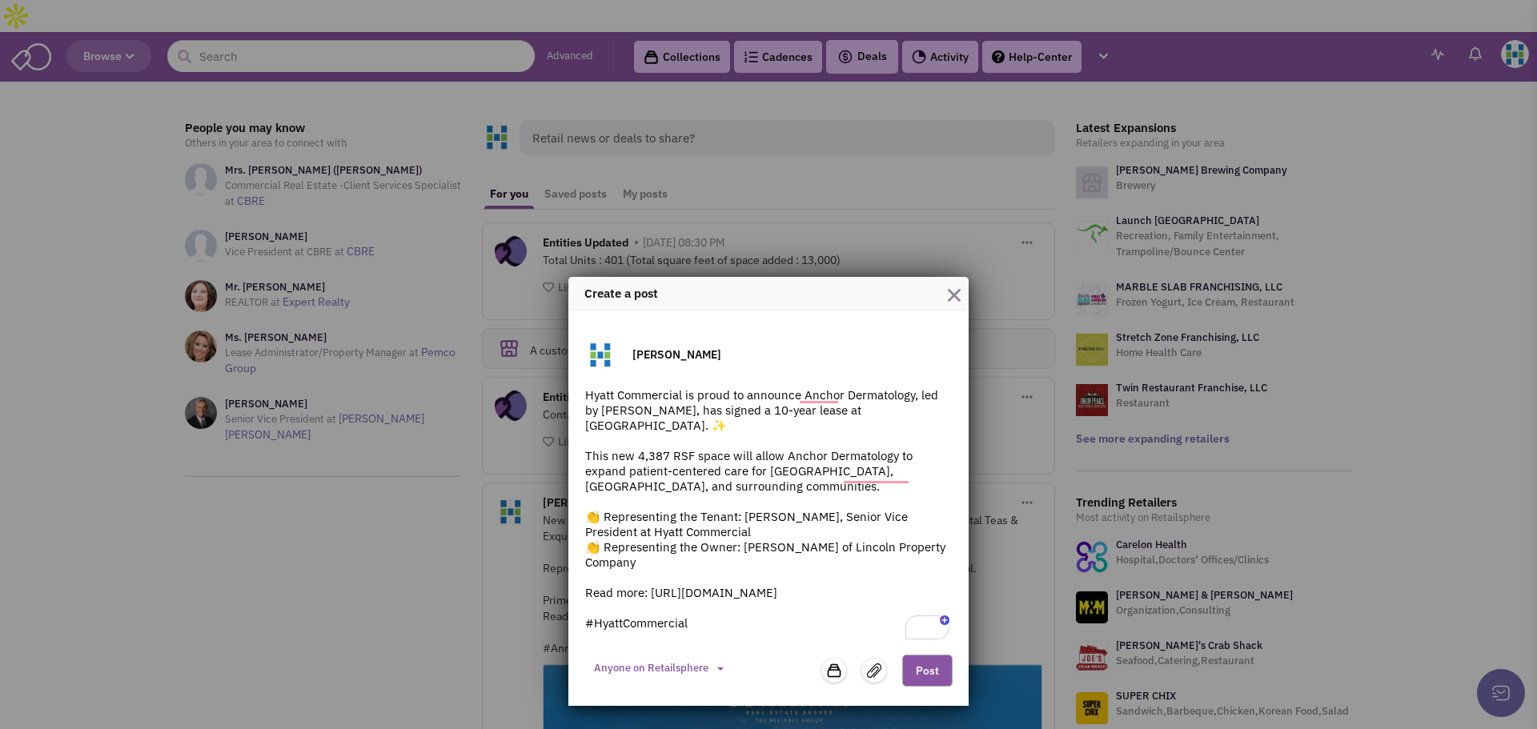
click at [926, 681] on button "Post" at bounding box center [927, 671] width 50 height 32
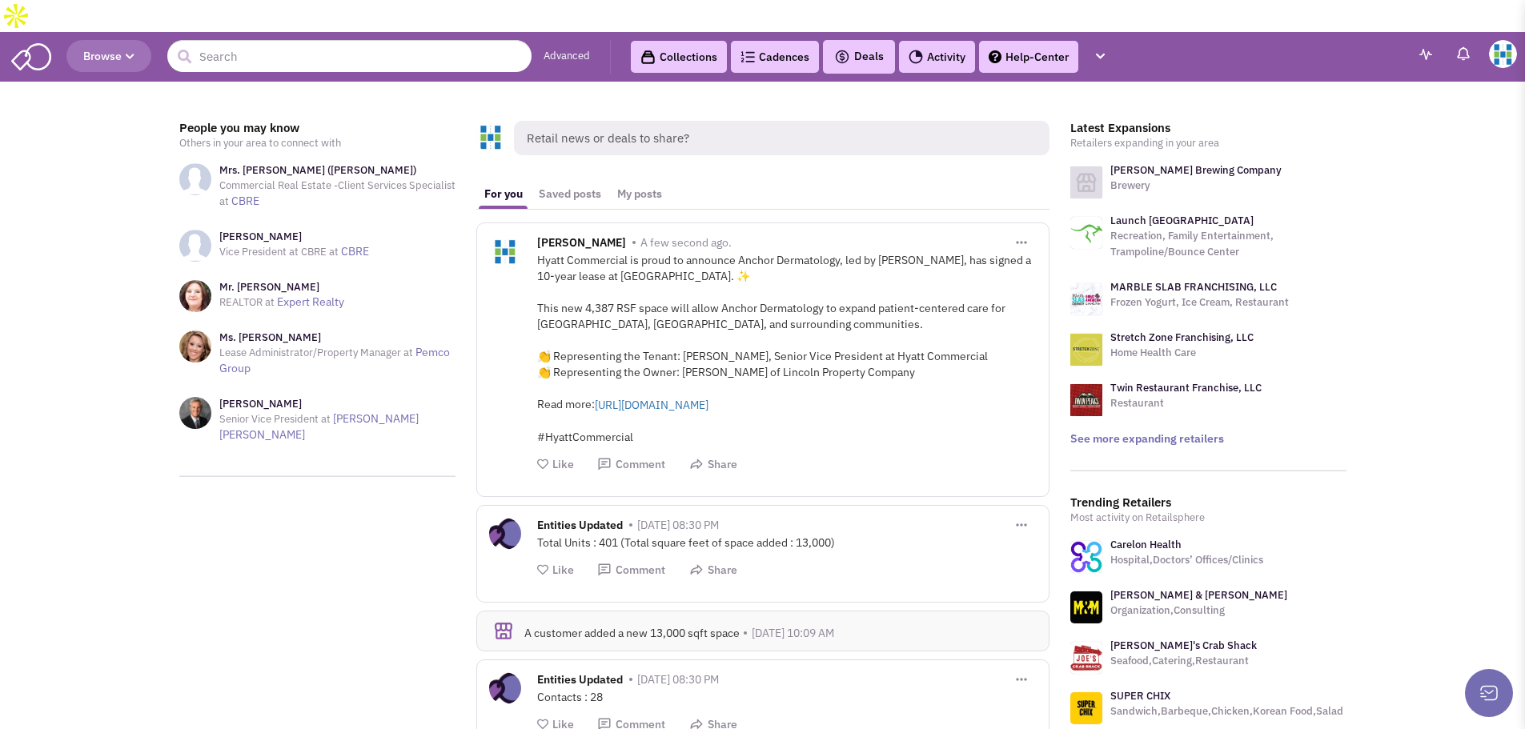
click at [1026, 227] on button "button" at bounding box center [1021, 241] width 30 height 29
click at [1054, 280] on link "Edit Post" at bounding box center [1106, 295] width 198 height 30
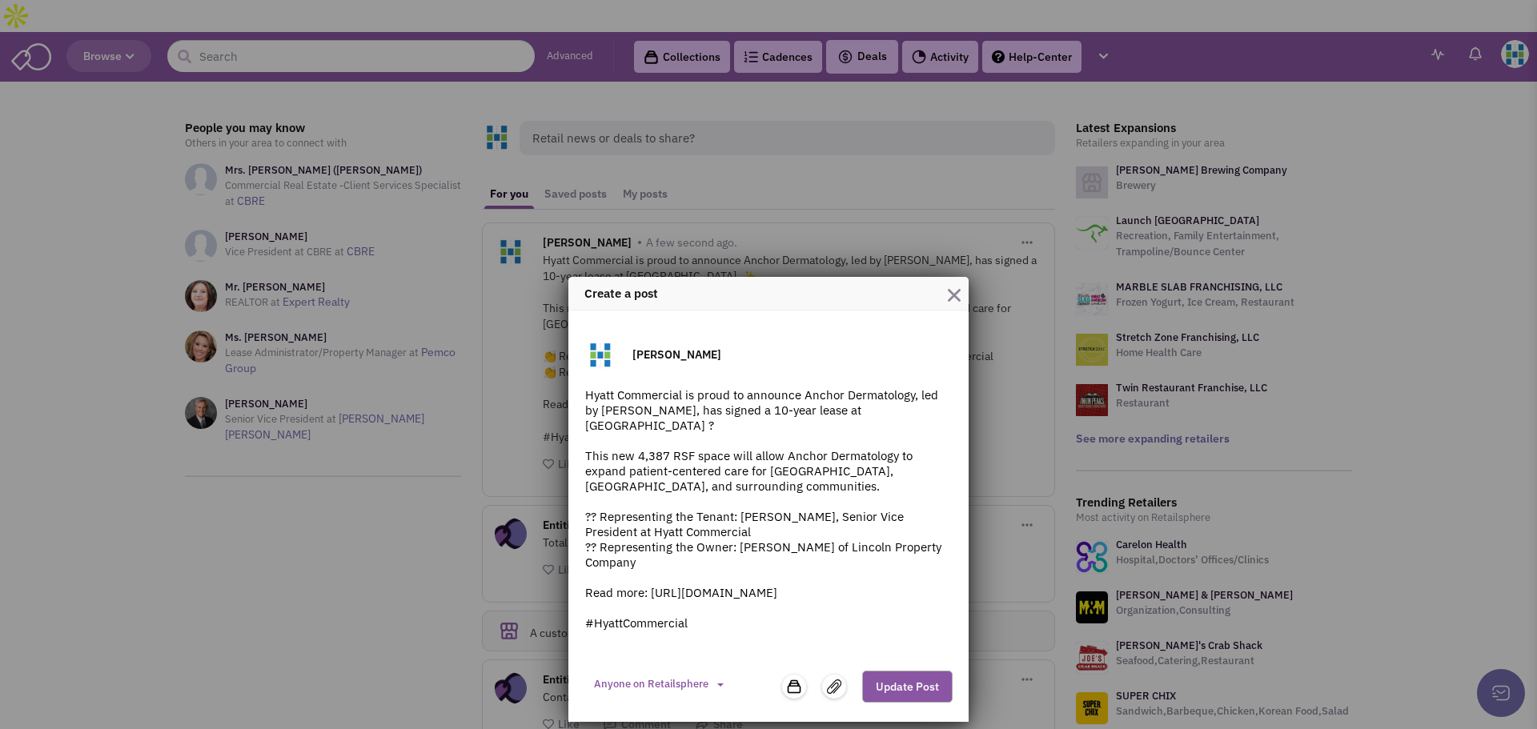
click at [840, 688] on img at bounding box center [834, 687] width 14 height 14
click at [0, 0] on input "file" at bounding box center [0, 0] width 0 height 0
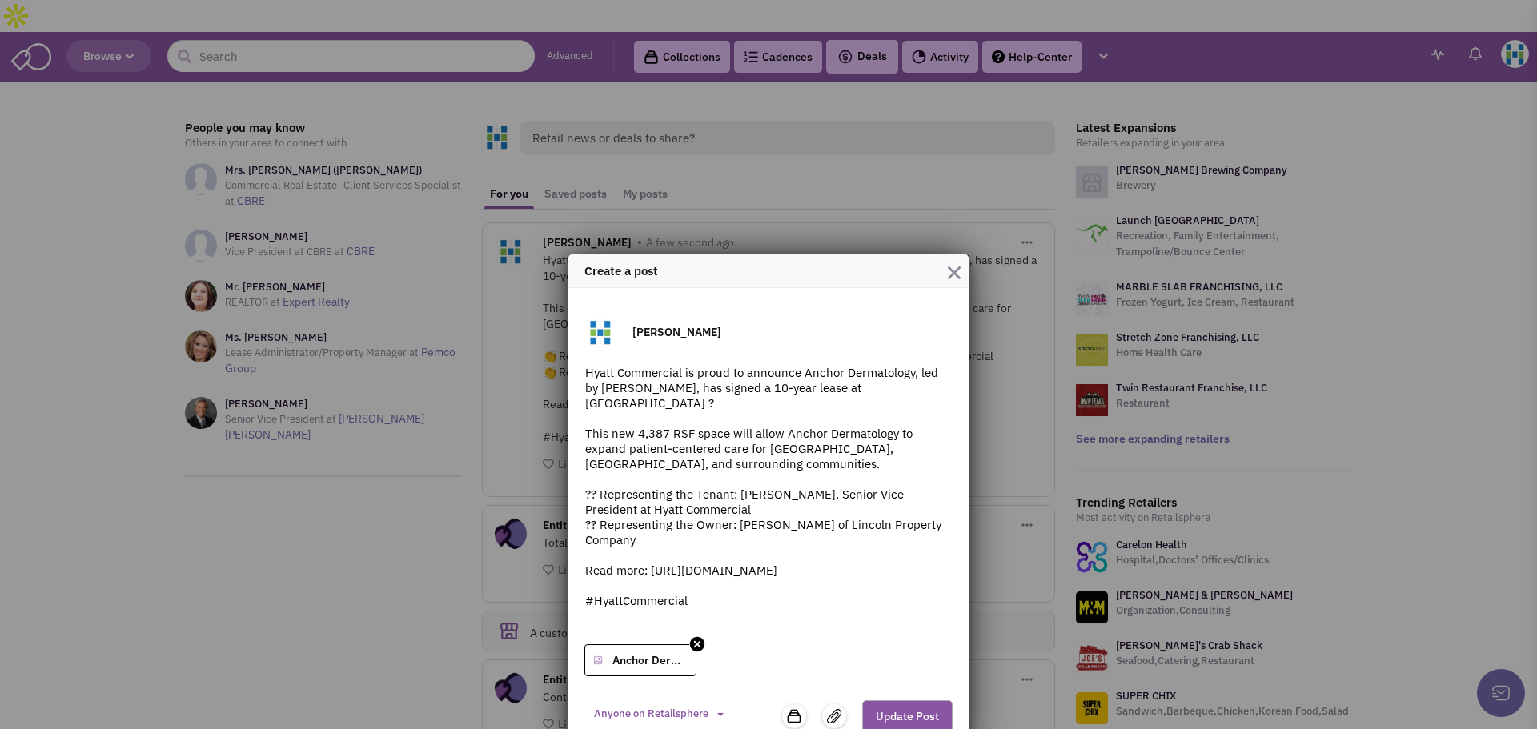
scroll to position [45, 0]
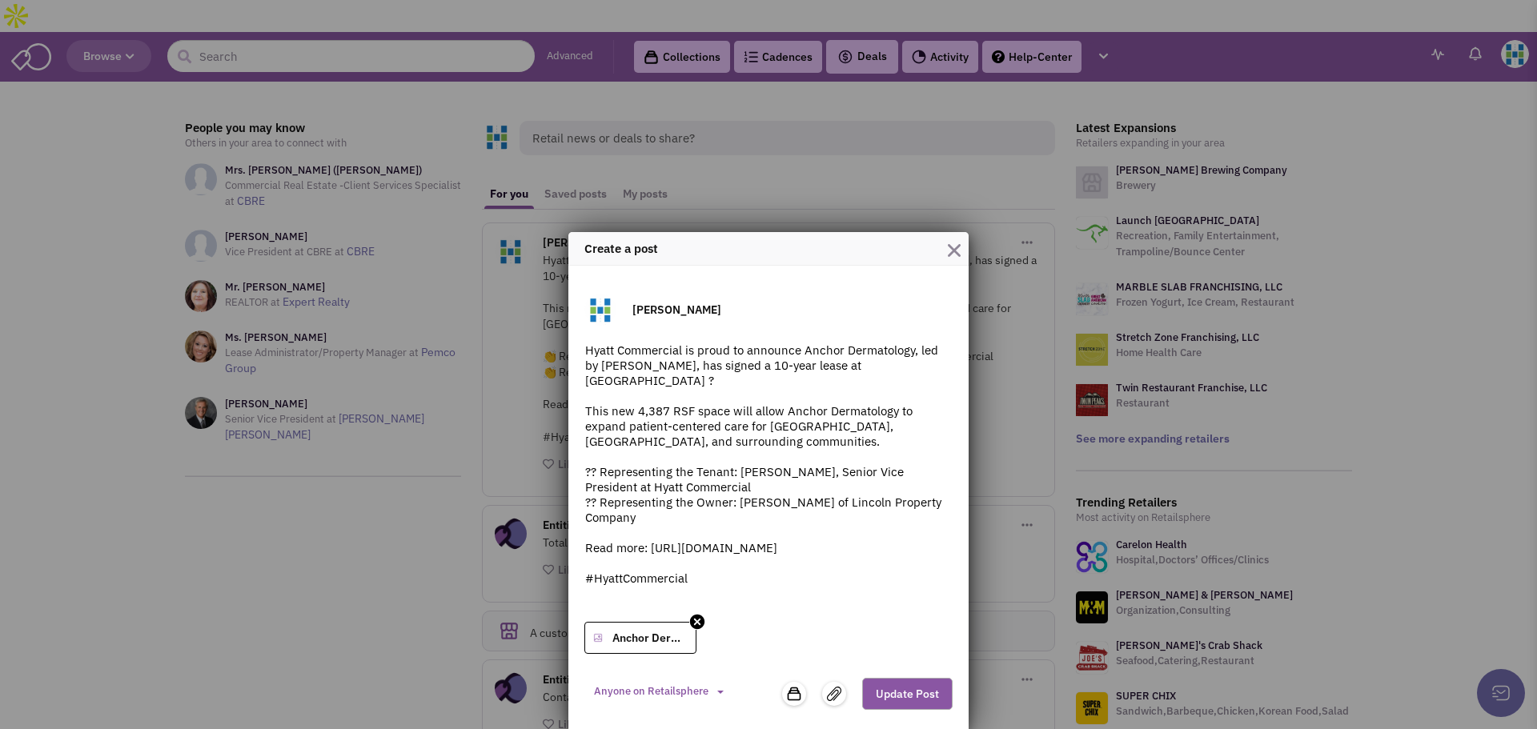
click at [740, 585] on textarea "Hyatt Commercial is proud to announce Anchor Dermatology, led by Dr. Cheryl Lon…" at bounding box center [768, 478] width 368 height 272
click at [735, 579] on textarea "Hyatt Commercial is proud to announce Anchor Dermatology, led by Dr. Cheryl Lon…" at bounding box center [768, 478] width 368 height 272
click at [722, 586] on textarea "Hyatt Commercial is proud to announce Anchor Dermatology, led by Dr. Cheryl Lon…" at bounding box center [768, 478] width 368 height 272
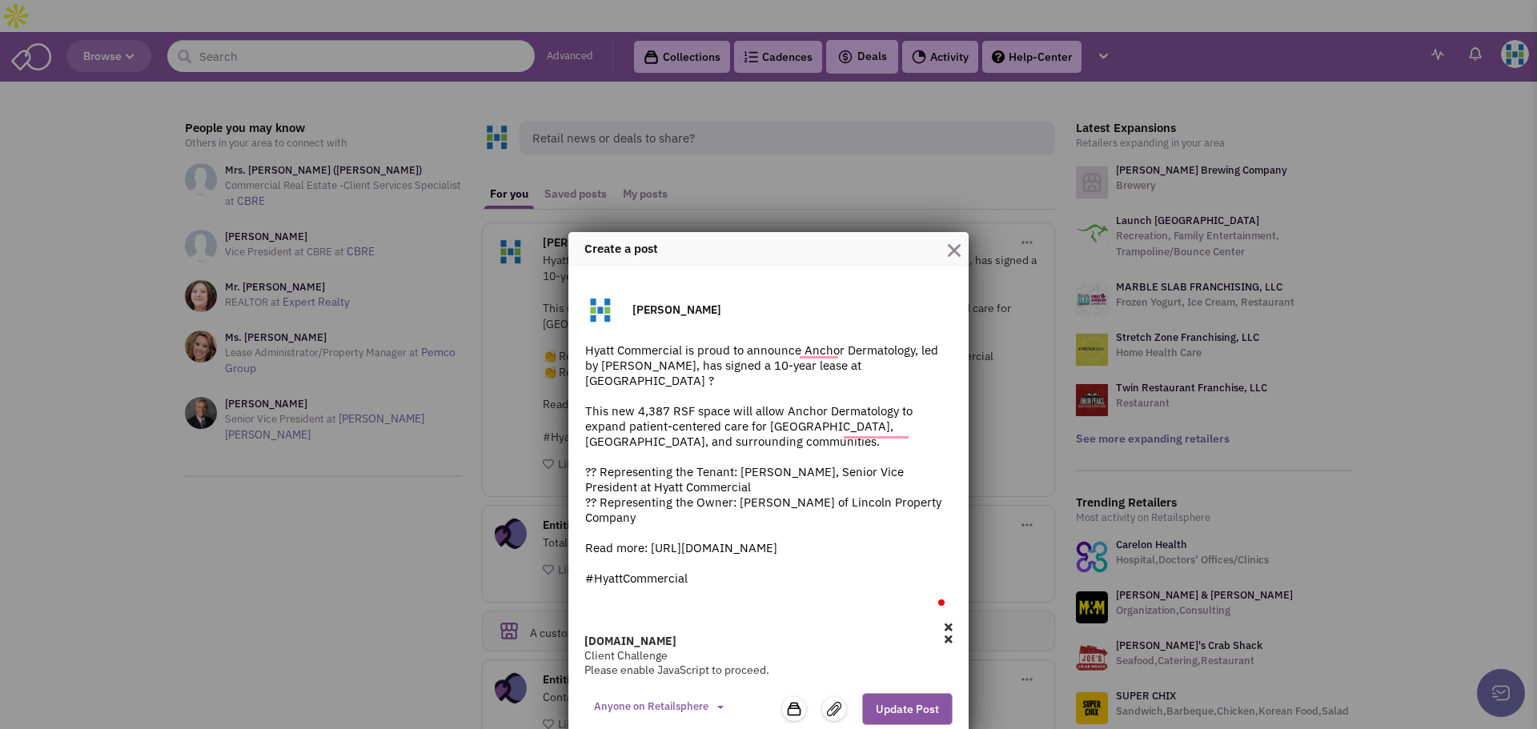
type textarea "Hyatt Commercial is proud to announce Anchor Dermatology, led by Dr. Cheryl Lon…"
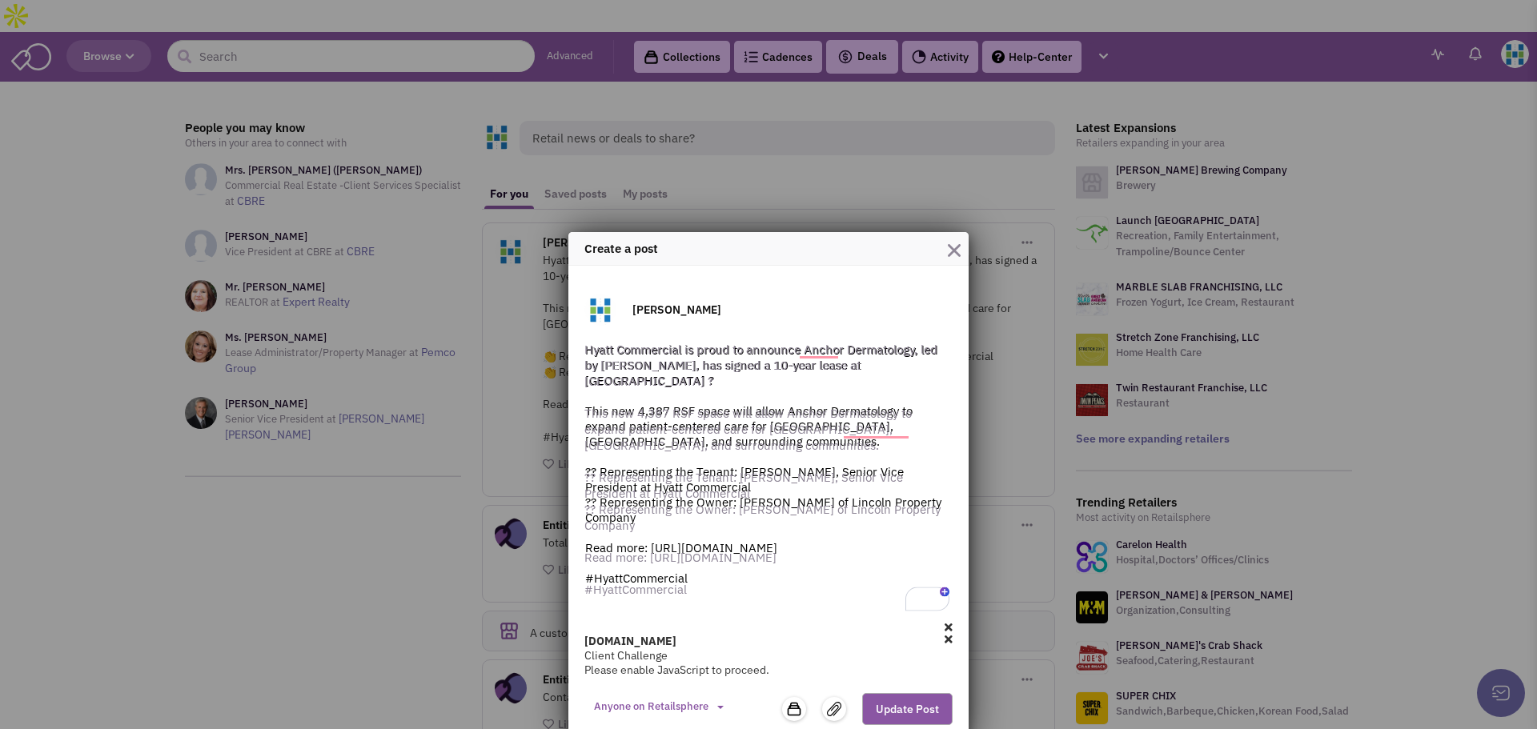
scroll to position [44, 0]
click at [942, 640] on div "birdeye.cx Client Challenge Please enable JavaScript to proceed." at bounding box center [768, 650] width 368 height 55
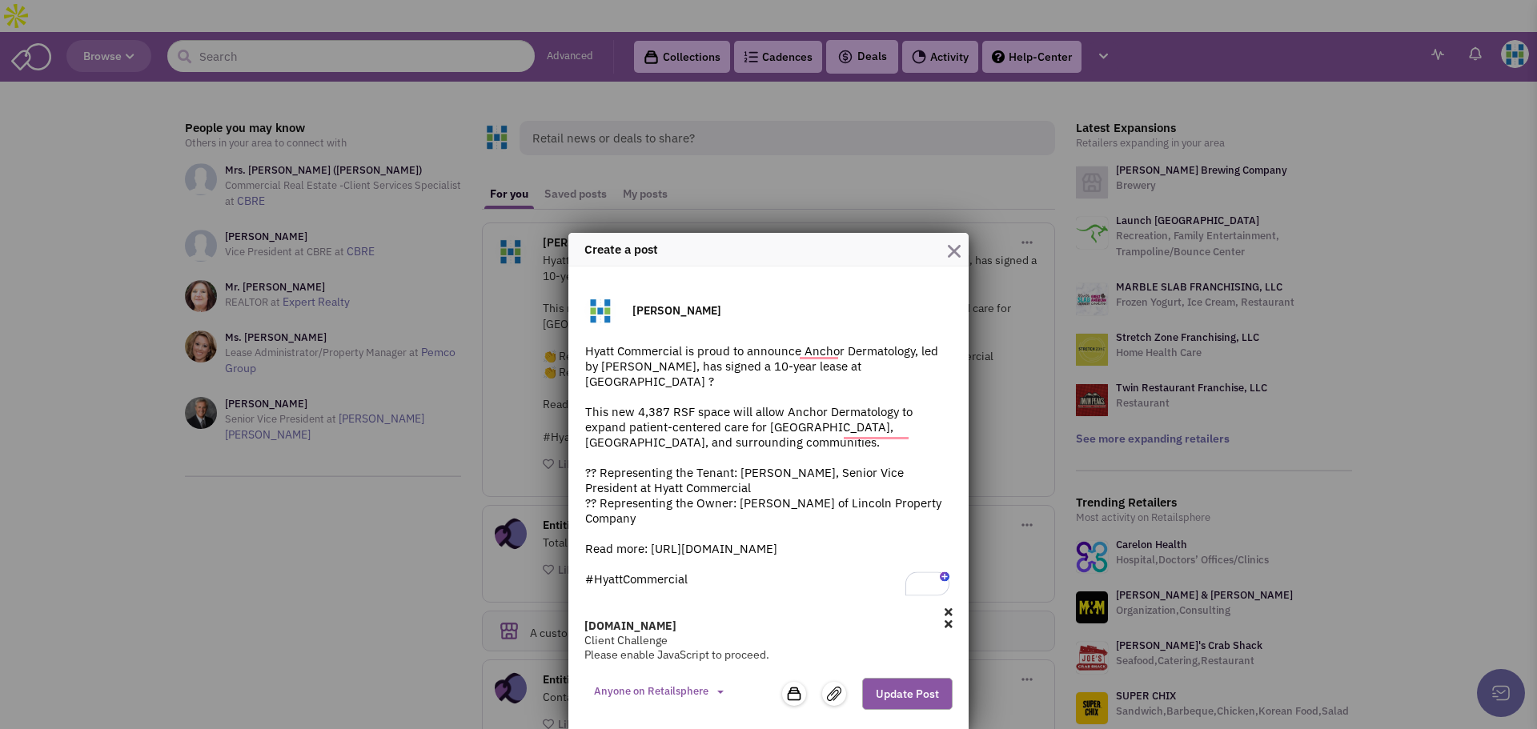
click at [944, 623] on icon at bounding box center [948, 624] width 8 height 11
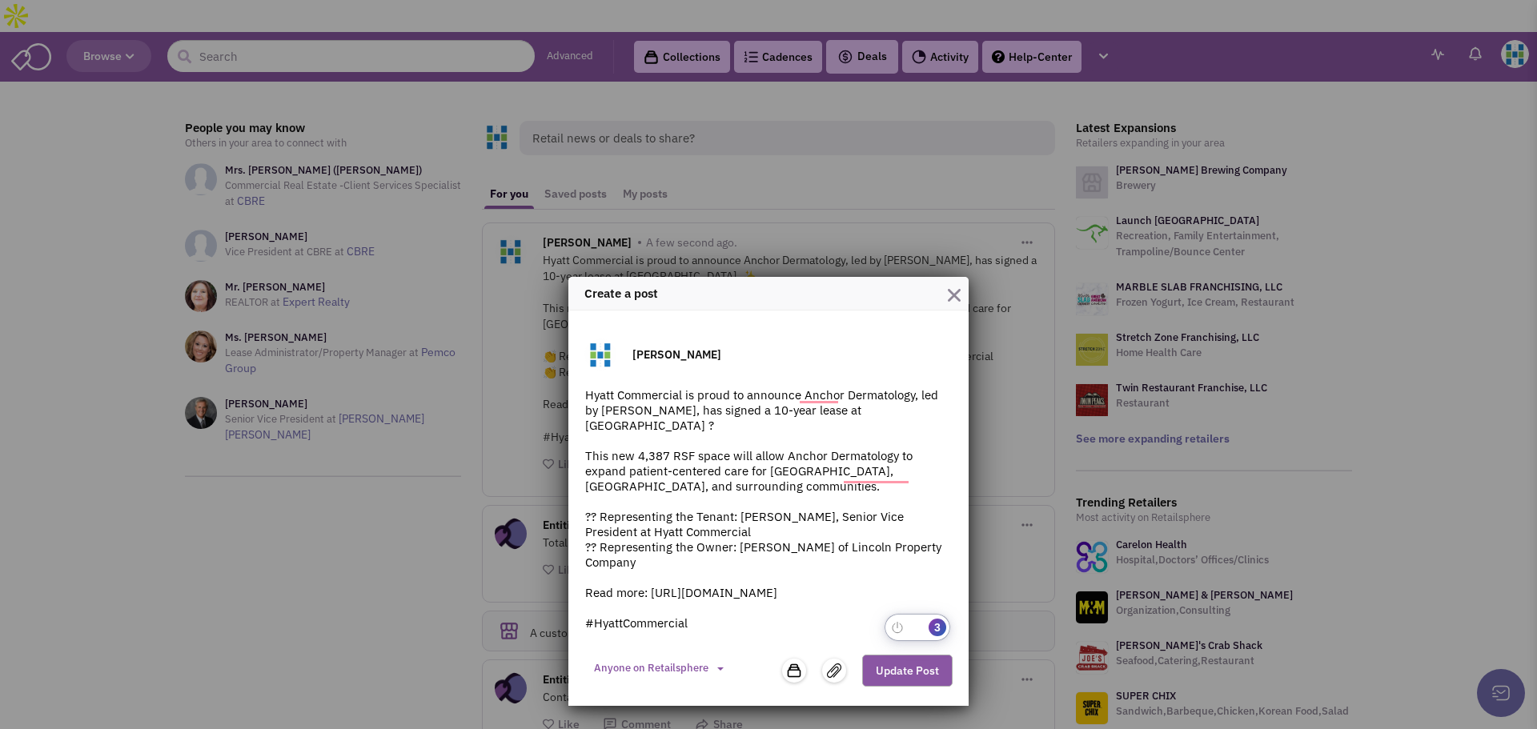
click at [892, 670] on button "Update Post" at bounding box center [907, 671] width 90 height 32
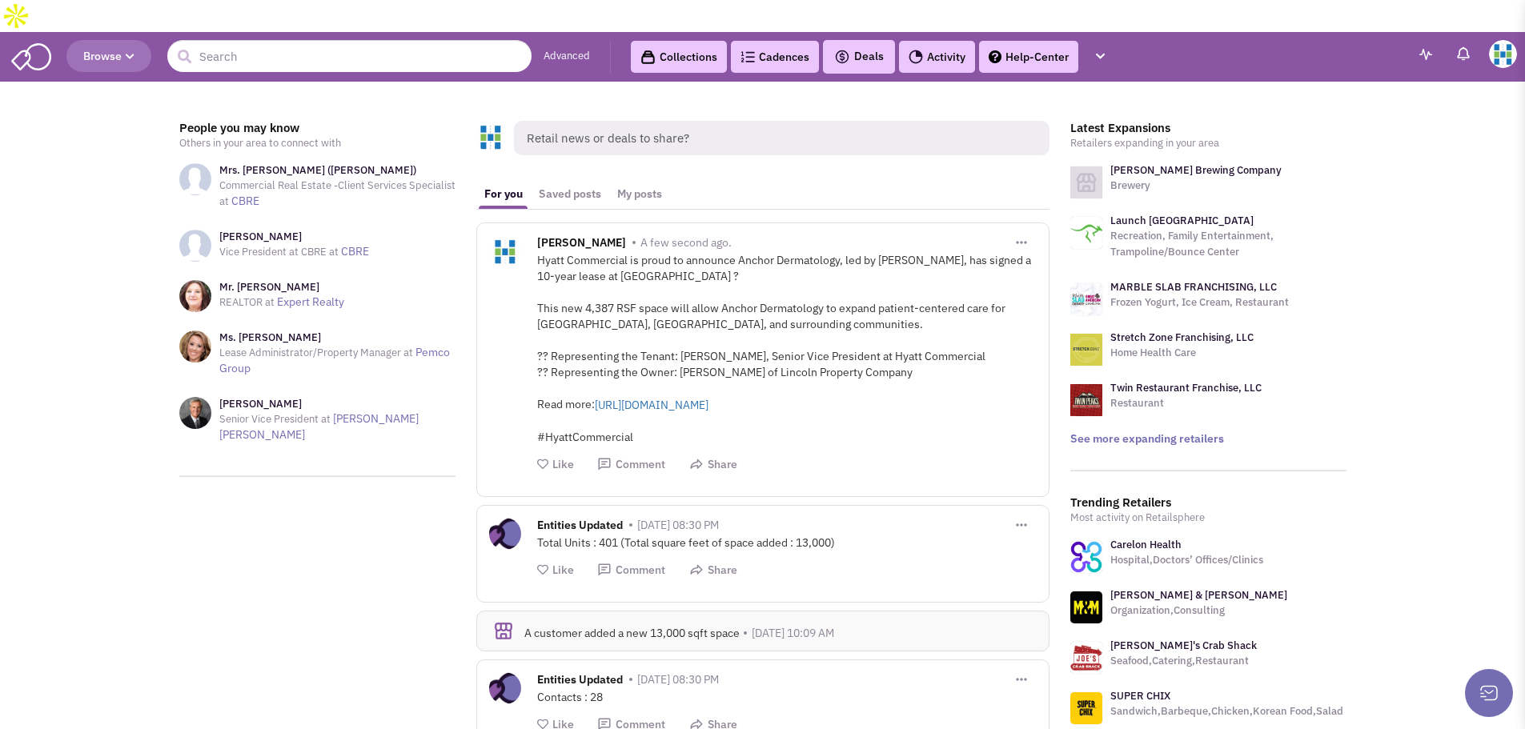
click at [1018, 227] on button "button" at bounding box center [1021, 241] width 30 height 29
click at [1044, 280] on link "Edit Post" at bounding box center [1106, 295] width 198 height 30
type textarea "Hyatt Commercial is proud to announce Anchor Dermatology, led by [PERSON_NAME],…"
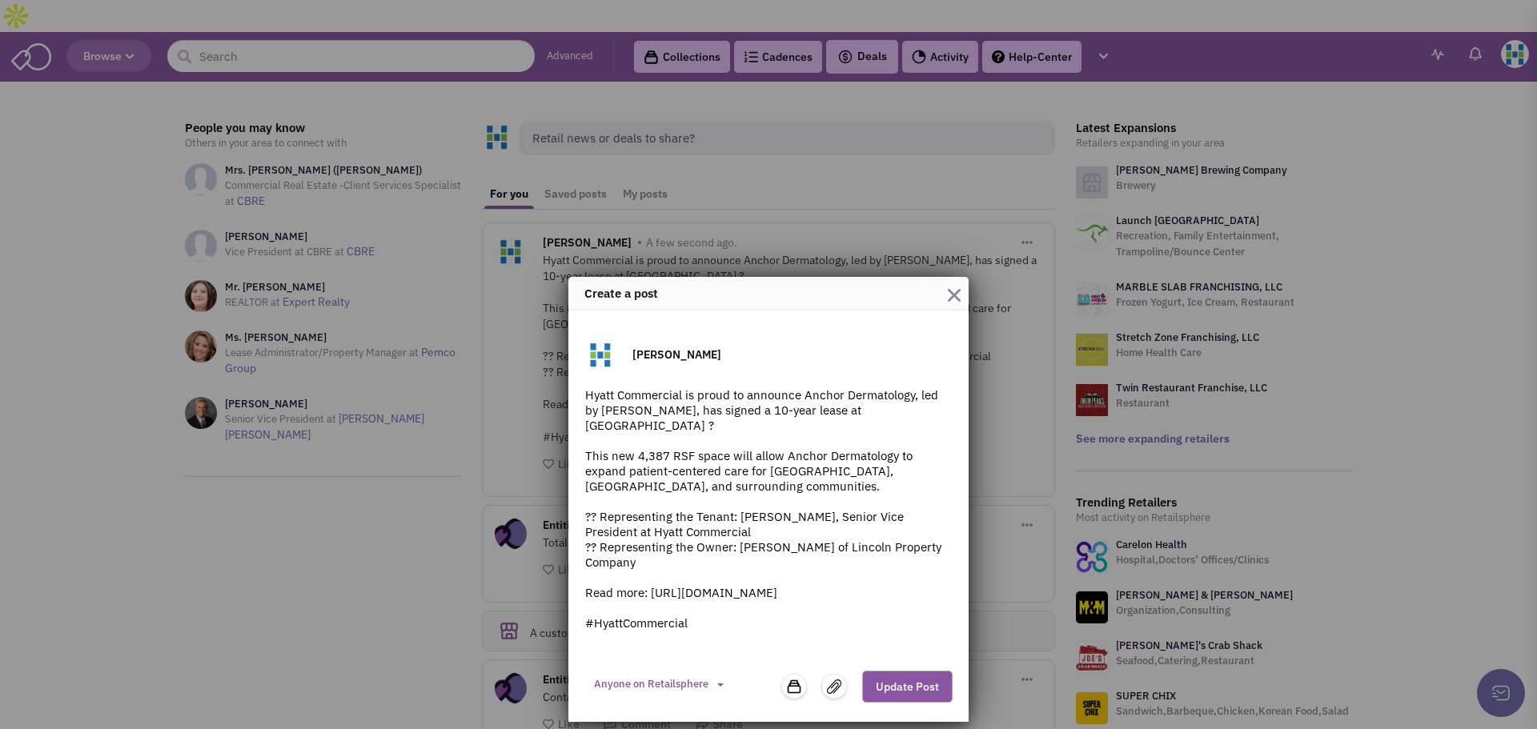
click at [797, 603] on textarea "Hyatt Commercial is proud to announce Anchor Dermatology, led by [PERSON_NAME],…" at bounding box center [768, 523] width 368 height 272
drag, startPoint x: 601, startPoint y: 517, endPoint x: 551, endPoint y: 520, distance: 50.5
click at [551, 520] on div "Create a post [PERSON_NAME] Commercial is proud to announce Anchor Dermatology,…" at bounding box center [768, 364] width 1537 height 729
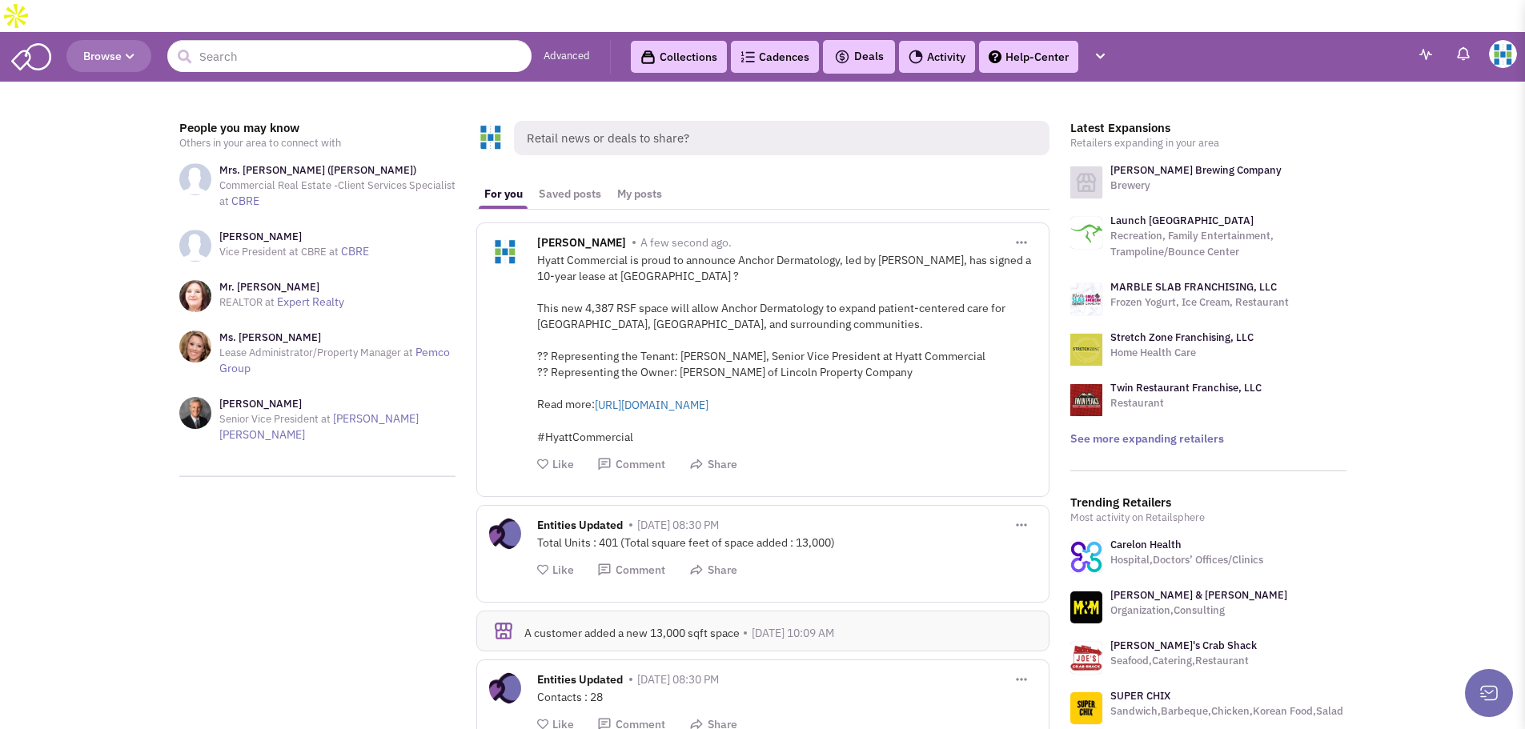
click at [1023, 227] on button "button" at bounding box center [1021, 241] width 30 height 29
click at [1036, 250] on link "Save Post" at bounding box center [1106, 265] width 198 height 30
click at [1030, 227] on button "button" at bounding box center [1021, 241] width 30 height 29
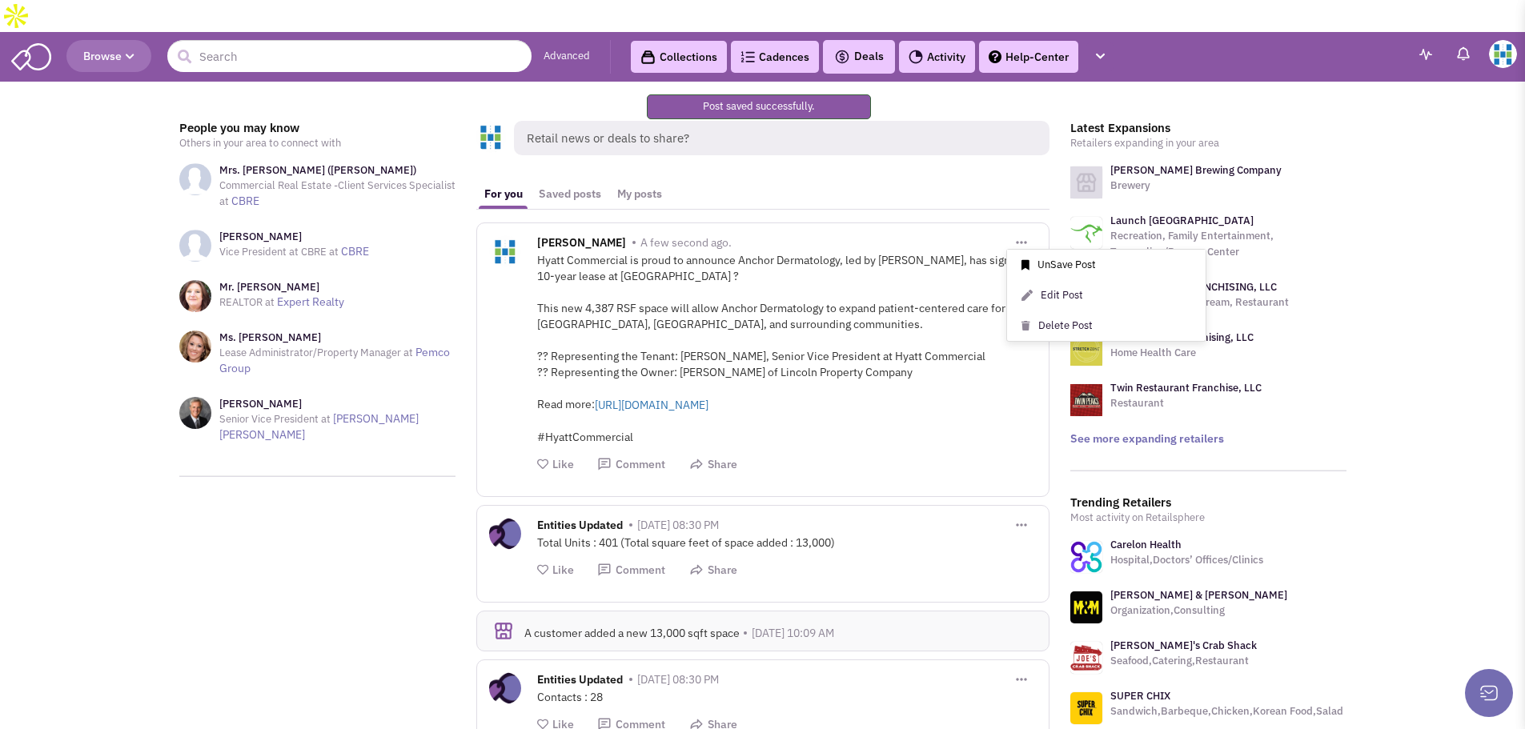
click at [1035, 250] on link "UnSave Post" at bounding box center [1106, 265] width 198 height 30
click at [1023, 241] on img "button" at bounding box center [1021, 242] width 11 height 3
click at [1025, 280] on link "Edit Post" at bounding box center [1106, 295] width 198 height 30
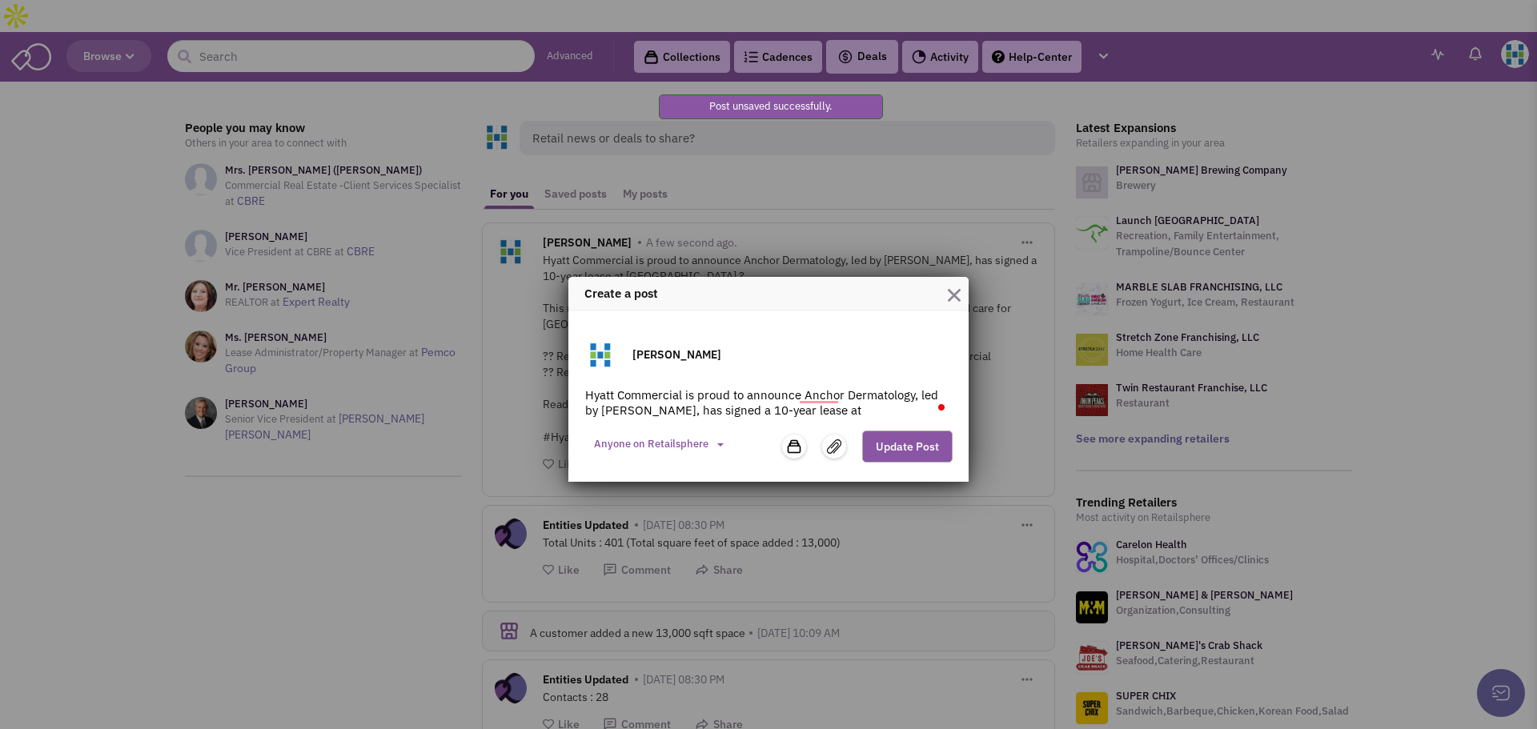
click at [880, 384] on form "[PERSON_NAME] Commercial is proud to announce Anchor Dermatology, led by [PERSO…" at bounding box center [768, 402] width 368 height 127
click at [876, 396] on textarea "Hyatt Commercial is proud to announce Anchor Dermatology, led by [PERSON_NAME],…" at bounding box center [768, 403] width 368 height 32
drag, startPoint x: 951, startPoint y: 295, endPoint x: 862, endPoint y: 279, distance: 90.1
click at [951, 295] on img "button" at bounding box center [954, 295] width 13 height 13
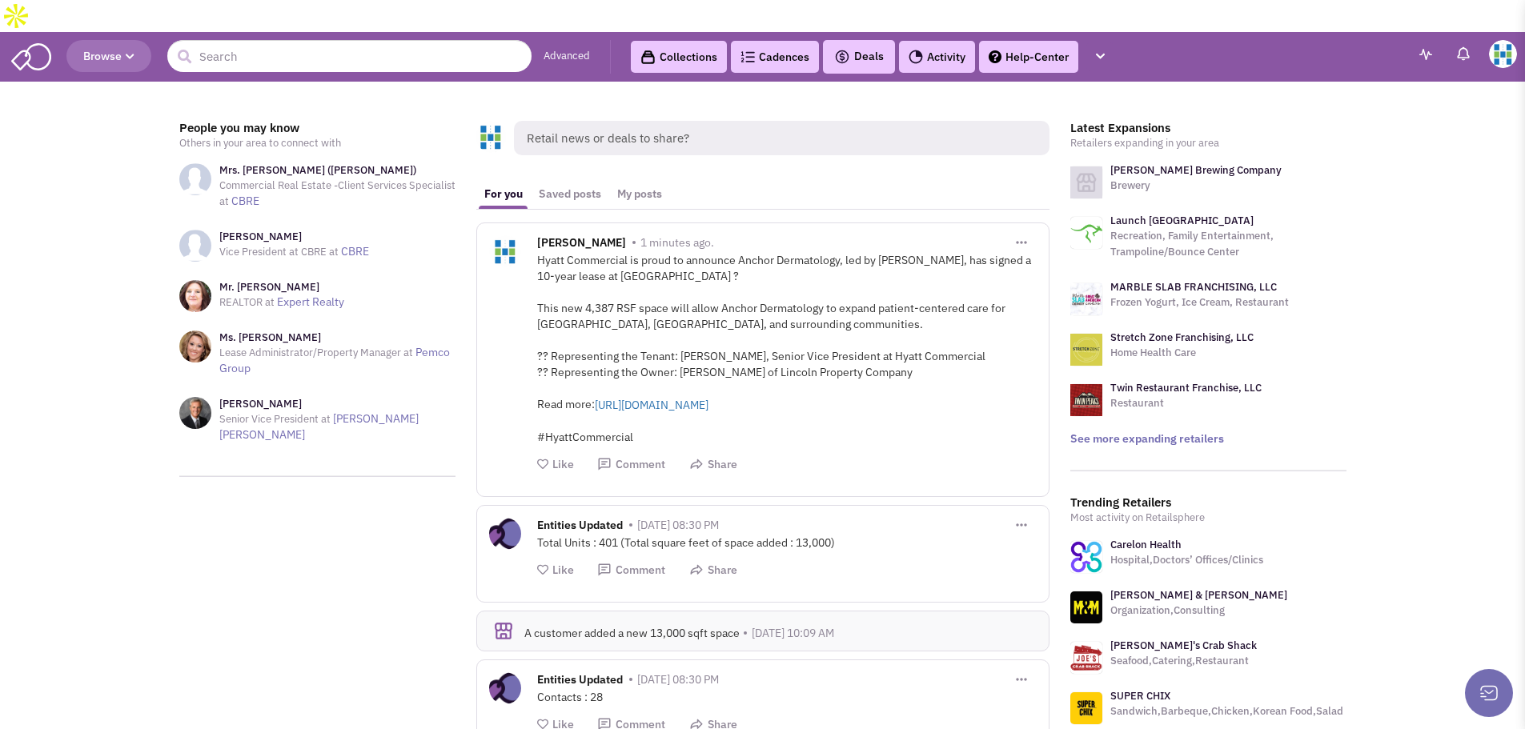
click at [1026, 227] on button "button" at bounding box center [1021, 241] width 30 height 29
click at [1047, 280] on link "Edit Post" at bounding box center [1106, 295] width 198 height 30
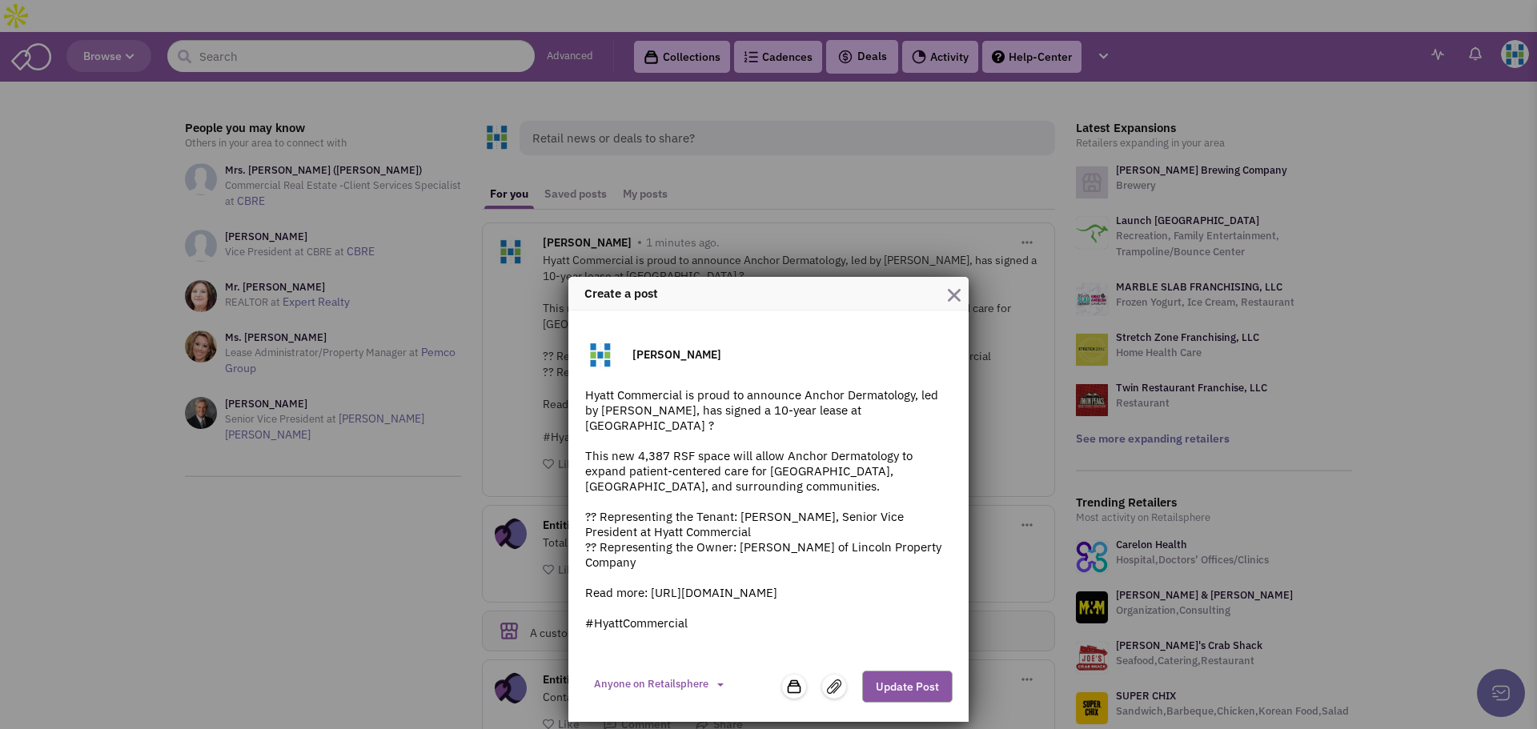
click at [643, 425] on textarea "Hyatt Commercial is proud to announce Anchor Dermatology, led by [PERSON_NAME],…" at bounding box center [768, 523] width 368 height 272
click at [600, 517] on textarea "Hyatt Commercial is proud to announce Anchor Dermatology, led by [PERSON_NAME],…" at bounding box center [768, 523] width 368 height 272
click at [597, 543] on textarea "Hyatt Commercial is proud to announce Anchor Dermatology, led by [PERSON_NAME],…" at bounding box center [768, 523] width 368 height 272
click at [602, 547] on textarea "Hyatt Commercial is proud to announce Anchor Dermatology, led by [PERSON_NAME],…" at bounding box center [768, 523] width 368 height 272
click at [704, 535] on textarea "Hyatt Commercial is proud to announce Anchor Dermatology, led by [PERSON_NAME],…" at bounding box center [768, 523] width 368 height 272
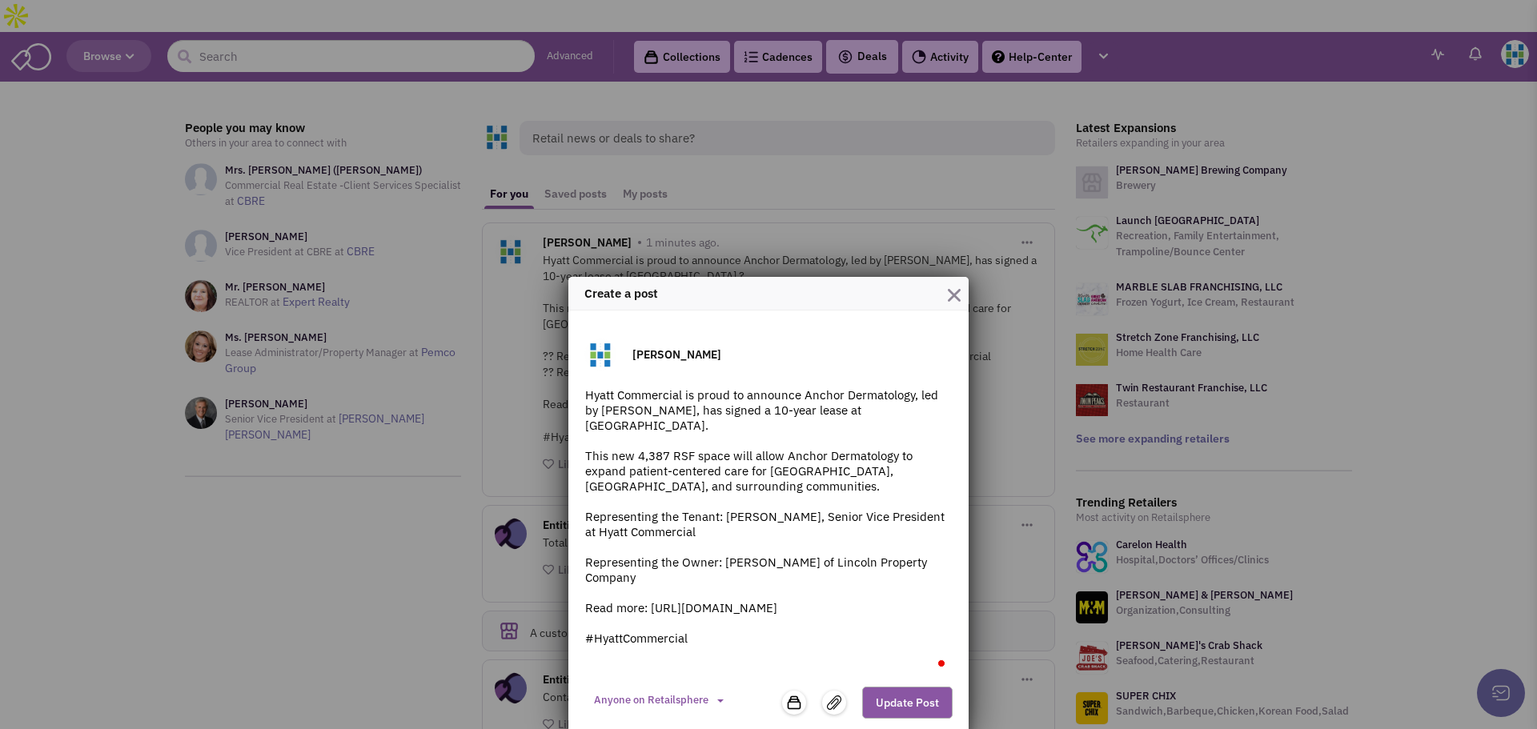
click at [735, 588] on textarea "Hyatt Commercial is proud to announce Anchor Dermatology, led by [PERSON_NAME],…" at bounding box center [768, 531] width 368 height 288
drag, startPoint x: 712, startPoint y: 638, endPoint x: 573, endPoint y: 634, distance: 139.3
click at [573, 634] on div "Gabrielle Titow Hyatt Commercial is proud to announce Anchor Dermatology, led b…" at bounding box center [768, 524] width 400 height 427
click at [621, 640] on textarea "Hyatt Commercial is proud to announce Anchor Dermatology, led by Dr. Cheryl Lon…" at bounding box center [768, 531] width 368 height 288
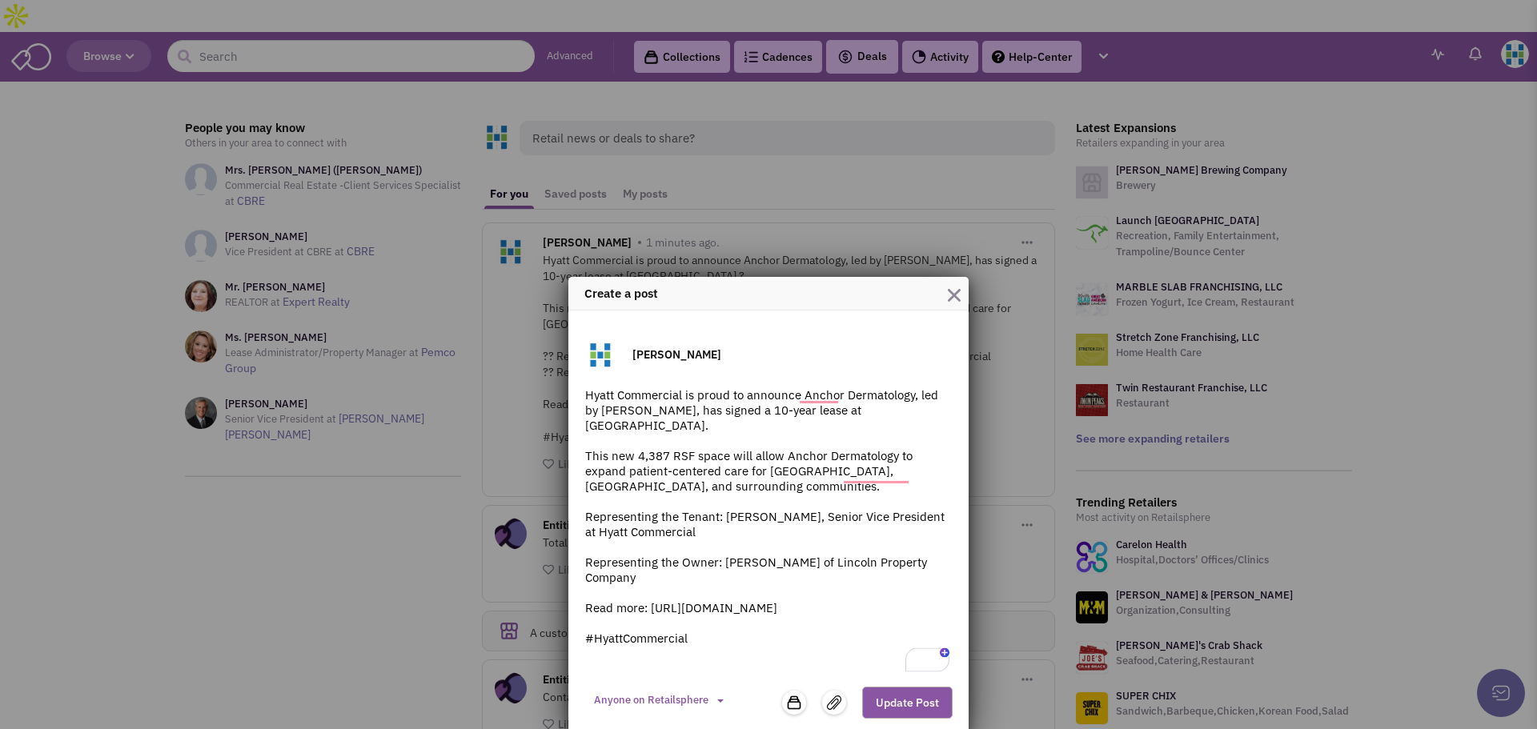
click at [680, 634] on textarea "Hyatt Commercial is proud to announce Anchor Dermatology, led by Dr. Cheryl Lon…" at bounding box center [768, 531] width 368 height 288
click at [693, 639] on textarea "Hyatt Commercial is proud to announce Anchor Dermatology, led by Dr. Cheryl Lon…" at bounding box center [768, 531] width 368 height 288
click at [714, 651] on textarea "Hyatt Commercial is proud to announce Anchor Dermatology, led by Dr. Cheryl Lon…" at bounding box center [768, 531] width 368 height 288
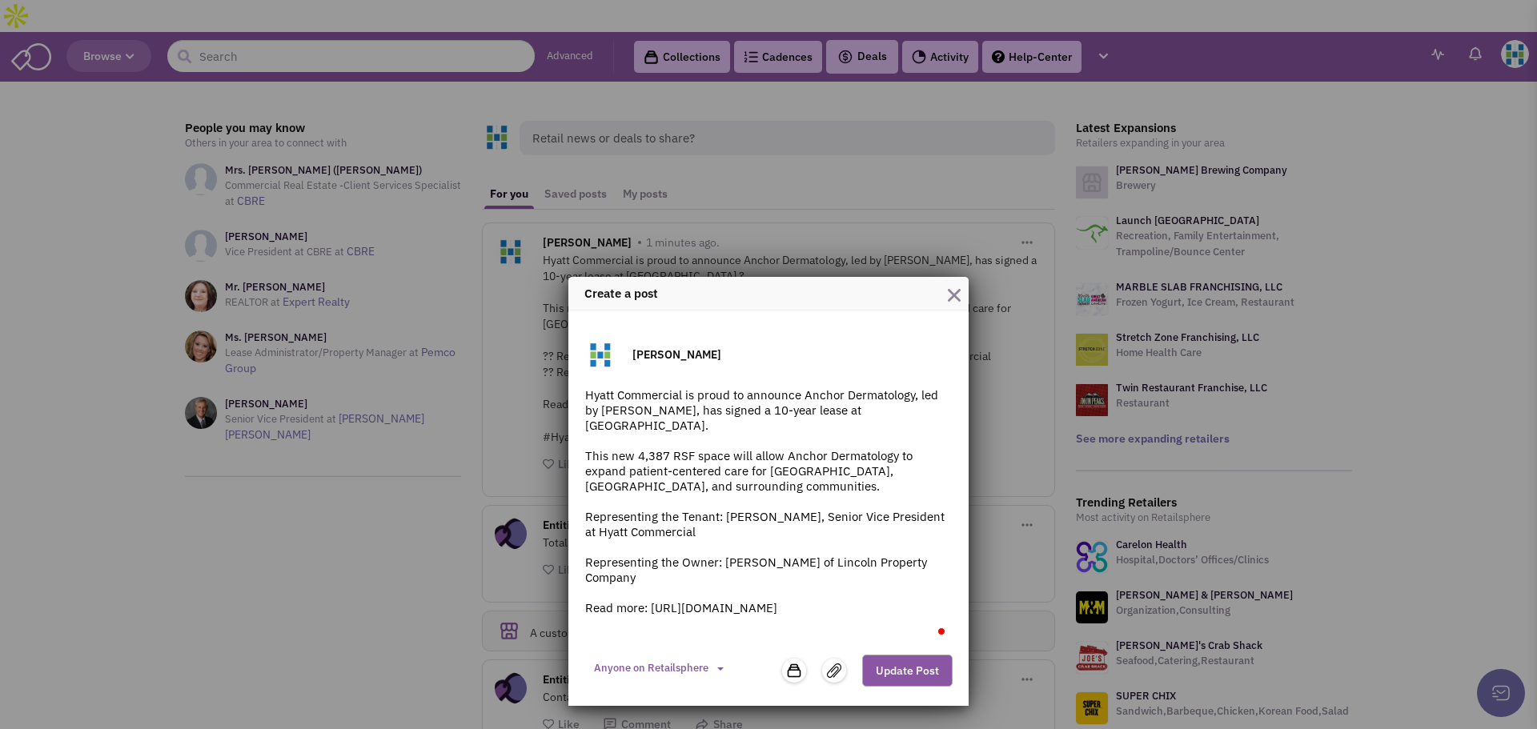
type textarea "Hyatt Commercial is proud to announce Anchor Dermatology, led by [PERSON_NAME],…"
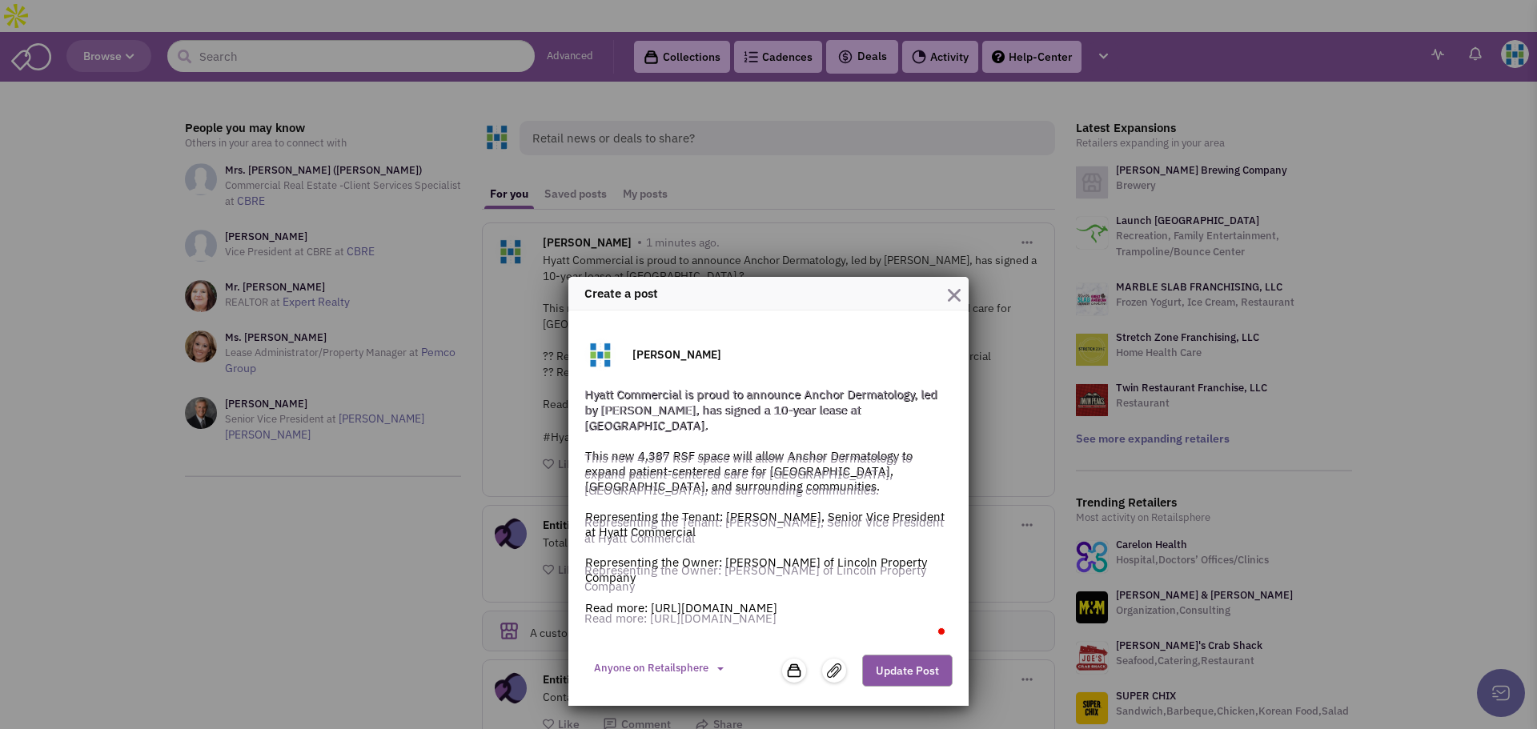
click at [832, 668] on div "Retail Under 5K-10KSF 35 items Retail Users under 5K SF 35 items 0 items 33 ite…" at bounding box center [867, 671] width 170 height 32
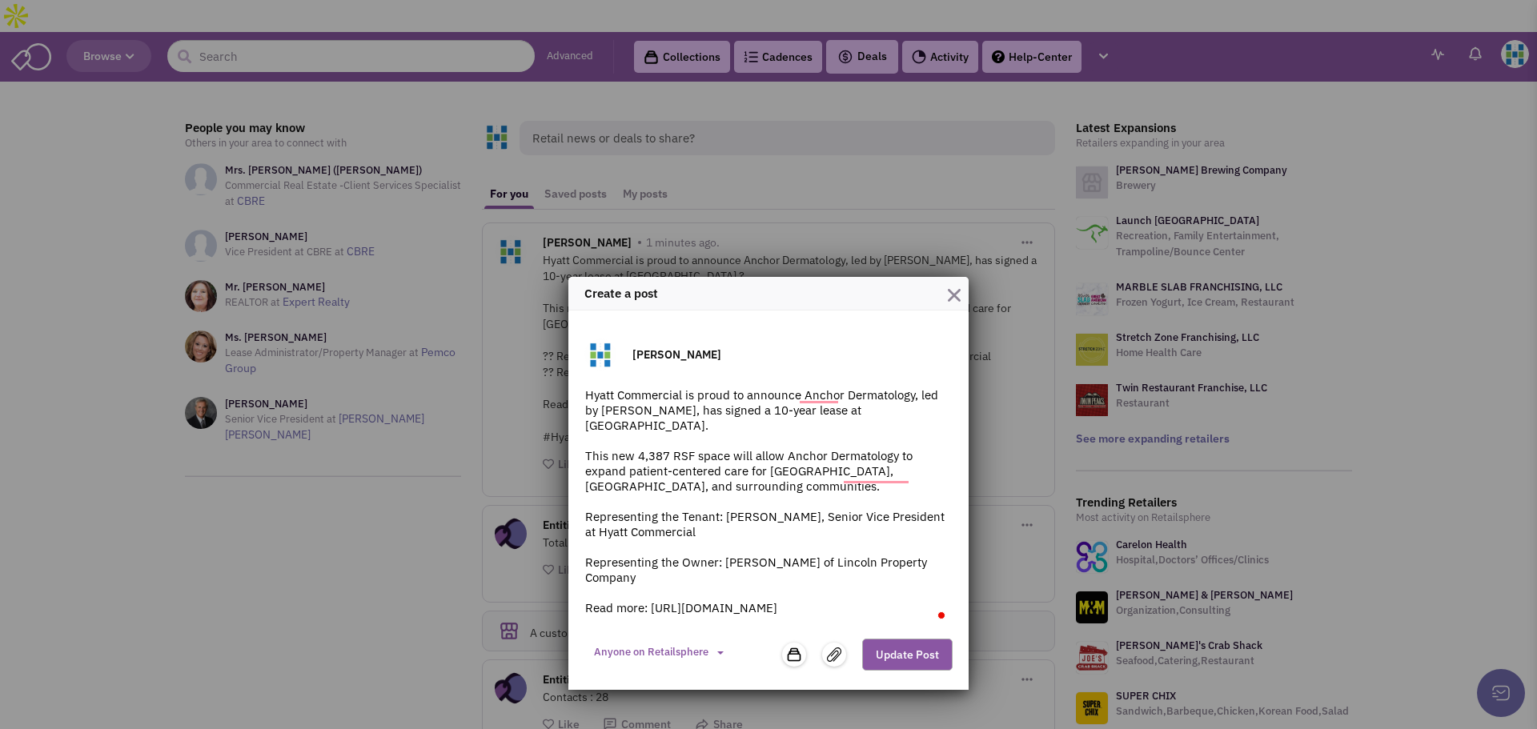
click at [832, 657] on img at bounding box center [834, 655] width 14 height 14
click at [0, 0] on input "file" at bounding box center [0, 0] width 0 height 0
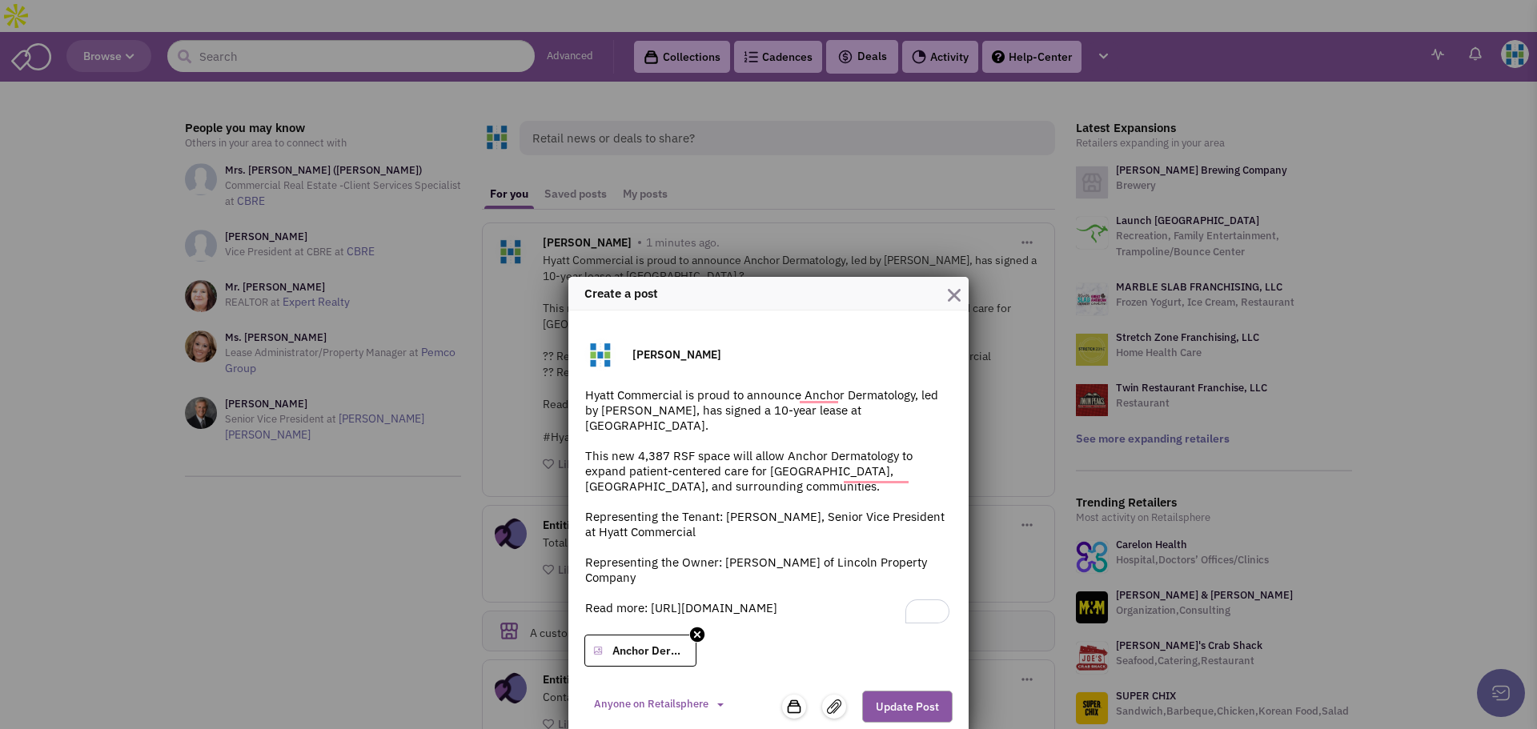
click at [904, 712] on button "Update Post" at bounding box center [907, 707] width 90 height 32
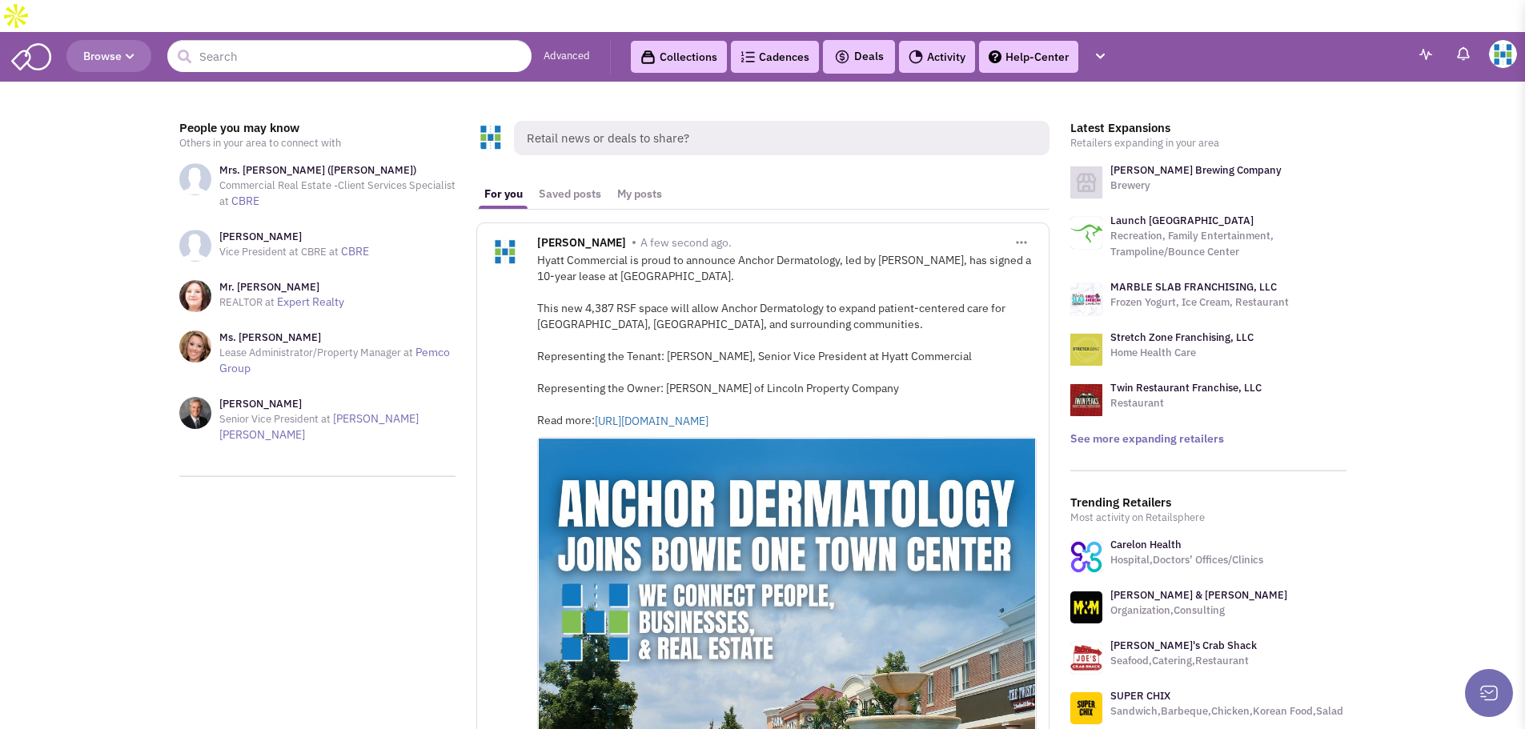
click at [1027, 227] on button "button" at bounding box center [1021, 241] width 30 height 29
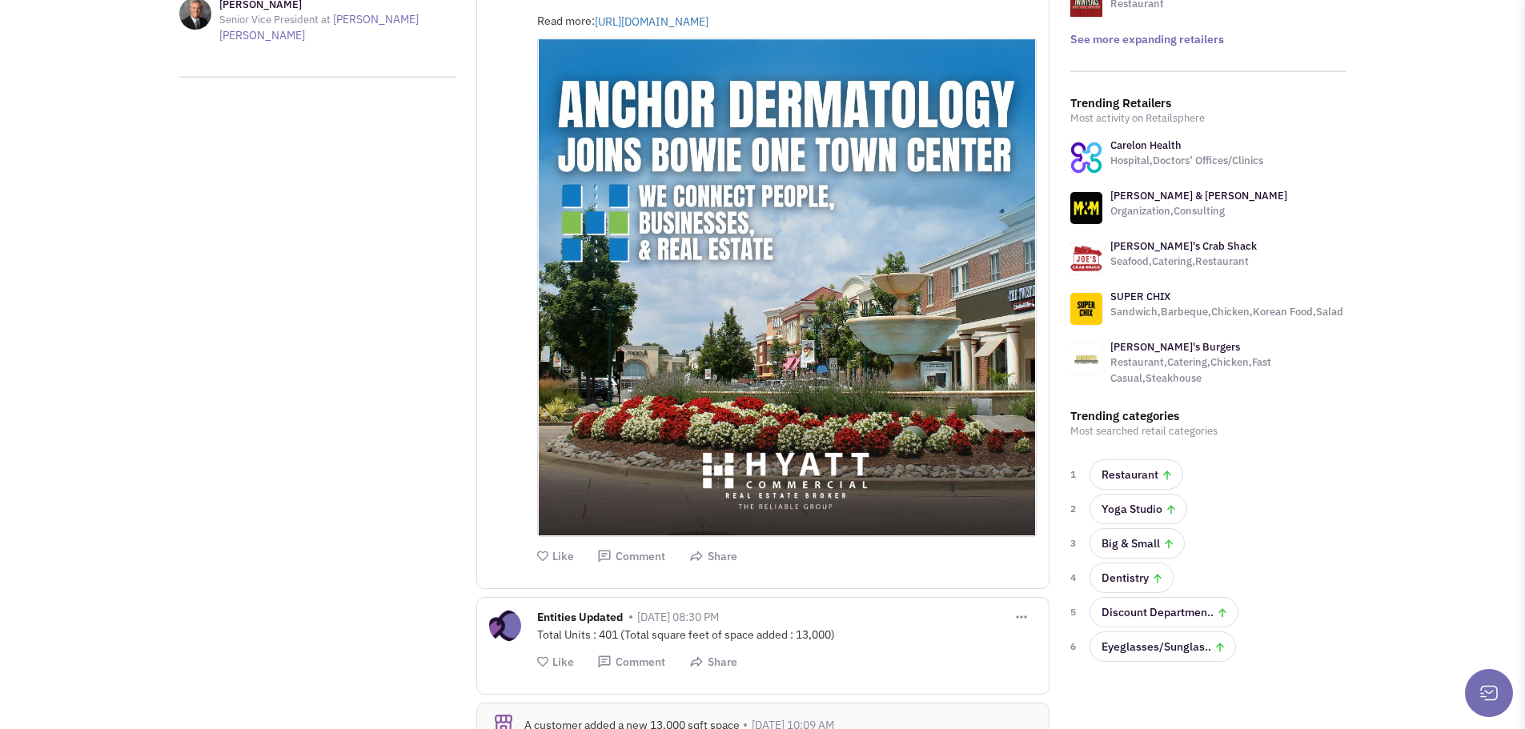
scroll to position [400, 0]
click at [724, 548] on button "Share" at bounding box center [713, 555] width 48 height 15
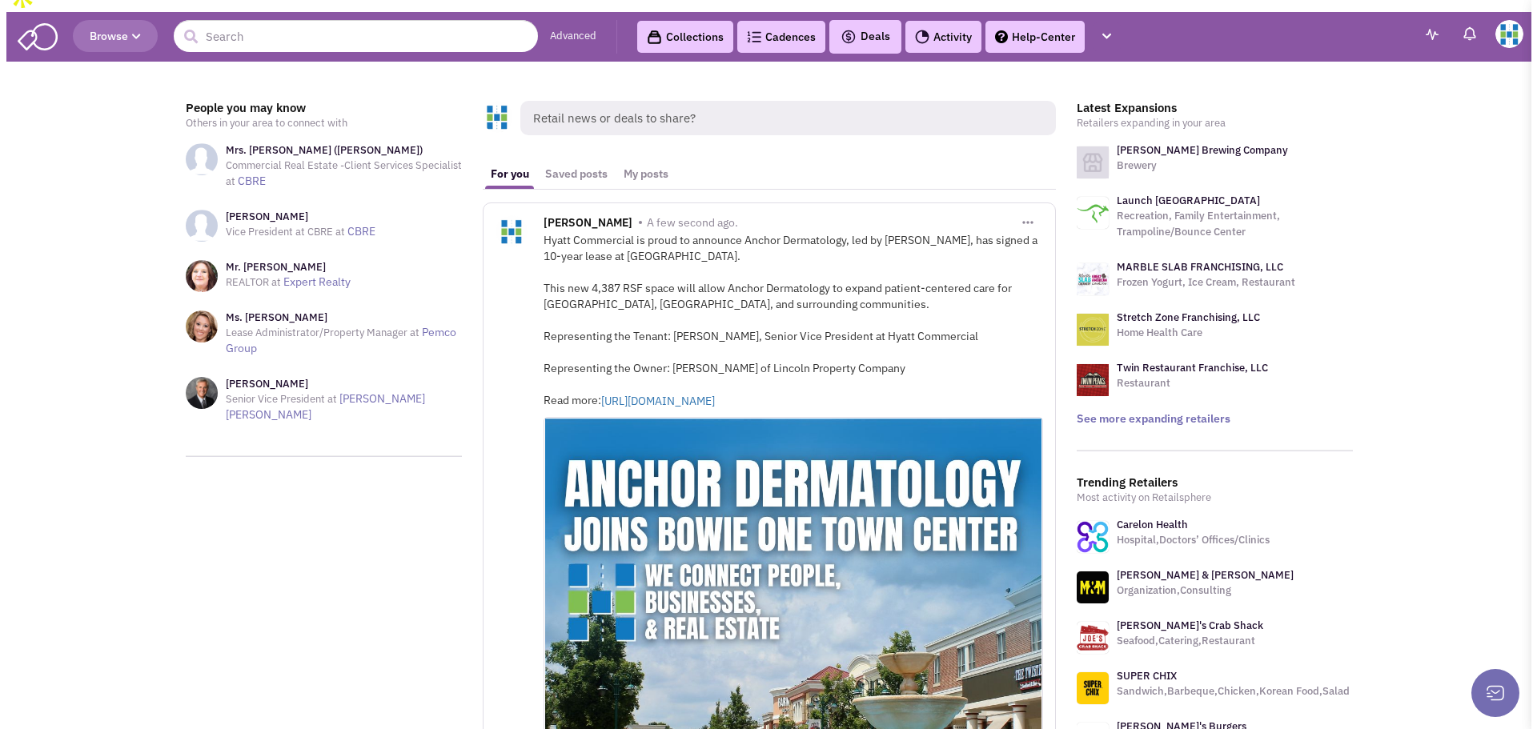
scroll to position [0, 0]
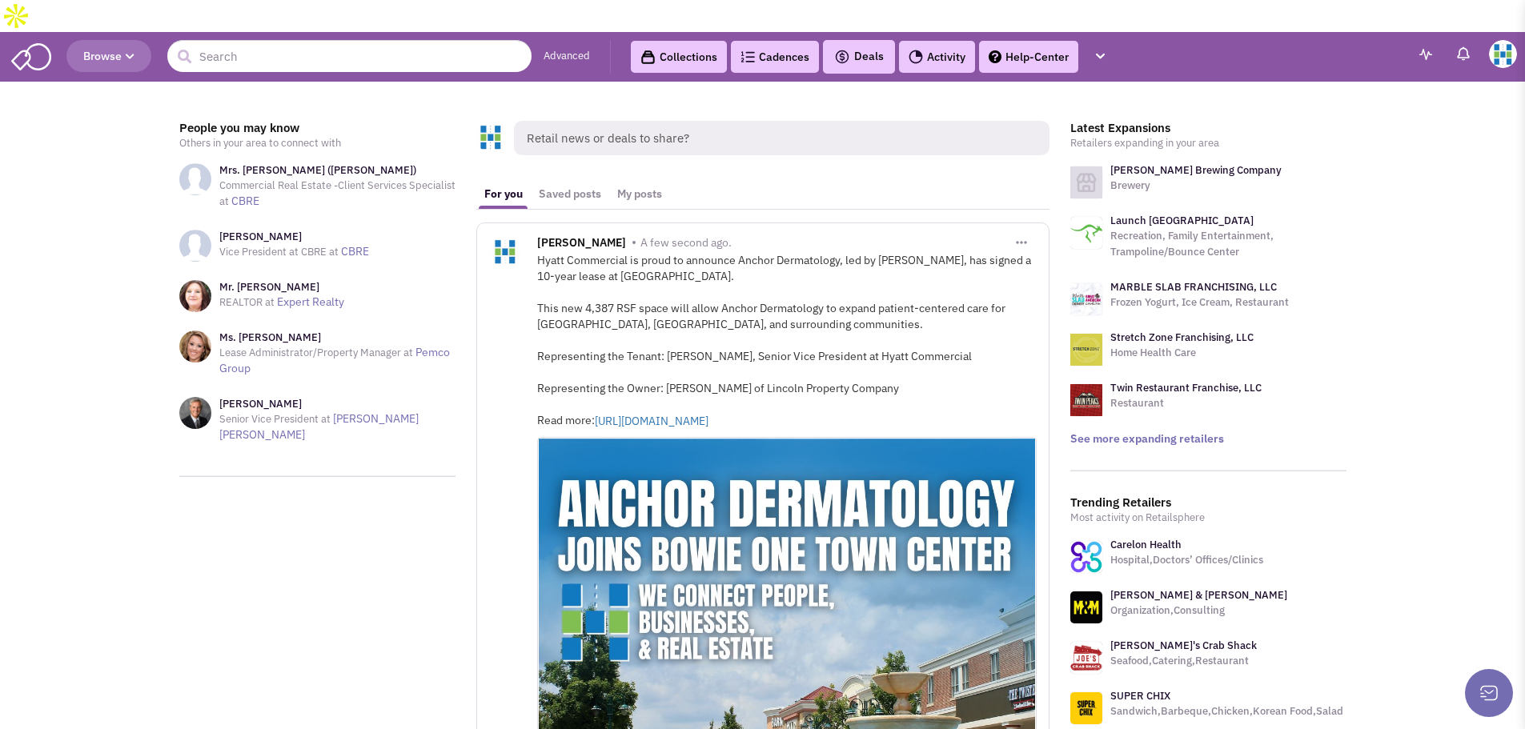
click at [1020, 227] on button "button" at bounding box center [1021, 241] width 30 height 29
click at [1036, 280] on link "Edit Post" at bounding box center [1106, 295] width 198 height 30
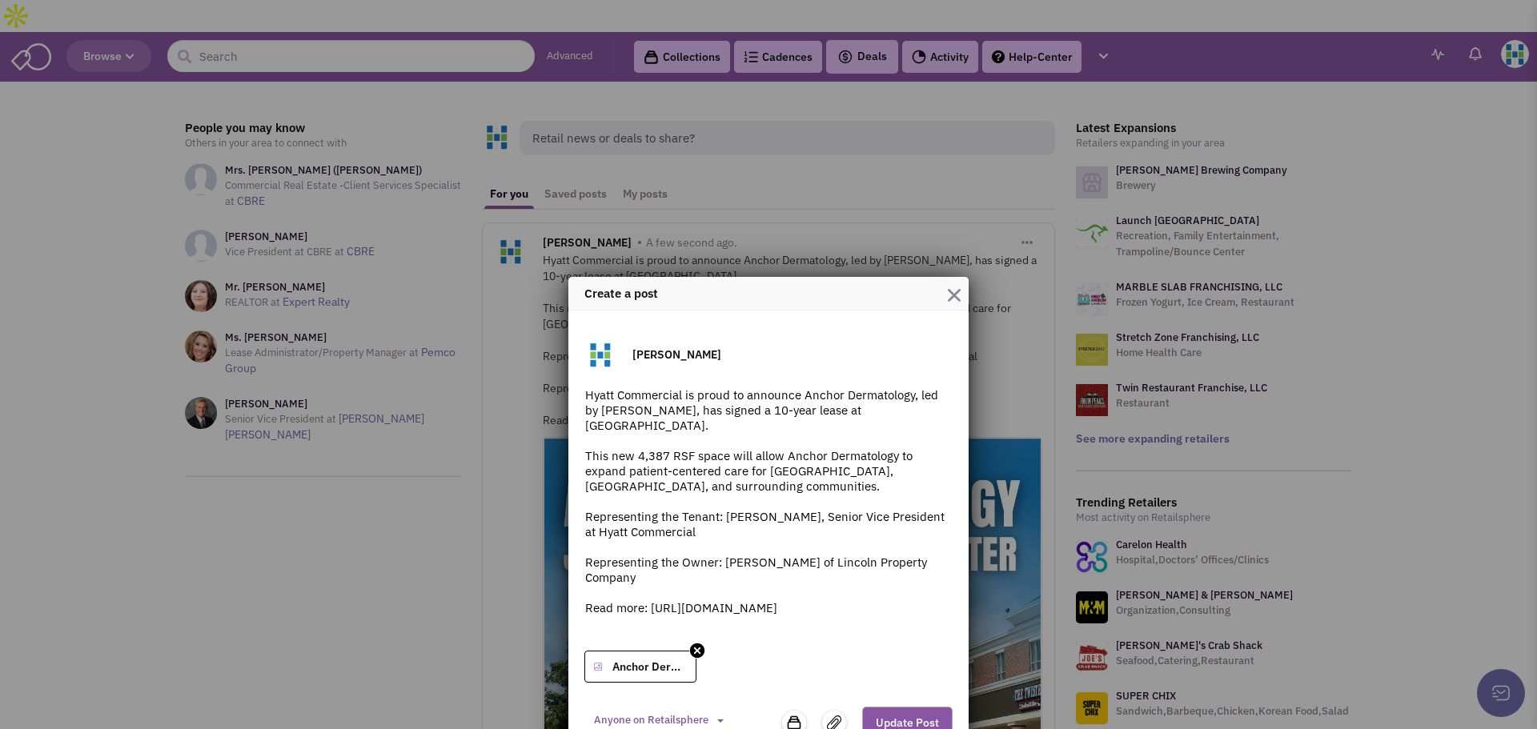
click at [643, 431] on textarea "Hyatt Commercial is proud to announce Anchor Dermatology, led by [PERSON_NAME],…" at bounding box center [768, 515] width 368 height 256
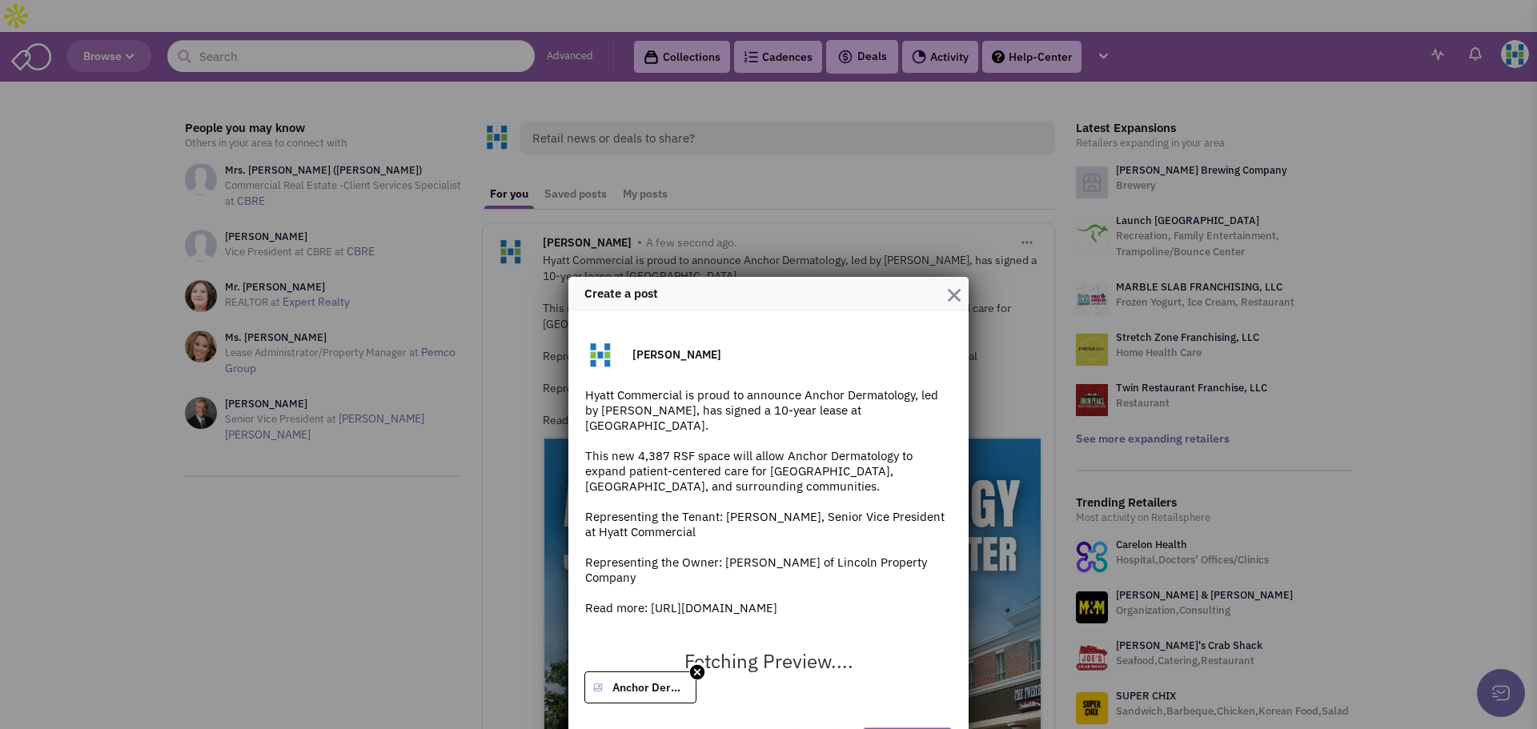
paste textarea "✨"
click at [698, 499] on textarea "Hyatt Commercial is proud to announce Anchor Dermatology, led by Dr. Cheryl Lon…" at bounding box center [768, 515] width 368 height 256
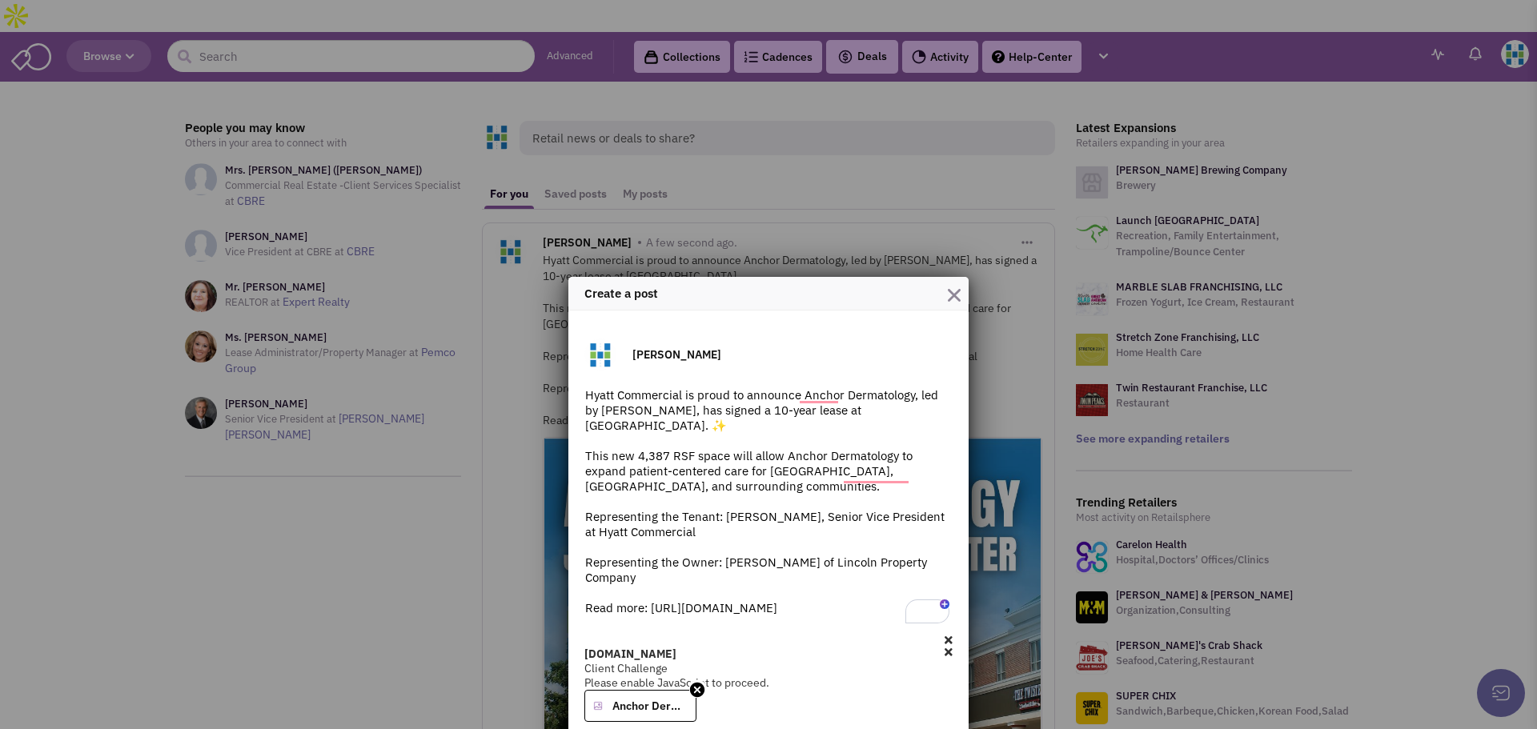
click at [584, 519] on textarea "Hyatt Commercial is proud to announce Anchor Dermatology, led by Dr. Cheryl Lon…" at bounding box center [768, 507] width 368 height 240
paste textarea "👏"
click at [585, 527] on textarea "Hyatt Commercial is proud to announce Anchor Dermatology, led by Dr. Cheryl Lon…" at bounding box center [768, 515] width 368 height 256
click at [597, 519] on textarea "Hyatt Commercial is proud to announce Anchor Dermatology, led by Dr. Cheryl Lon…" at bounding box center [768, 515] width 368 height 256
click at [584, 557] on textarea "Hyatt Commercial is proud to announce Anchor Dermatology, led by Dr. Cheryl Lon…" at bounding box center [768, 515] width 368 height 256
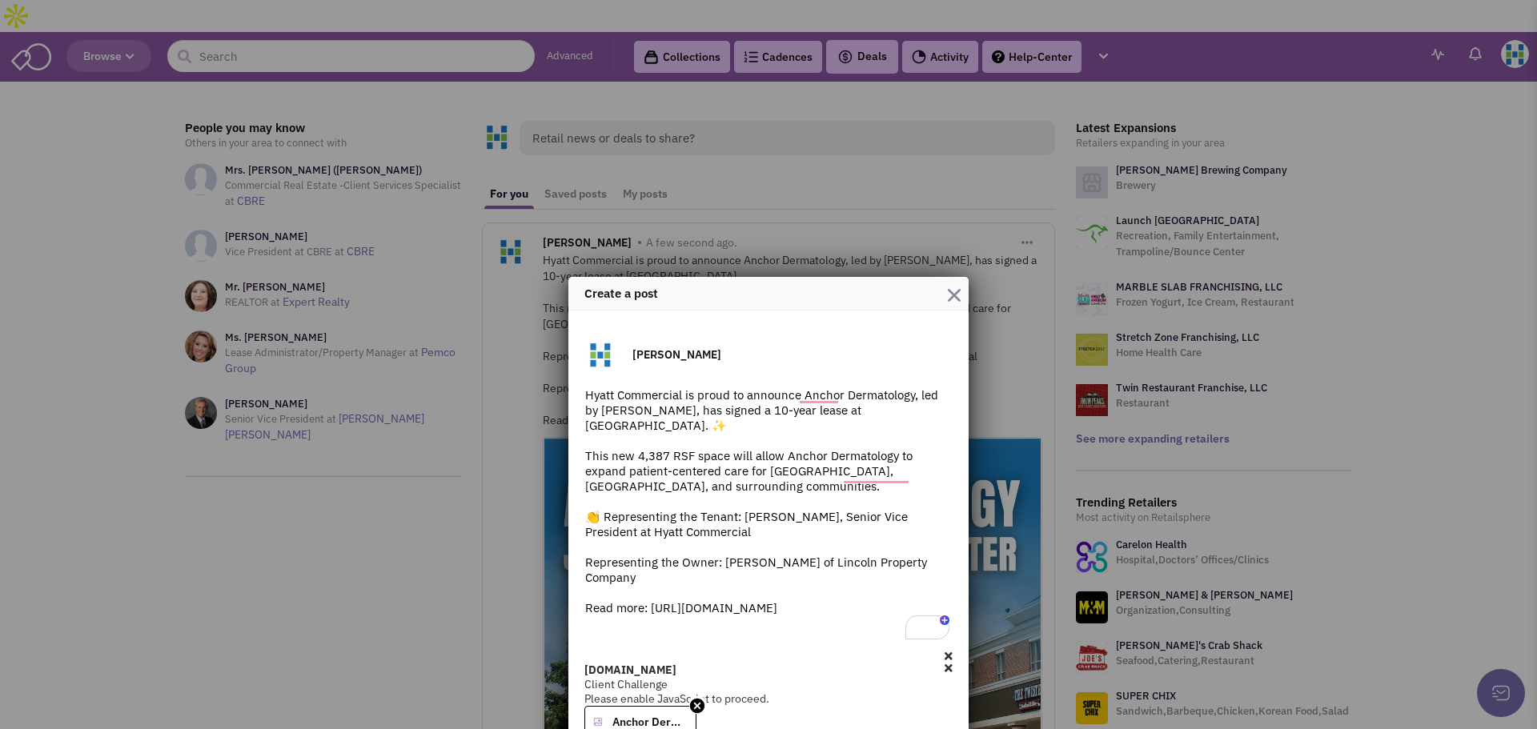
paste textarea "👏"
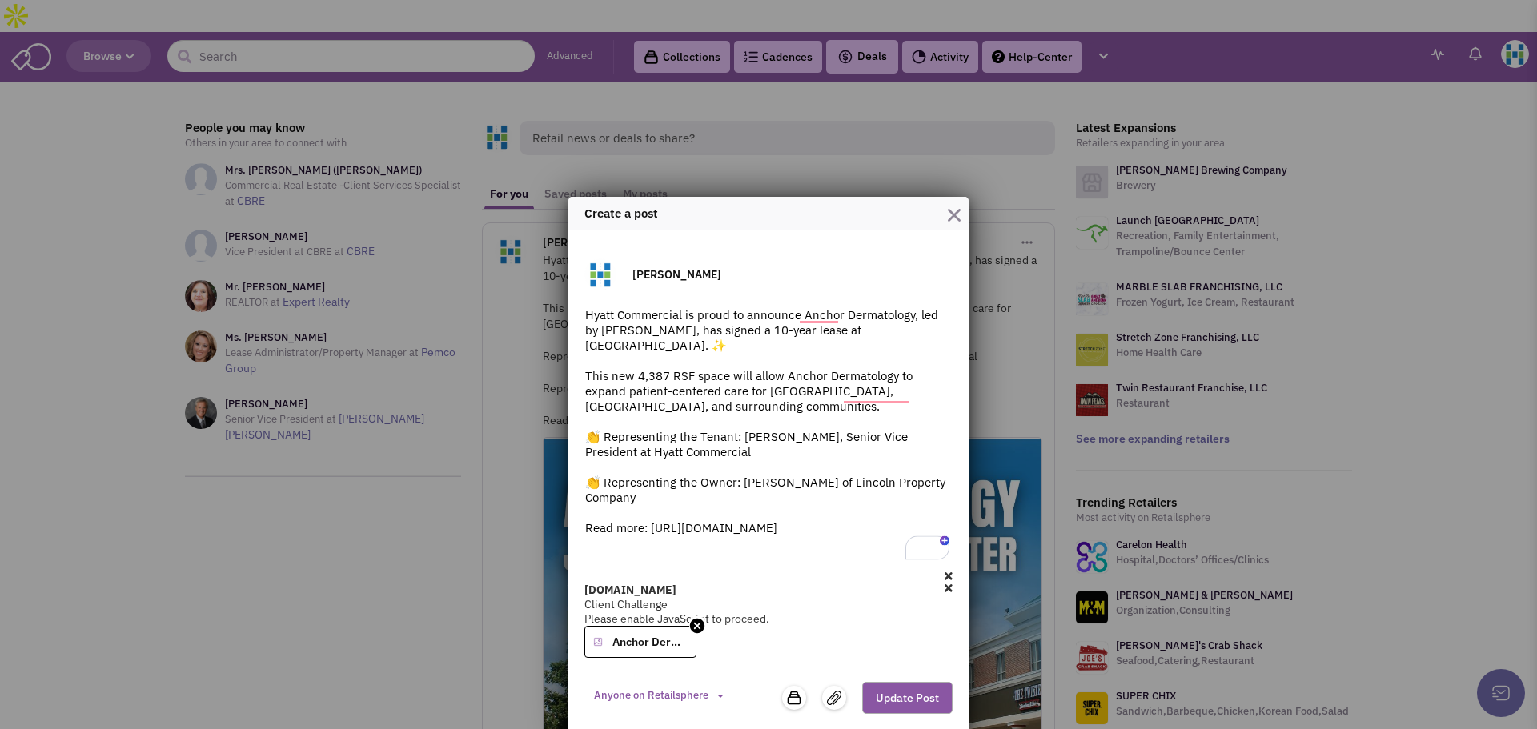
scroll to position [84, 0]
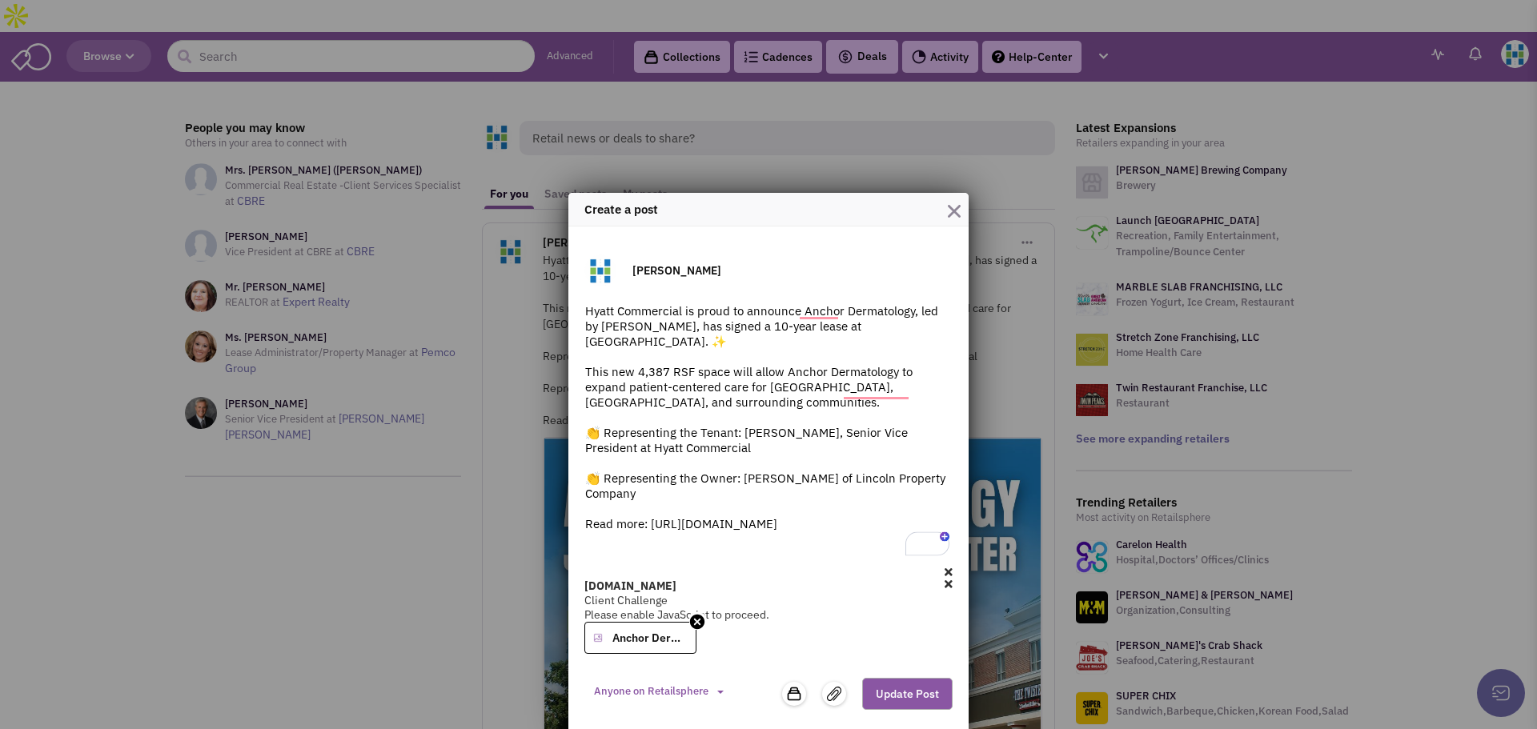
type textarea "Hyatt Commercial is proud to announce Anchor Dermatology, led by Dr. Cheryl Lon…"
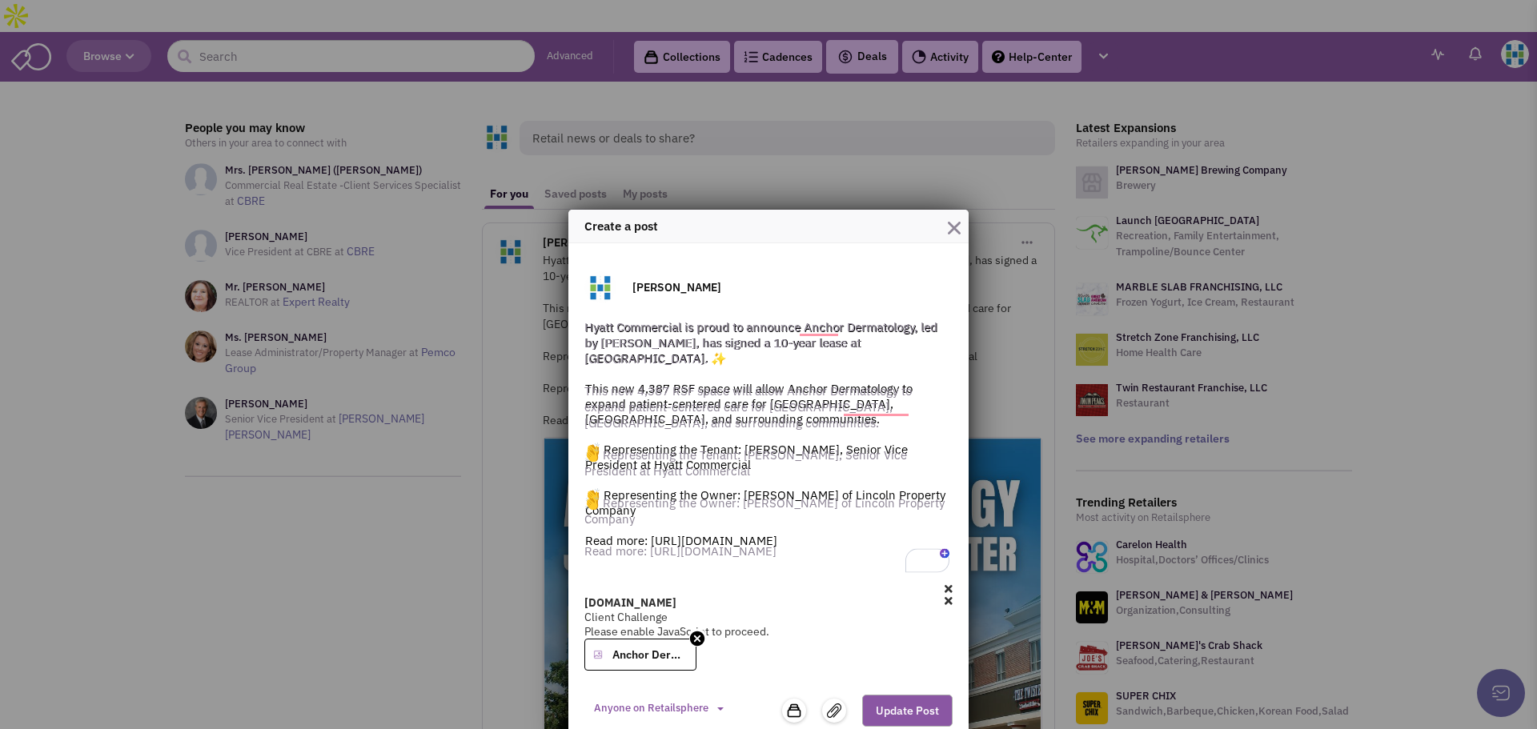
click at [944, 583] on icon at bounding box center [948, 588] width 8 height 11
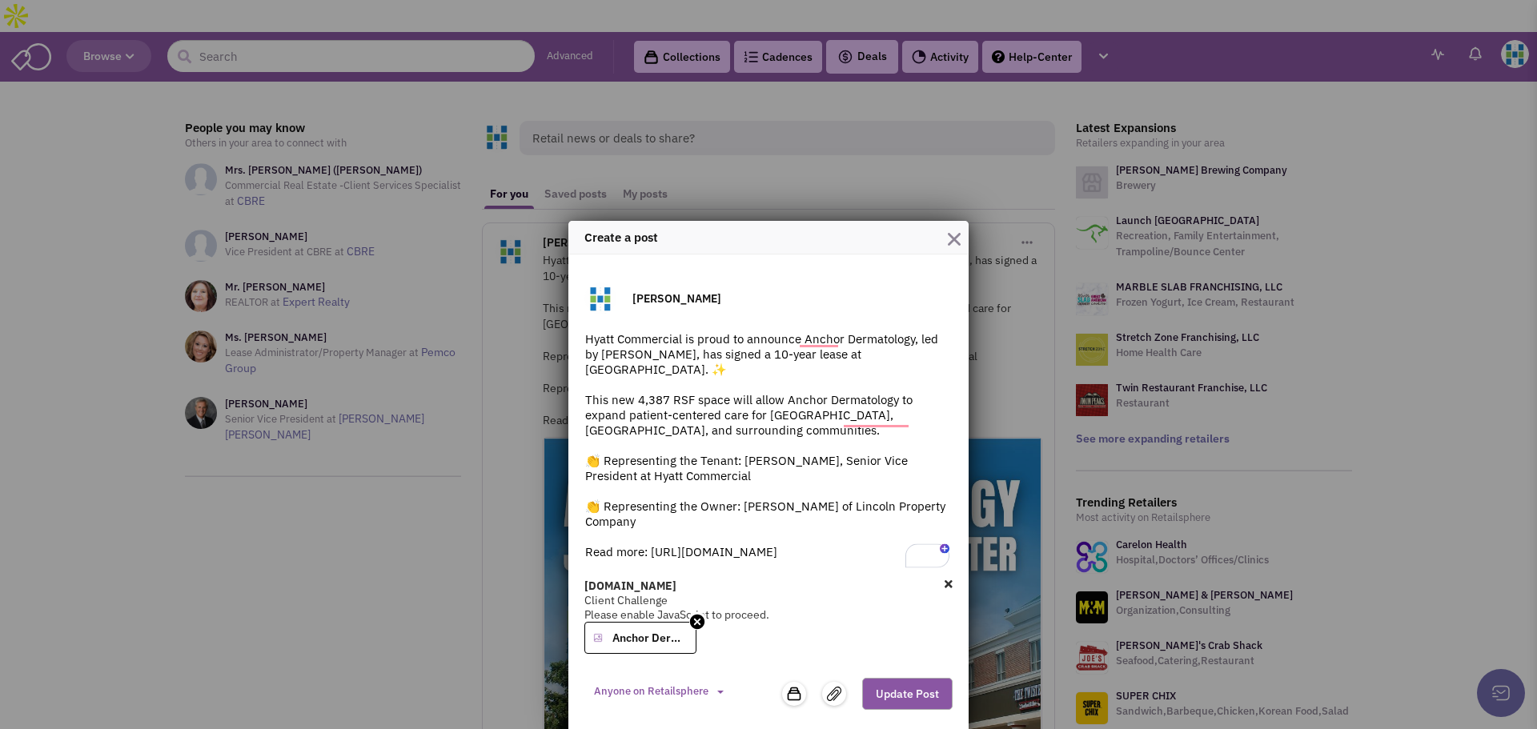
click at [944, 585] on icon at bounding box center [948, 584] width 8 height 11
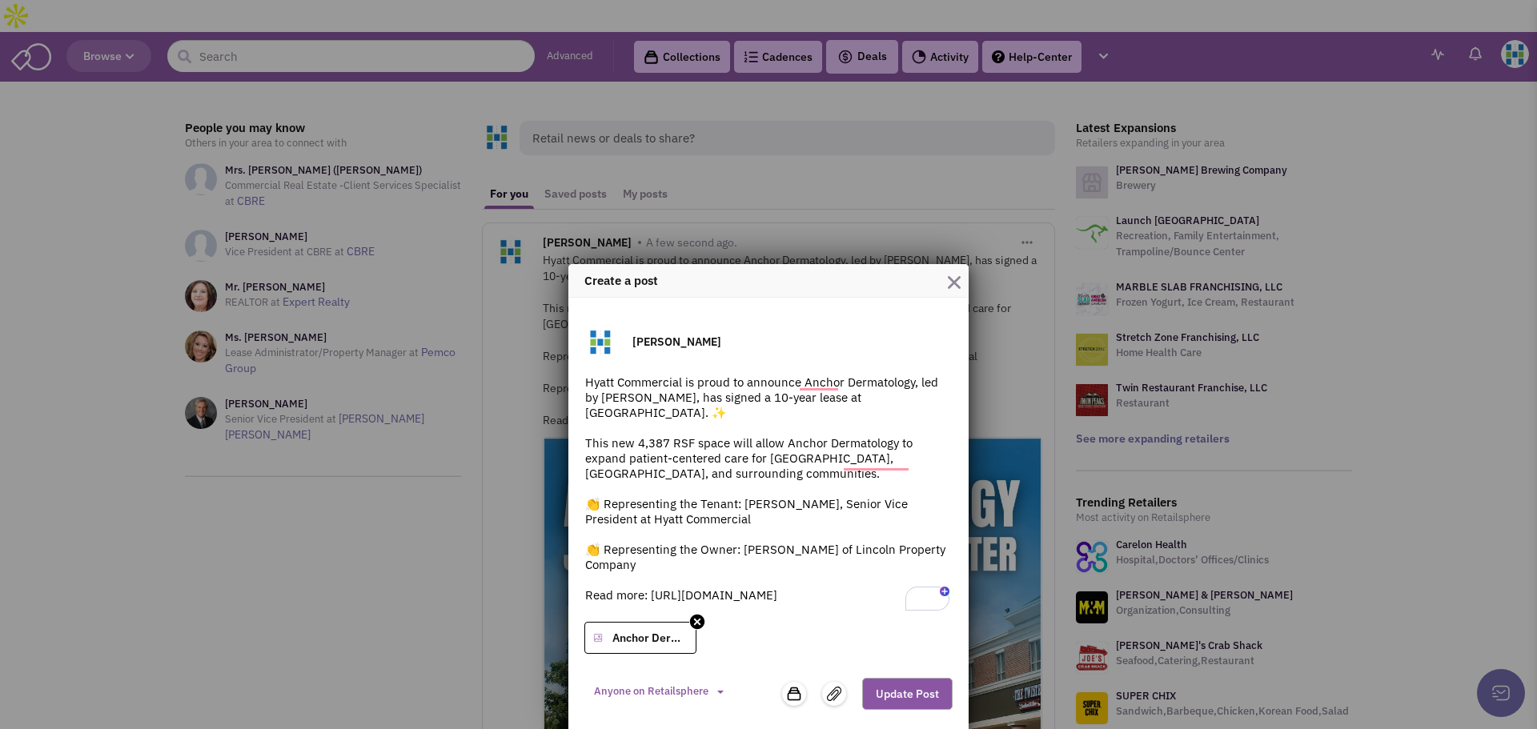
click at [908, 696] on button "Update Post" at bounding box center [907, 694] width 90 height 32
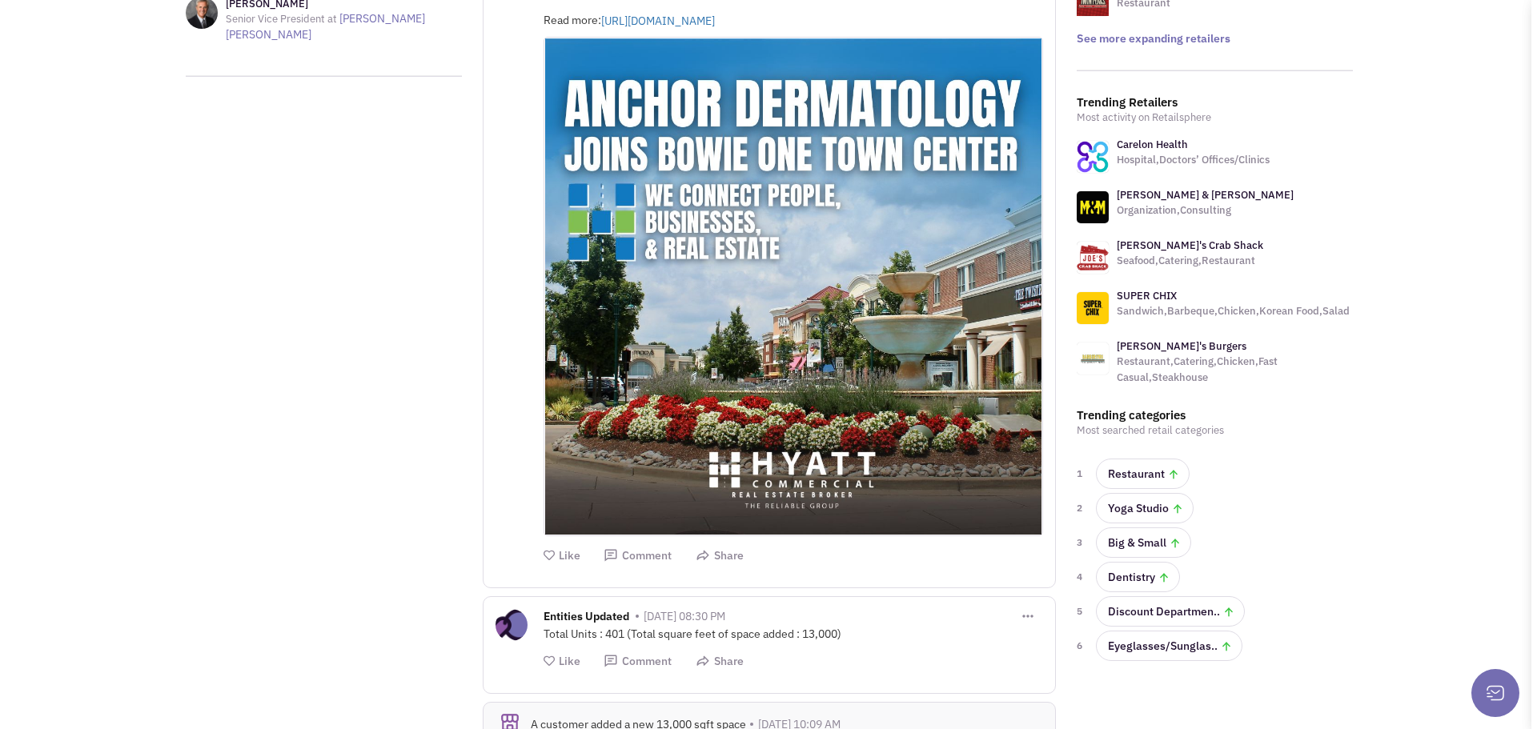
scroll to position [160, 0]
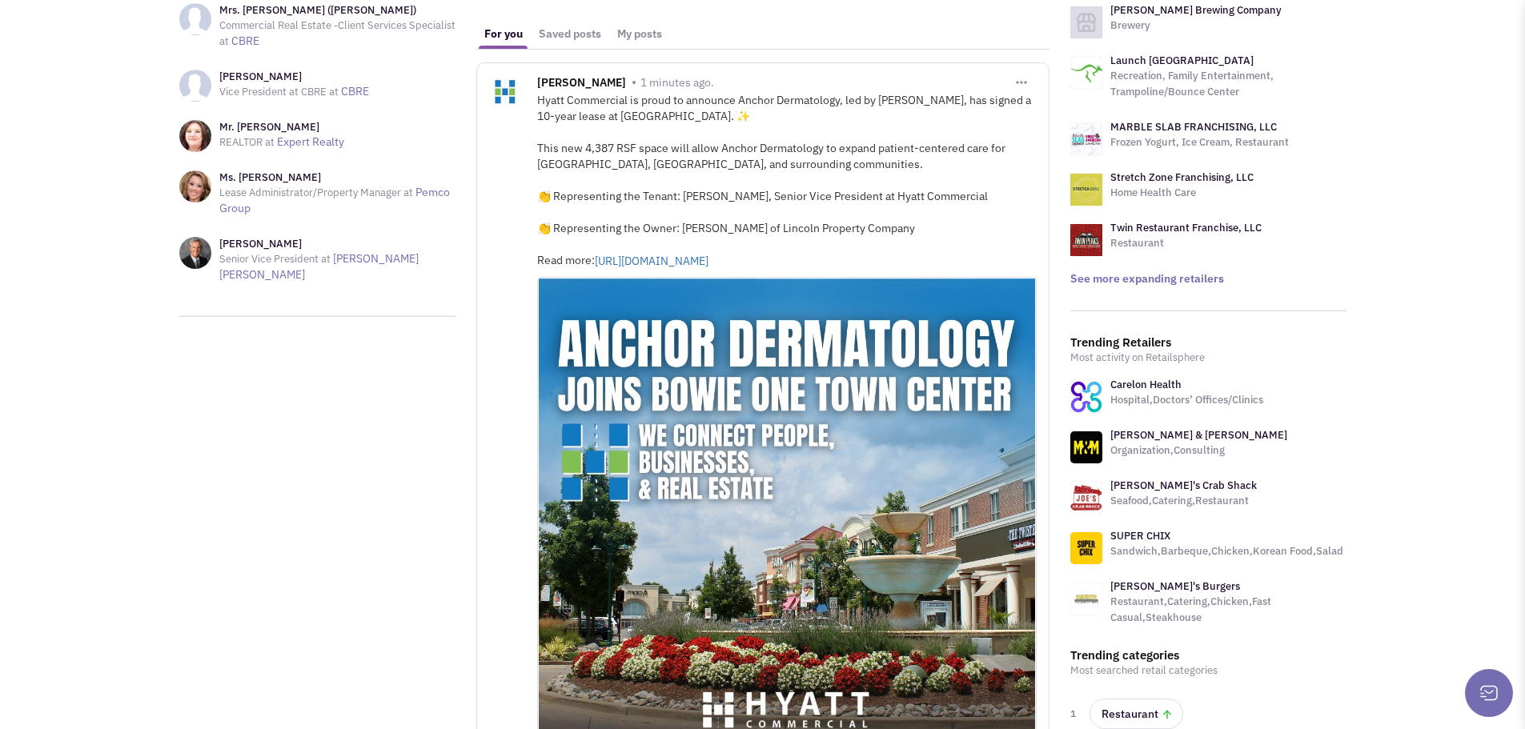
click at [1023, 67] on button "button" at bounding box center [1021, 81] width 30 height 29
click at [1054, 120] on link "Edit Post" at bounding box center [1106, 135] width 198 height 30
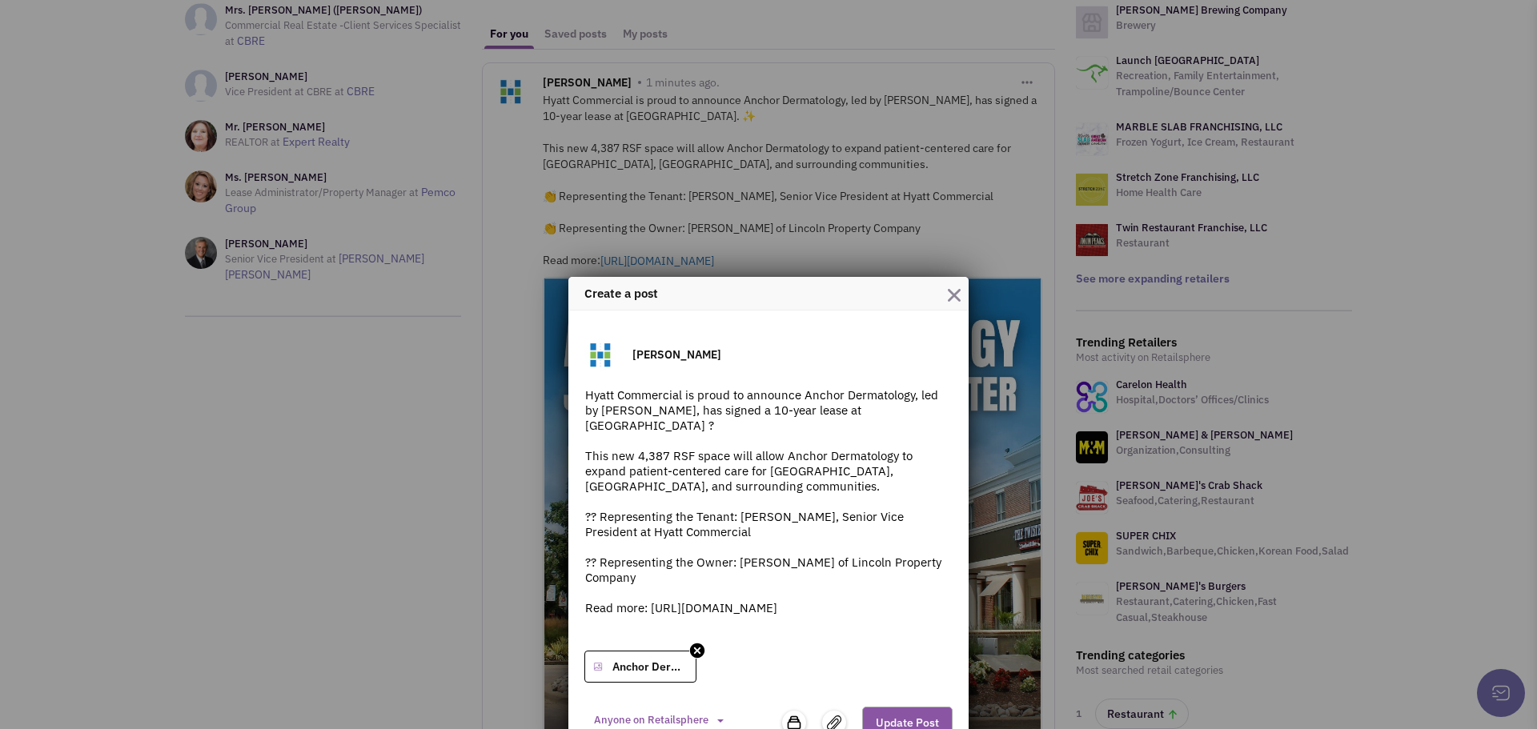
scroll to position [29, 0]
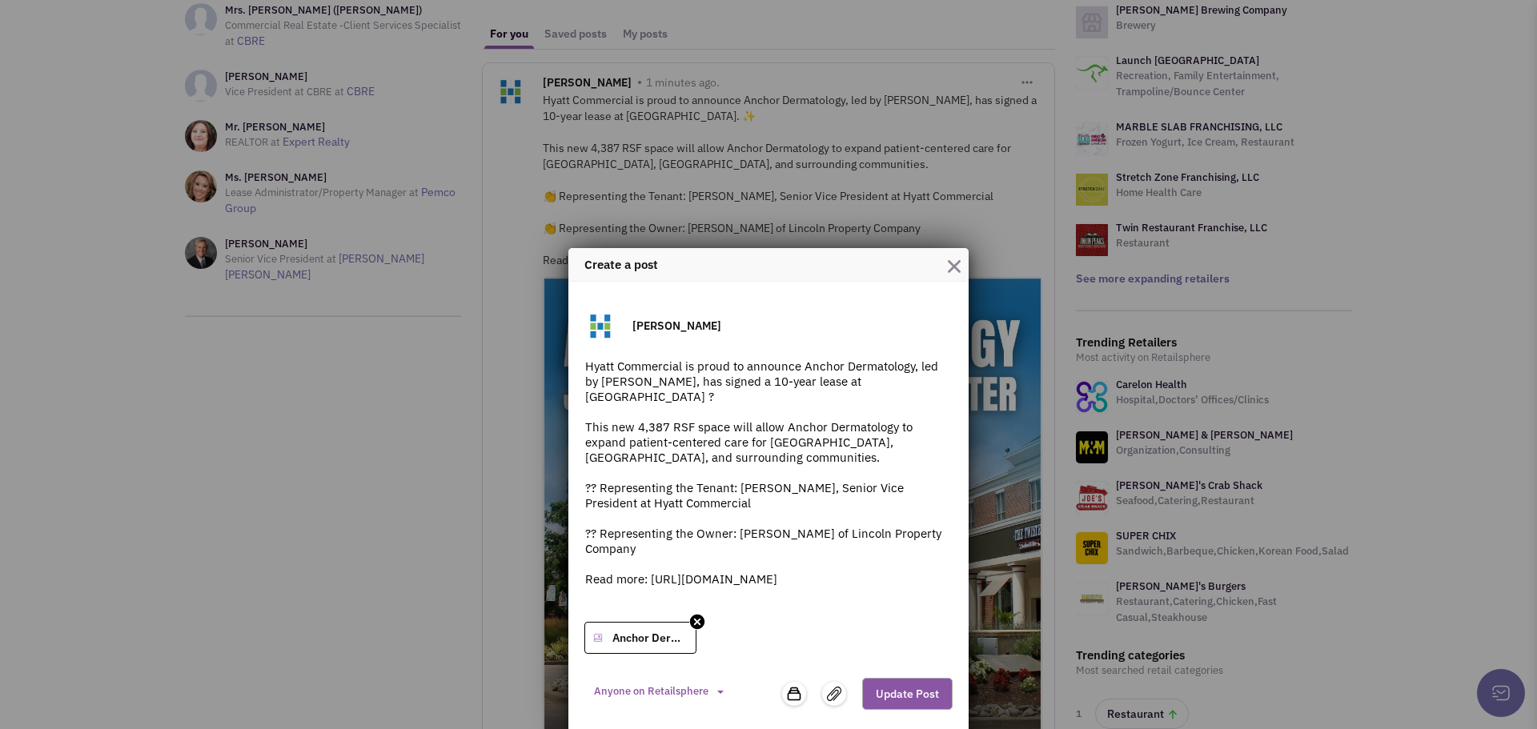
click at [804, 589] on textarea "Hyatt Commercial is proud to announce Anchor Dermatology, led by [PERSON_NAME],…" at bounding box center [768, 486] width 368 height 256
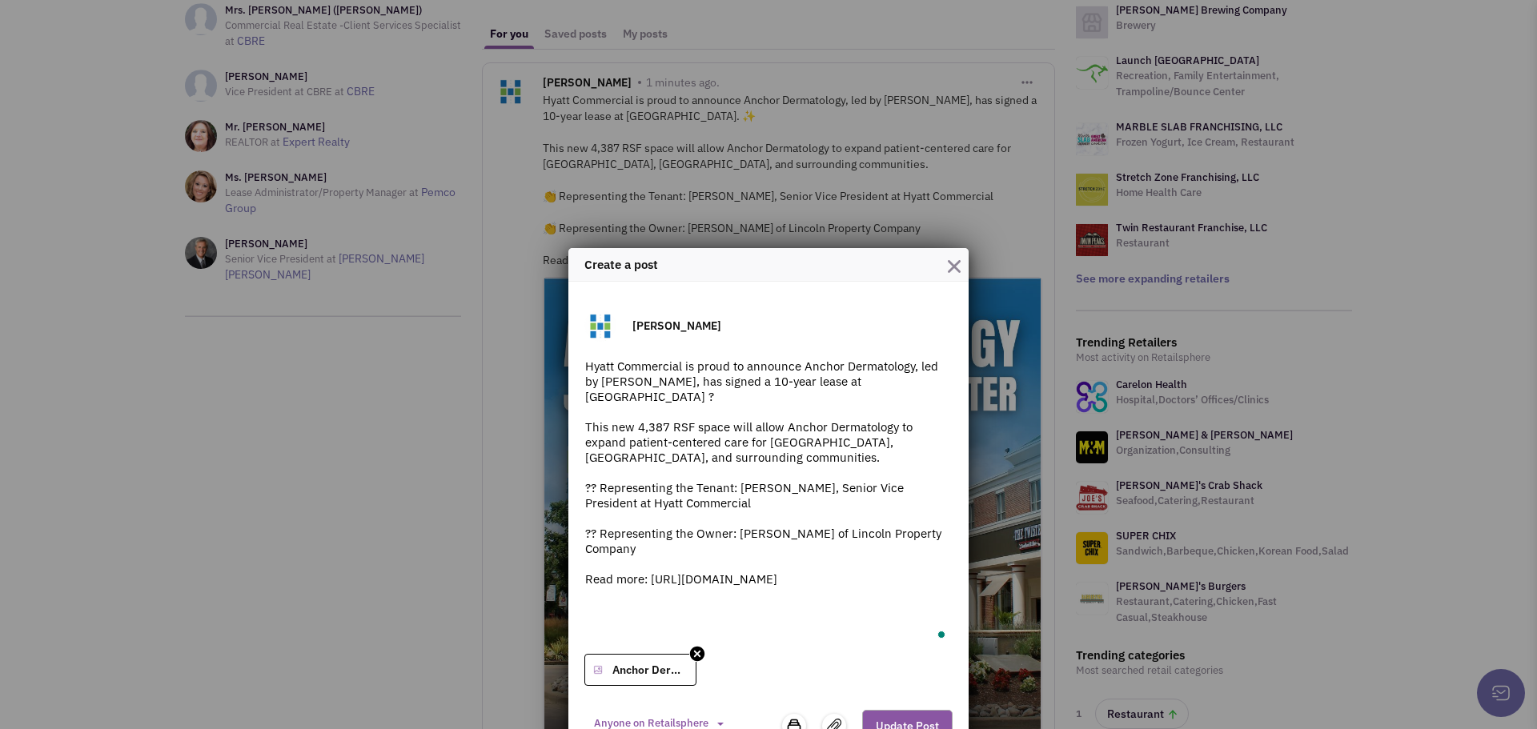
paste textarea "#HyattCommercial #Medic"
type textarea "Hyatt Commercial is proud to announce Anchor Dermatology, led by [PERSON_NAME],…"
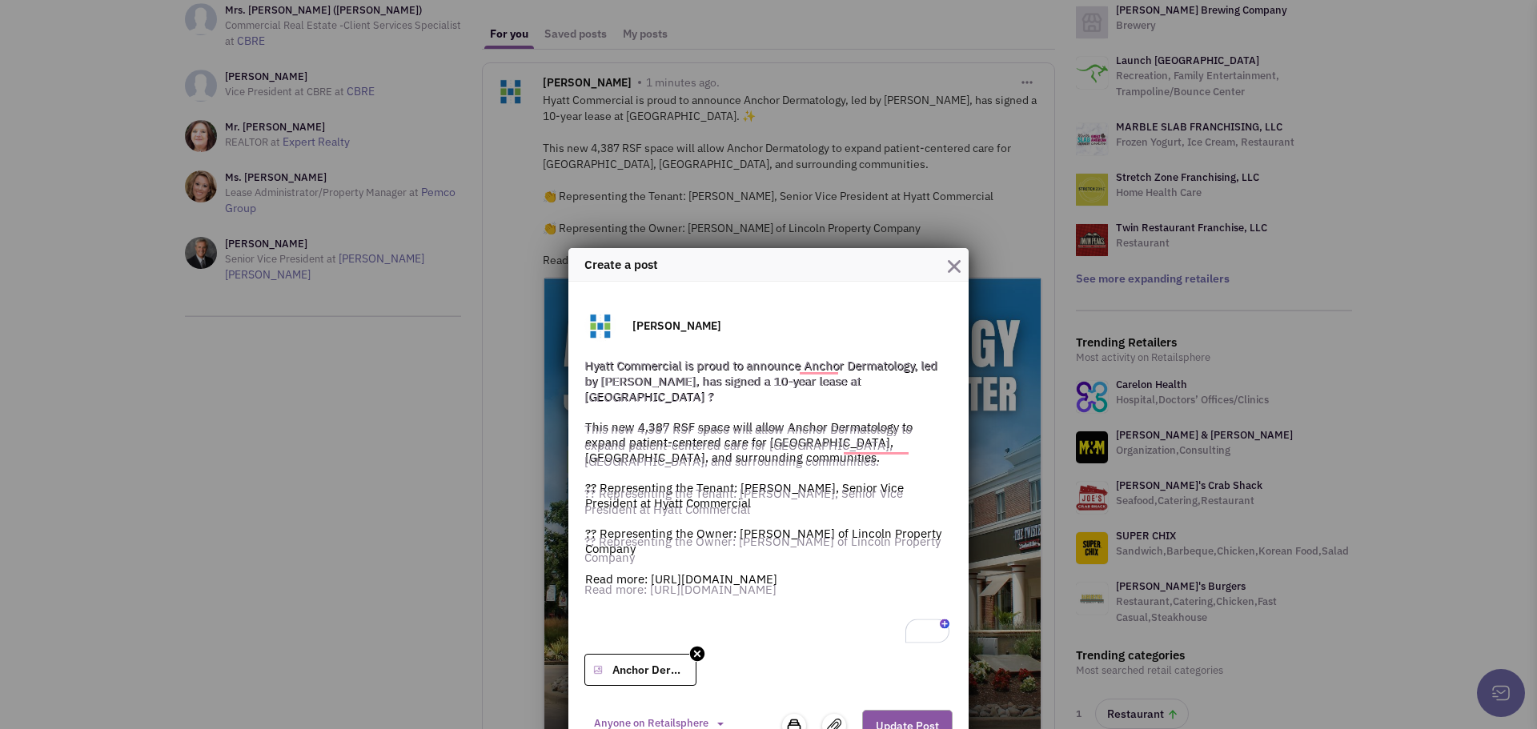
click at [954, 267] on img "button" at bounding box center [954, 266] width 13 height 13
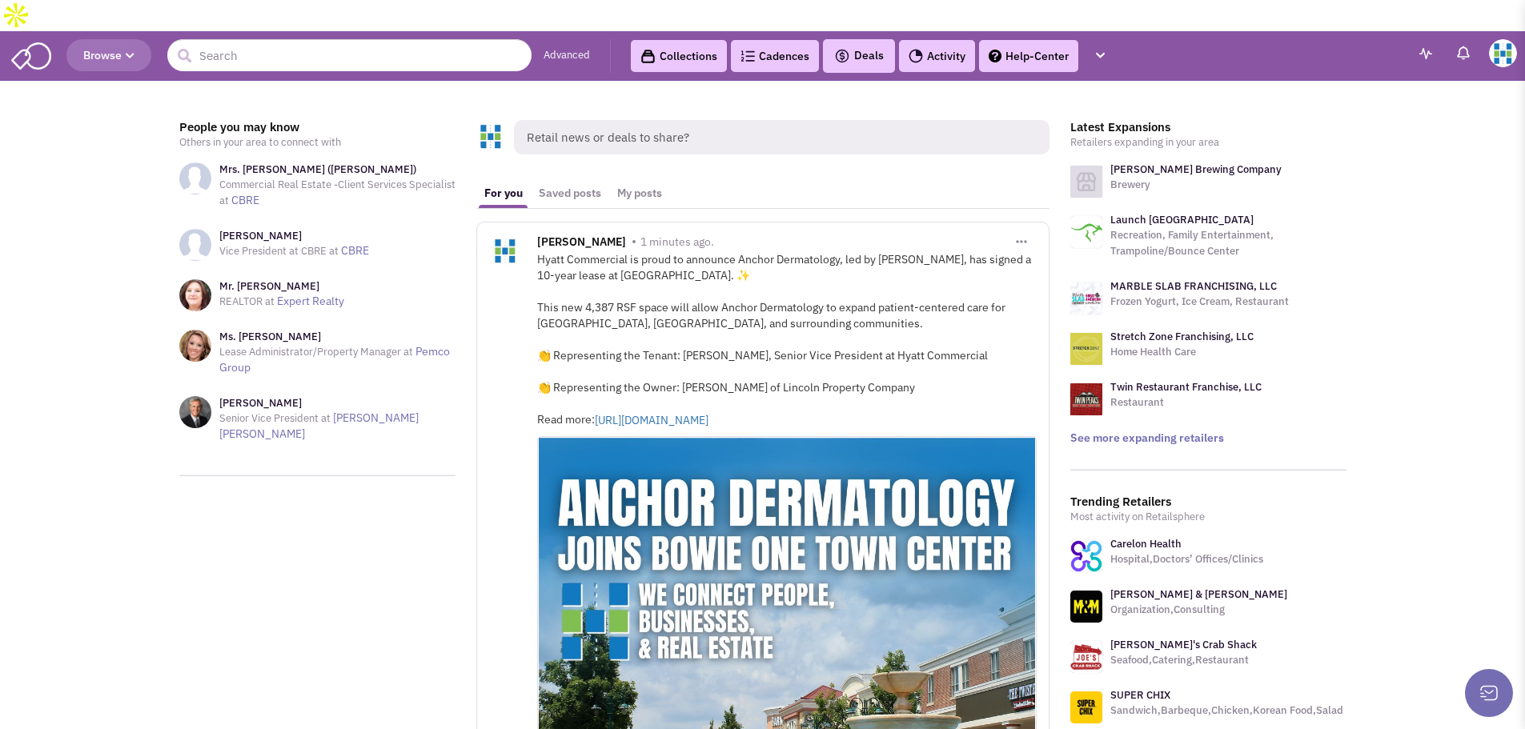
scroll to position [0, 0]
